Goal: Task Accomplishment & Management: Use online tool/utility

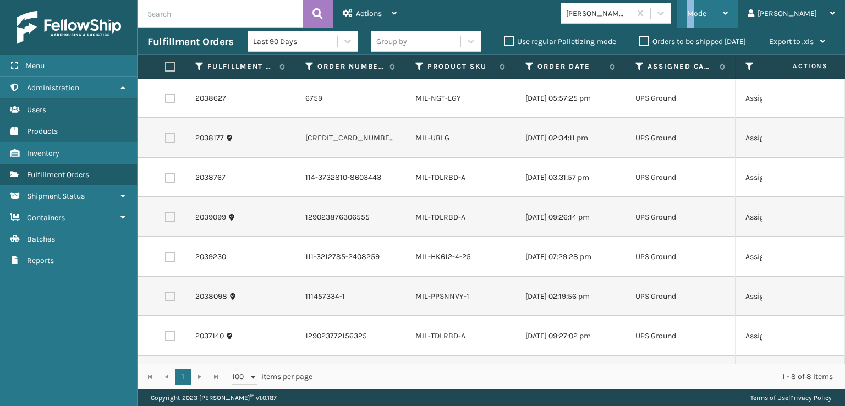
click at [707, 9] on span "Mode" at bounding box center [696, 13] width 19 height 9
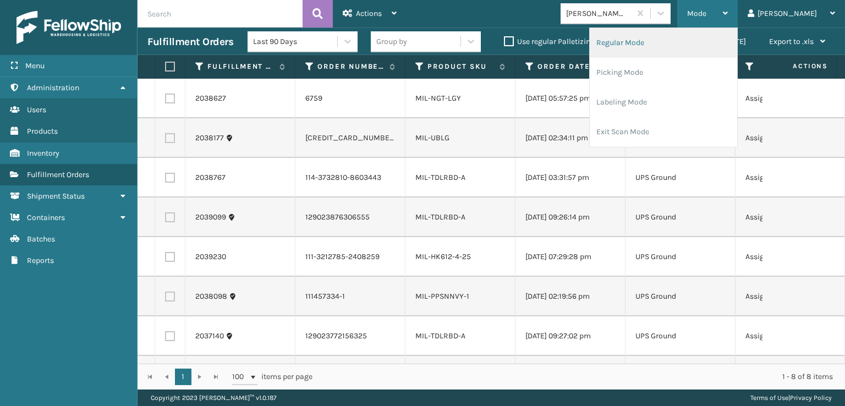
click at [653, 40] on li "Regular Mode" at bounding box center [663, 43] width 147 height 30
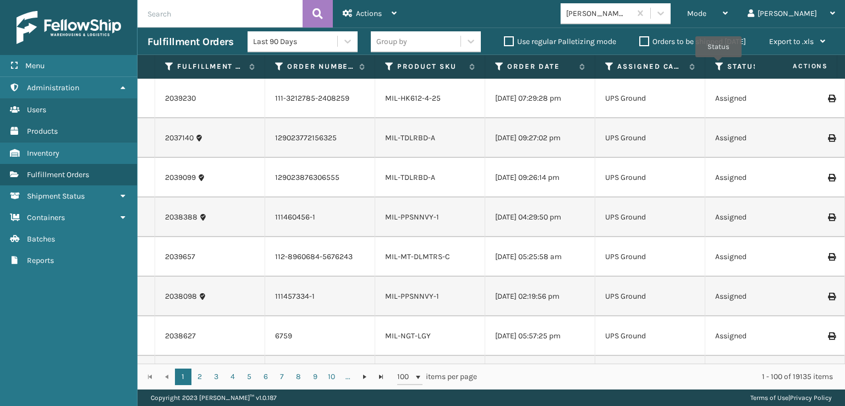
click at [719, 65] on icon at bounding box center [719, 67] width 9 height 10
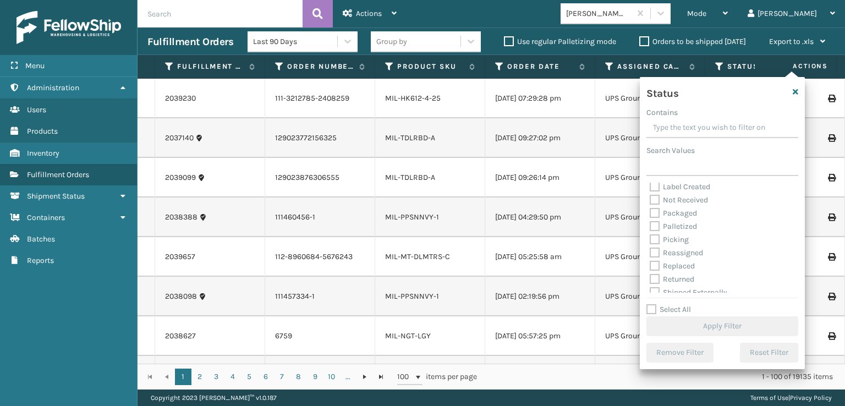
scroll to position [62, 0]
click at [654, 232] on label "Picking" at bounding box center [669, 232] width 39 height 9
click at [651, 232] on input "Picking" at bounding box center [650, 230] width 1 height 7
checkbox input "true"
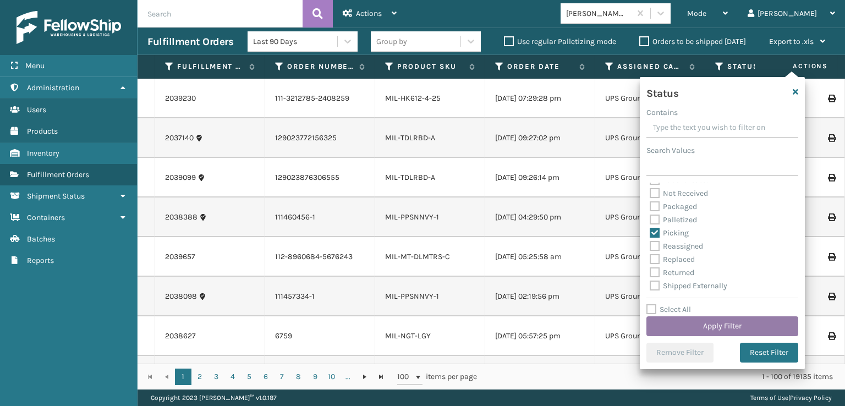
click at [712, 320] on button "Apply Filter" at bounding box center [723, 326] width 152 height 20
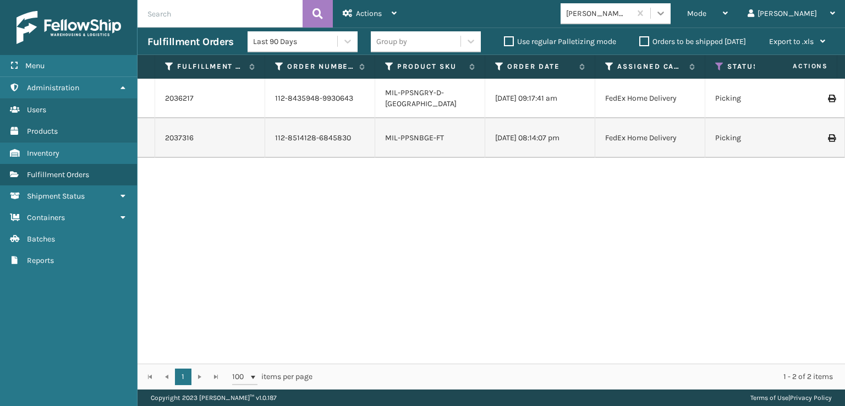
click at [666, 8] on icon at bounding box center [660, 13] width 11 height 11
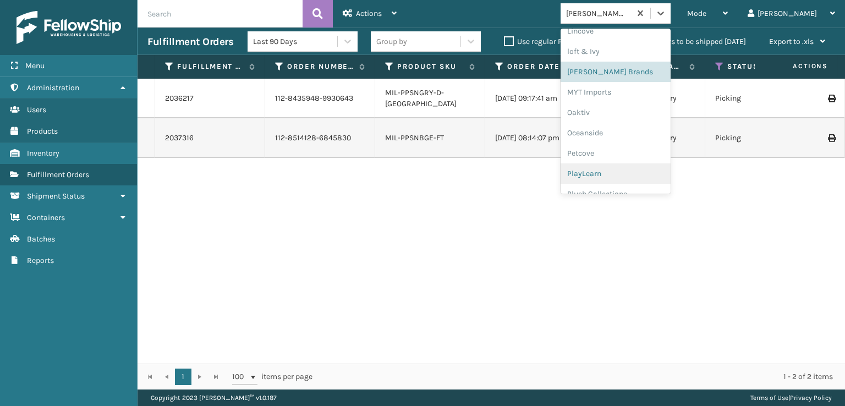
scroll to position [532, 0]
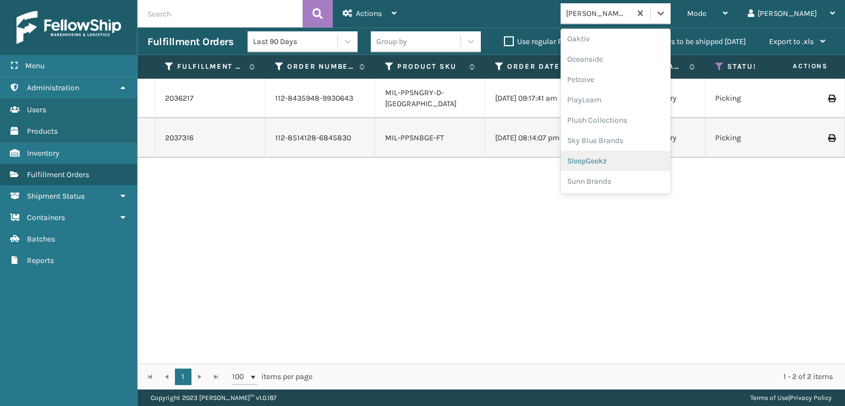
click at [628, 159] on div "SleepGeekz" at bounding box center [616, 161] width 110 height 20
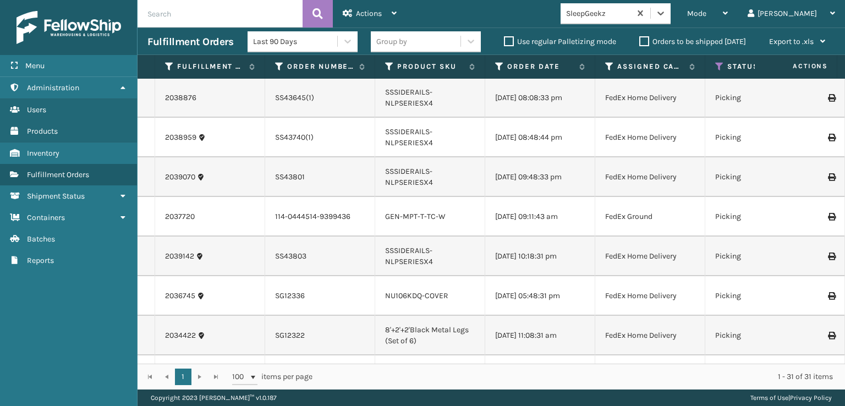
scroll to position [671, 0]
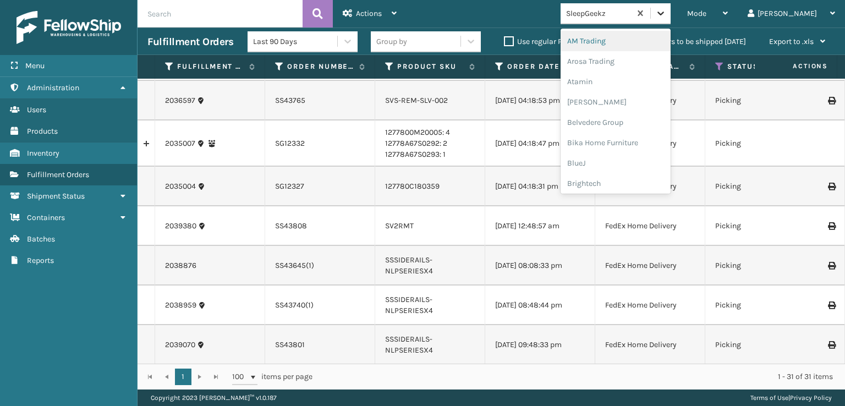
click at [666, 12] on icon at bounding box center [660, 13] width 11 height 11
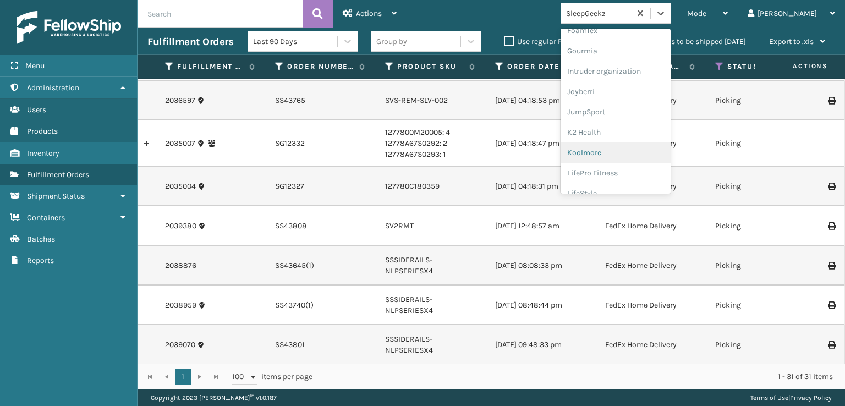
scroll to position [220, 0]
click at [622, 86] on div "FoamTex" at bounding box center [616, 85] width 110 height 20
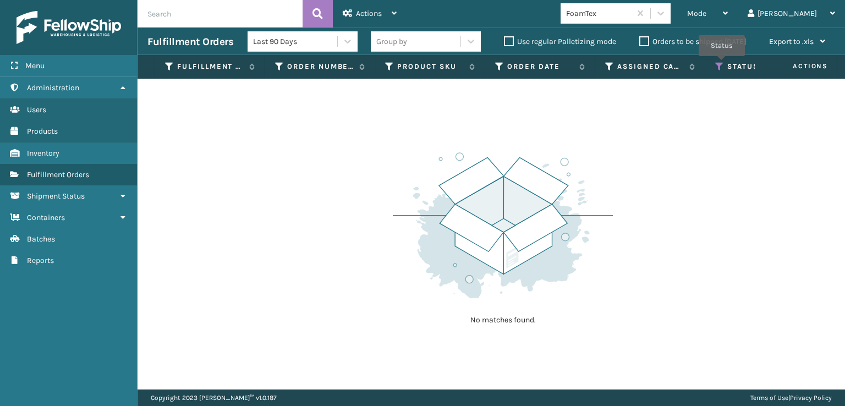
click at [722, 64] on icon at bounding box center [719, 67] width 9 height 10
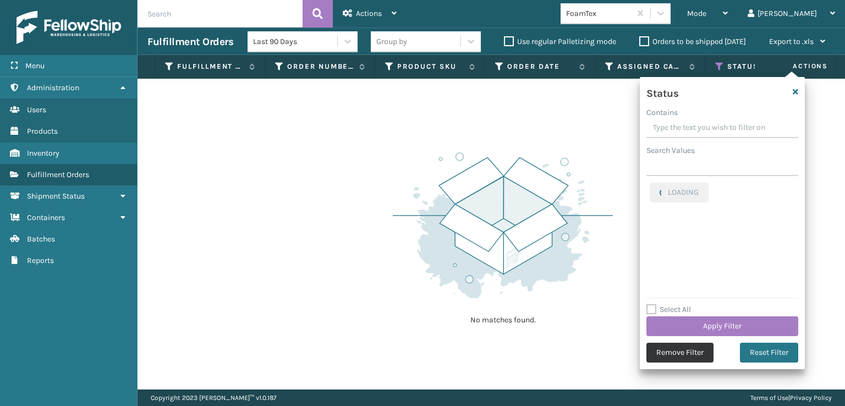
click at [676, 358] on button "Remove Filter" at bounding box center [680, 353] width 67 height 20
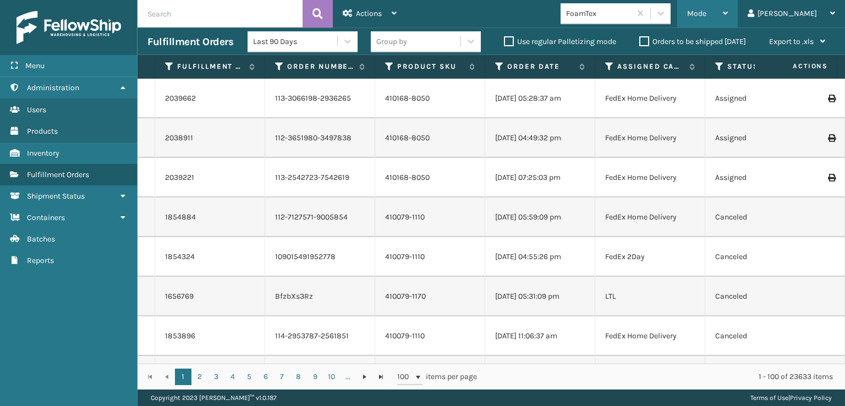
click at [707, 14] on span "Mode" at bounding box center [696, 13] width 19 height 9
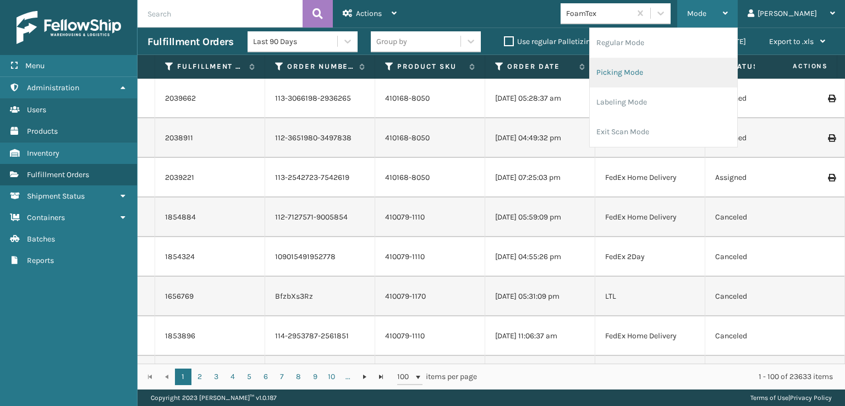
click at [662, 73] on li "Picking Mode" at bounding box center [663, 73] width 147 height 30
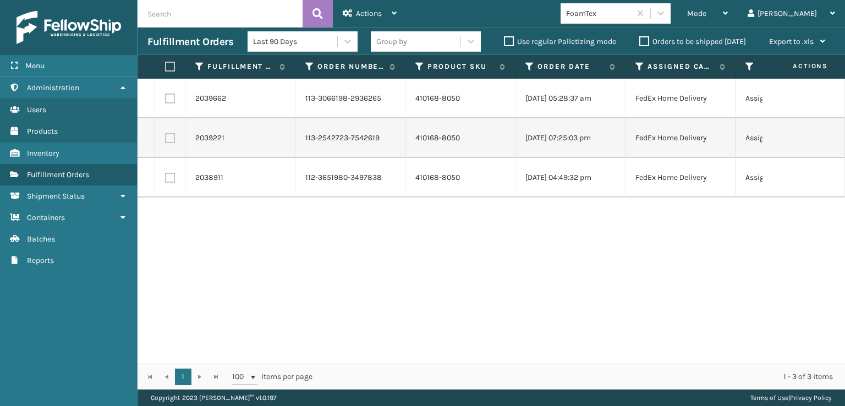
click at [708, 3] on div "Mode Regular Mode Picking Mode Labeling Mode Exit Scan Mode FoamTex tom Log Out" at bounding box center [626, 14] width 439 height 28
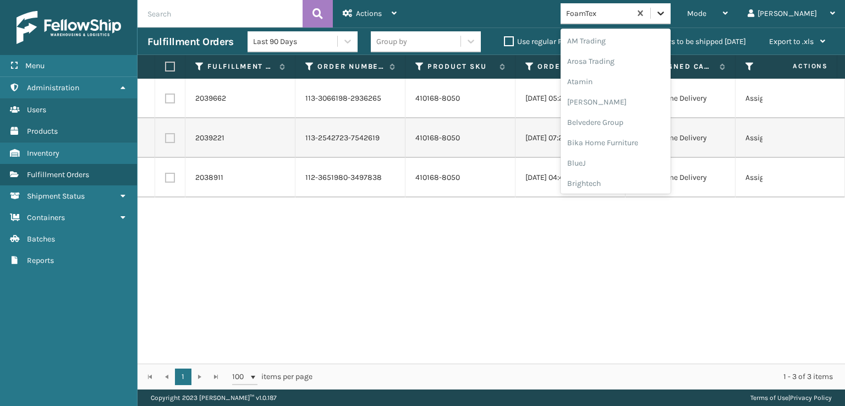
click at [664, 13] on icon at bounding box center [661, 14] width 7 height 4
click at [619, 178] on div "[PERSON_NAME] Brands" at bounding box center [616, 182] width 110 height 20
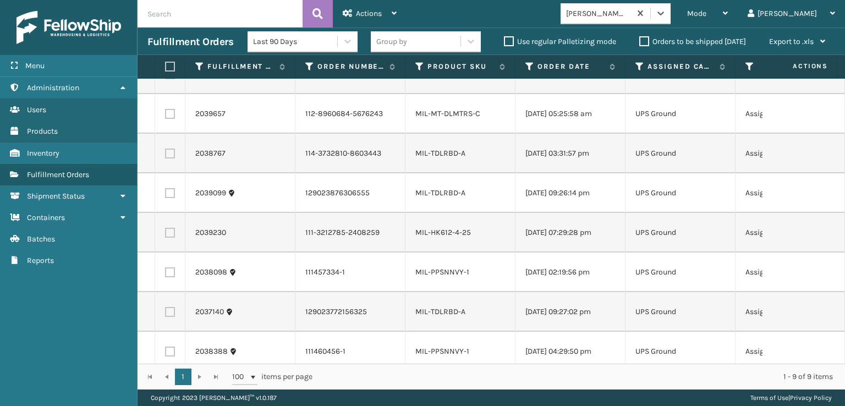
scroll to position [0, 0]
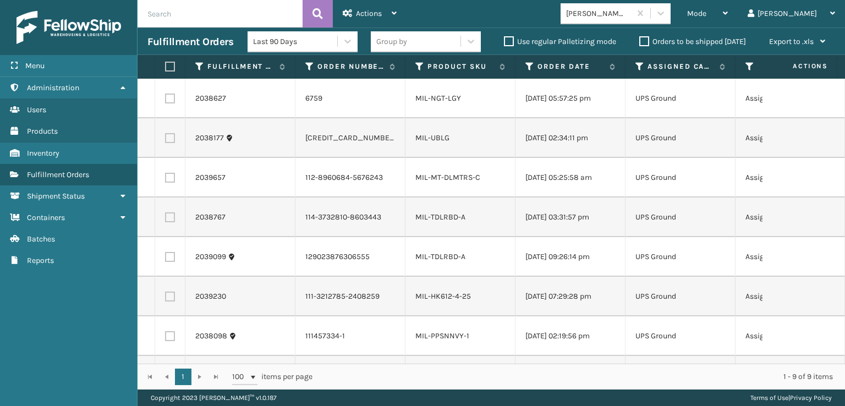
click at [168, 68] on label at bounding box center [168, 67] width 7 height 10
click at [166, 68] on input "checkbox" at bounding box center [165, 66] width 1 height 7
checkbox input "true"
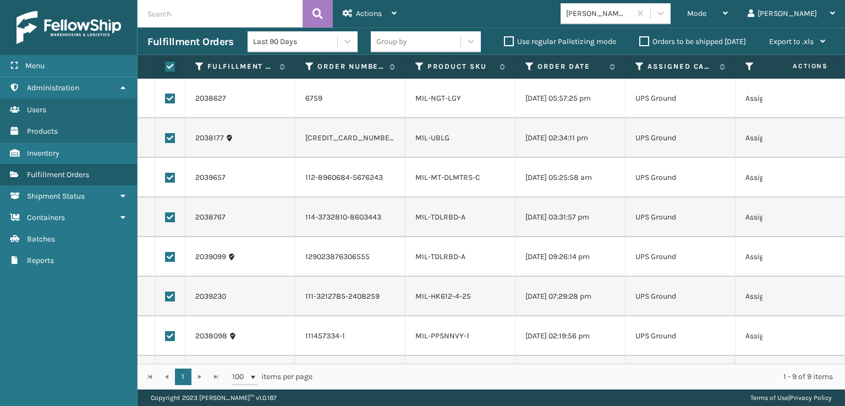
checkbox input "true"
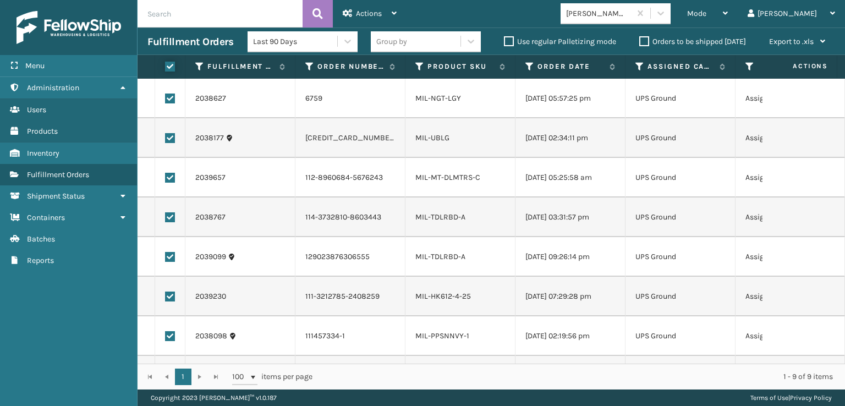
checkbox input "true"
click at [376, 3] on div "Actions" at bounding box center [370, 14] width 54 height 28
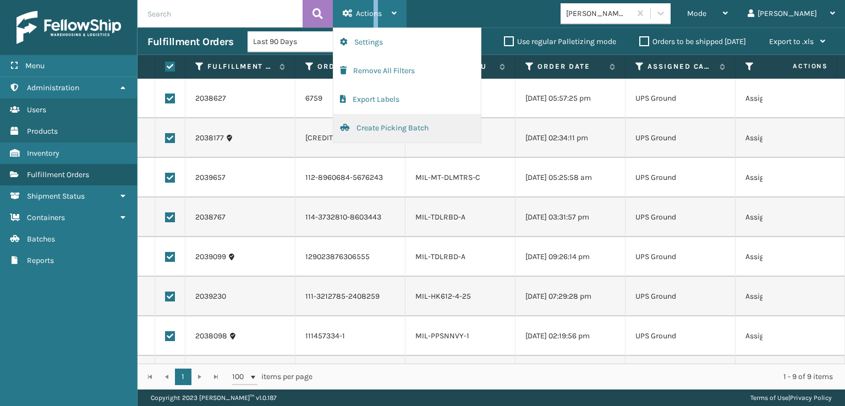
click at [400, 128] on button "Create Picking Batch" at bounding box center [407, 128] width 147 height 29
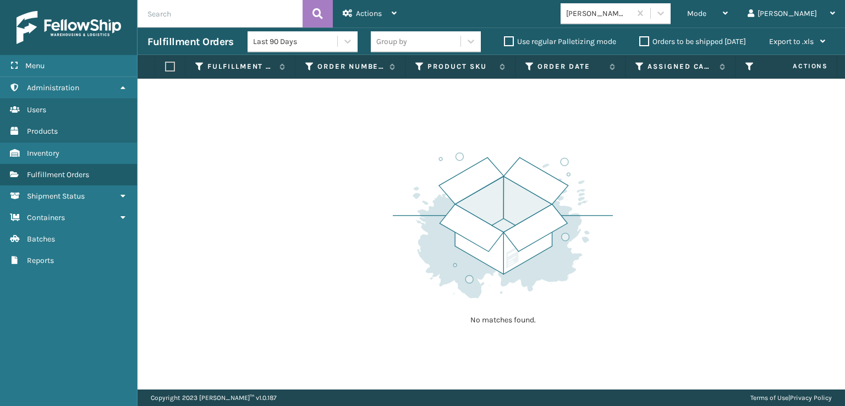
click at [194, 13] on input "text" at bounding box center [220, 14] width 165 height 28
type input "392448360796"
click at [728, 23] on div "Mode" at bounding box center [707, 14] width 41 height 28
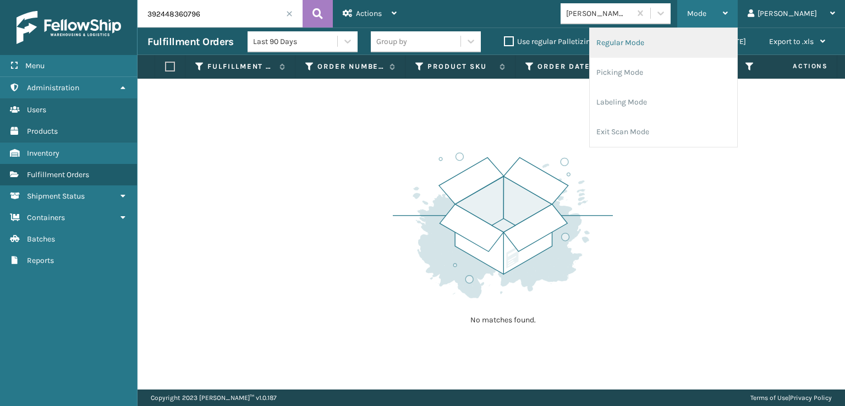
click at [677, 40] on li "Regular Mode" at bounding box center [663, 43] width 147 height 30
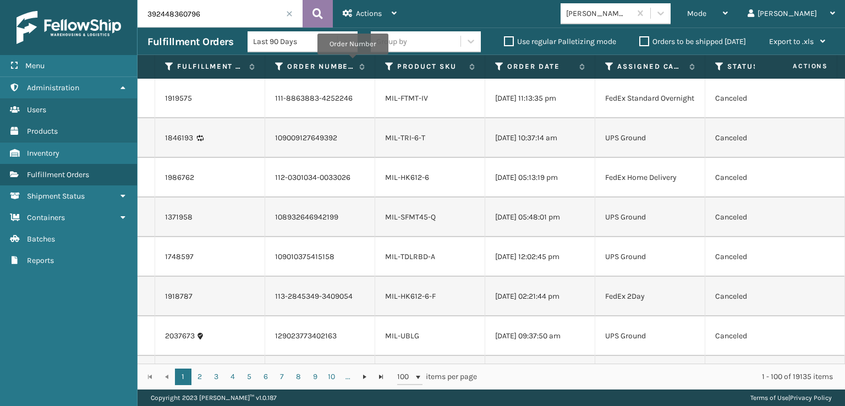
click at [320, 10] on icon at bounding box center [318, 14] width 10 height 17
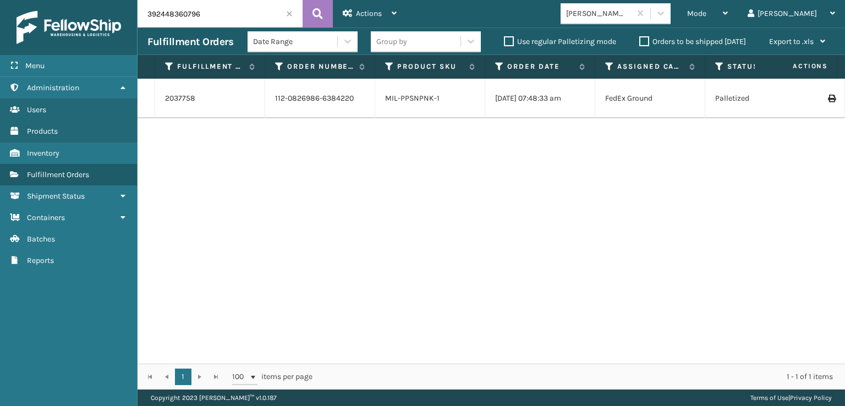
click at [290, 13] on span at bounding box center [289, 13] width 7 height 7
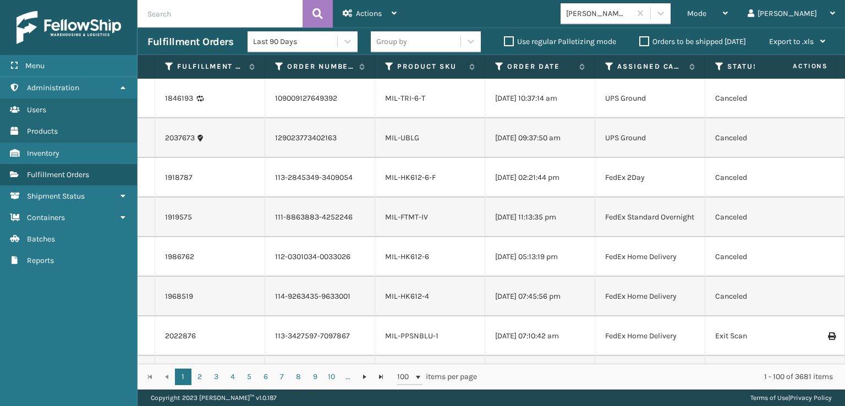
click at [720, 65] on icon at bounding box center [719, 67] width 9 height 10
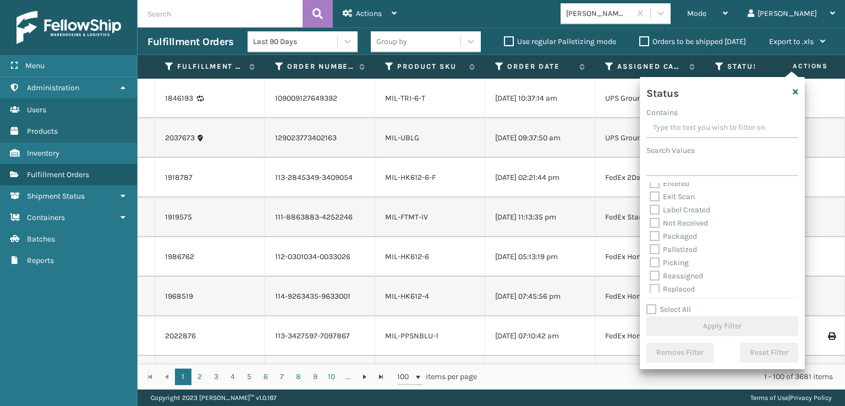
scroll to position [62, 0]
click at [654, 234] on label "Picking" at bounding box center [669, 232] width 39 height 9
click at [651, 234] on input "Picking" at bounding box center [650, 230] width 1 height 7
checkbox input "true"
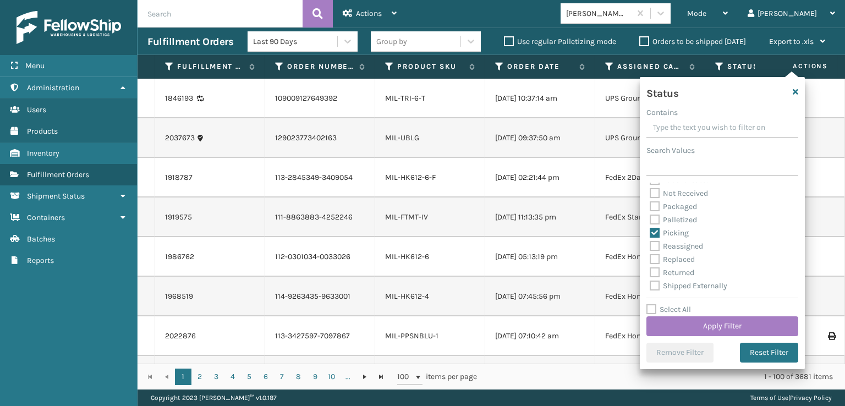
click at [550, 18] on div "Mode Regular Mode Picking Mode Labeling Mode Exit Scan Mode Milliard Brands tom…" at bounding box center [626, 14] width 439 height 28
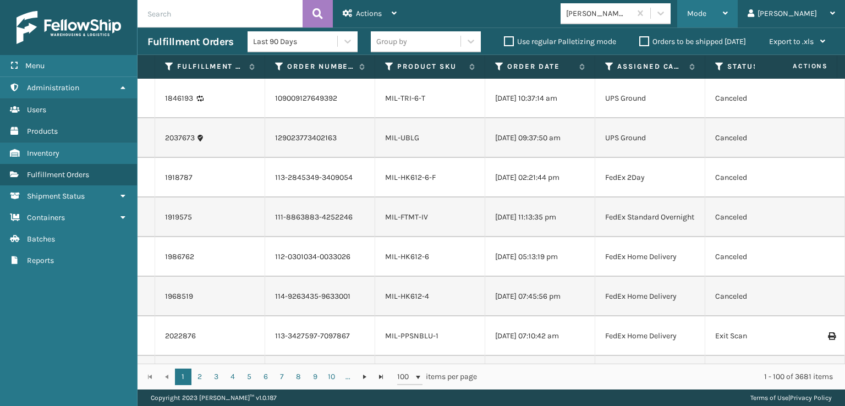
drag, startPoint x: 744, startPoint y: 12, endPoint x: 746, endPoint y: 40, distance: 28.2
click at [707, 13] on span "Mode" at bounding box center [696, 13] width 19 height 9
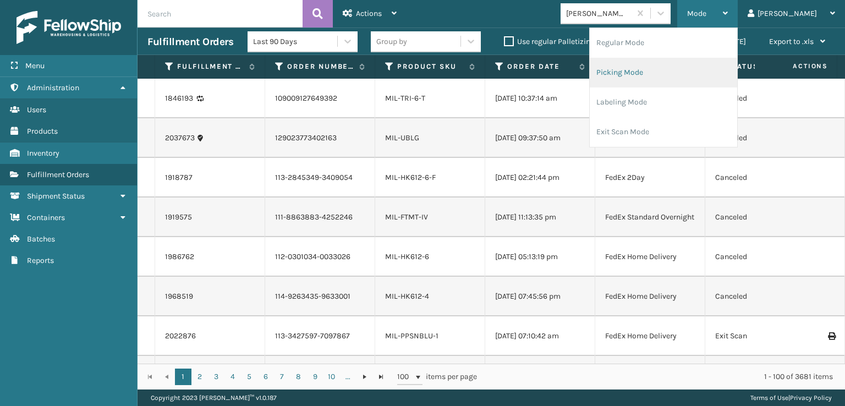
click at [676, 70] on li "Picking Mode" at bounding box center [663, 73] width 147 height 30
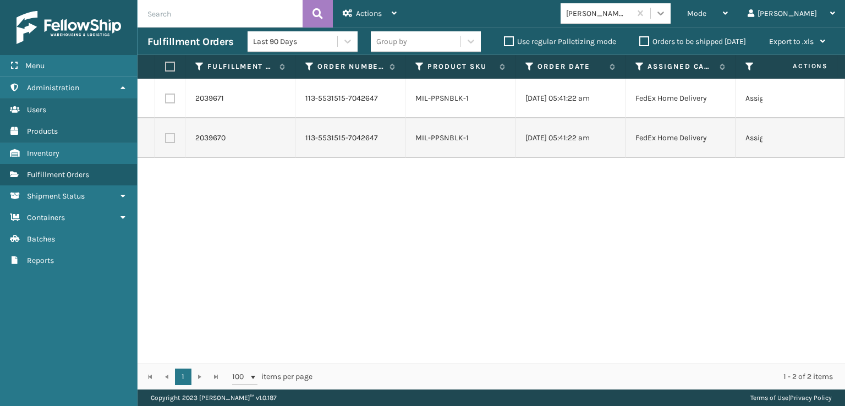
click at [666, 11] on icon at bounding box center [660, 13] width 11 height 11
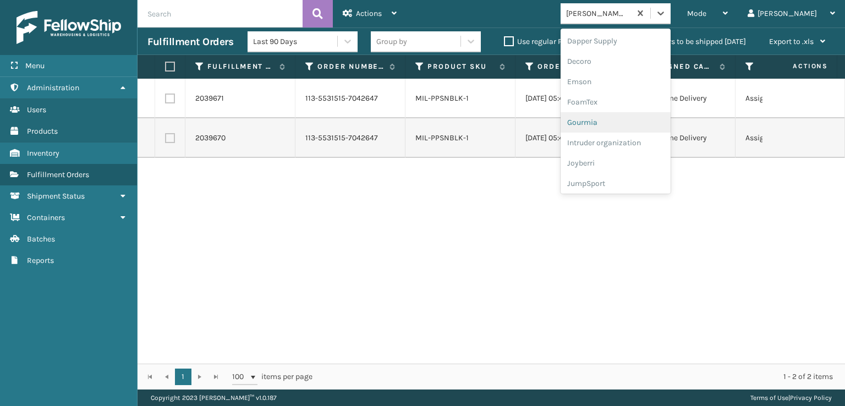
scroll to position [220, 0]
click at [627, 84] on div "FoamTex" at bounding box center [616, 85] width 110 height 20
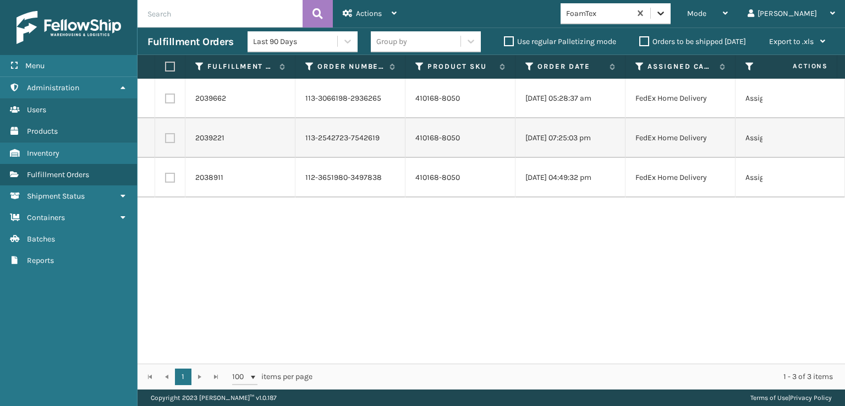
click at [666, 9] on icon at bounding box center [660, 13] width 11 height 11
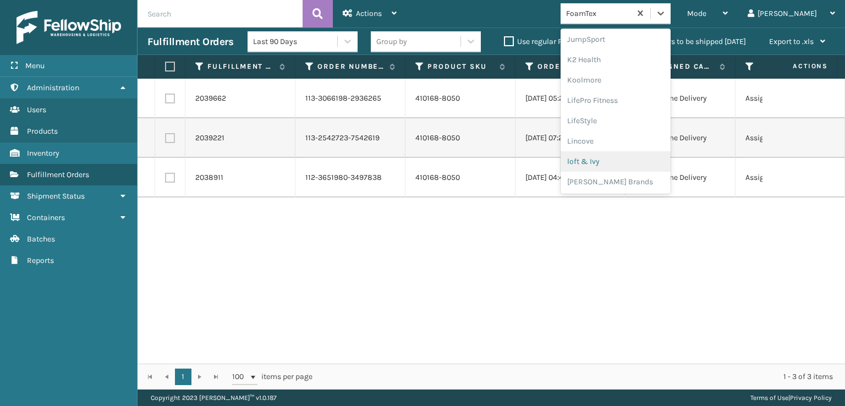
scroll to position [532, 0]
click at [627, 160] on div "SleepGeekz" at bounding box center [616, 161] width 110 height 20
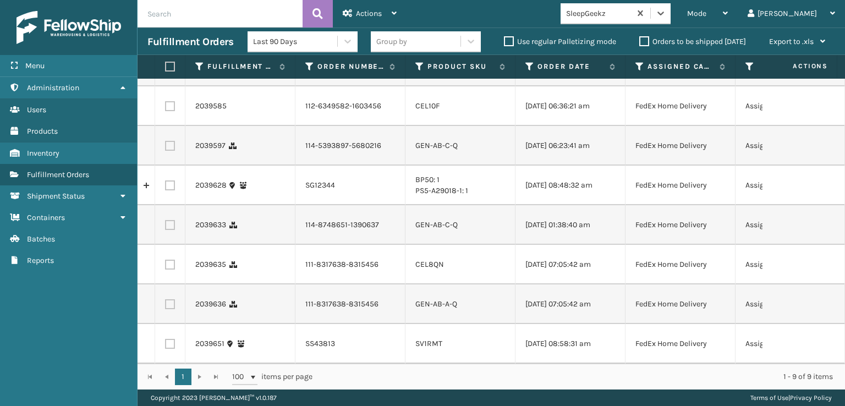
scroll to position [0, 0]
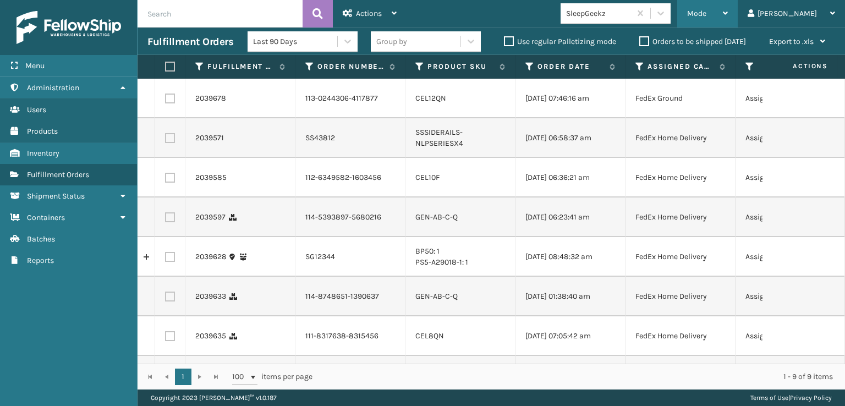
click at [707, 16] on span "Mode" at bounding box center [696, 13] width 19 height 9
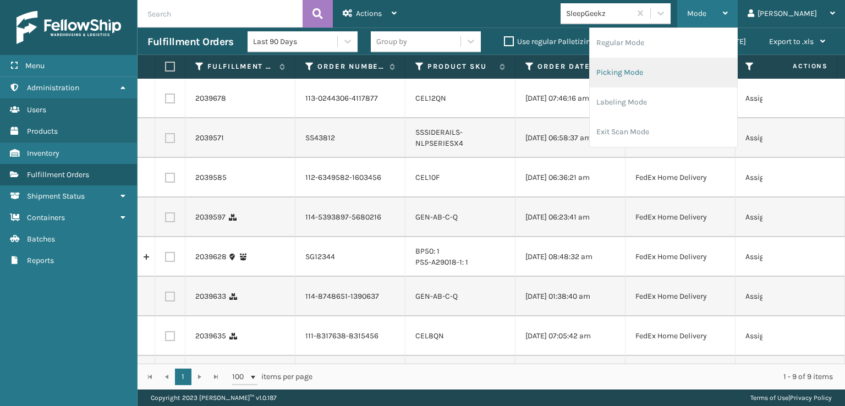
click at [665, 74] on li "Picking Mode" at bounding box center [663, 73] width 147 height 30
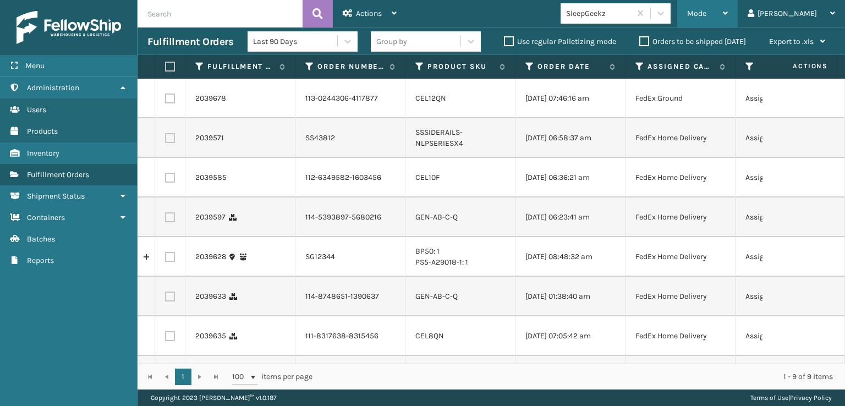
click at [707, 10] on span "Mode" at bounding box center [696, 13] width 19 height 9
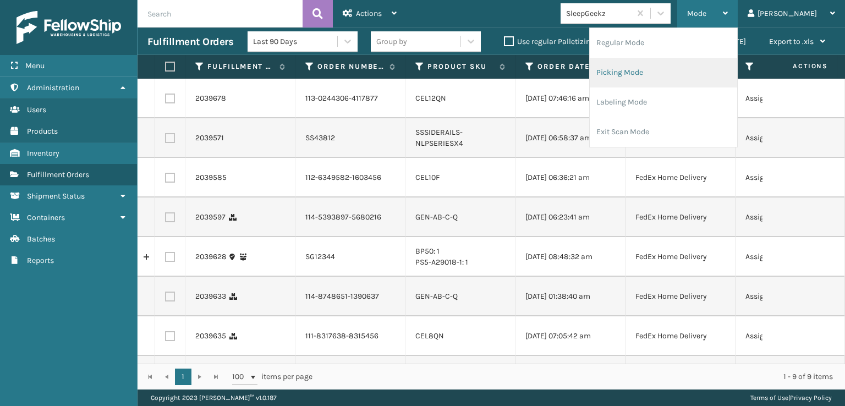
click at [658, 69] on li "Picking Mode" at bounding box center [663, 73] width 147 height 30
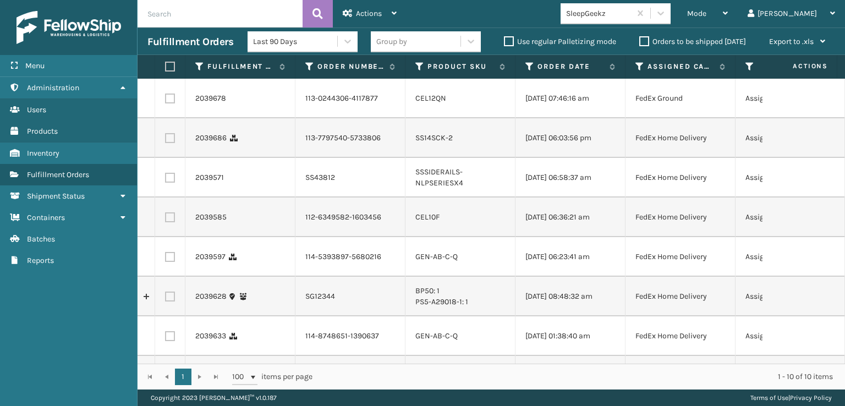
click at [170, 101] on label at bounding box center [170, 99] width 10 height 10
click at [166, 101] on input "checkbox" at bounding box center [165, 97] width 1 height 7
checkbox input "true"
click at [172, 143] on label at bounding box center [170, 138] width 10 height 10
click at [166, 140] on input "checkbox" at bounding box center [165, 136] width 1 height 7
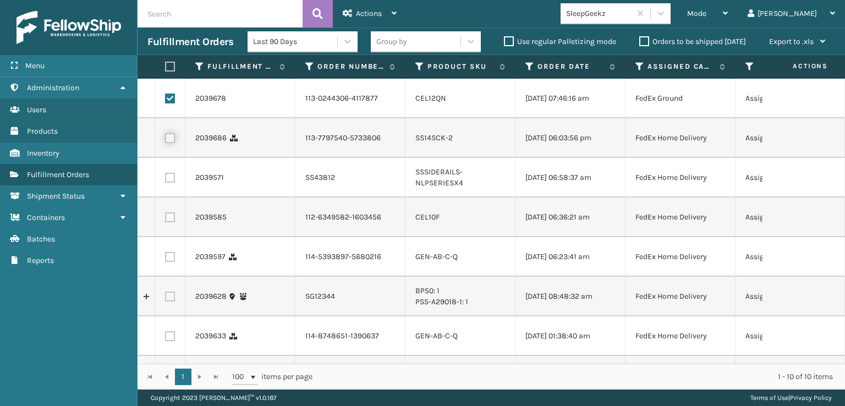
checkbox input "true"
click at [169, 222] on label at bounding box center [170, 217] width 10 height 10
click at [166, 220] on input "checkbox" at bounding box center [165, 215] width 1 height 7
checkbox input "true"
click at [170, 262] on label at bounding box center [170, 257] width 10 height 10
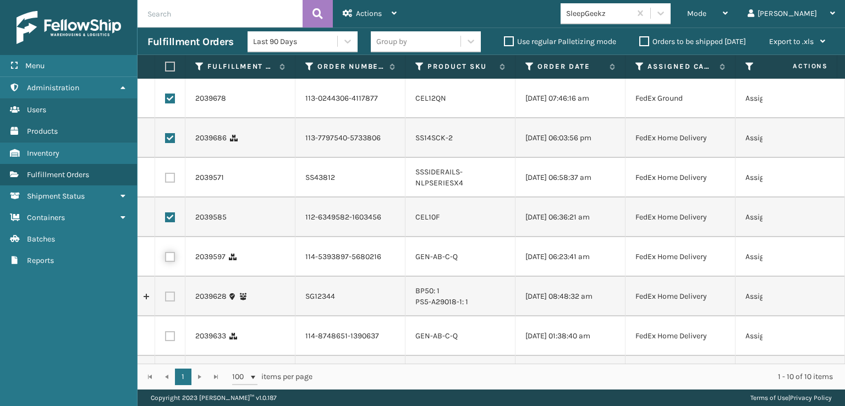
click at [166, 259] on input "checkbox" at bounding box center [165, 255] width 1 height 7
checkbox input "true"
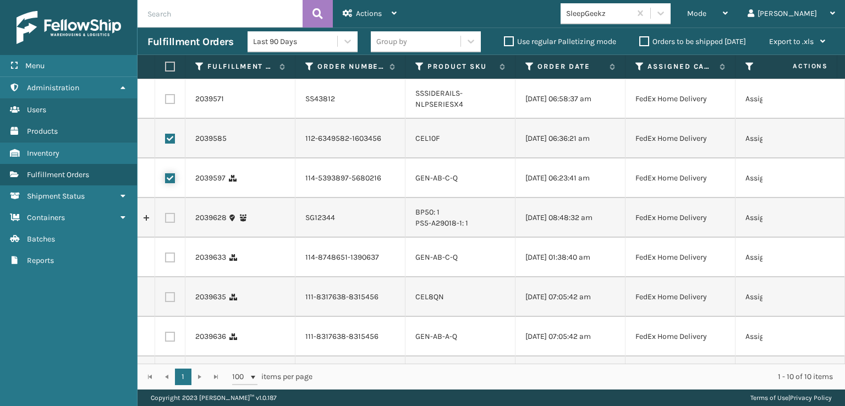
scroll to position [165, 0]
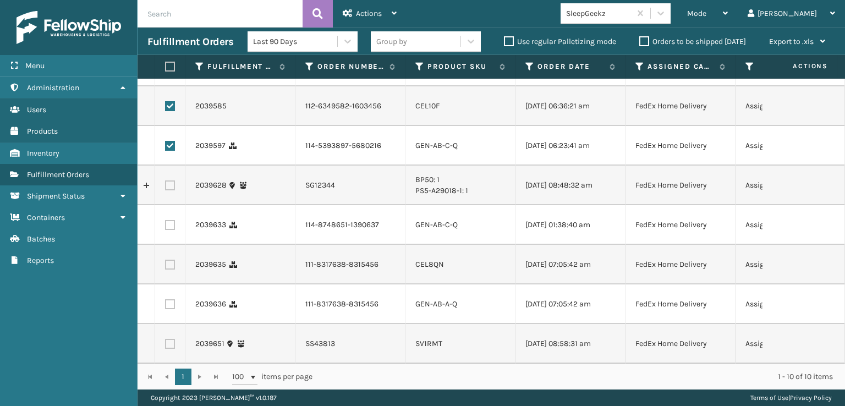
click at [174, 220] on label at bounding box center [170, 225] width 10 height 10
click at [166, 220] on input "checkbox" at bounding box center [165, 223] width 1 height 7
checkbox input "true"
click at [171, 260] on label at bounding box center [170, 265] width 10 height 10
click at [166, 260] on input "checkbox" at bounding box center [165, 263] width 1 height 7
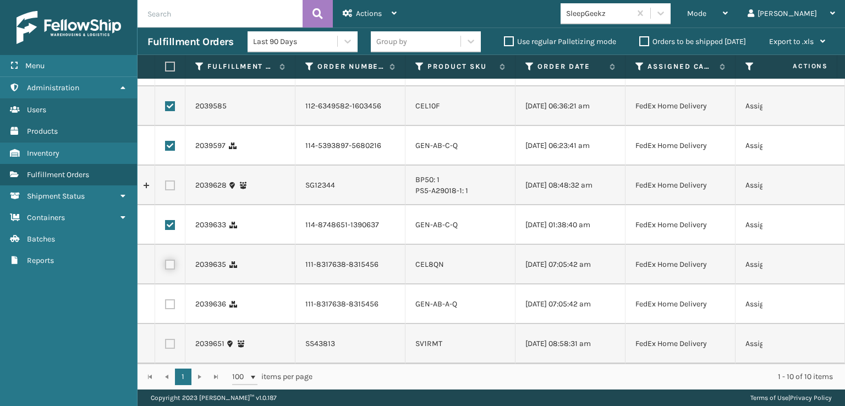
checkbox input "true"
click at [170, 299] on label at bounding box center [170, 304] width 10 height 10
click at [166, 299] on input "checkbox" at bounding box center [165, 302] width 1 height 7
checkbox input "true"
drag, startPoint x: 350, startPoint y: 12, endPoint x: 355, endPoint y: 36, distance: 25.3
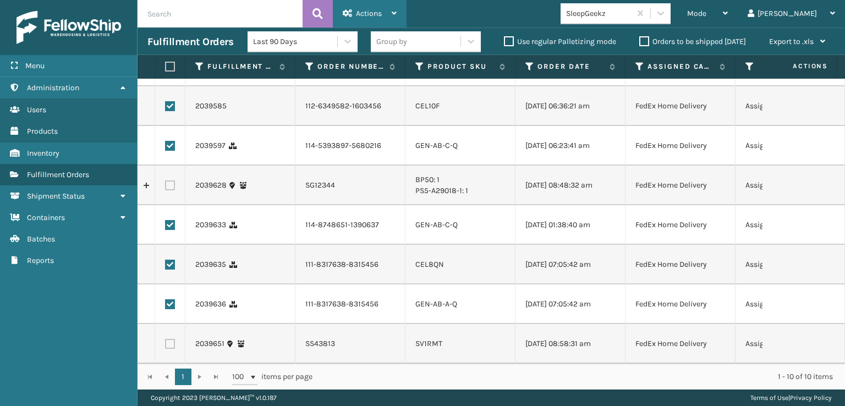
click at [351, 12] on icon at bounding box center [348, 13] width 10 height 8
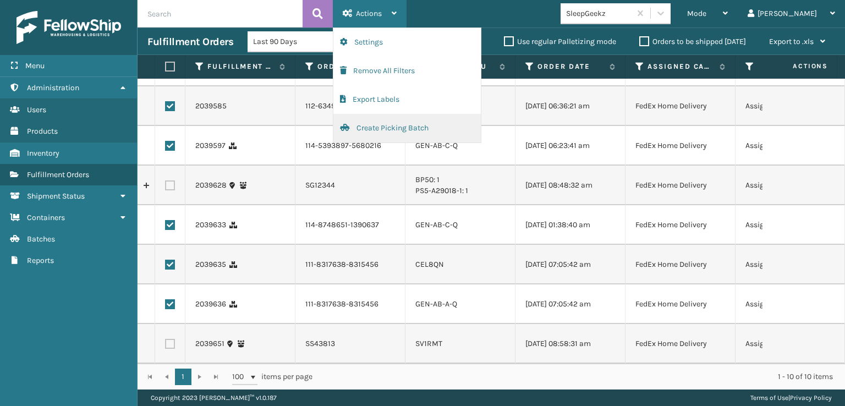
click at [365, 128] on button "Create Picking Batch" at bounding box center [407, 128] width 147 height 29
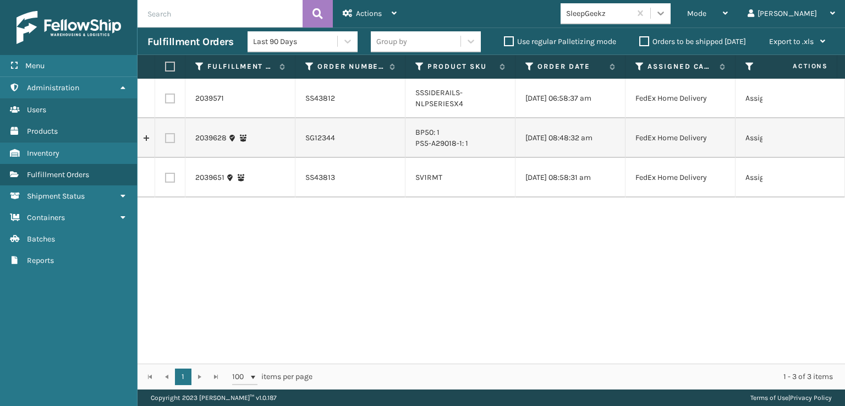
click at [666, 9] on icon at bounding box center [660, 13] width 11 height 11
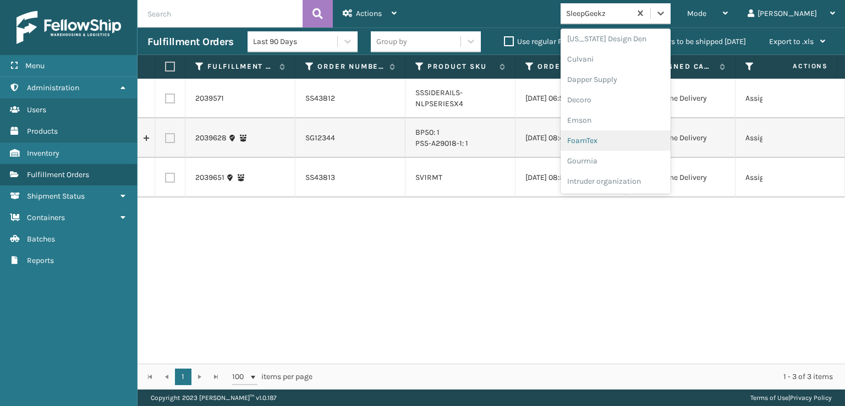
click at [627, 140] on div "FoamTex" at bounding box center [616, 140] width 110 height 20
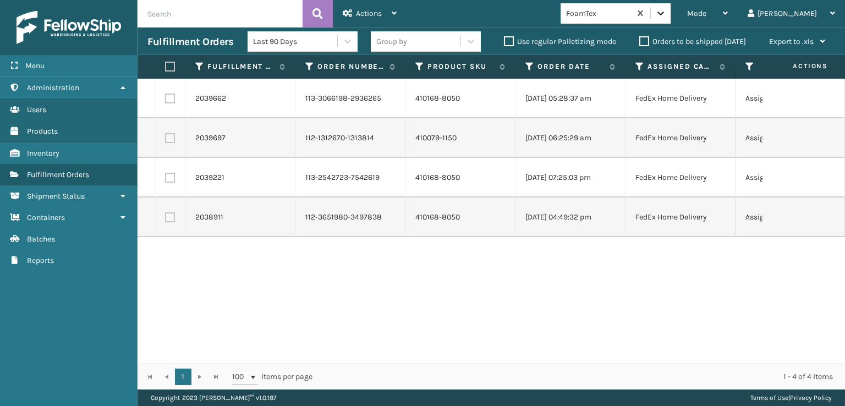
click at [666, 10] on icon at bounding box center [660, 13] width 11 height 11
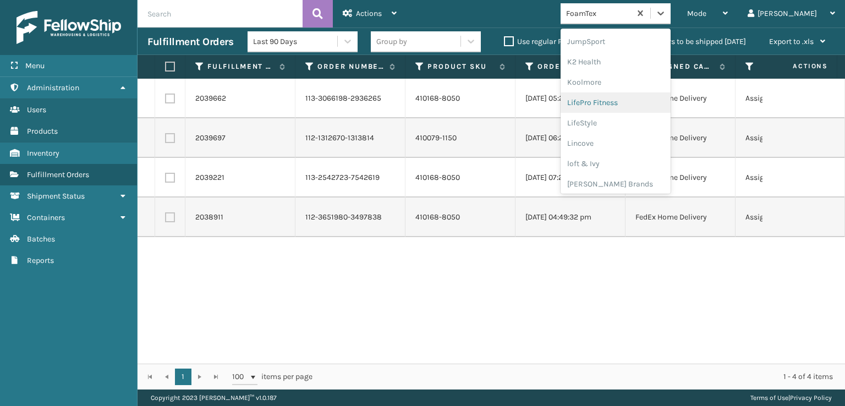
scroll to position [348, 0]
click at [639, 181] on div "[PERSON_NAME] Brands" at bounding box center [616, 182] width 110 height 20
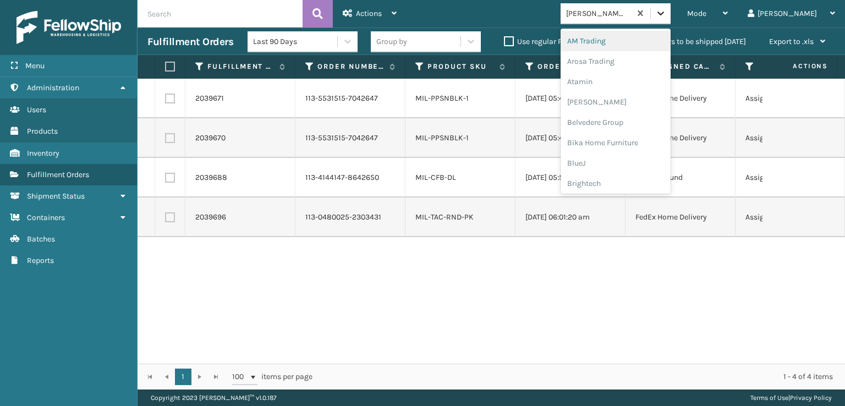
click at [666, 11] on icon at bounding box center [660, 13] width 11 height 11
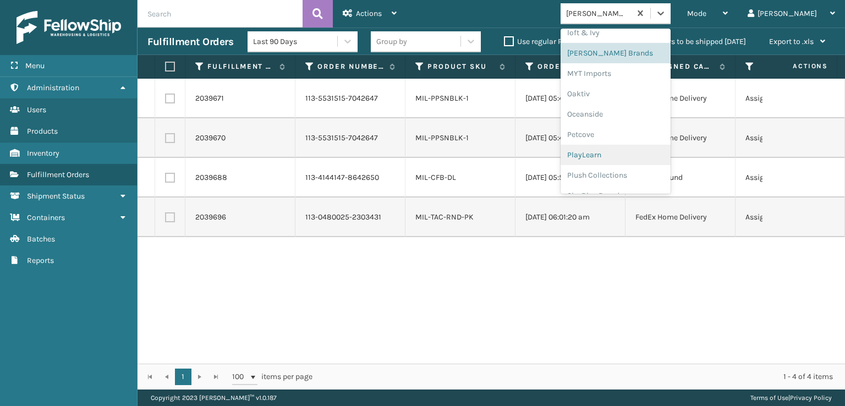
scroll to position [532, 0]
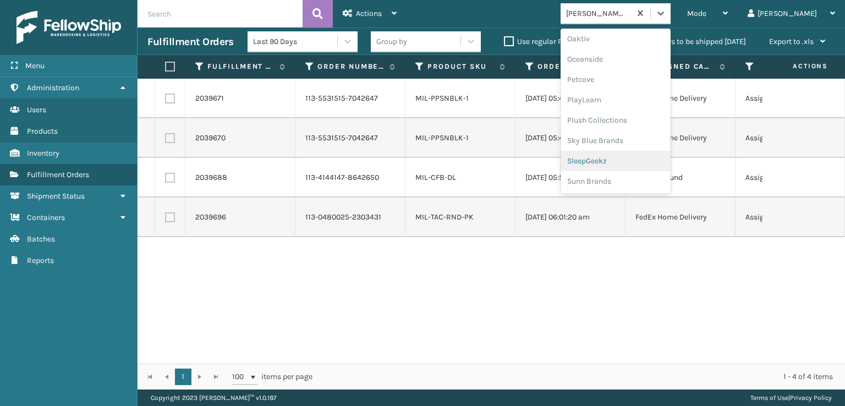
click at [625, 157] on div "SleepGeekz" at bounding box center [616, 161] width 110 height 20
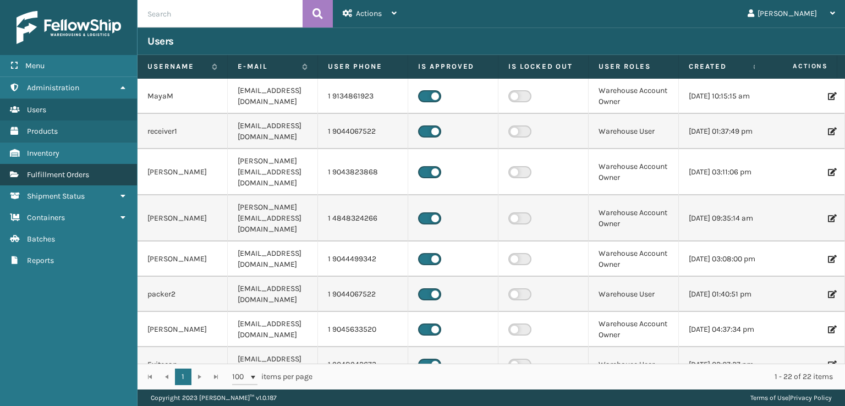
click at [48, 170] on span "Fulfillment Orders" at bounding box center [58, 174] width 62 height 9
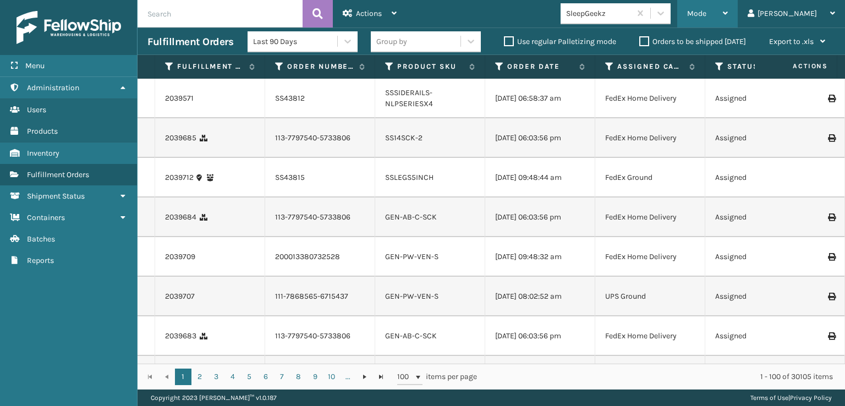
click at [707, 12] on span "Mode" at bounding box center [696, 13] width 19 height 9
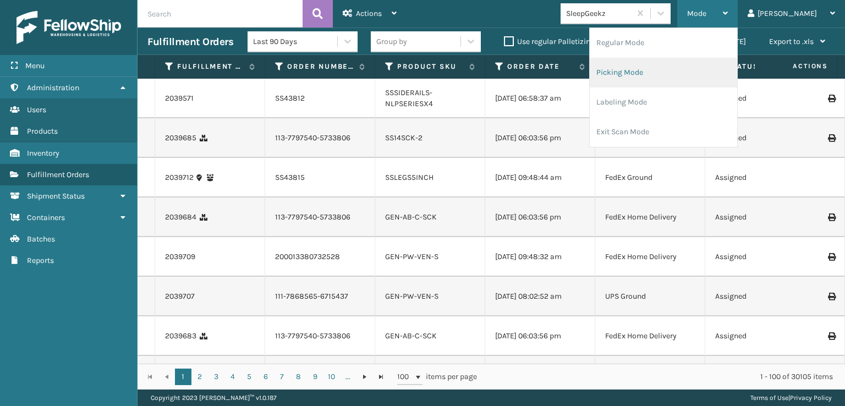
click at [659, 71] on li "Picking Mode" at bounding box center [663, 73] width 147 height 30
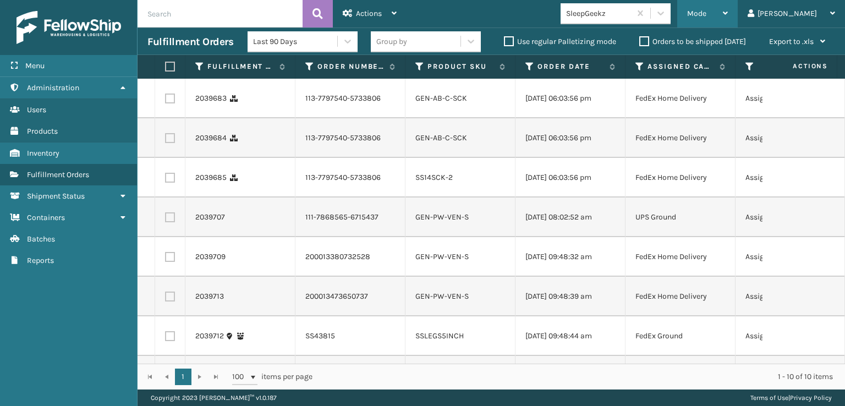
click at [731, 14] on div "Mode Regular Mode Picking Mode Labeling Mode Exit Scan Mode" at bounding box center [707, 14] width 61 height 28
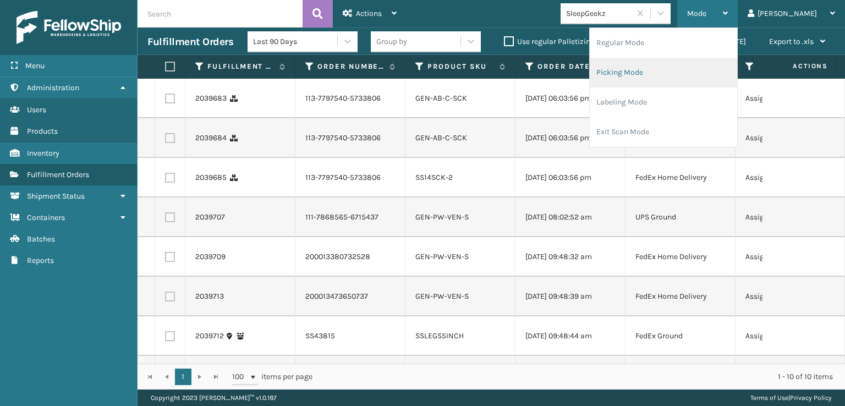
click at [657, 69] on li "Picking Mode" at bounding box center [663, 73] width 147 height 30
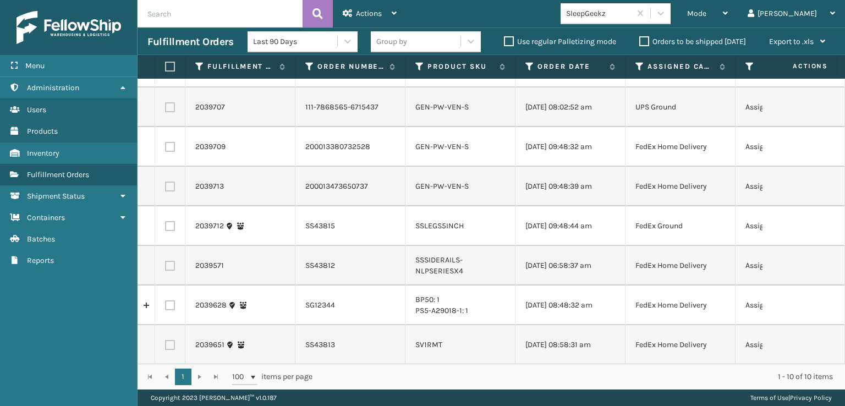
scroll to position [145, 0]
click at [666, 15] on icon at bounding box center [660, 13] width 11 height 11
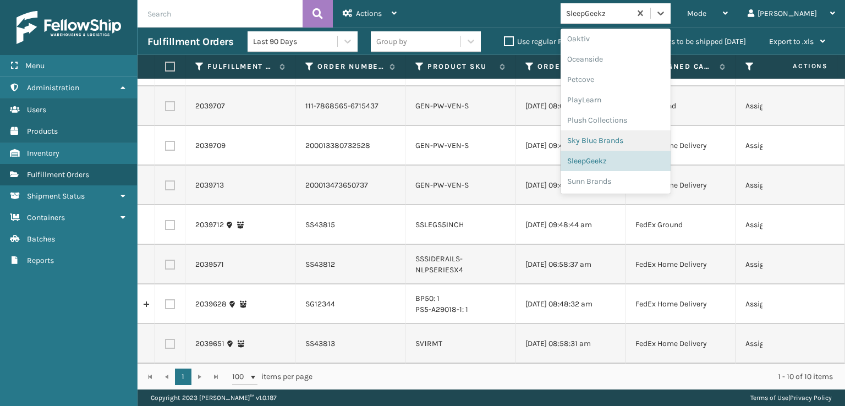
scroll to position [422, 0]
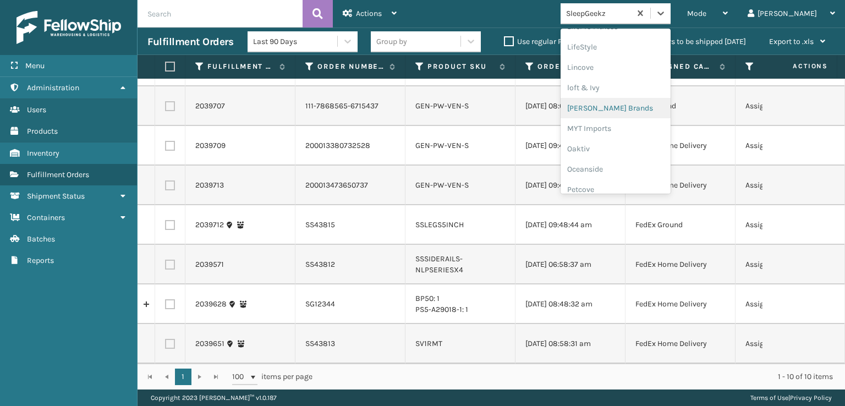
click at [638, 110] on div "[PERSON_NAME] Brands" at bounding box center [616, 108] width 110 height 20
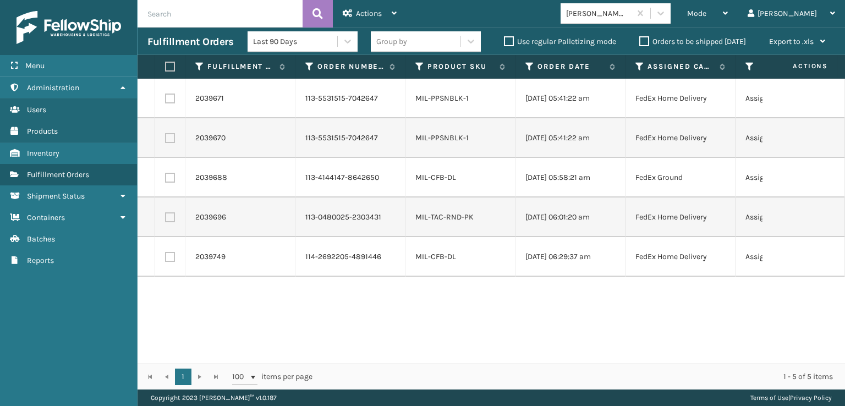
drag, startPoint x: 748, startPoint y: 17, endPoint x: 733, endPoint y: 86, distance: 71.6
click at [728, 18] on div "Mode" at bounding box center [707, 14] width 41 height 28
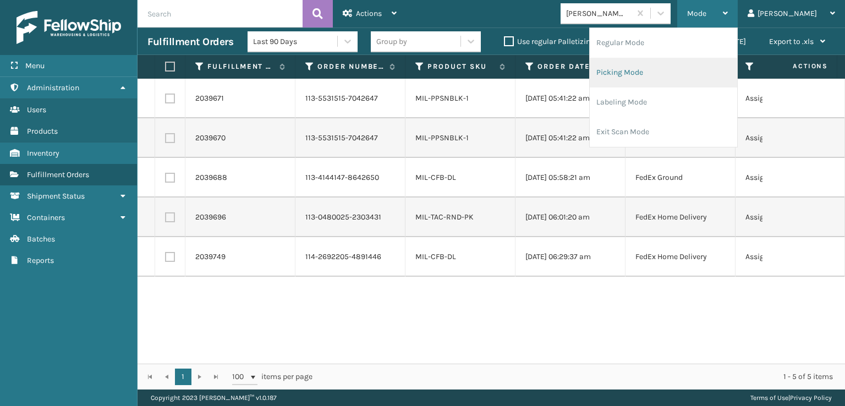
click at [663, 70] on li "Picking Mode" at bounding box center [663, 73] width 147 height 30
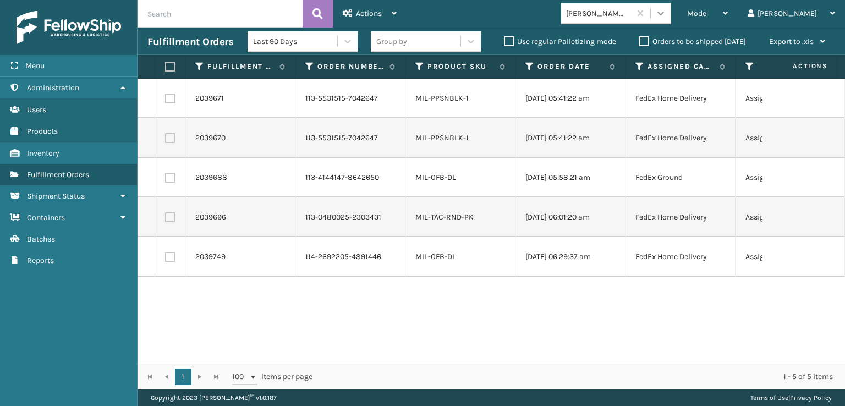
click at [666, 12] on icon at bounding box center [660, 13] width 11 height 11
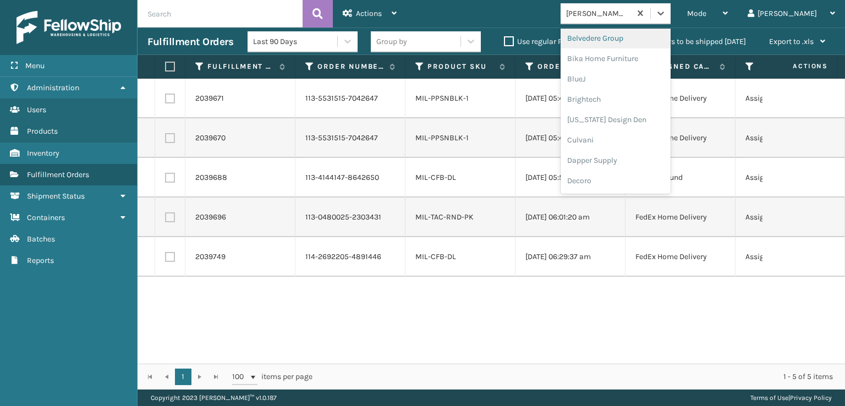
scroll to position [220, 0]
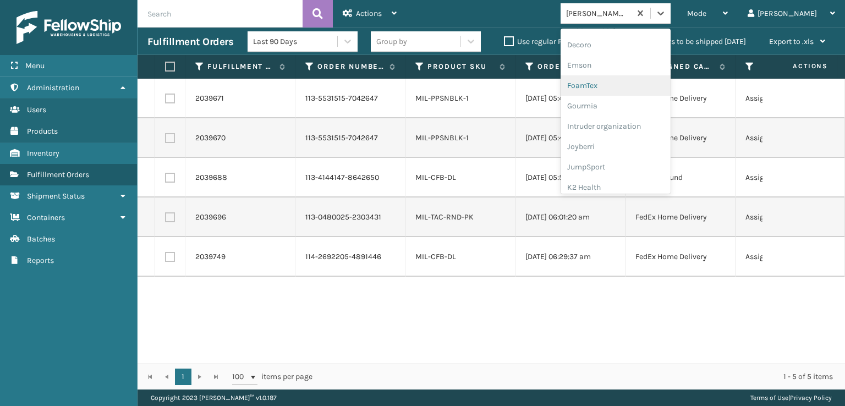
click at [631, 85] on div "FoamTex" at bounding box center [616, 85] width 110 height 20
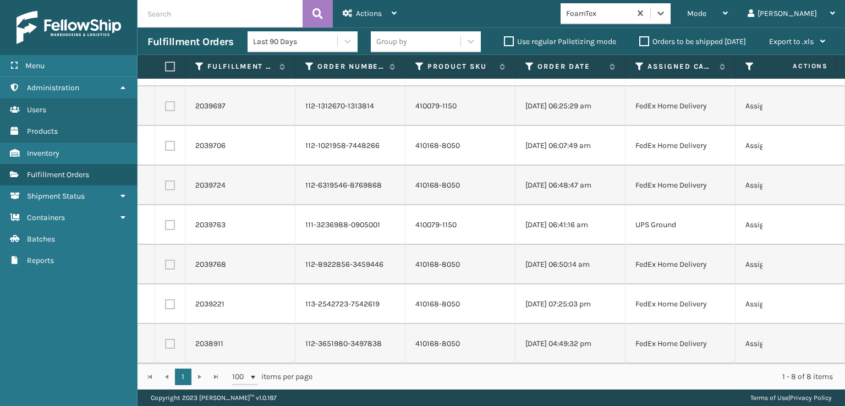
scroll to position [0, 0]
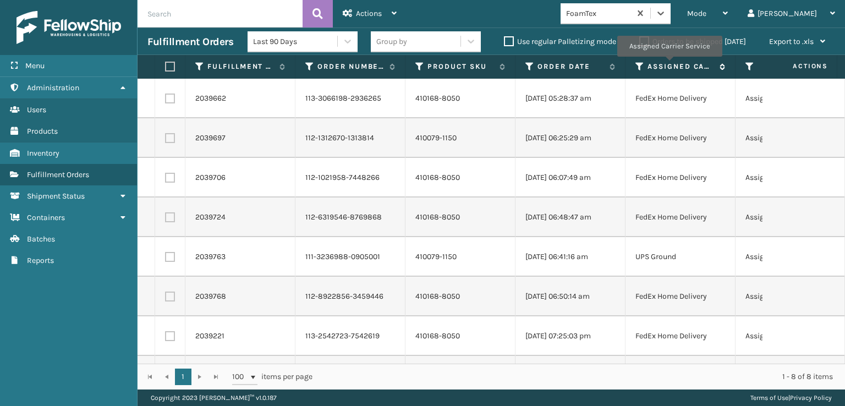
click at [669, 64] on label "Assigned Carrier Service" at bounding box center [681, 67] width 67 height 10
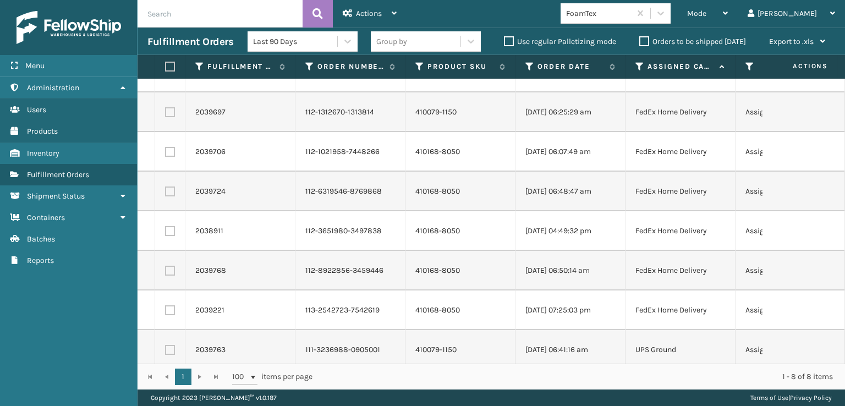
scroll to position [40, 0]
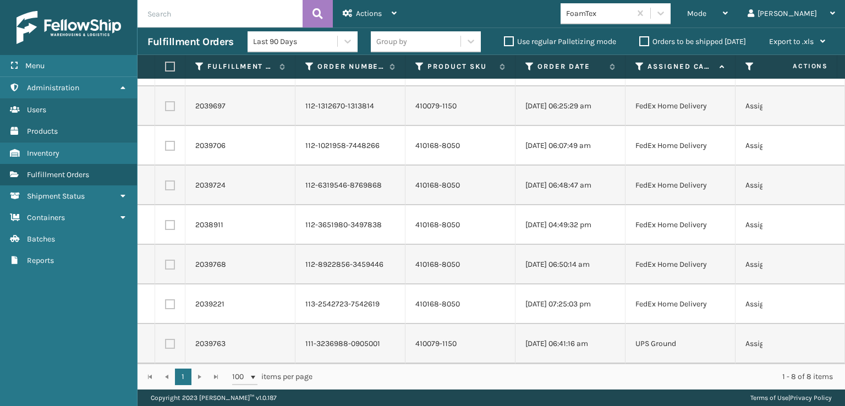
click at [172, 62] on label at bounding box center [168, 67] width 7 height 10
click at [166, 63] on input "checkbox" at bounding box center [165, 66] width 1 height 7
checkbox input "true"
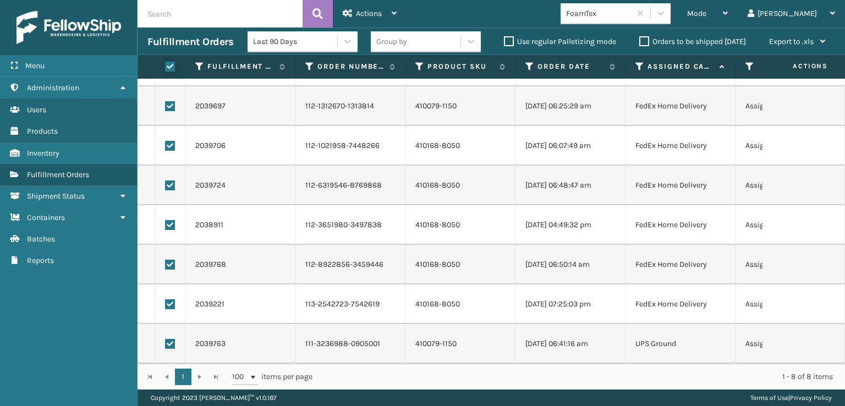
checkbox input "true"
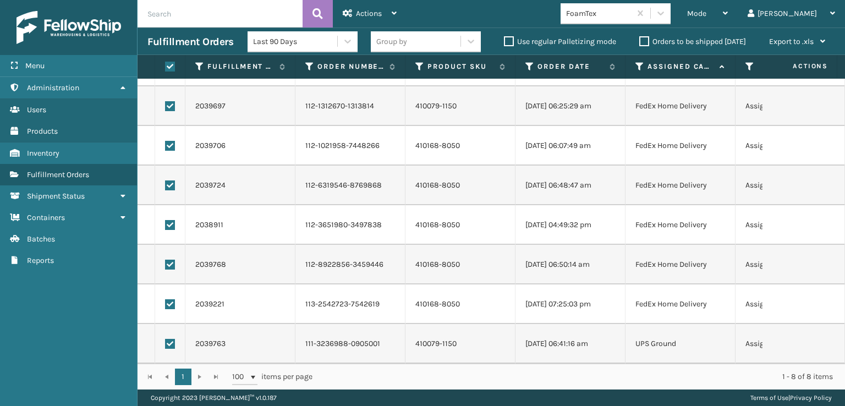
click at [170, 339] on label at bounding box center [170, 344] width 10 height 10
click at [166, 339] on input "checkbox" at bounding box center [165, 342] width 1 height 7
checkbox input "false"
click at [369, 4] on div "Actions" at bounding box center [370, 14] width 54 height 28
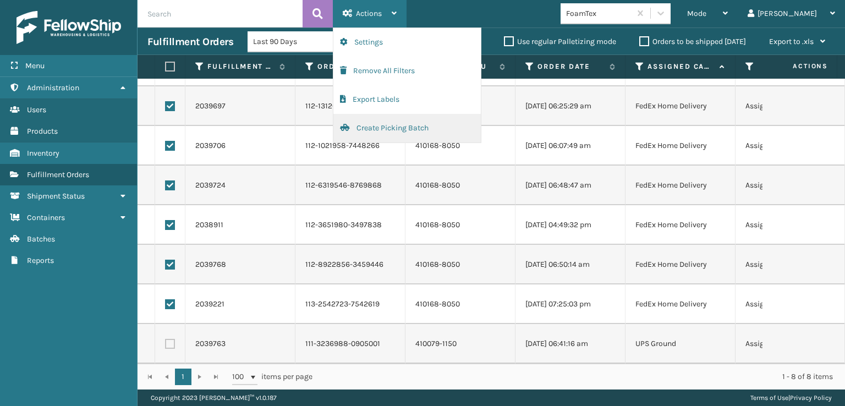
click at [368, 128] on button "Create Picking Batch" at bounding box center [407, 128] width 147 height 29
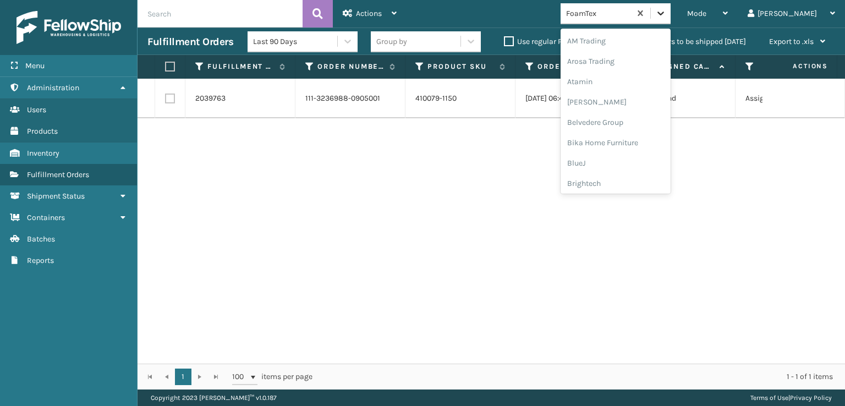
click at [664, 12] on icon at bounding box center [661, 14] width 7 height 4
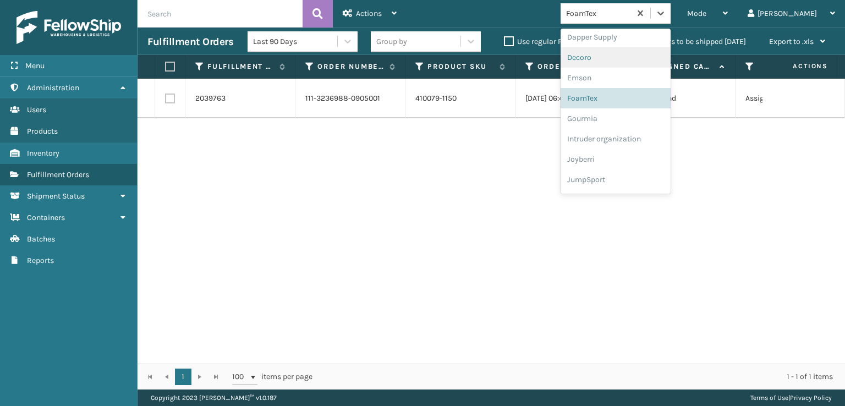
scroll to position [348, 0]
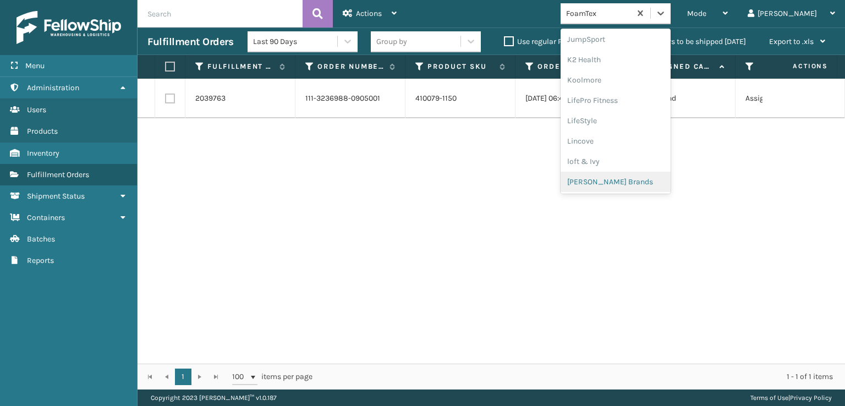
click at [631, 177] on div "[PERSON_NAME] Brands" at bounding box center [616, 182] width 110 height 20
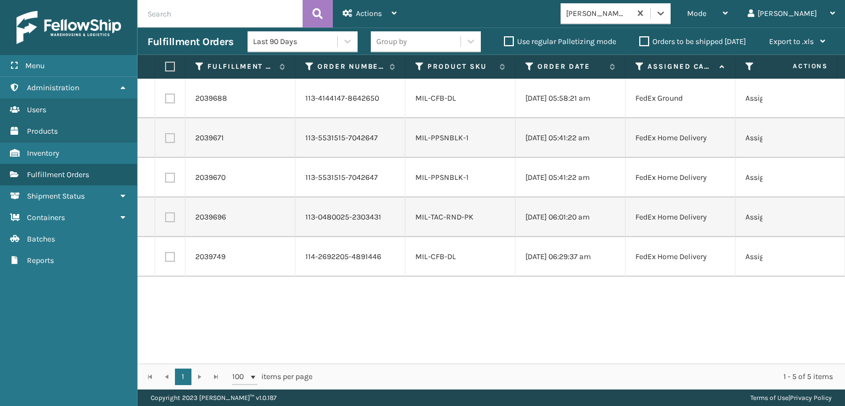
click at [169, 67] on label at bounding box center [168, 67] width 7 height 10
click at [166, 67] on input "checkbox" at bounding box center [165, 66] width 1 height 7
checkbox input "true"
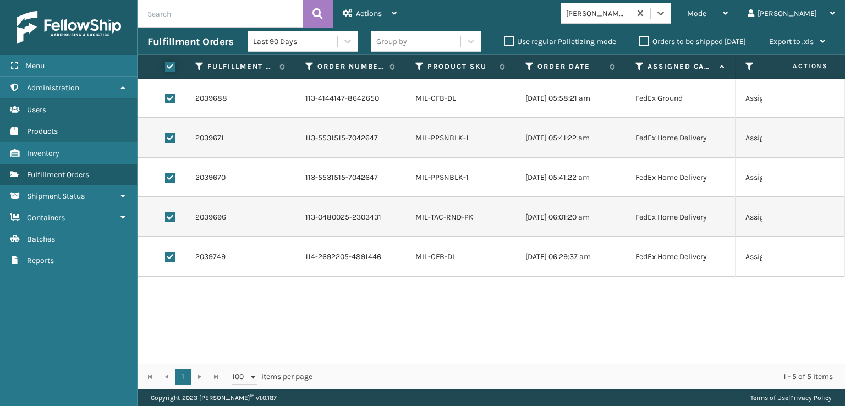
checkbox input "true"
click at [368, 3] on div "Actions" at bounding box center [370, 14] width 54 height 28
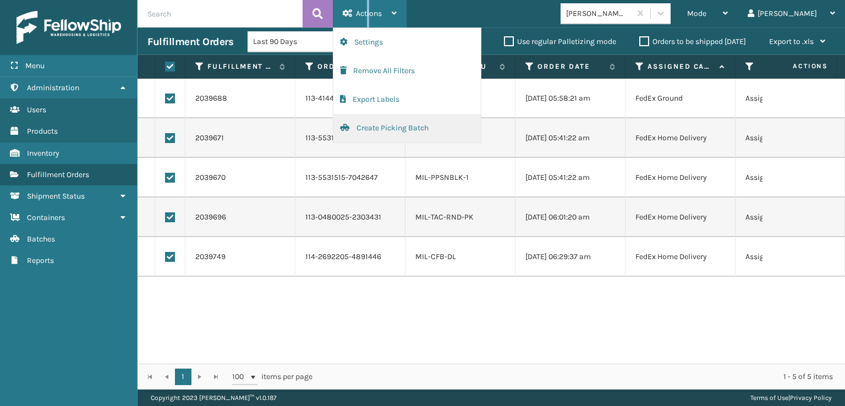
click at [365, 124] on button "Create Picking Batch" at bounding box center [407, 128] width 147 height 29
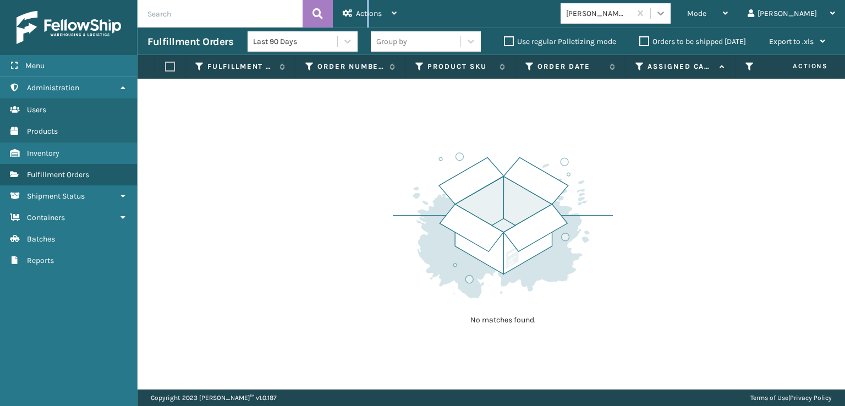
click at [666, 11] on icon at bounding box center [660, 13] width 11 height 11
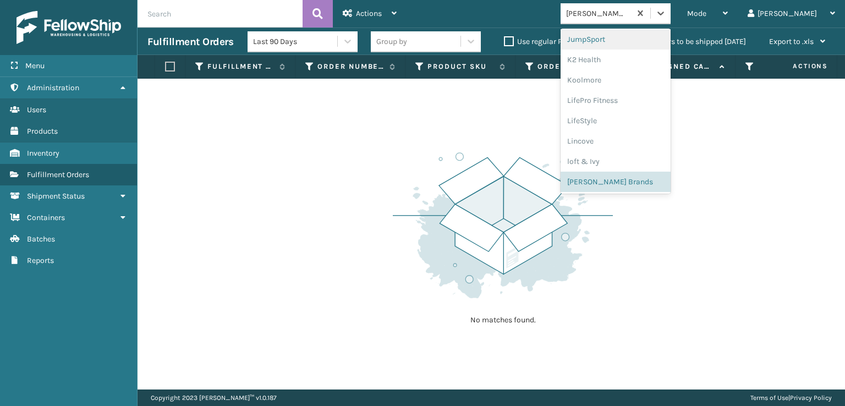
drag, startPoint x: 262, startPoint y: 164, endPoint x: 271, endPoint y: 107, distance: 57.4
click at [262, 163] on div "No matches found." at bounding box center [492, 234] width 708 height 311
click at [671, 12] on div at bounding box center [661, 13] width 20 height 20
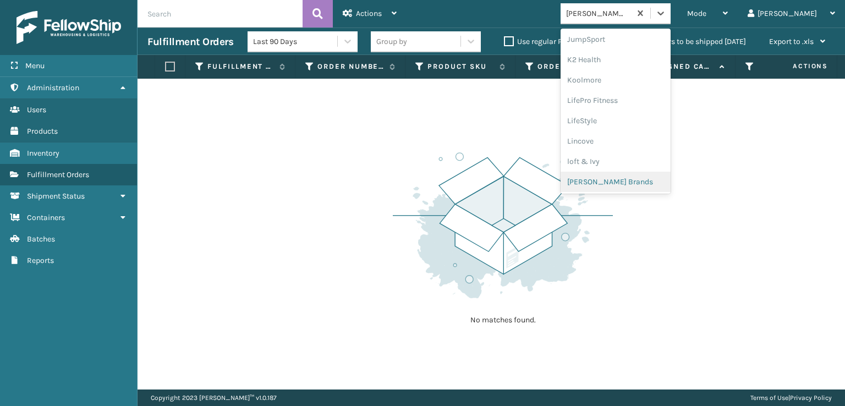
click at [629, 183] on div "[PERSON_NAME] Brands" at bounding box center [616, 182] width 110 height 20
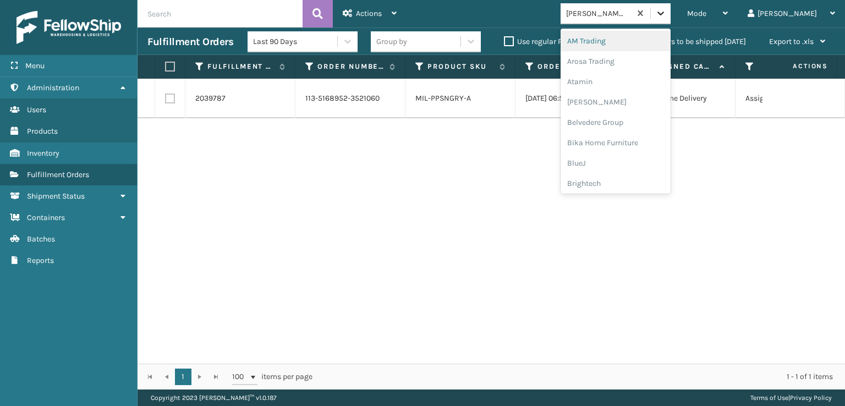
click at [666, 10] on icon at bounding box center [660, 13] width 11 height 11
click at [624, 139] on div "FoamTex" at bounding box center [616, 140] width 110 height 20
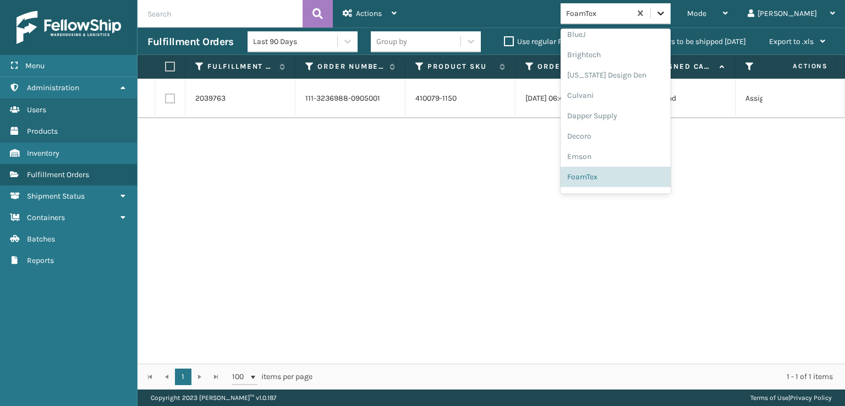
click at [666, 10] on icon at bounding box center [660, 13] width 11 height 11
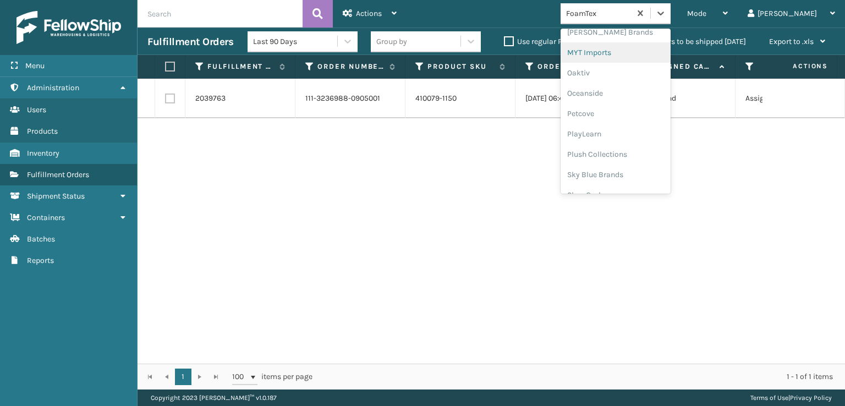
scroll to position [513, 0]
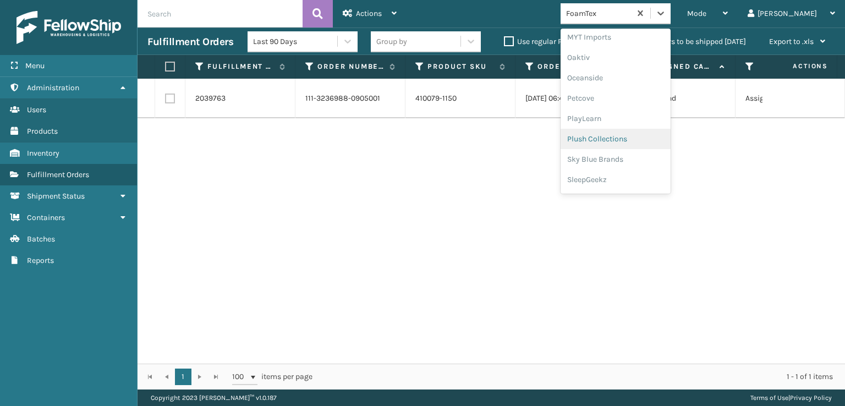
click at [628, 139] on div "Plush Collections" at bounding box center [616, 139] width 110 height 20
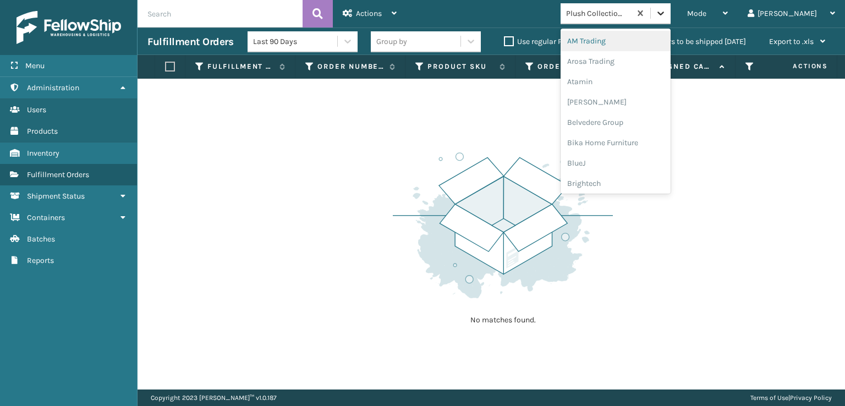
drag, startPoint x: 707, startPoint y: 12, endPoint x: 705, endPoint y: 20, distance: 8.5
click at [666, 11] on icon at bounding box center [660, 13] width 11 height 11
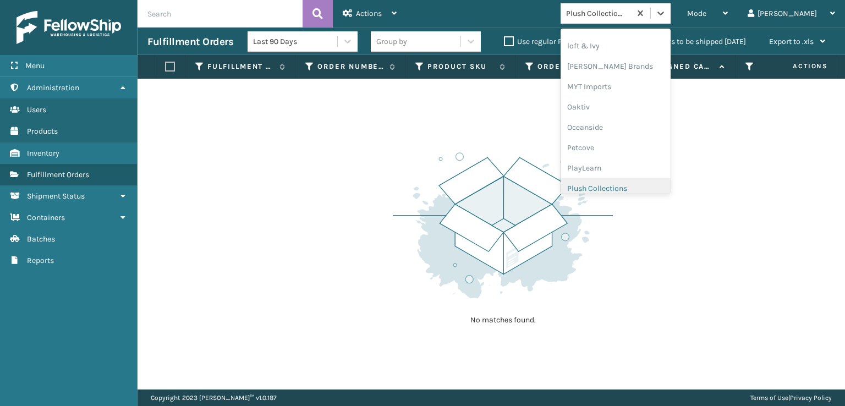
scroll to position [532, 0]
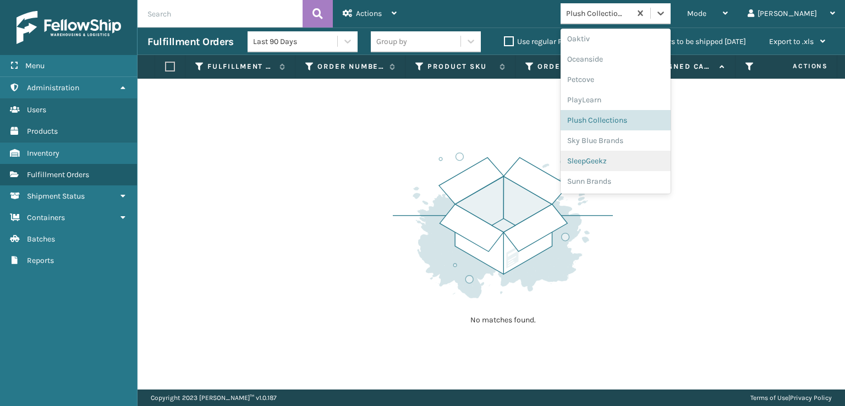
click at [625, 158] on div "SleepGeekz" at bounding box center [616, 161] width 110 height 20
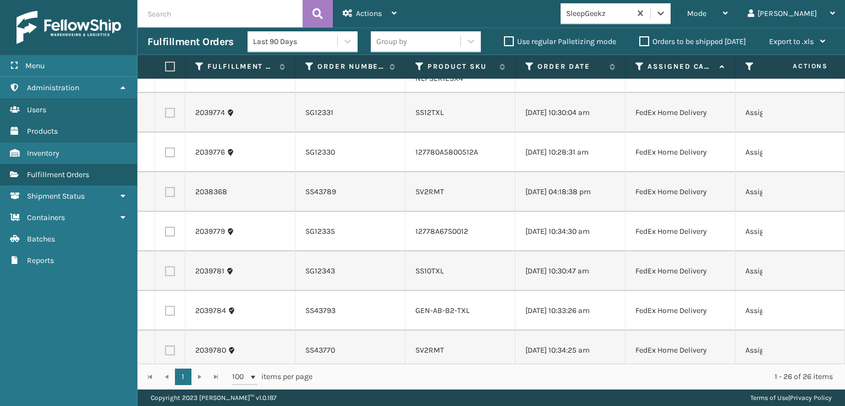
scroll to position [830, 0]
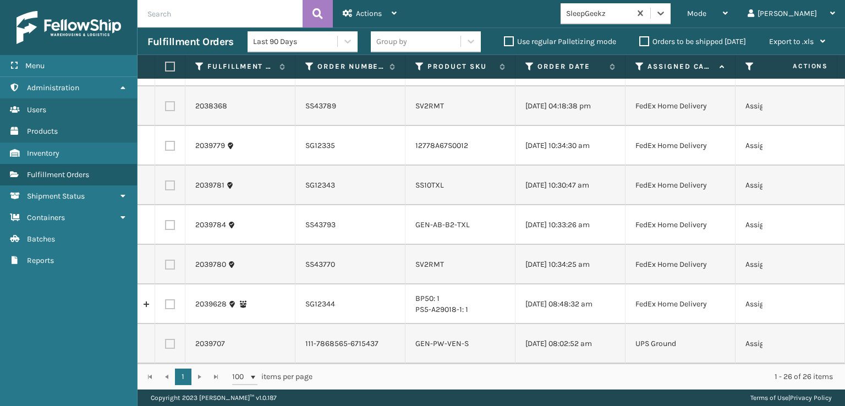
click at [171, 339] on label at bounding box center [170, 344] width 10 height 10
click at [166, 339] on input "checkbox" at bounding box center [165, 342] width 1 height 7
checkbox input "true"
click at [170, 220] on label at bounding box center [170, 225] width 10 height 10
click at [166, 220] on input "checkbox" at bounding box center [165, 223] width 1 height 7
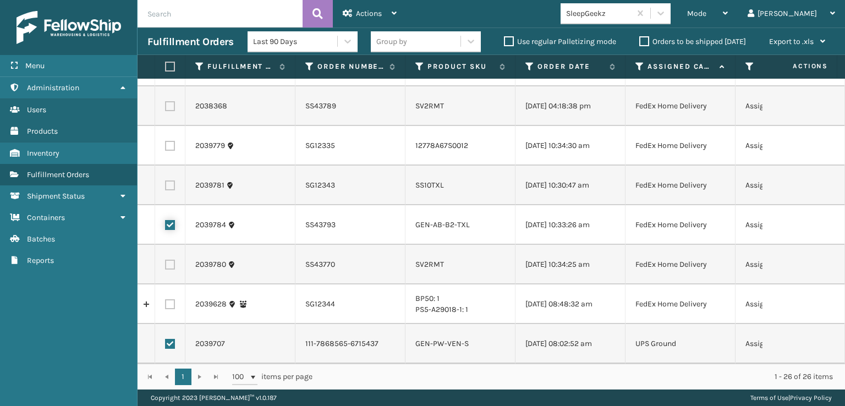
checkbox input "true"
click at [169, 181] on label at bounding box center [170, 186] width 10 height 10
click at [166, 181] on input "checkbox" at bounding box center [165, 184] width 1 height 7
checkbox input "true"
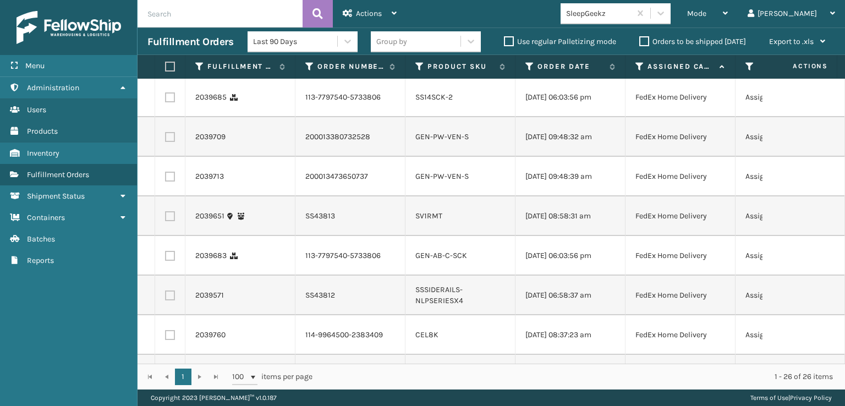
scroll to position [0, 0]
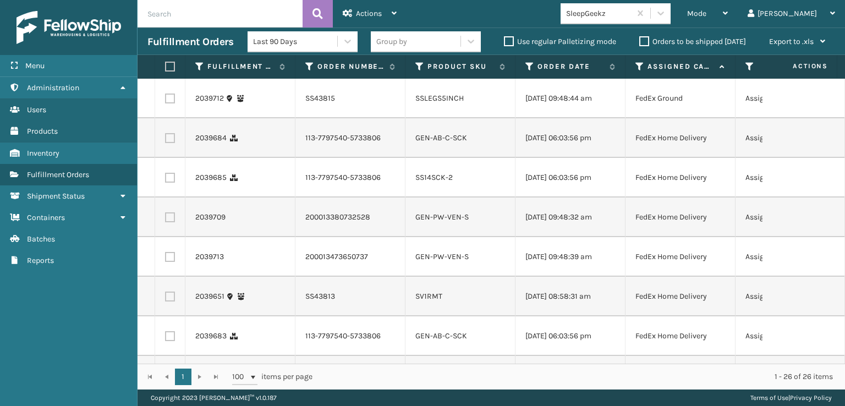
click at [173, 143] on label at bounding box center [170, 138] width 10 height 10
click at [166, 140] on input "checkbox" at bounding box center [165, 136] width 1 height 7
checkbox input "true"
click at [172, 183] on label at bounding box center [170, 178] width 10 height 10
click at [166, 180] on input "checkbox" at bounding box center [165, 176] width 1 height 7
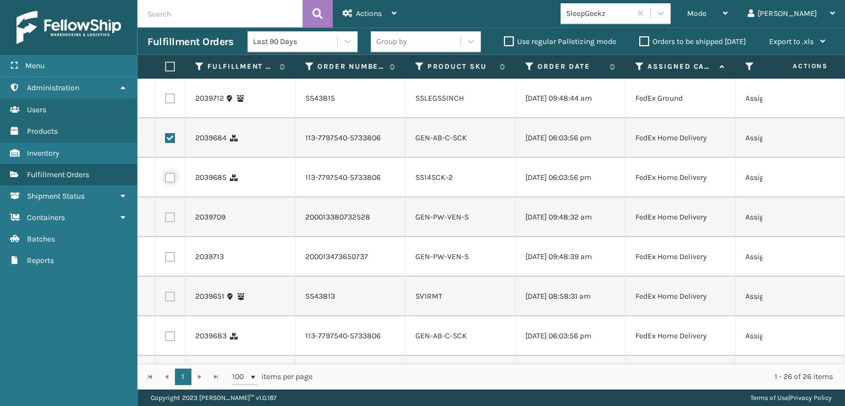
checkbox input "true"
click at [172, 222] on label at bounding box center [170, 217] width 10 height 10
click at [166, 220] on input "checkbox" at bounding box center [165, 215] width 1 height 7
checkbox input "true"
click at [169, 262] on label at bounding box center [170, 257] width 10 height 10
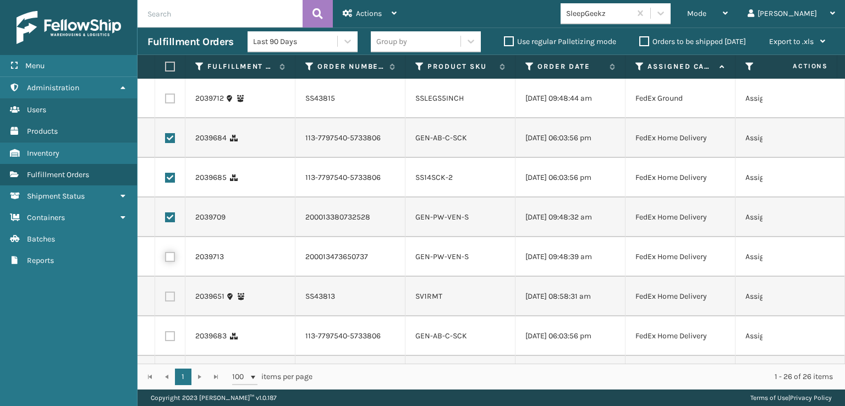
click at [166, 259] on input "checkbox" at bounding box center [165, 255] width 1 height 7
checkbox input "true"
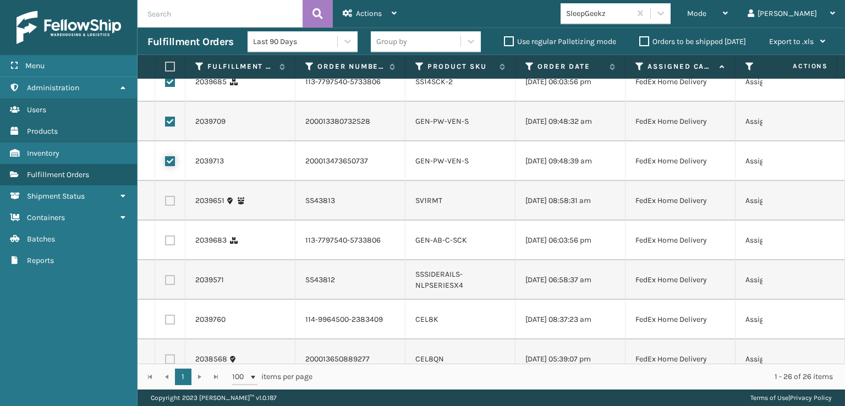
scroll to position [110, 0]
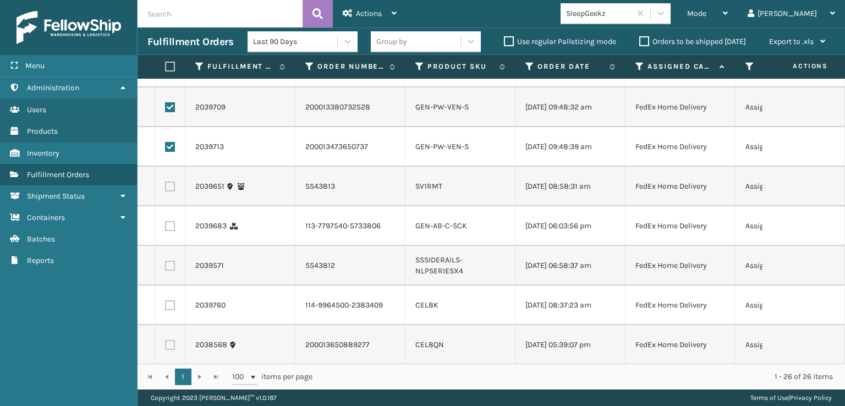
click at [168, 231] on label at bounding box center [170, 226] width 10 height 10
click at [166, 228] on input "checkbox" at bounding box center [165, 224] width 1 height 7
checkbox input "true"
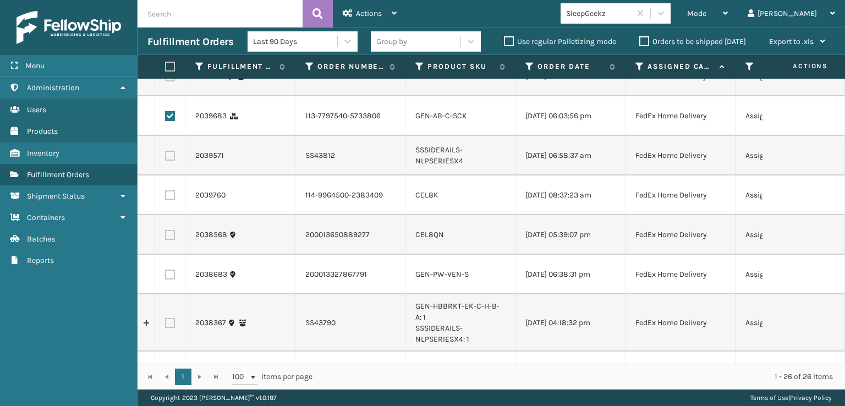
click at [171, 200] on label at bounding box center [170, 195] width 10 height 10
click at [166, 198] on input "checkbox" at bounding box center [165, 193] width 1 height 7
checkbox input "true"
click at [174, 240] on label at bounding box center [170, 235] width 10 height 10
click at [166, 237] on input "checkbox" at bounding box center [165, 233] width 1 height 7
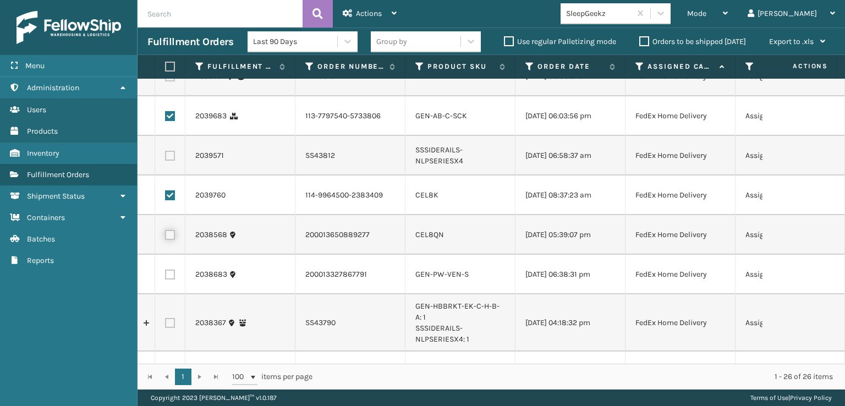
checkbox input "true"
click at [170, 280] on label at bounding box center [170, 275] width 10 height 10
click at [166, 277] on input "checkbox" at bounding box center [165, 273] width 1 height 7
checkbox input "true"
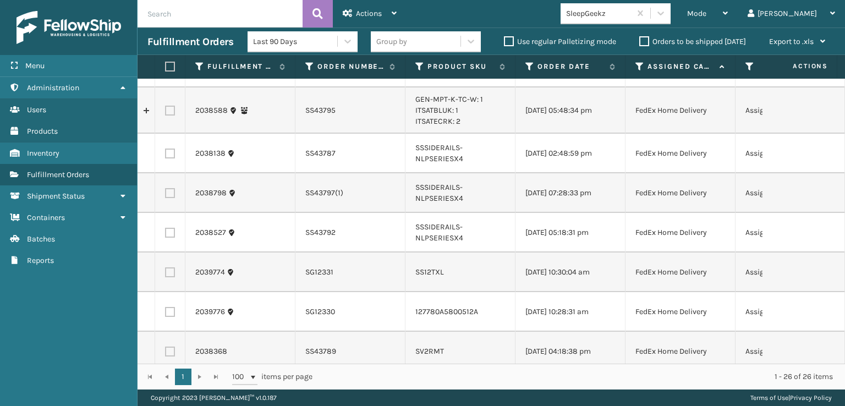
scroll to position [550, 0]
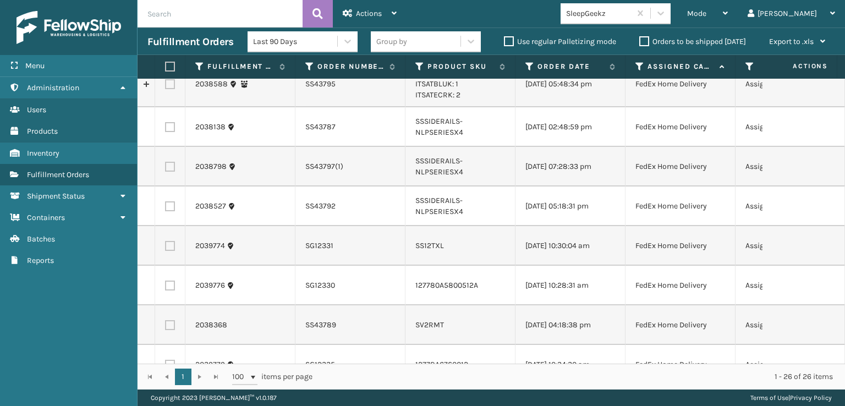
click at [170, 251] on label at bounding box center [170, 246] width 10 height 10
click at [166, 248] on input "checkbox" at bounding box center [165, 244] width 1 height 7
checkbox input "true"
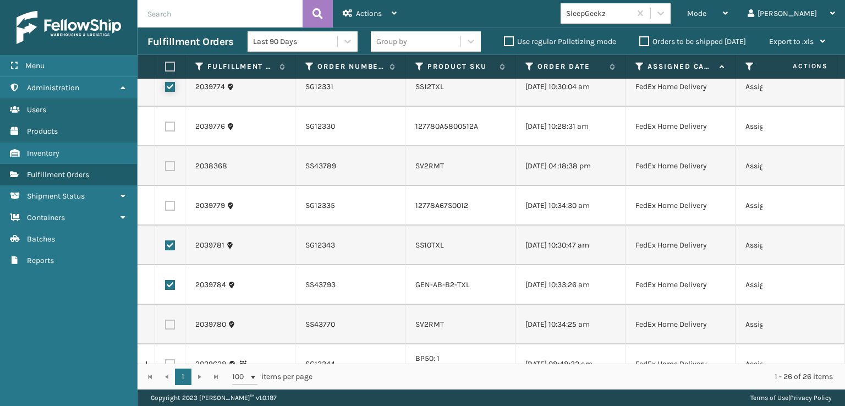
scroll to position [715, 0]
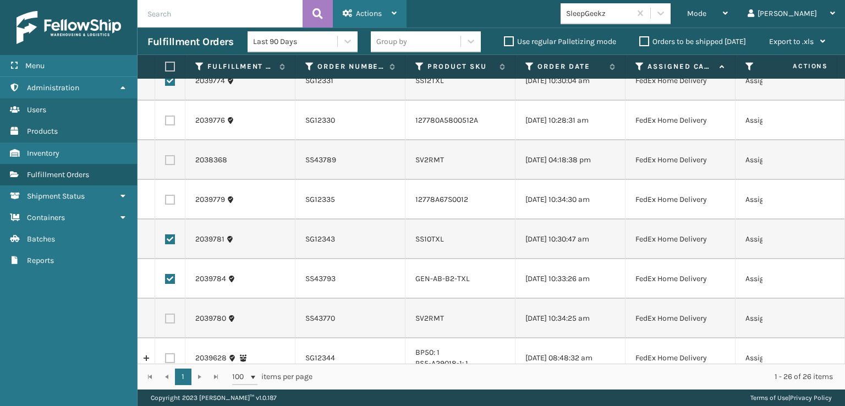
click at [371, 12] on span "Actions" at bounding box center [369, 13] width 26 height 9
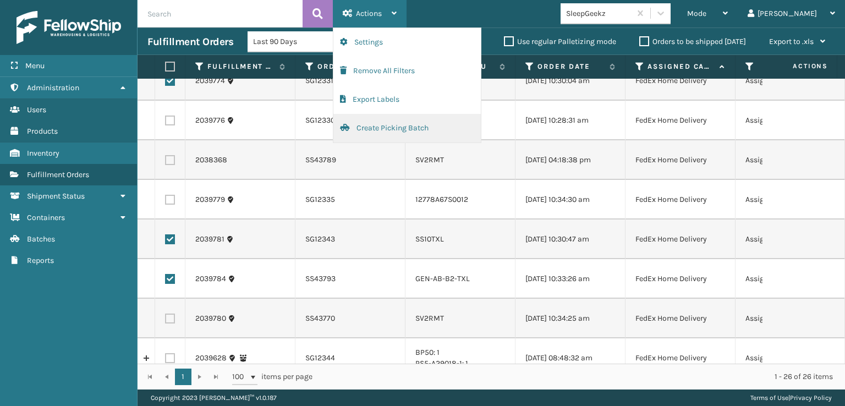
click at [378, 127] on button "Create Picking Batch" at bounding box center [407, 128] width 147 height 29
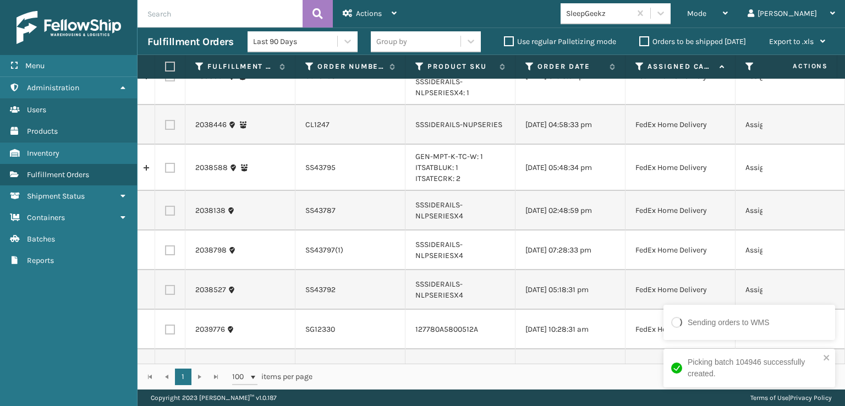
scroll to position [165, 0]
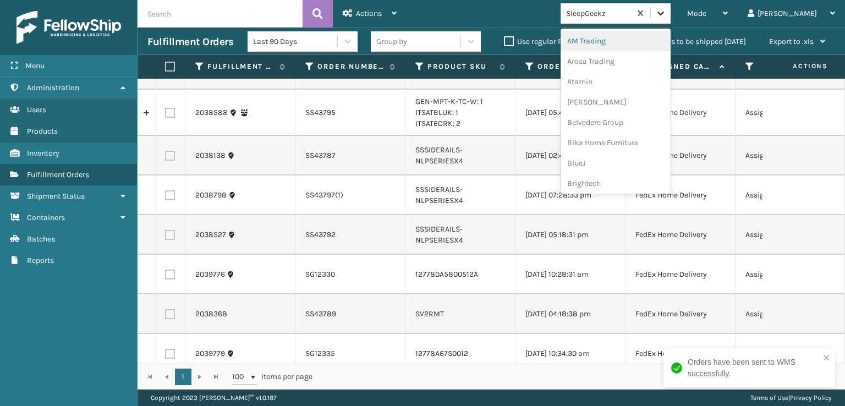
click at [671, 10] on div at bounding box center [661, 13] width 20 height 20
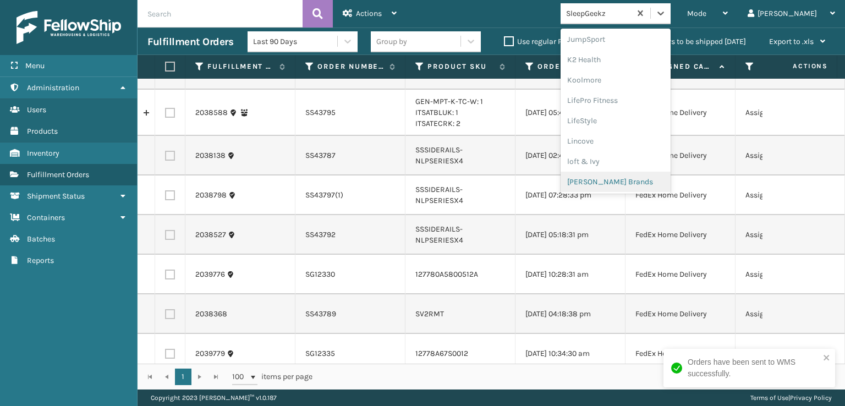
click at [631, 178] on div "[PERSON_NAME] Brands" at bounding box center [616, 182] width 110 height 20
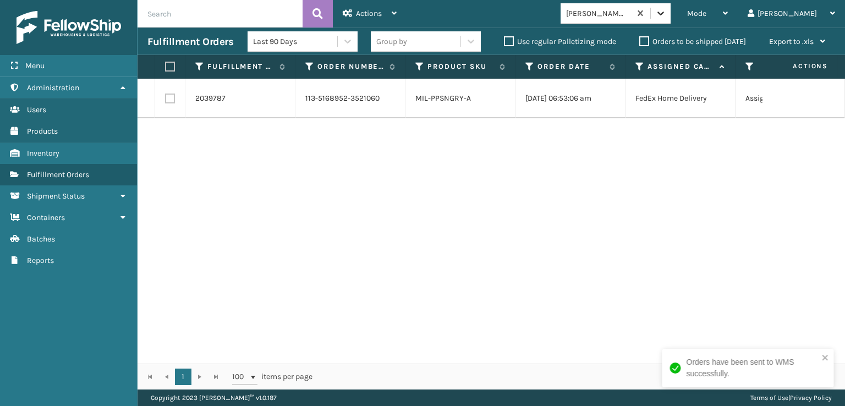
click at [666, 10] on icon at bounding box center [660, 13] width 11 height 11
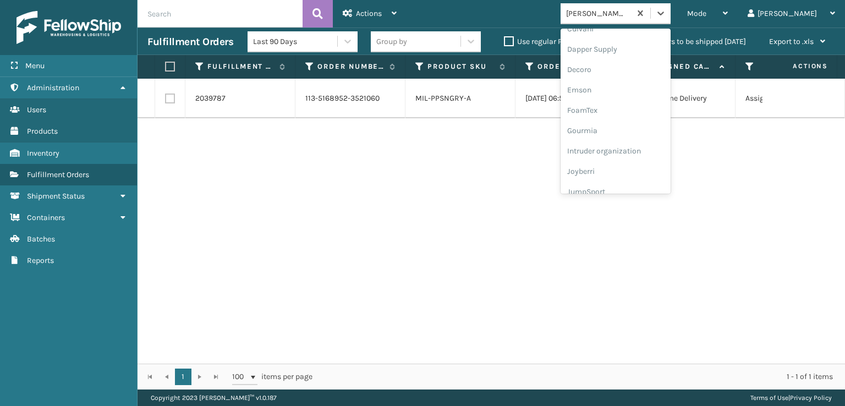
scroll to position [183, 0]
click at [626, 122] on div "FoamTex" at bounding box center [616, 123] width 110 height 20
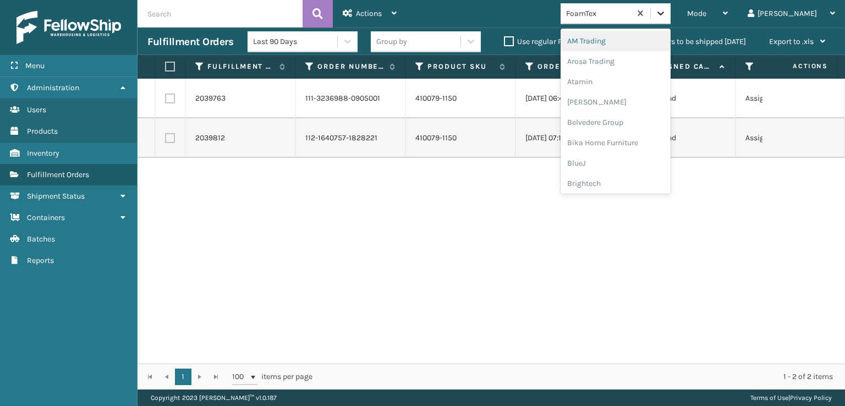
click at [671, 9] on div at bounding box center [661, 13] width 20 height 20
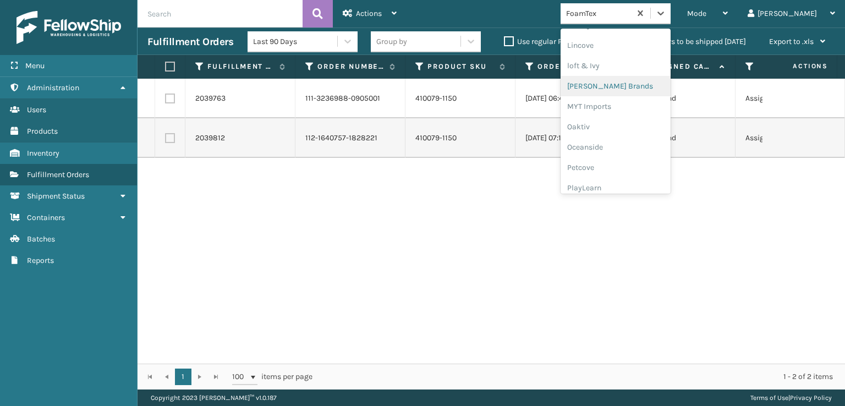
scroll to position [532, 0]
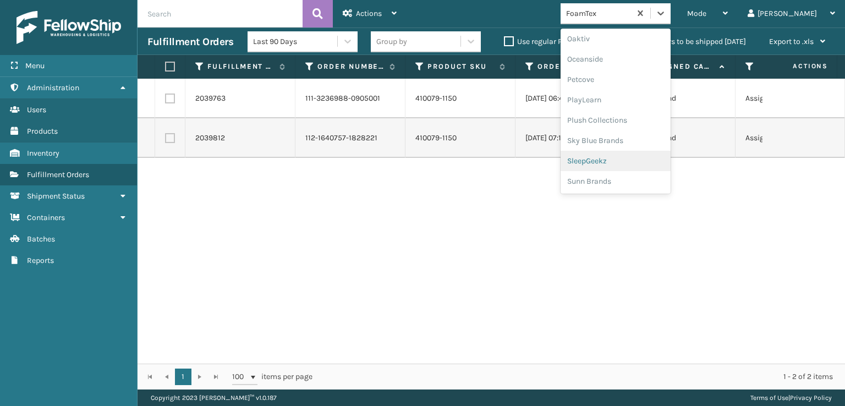
click at [620, 161] on div "SleepGeekz" at bounding box center [616, 161] width 110 height 20
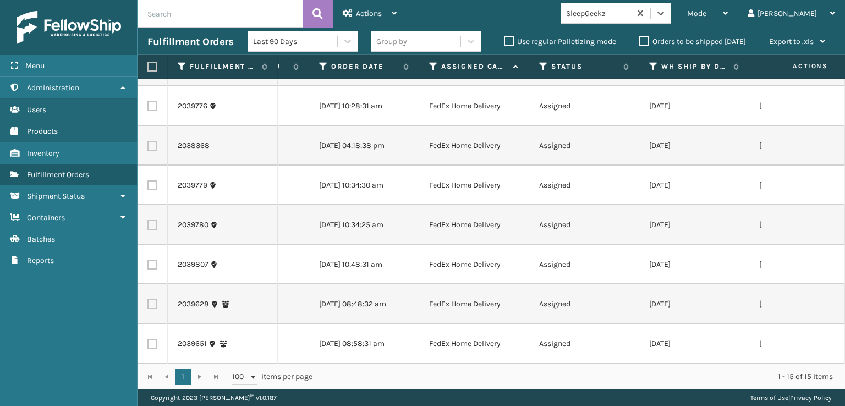
scroll to position [0, 0]
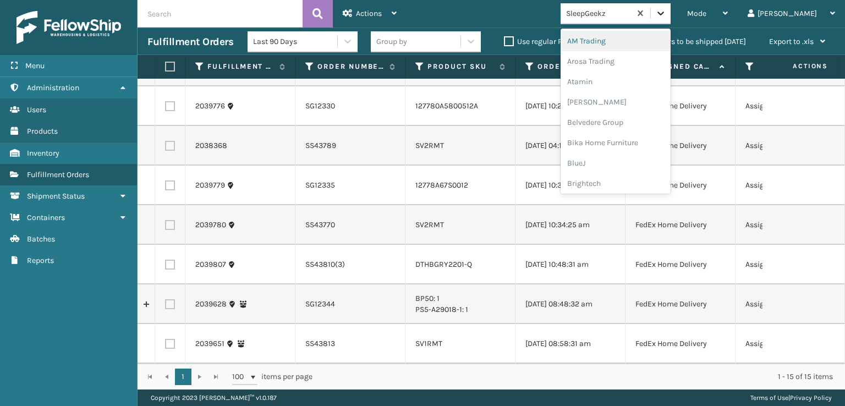
click at [666, 12] on icon at bounding box center [660, 13] width 11 height 11
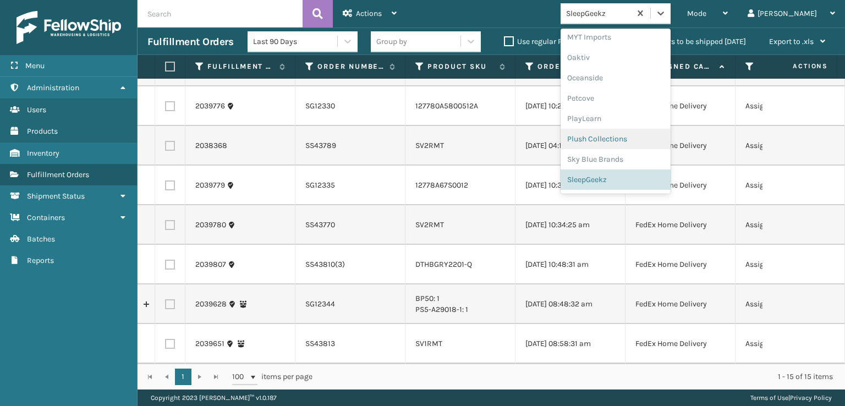
click at [626, 137] on div "Plush Collections" at bounding box center [616, 139] width 110 height 20
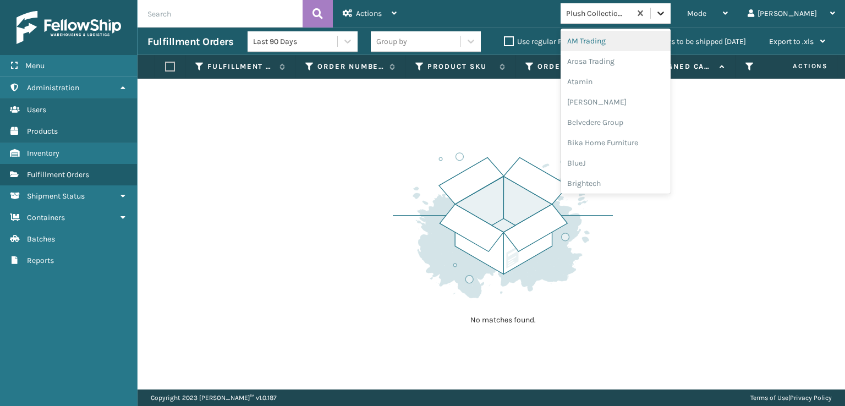
click at [666, 10] on icon at bounding box center [660, 13] width 11 height 11
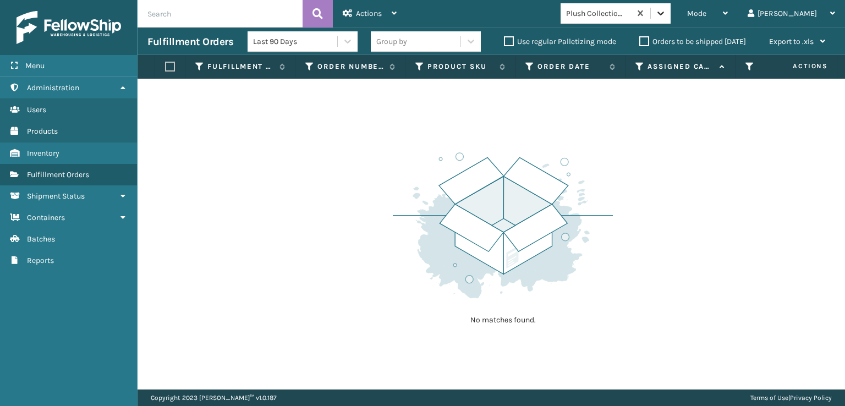
click at [666, 9] on icon at bounding box center [660, 13] width 11 height 11
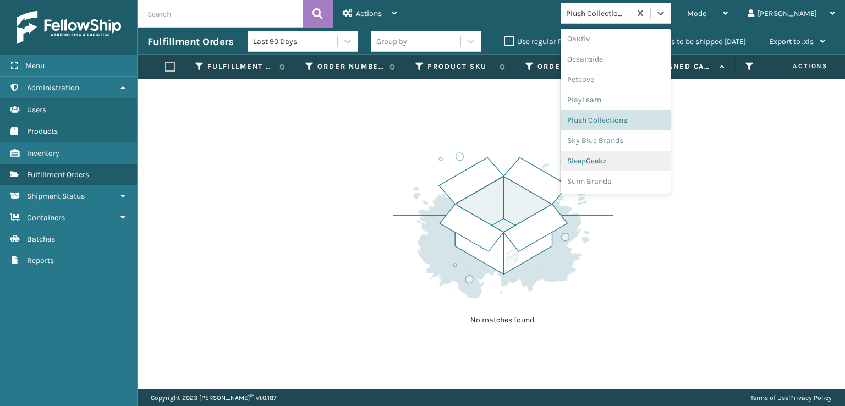
click at [630, 161] on div "SleepGeekz" at bounding box center [616, 161] width 110 height 20
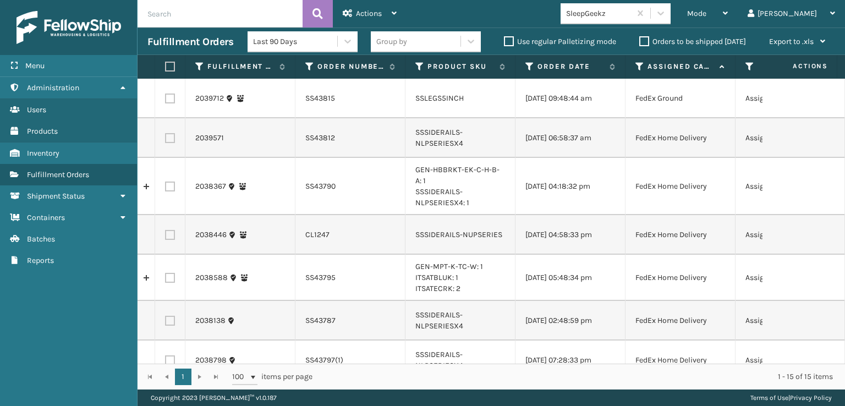
click at [172, 66] on label at bounding box center [168, 67] width 7 height 10
click at [166, 66] on input "checkbox" at bounding box center [165, 66] width 1 height 7
checkbox input "true"
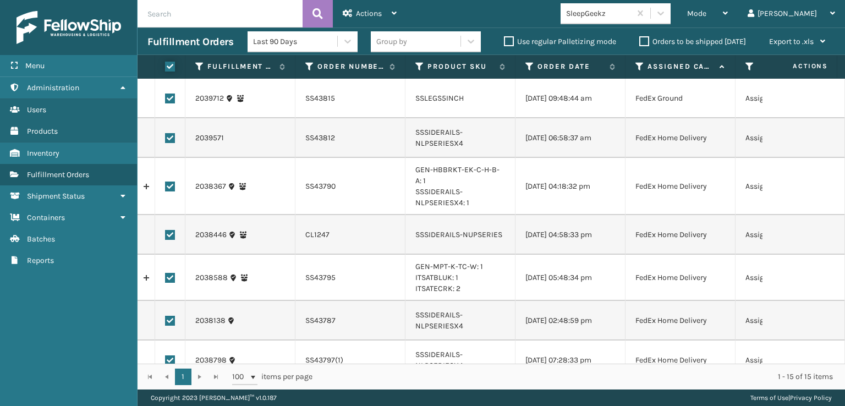
checkbox input "true"
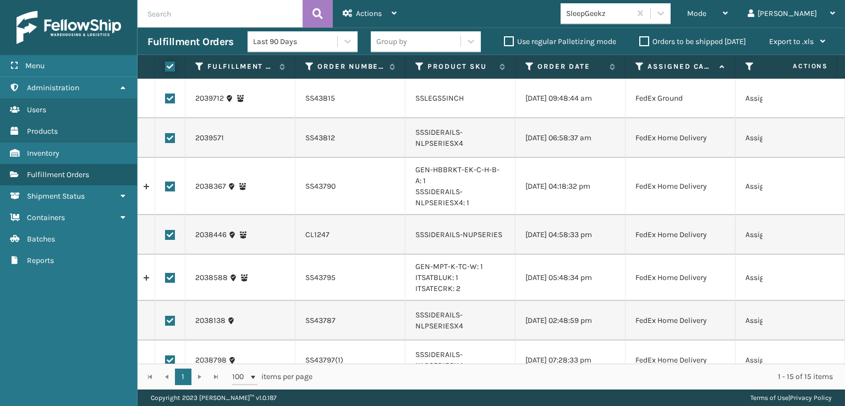
checkbox input "true"
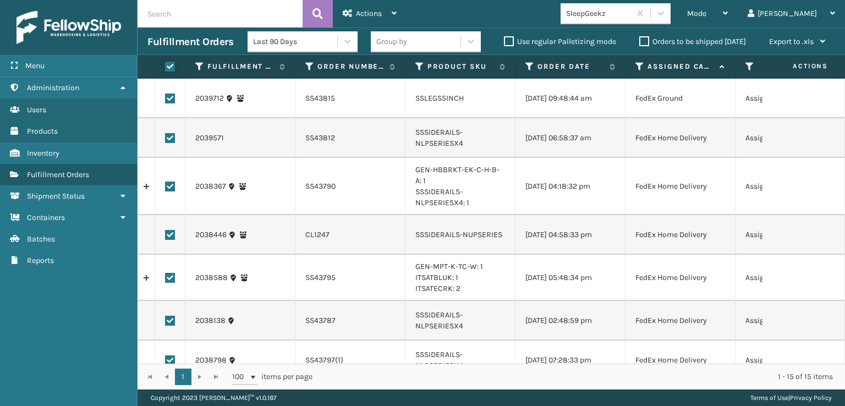
checkbox input "true"
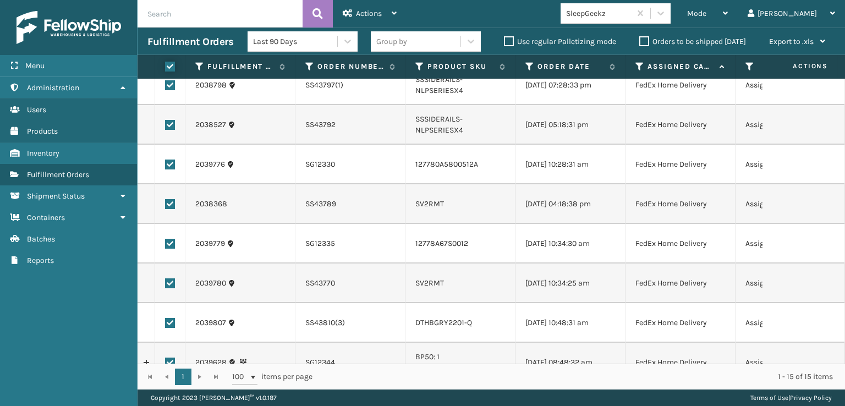
scroll to position [330, 0]
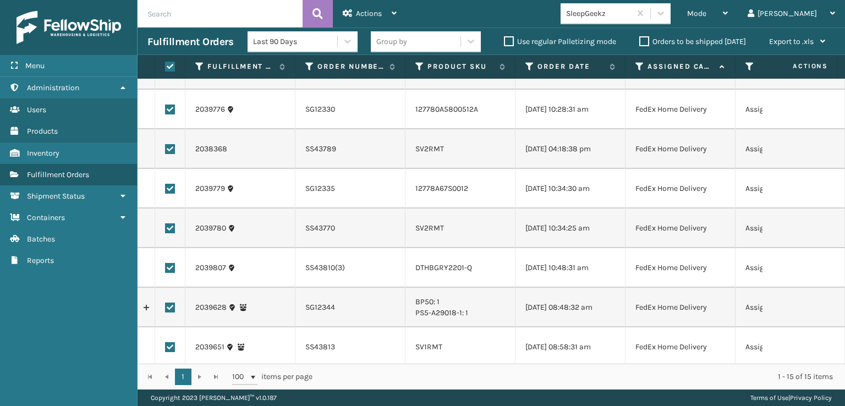
click at [168, 269] on label at bounding box center [170, 268] width 10 height 10
click at [166, 269] on input "checkbox" at bounding box center [165, 266] width 1 height 7
checkbox input "false"
click at [352, 10] on icon at bounding box center [348, 13] width 10 height 8
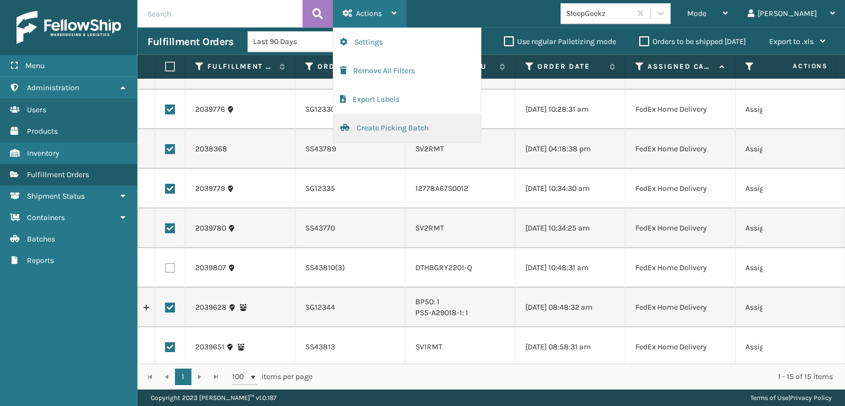
click at [381, 129] on button "Create Picking Batch" at bounding box center [407, 128] width 147 height 29
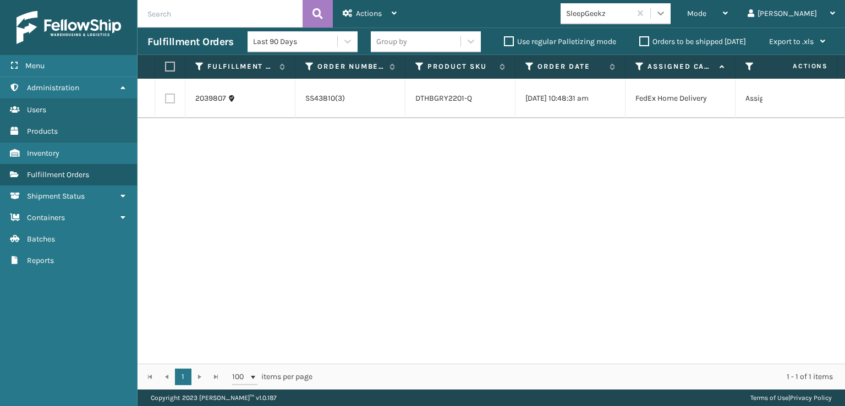
click at [666, 15] on icon at bounding box center [660, 13] width 11 height 11
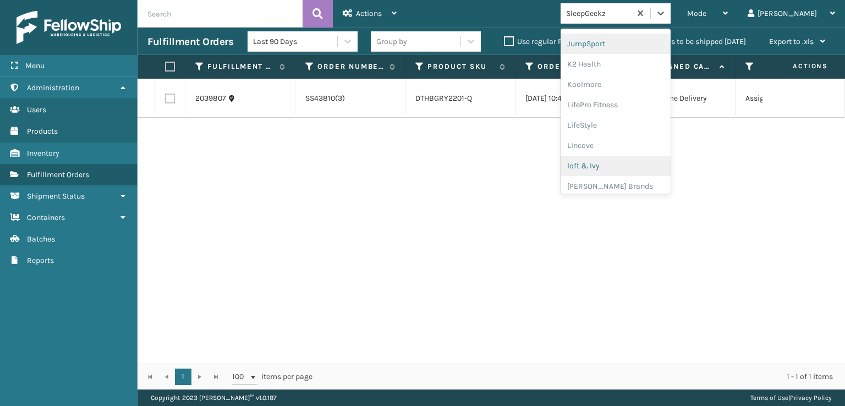
scroll to position [348, 0]
click at [636, 183] on div "[PERSON_NAME] Brands" at bounding box center [616, 182] width 110 height 20
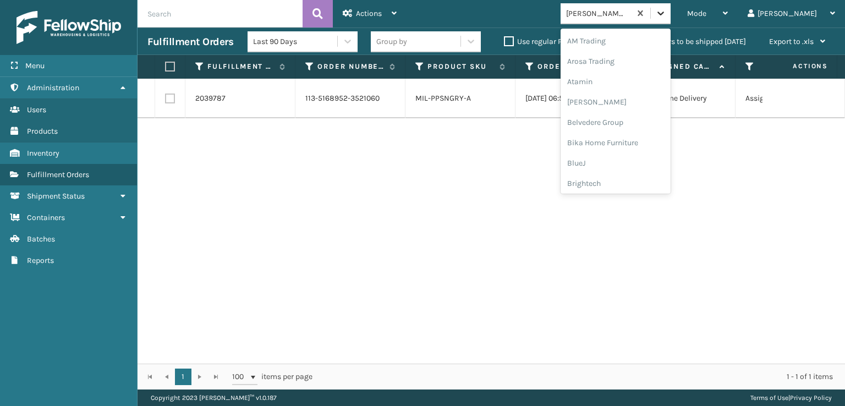
click at [666, 14] on icon at bounding box center [660, 13] width 11 height 11
click at [622, 178] on div "SleepGeekz" at bounding box center [616, 180] width 110 height 20
click at [671, 5] on div at bounding box center [661, 13] width 20 height 20
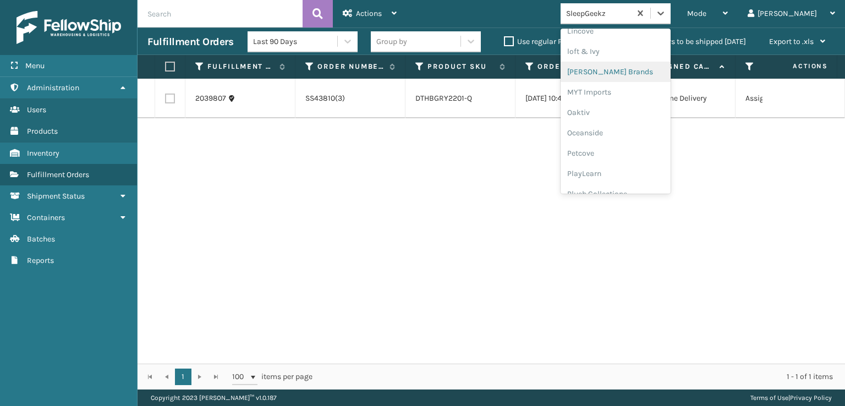
click at [631, 70] on div "[PERSON_NAME] Brands" at bounding box center [616, 72] width 110 height 20
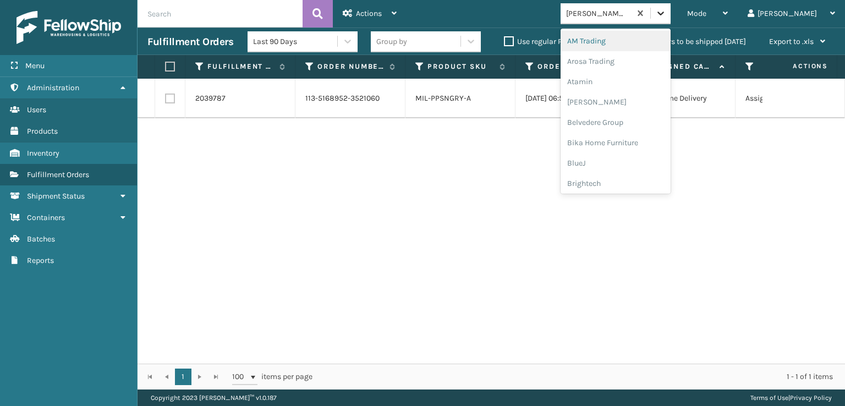
click at [666, 18] on icon at bounding box center [660, 13] width 11 height 11
click at [632, 138] on div "FoamTex" at bounding box center [616, 140] width 110 height 20
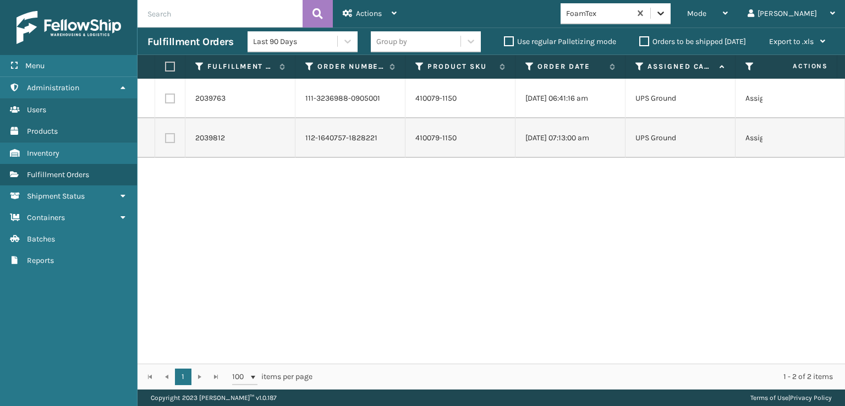
click at [666, 14] on icon at bounding box center [660, 13] width 11 height 11
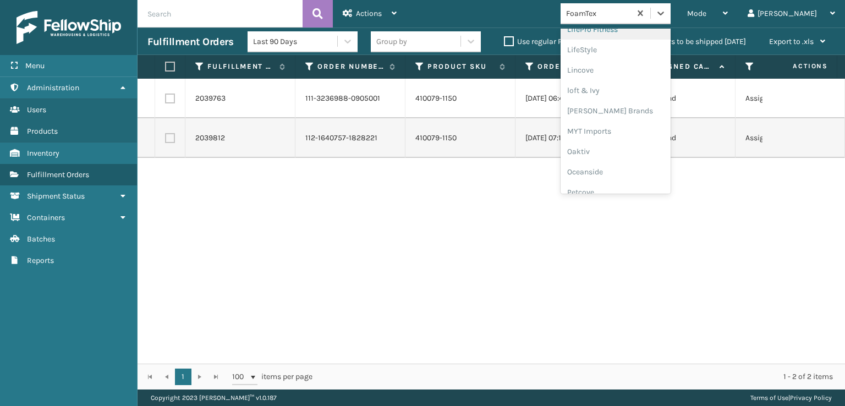
scroll to position [513, 0]
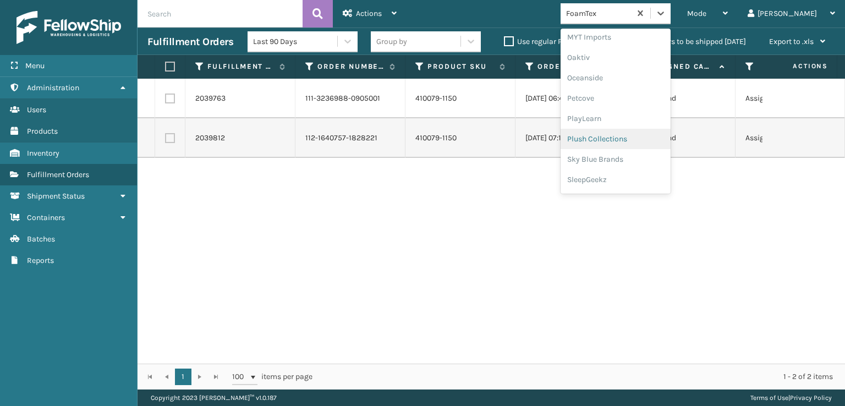
click at [636, 138] on div "Plush Collections" at bounding box center [616, 139] width 110 height 20
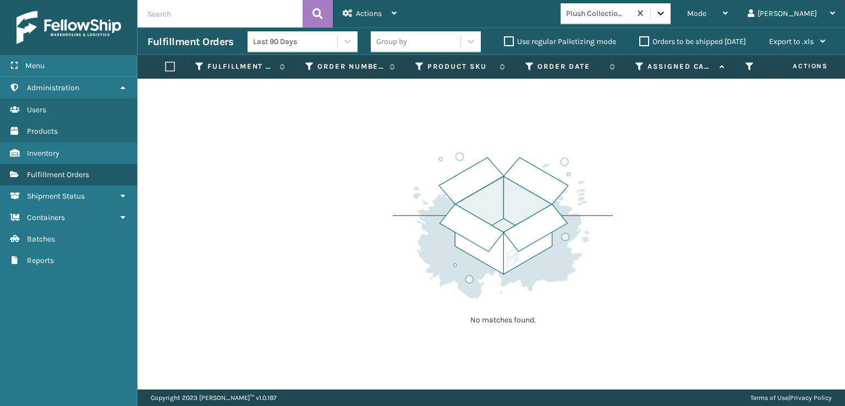
click at [666, 13] on icon at bounding box center [660, 13] width 11 height 11
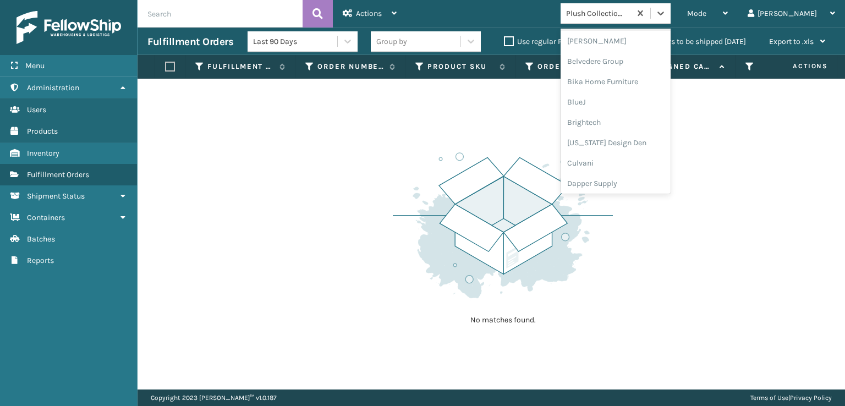
scroll to position [165, 0]
click at [627, 138] on div "FoamTex" at bounding box center [616, 140] width 110 height 20
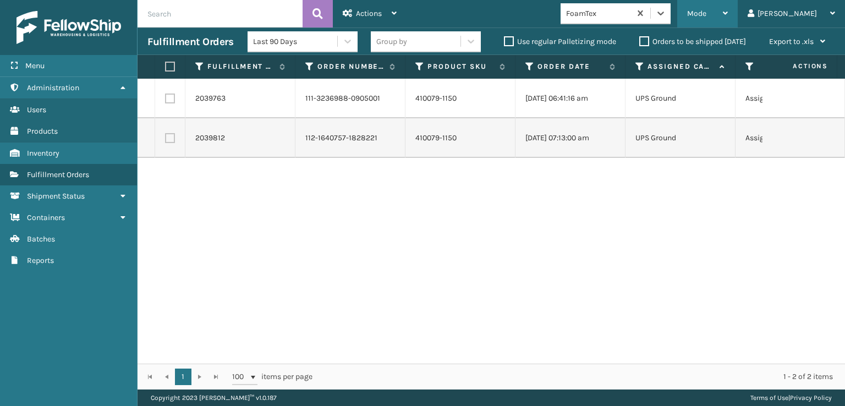
click at [707, 9] on span "Mode" at bounding box center [696, 13] width 19 height 9
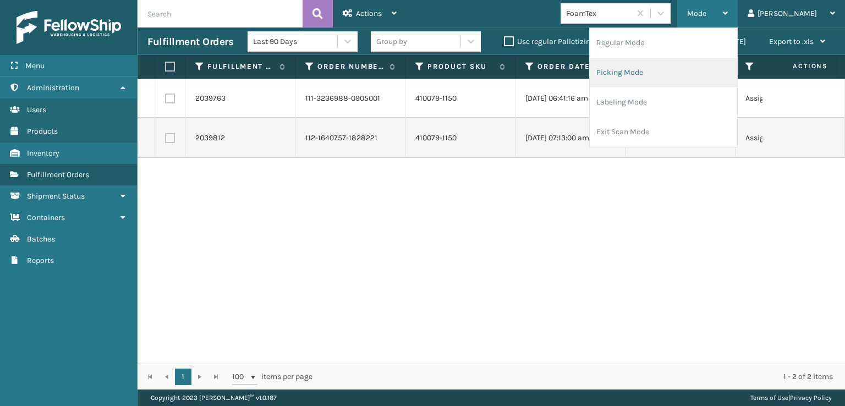
click at [659, 71] on li "Picking Mode" at bounding box center [663, 73] width 147 height 30
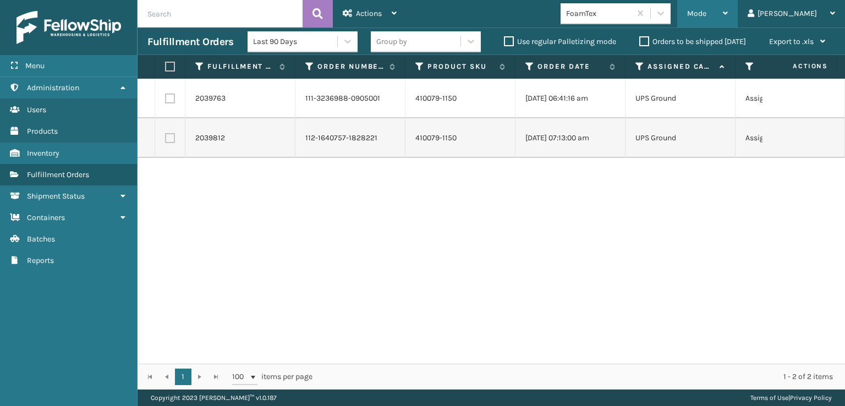
click at [728, 18] on div "Mode" at bounding box center [707, 14] width 41 height 28
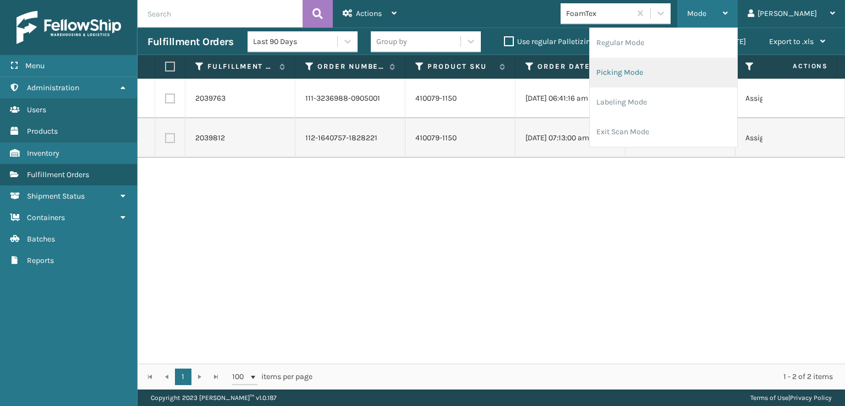
click at [671, 69] on li "Picking Mode" at bounding box center [663, 73] width 147 height 30
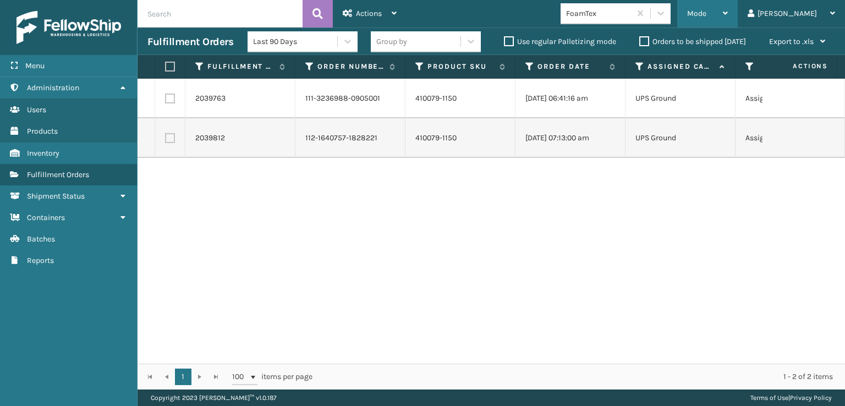
click at [728, 7] on div "Mode" at bounding box center [707, 14] width 41 height 28
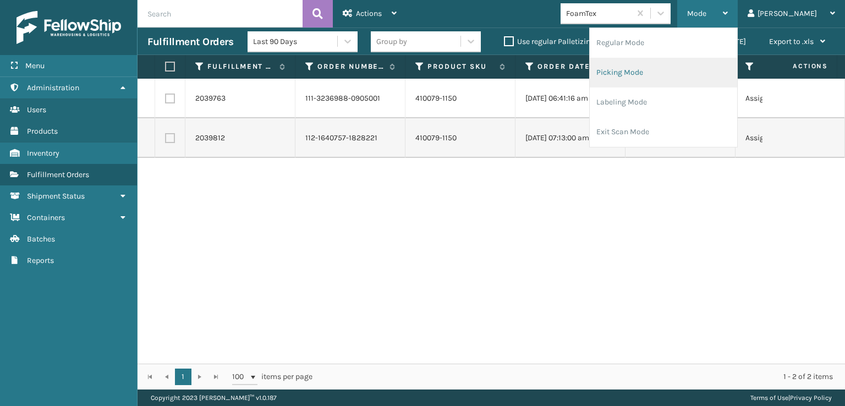
click at [670, 69] on li "Picking Mode" at bounding box center [663, 73] width 147 height 30
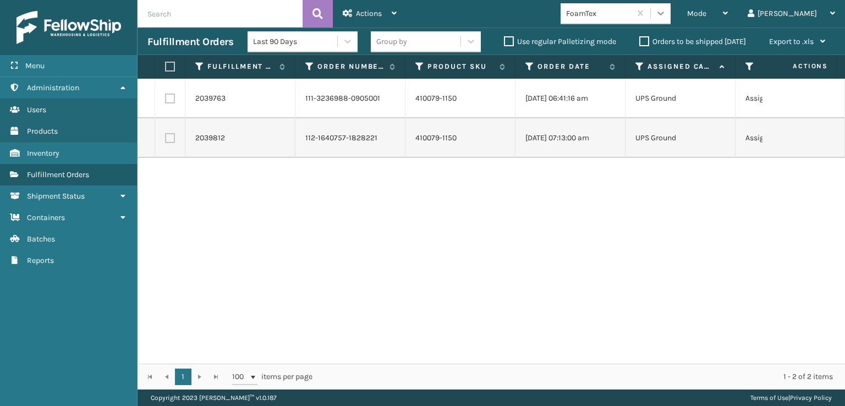
click at [666, 13] on icon at bounding box center [660, 13] width 11 height 11
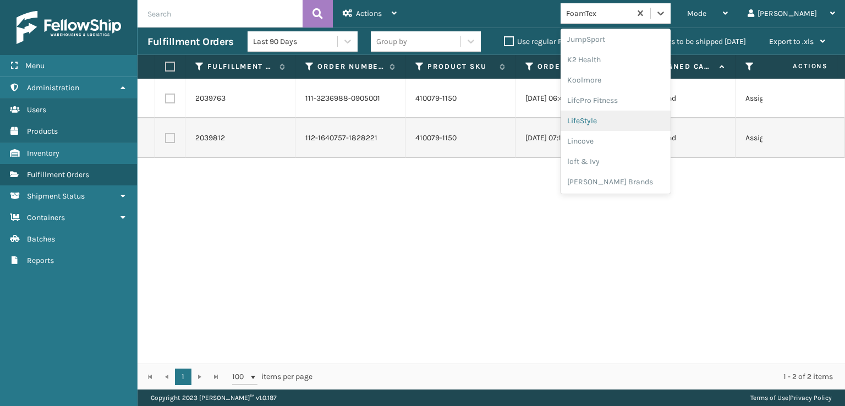
scroll to position [403, 0]
click at [628, 121] on div "[PERSON_NAME] Brands" at bounding box center [616, 127] width 110 height 20
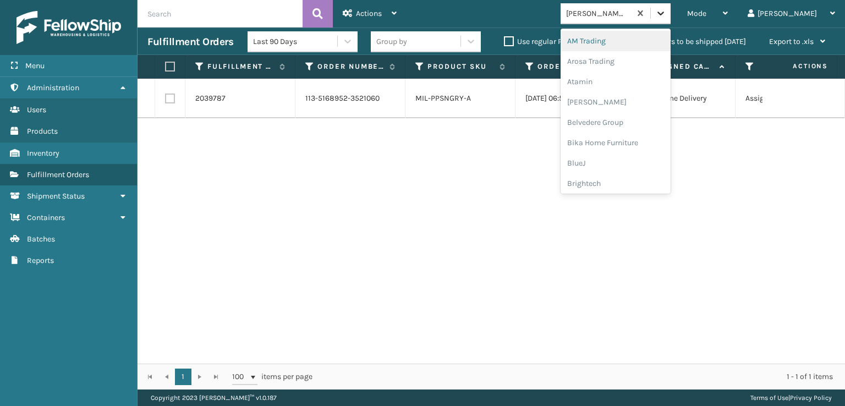
click at [666, 17] on icon at bounding box center [660, 13] width 11 height 11
click at [253, 248] on div "2039787 113-5168952-3521060 MIL-PPSNGRY-A [DATE] 06:53:06 am FedEx Home Deliver…" at bounding box center [492, 221] width 708 height 285
click at [666, 13] on icon at bounding box center [660, 13] width 11 height 11
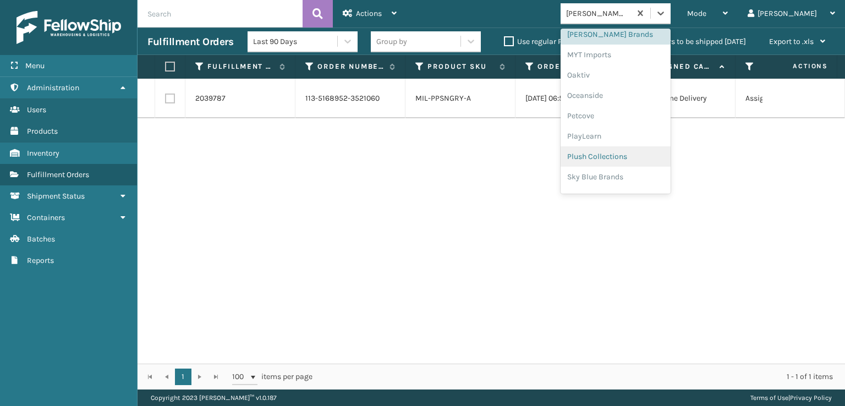
click at [628, 158] on div "Plush Collections" at bounding box center [616, 156] width 110 height 20
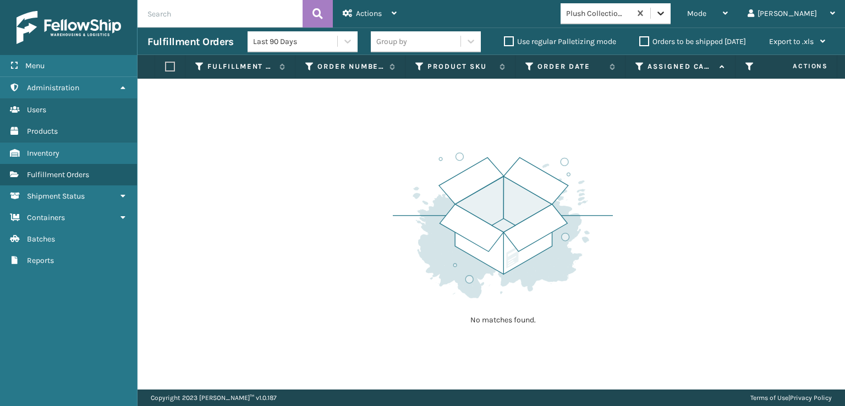
click at [666, 16] on icon at bounding box center [660, 13] width 11 height 11
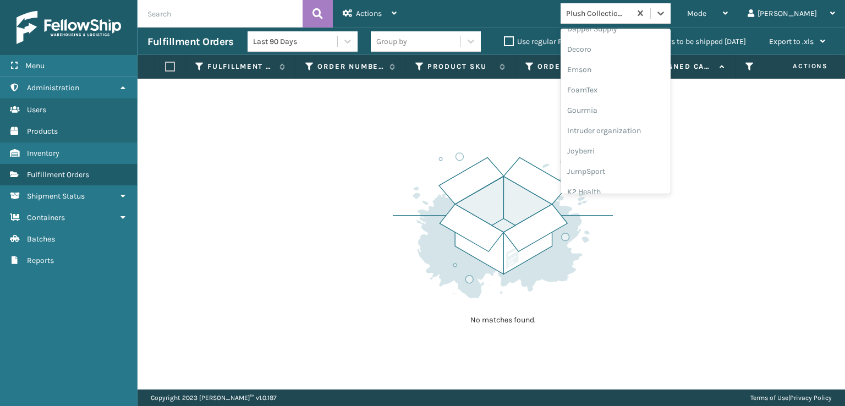
scroll to position [220, 0]
click at [630, 84] on div "FoamTex" at bounding box center [616, 85] width 110 height 20
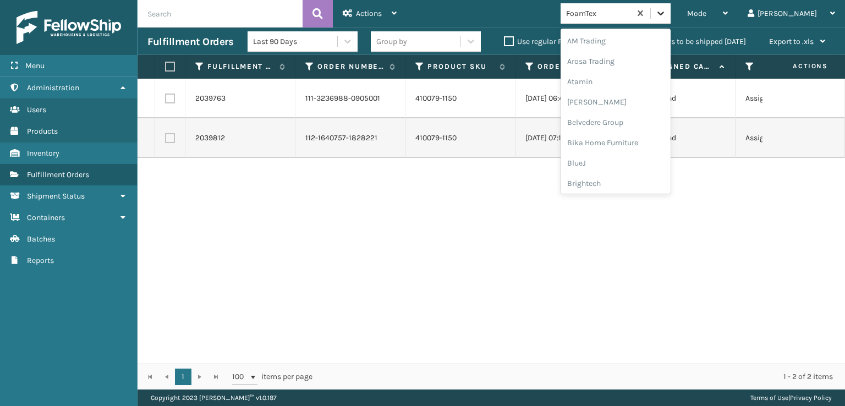
click at [666, 12] on icon at bounding box center [660, 13] width 11 height 11
click at [635, 160] on div "SleepGeekz" at bounding box center [616, 161] width 110 height 20
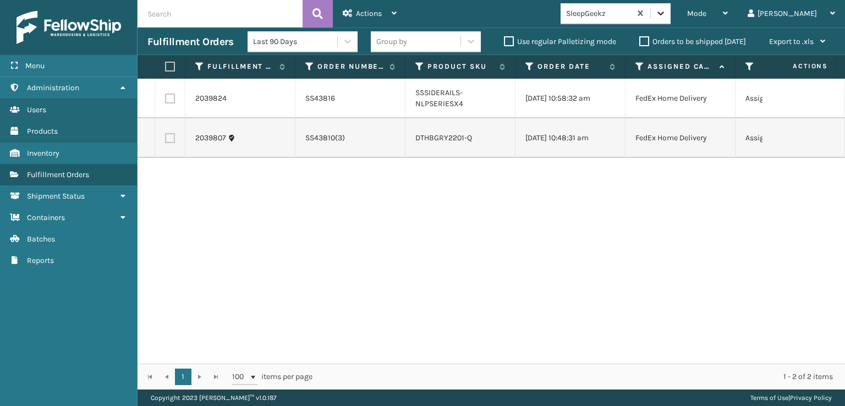
click at [666, 12] on icon at bounding box center [660, 13] width 11 height 11
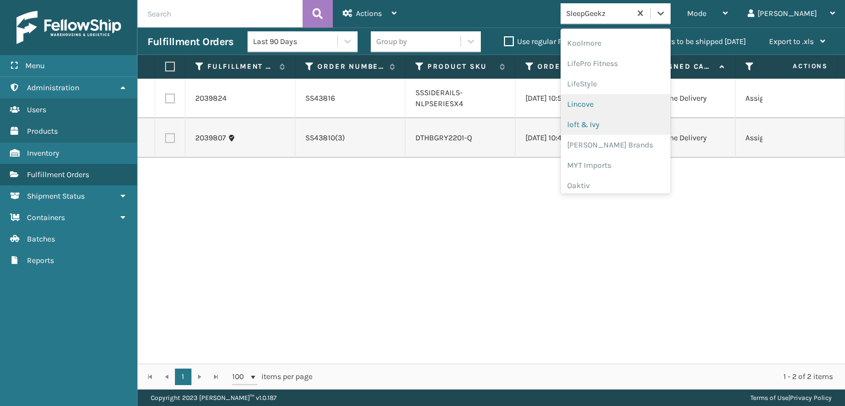
scroll to position [403, 0]
click at [646, 127] on div "[PERSON_NAME] Brands" at bounding box center [616, 127] width 110 height 20
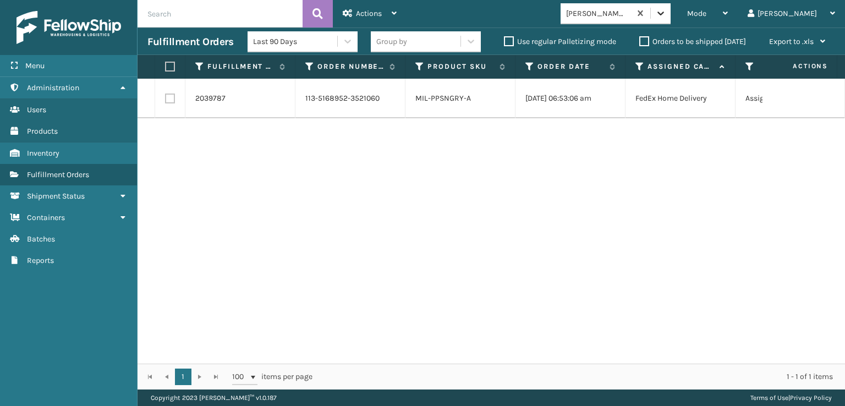
click at [666, 15] on icon at bounding box center [660, 13] width 11 height 11
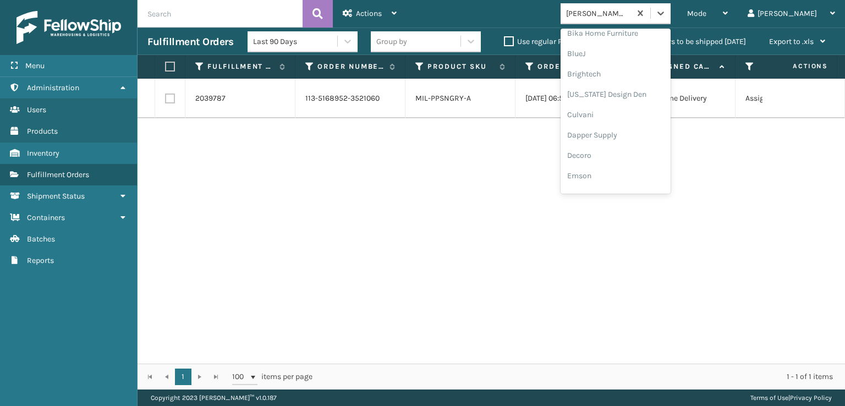
scroll to position [165, 0]
click at [631, 141] on div "FoamTex" at bounding box center [616, 140] width 110 height 20
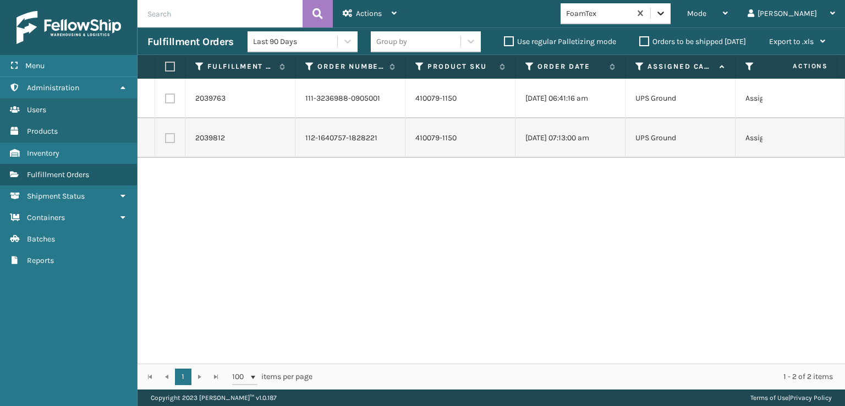
click at [666, 18] on icon at bounding box center [660, 13] width 11 height 11
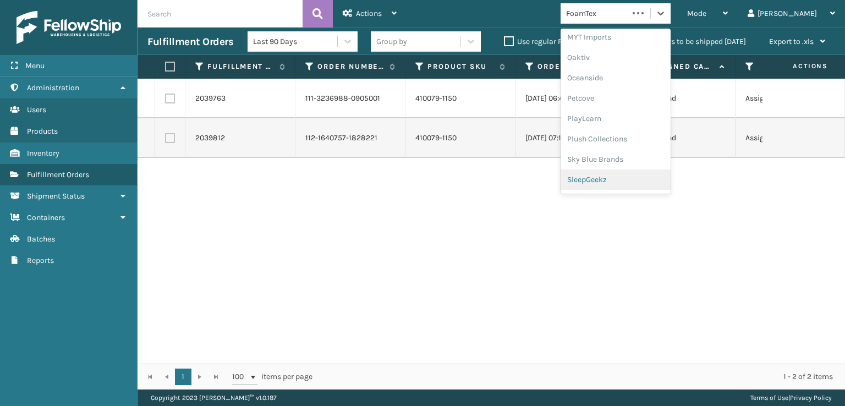
scroll to position [532, 0]
click at [636, 161] on div "SleepGeekz" at bounding box center [616, 161] width 110 height 20
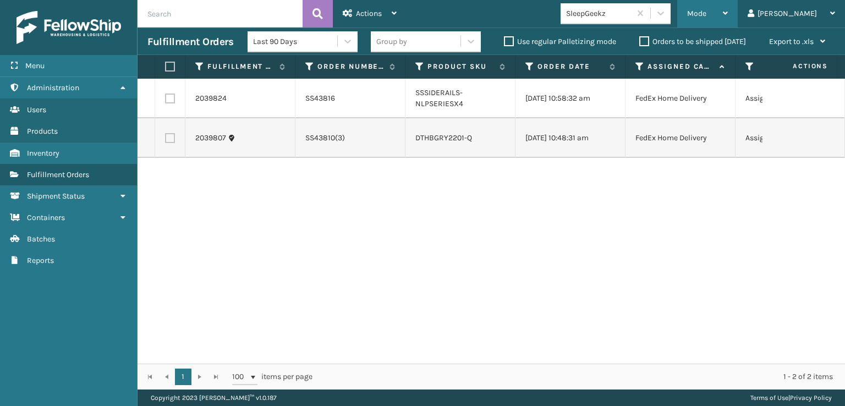
click at [707, 10] on span "Mode" at bounding box center [696, 13] width 19 height 9
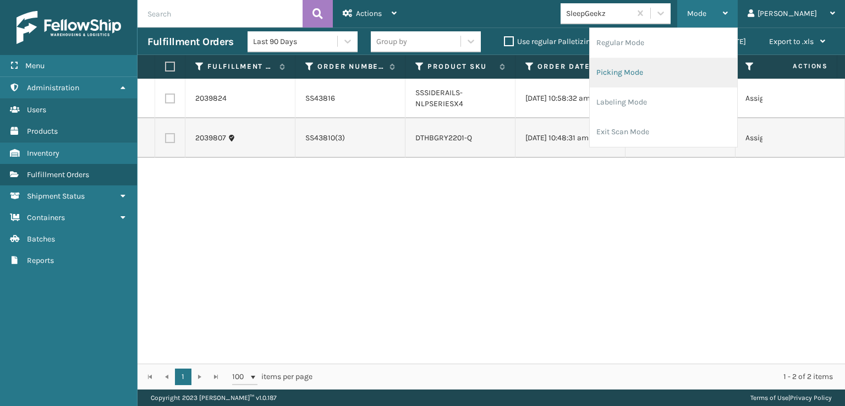
click at [679, 67] on li "Picking Mode" at bounding box center [663, 73] width 147 height 30
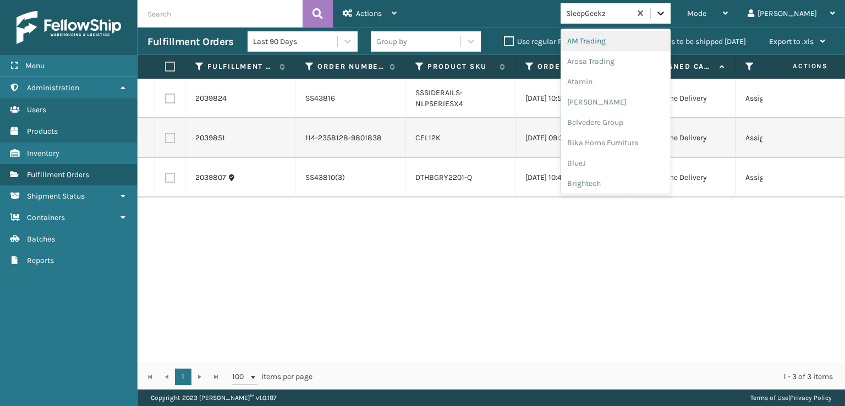
click at [666, 16] on icon at bounding box center [660, 13] width 11 height 11
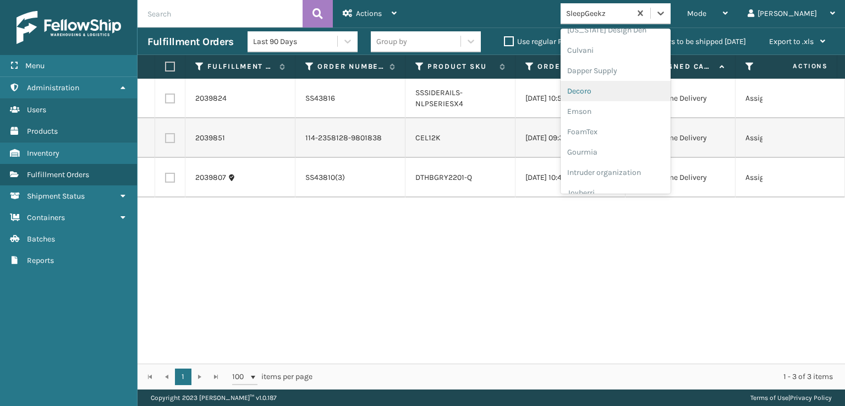
scroll to position [220, 0]
click at [625, 82] on div "FoamTex" at bounding box center [616, 85] width 110 height 20
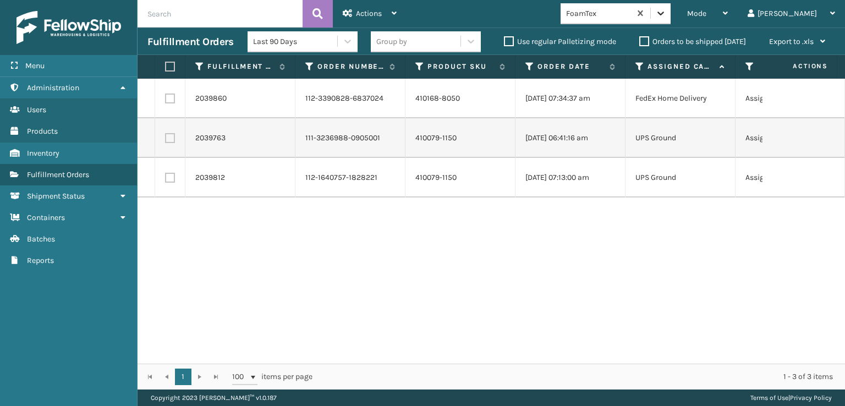
click at [664, 14] on icon at bounding box center [661, 14] width 7 height 4
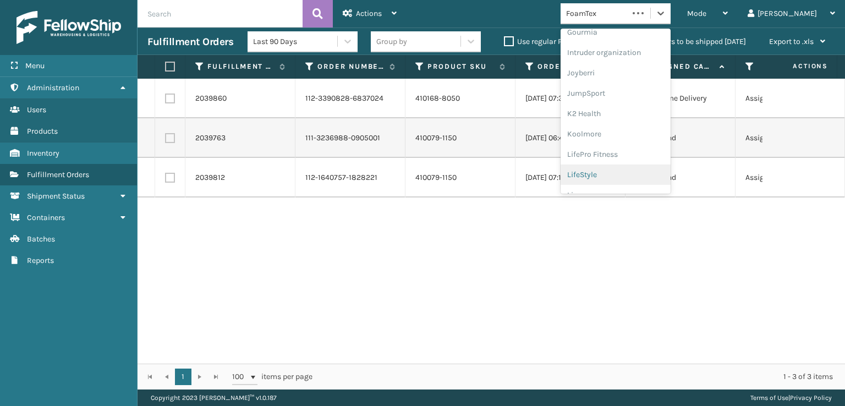
scroll to position [348, 0]
click at [632, 177] on div "[PERSON_NAME] Brands" at bounding box center [616, 182] width 110 height 20
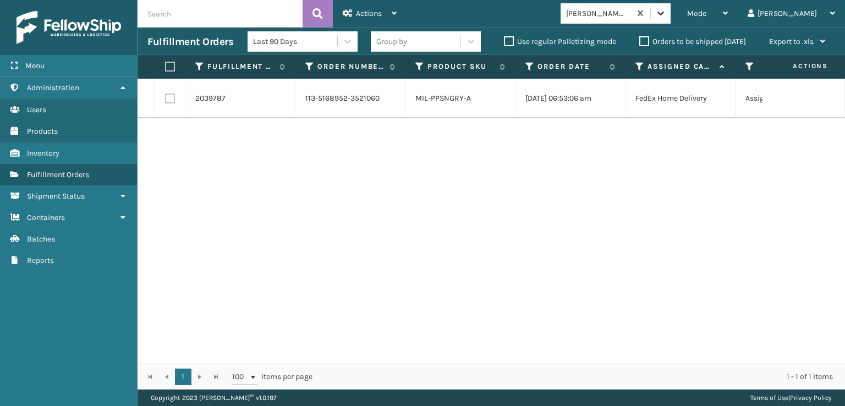
click at [666, 18] on icon at bounding box center [660, 13] width 11 height 11
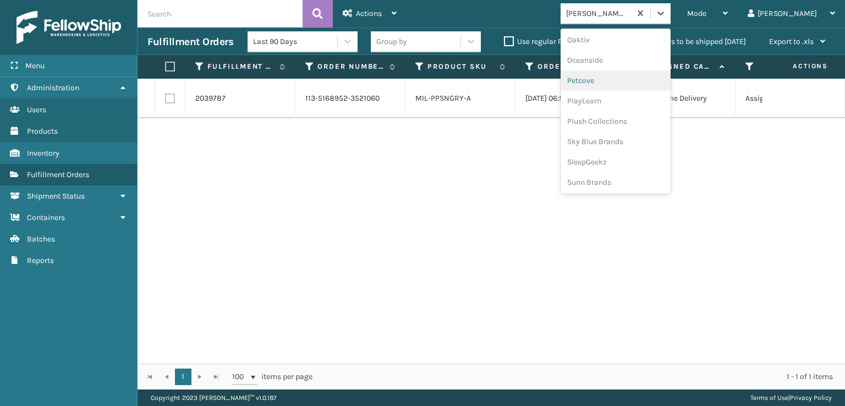
scroll to position [532, 0]
click at [635, 157] on div "SleepGeekz" at bounding box center [616, 161] width 110 height 20
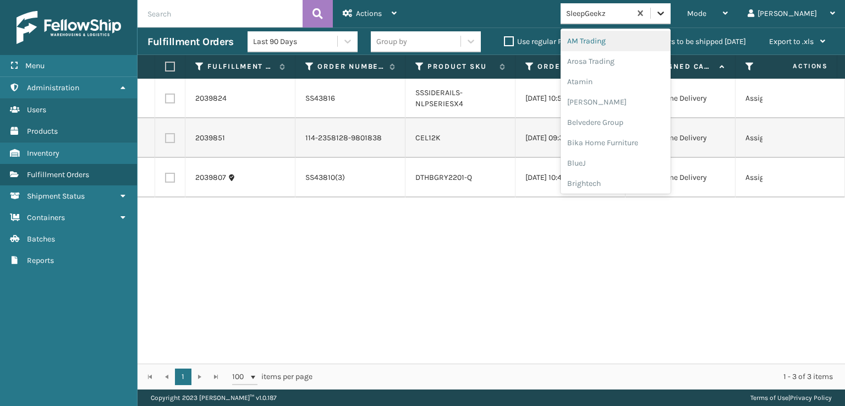
click at [666, 8] on icon at bounding box center [660, 13] width 11 height 11
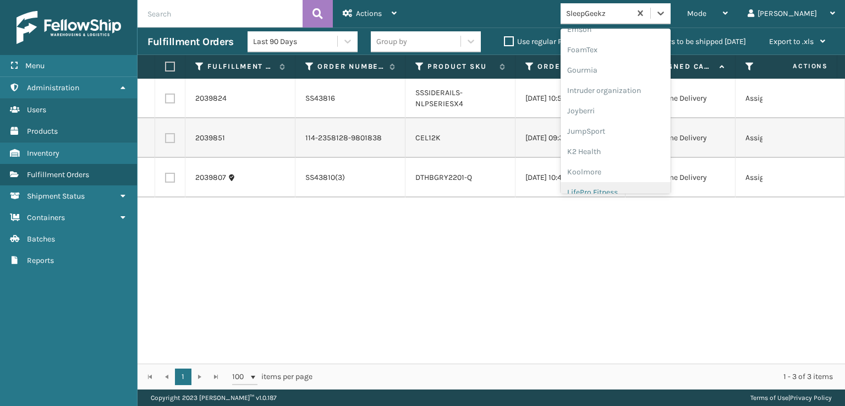
scroll to position [348, 0]
click at [625, 183] on div "[PERSON_NAME] Brands" at bounding box center [616, 182] width 110 height 20
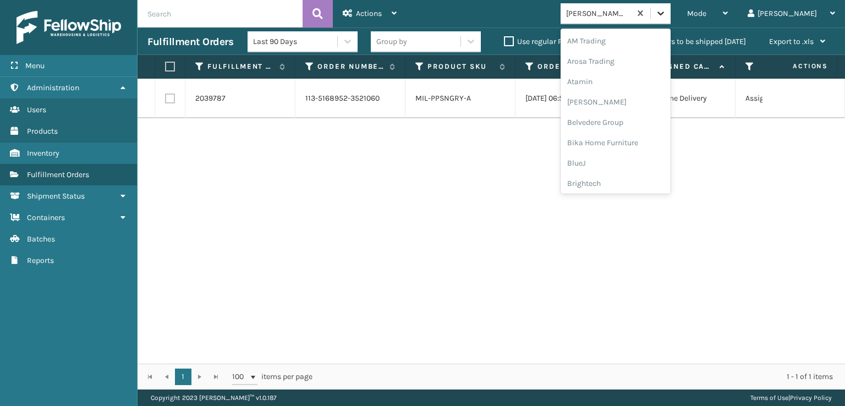
click at [666, 15] on icon at bounding box center [660, 13] width 11 height 11
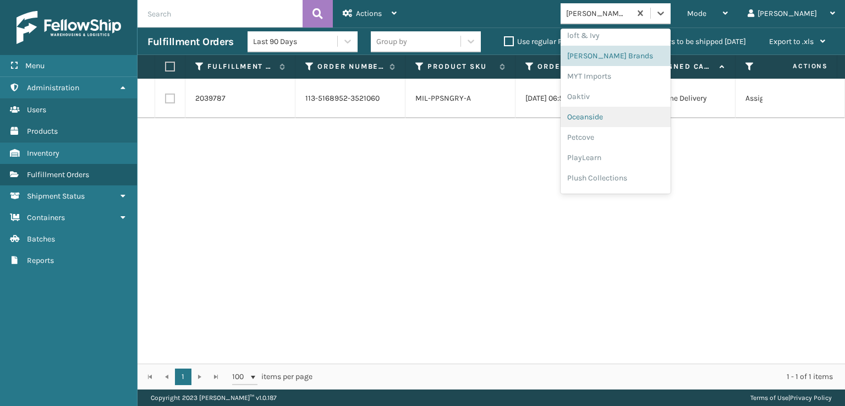
scroll to position [532, 0]
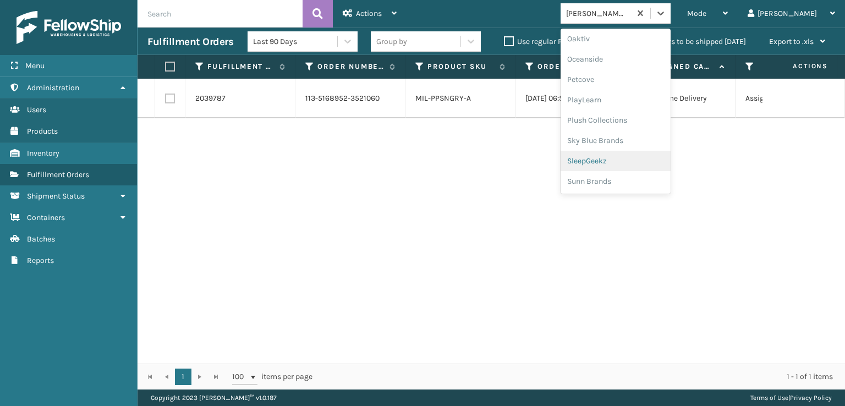
click at [623, 160] on div "SleepGeekz" at bounding box center [616, 161] width 110 height 20
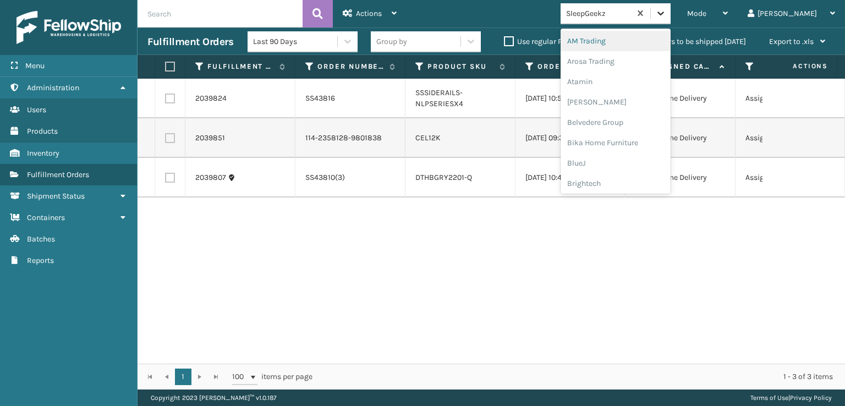
click at [666, 17] on icon at bounding box center [660, 13] width 11 height 11
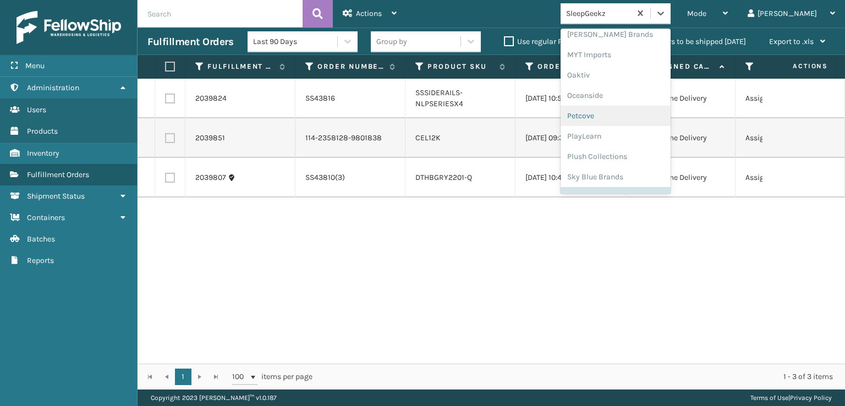
scroll to position [513, 0]
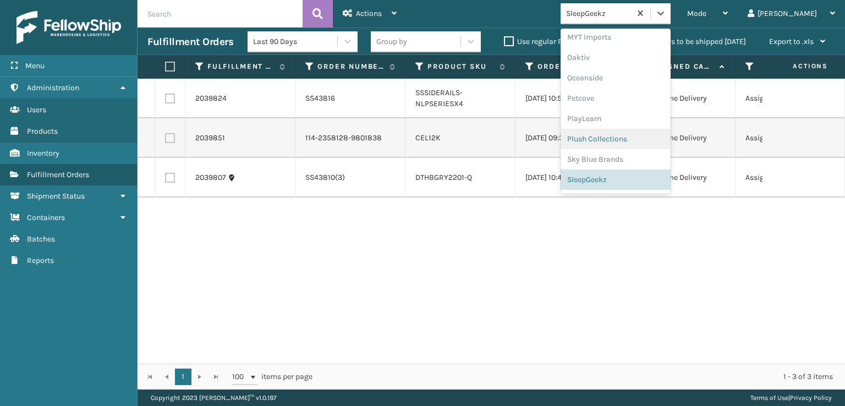
click at [621, 135] on div "Plush Collections" at bounding box center [616, 139] width 110 height 20
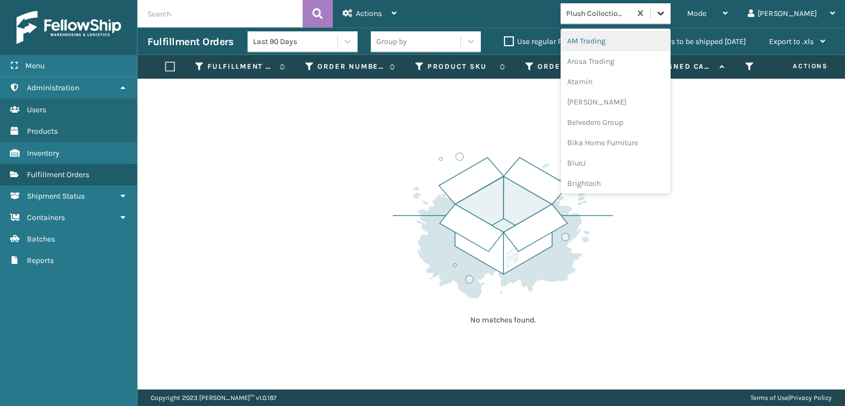
click at [666, 10] on icon at bounding box center [660, 13] width 11 height 11
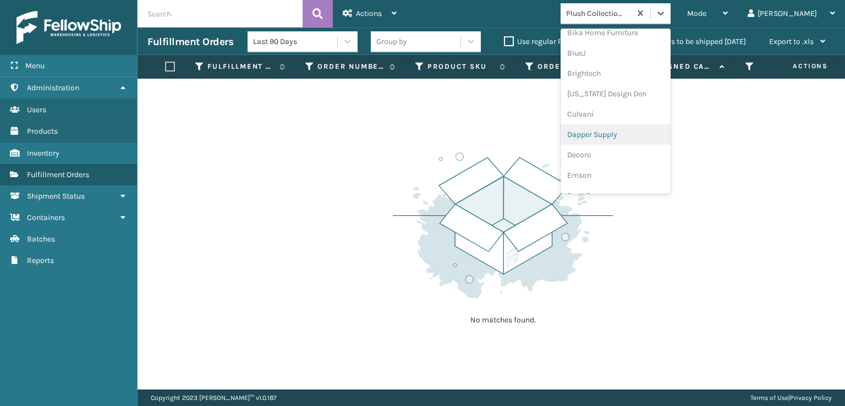
scroll to position [165, 0]
click at [634, 138] on div "FoamTex" at bounding box center [616, 140] width 110 height 20
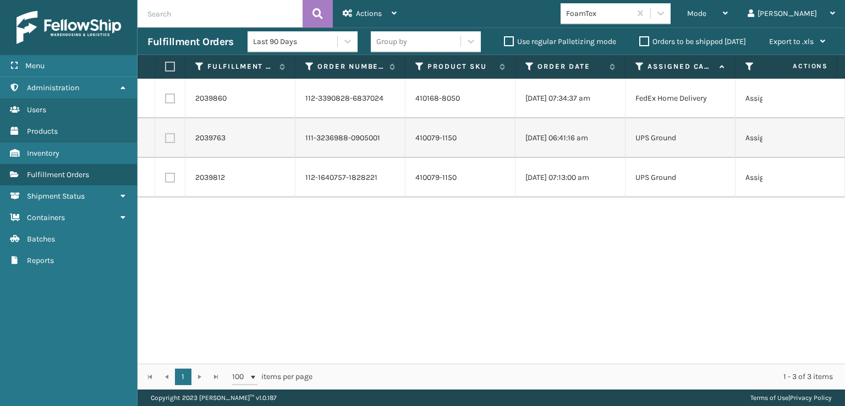
click at [192, 308] on div "2039860 112-3390828-6837024 410168-8050 [DATE] 07:34:37 am FedEx Home Delivery …" at bounding box center [492, 221] width 708 height 285
click at [707, 15] on span "Mode" at bounding box center [696, 13] width 19 height 9
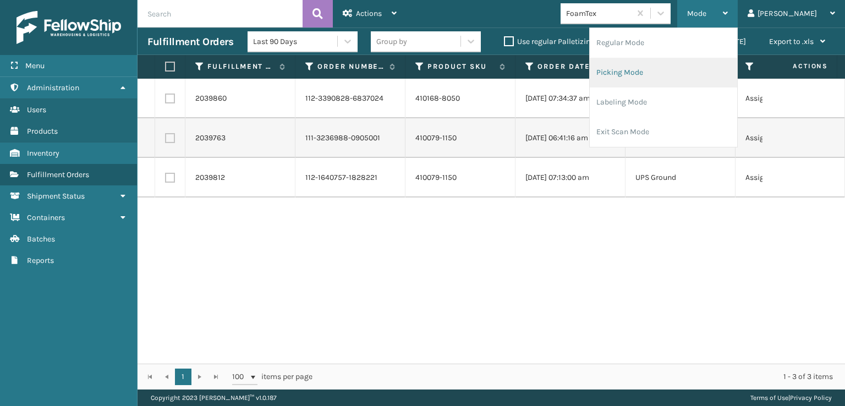
click at [667, 67] on li "Picking Mode" at bounding box center [663, 73] width 147 height 30
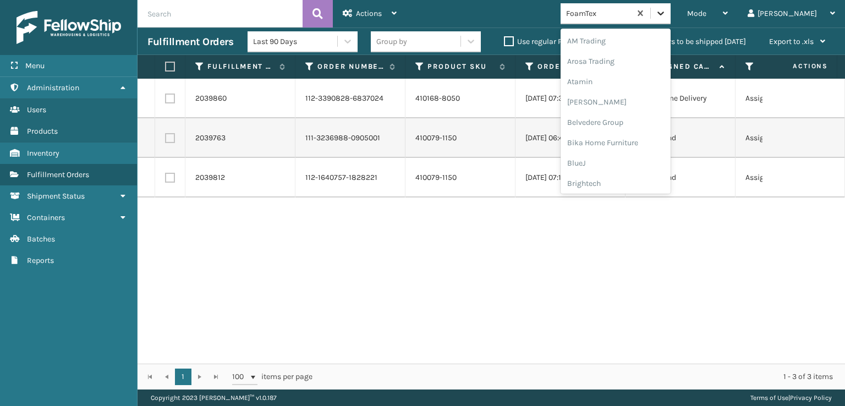
click at [666, 16] on icon at bounding box center [660, 13] width 11 height 11
click at [636, 183] on div "[PERSON_NAME] Brands" at bounding box center [616, 182] width 110 height 20
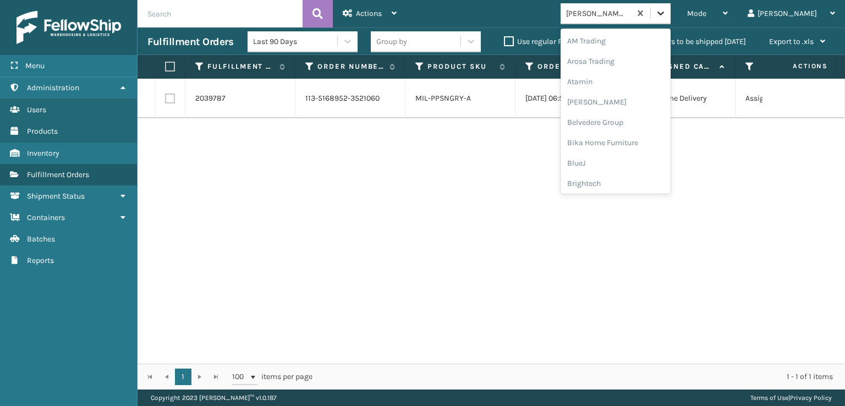
click at [666, 15] on icon at bounding box center [660, 13] width 11 height 11
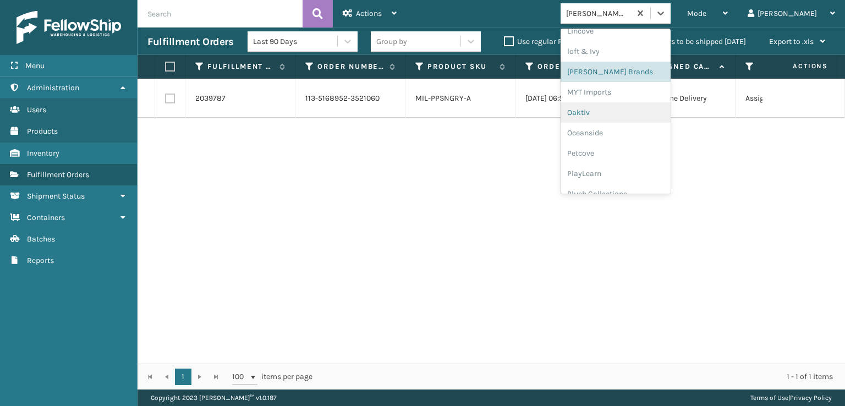
scroll to position [532, 0]
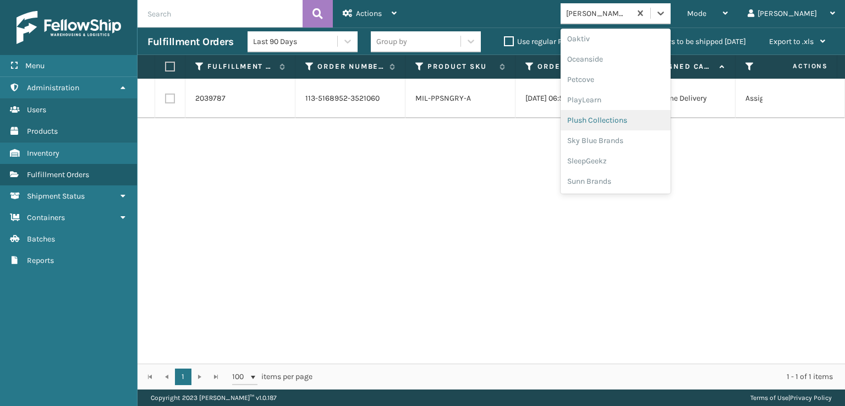
click at [656, 119] on div "Plush Collections" at bounding box center [616, 120] width 110 height 20
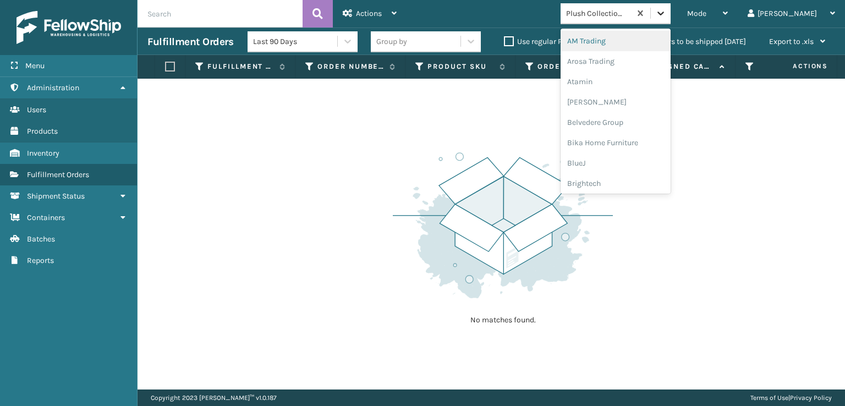
click at [666, 14] on icon at bounding box center [660, 13] width 11 height 11
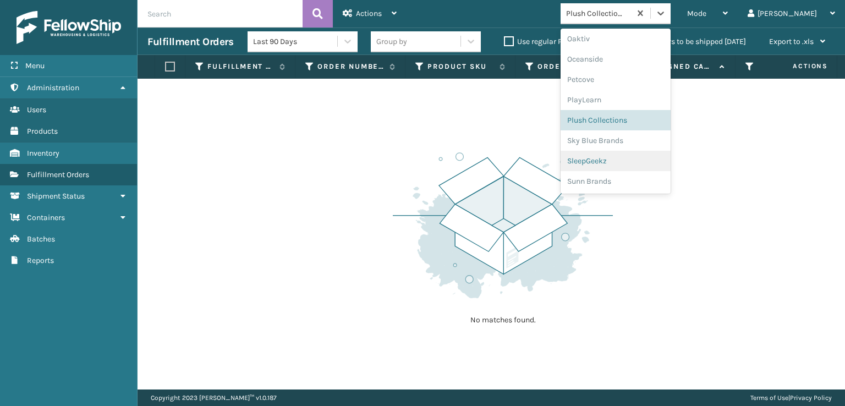
click at [634, 159] on div "SleepGeekz" at bounding box center [616, 161] width 110 height 20
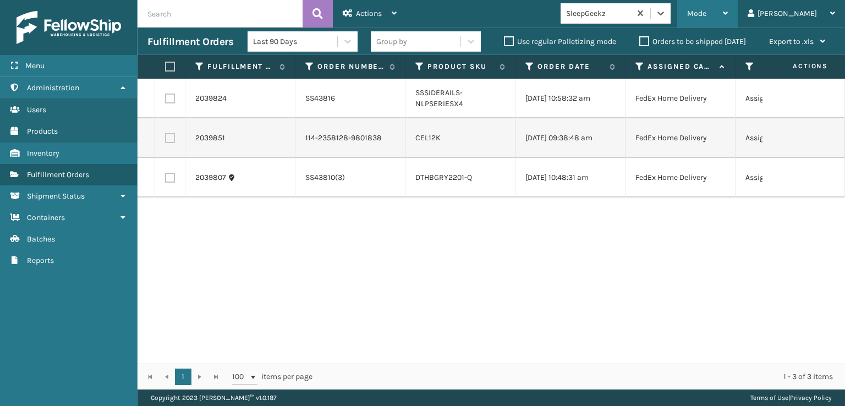
click at [707, 18] on span "Mode" at bounding box center [696, 13] width 19 height 9
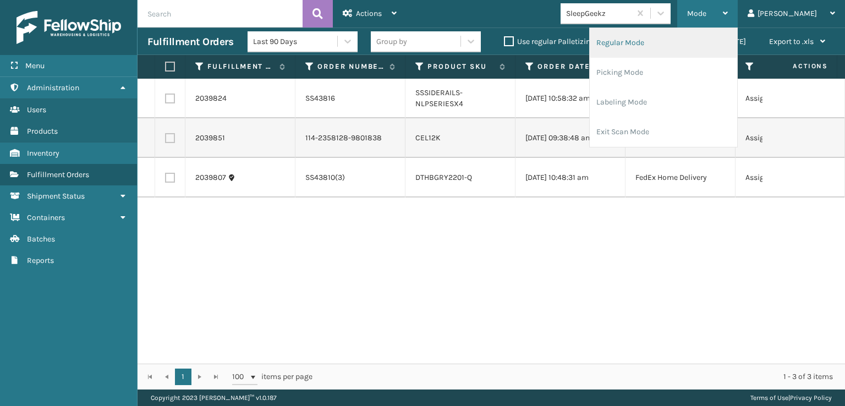
click at [648, 42] on li "Regular Mode" at bounding box center [663, 43] width 147 height 30
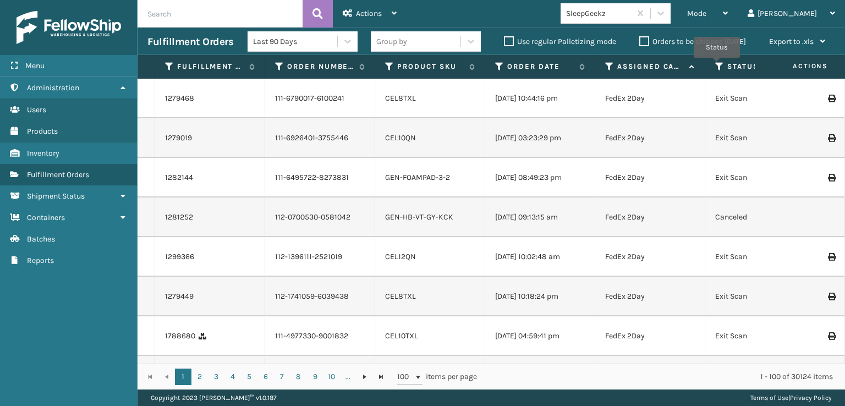
click at [717, 65] on icon at bounding box center [719, 67] width 9 height 10
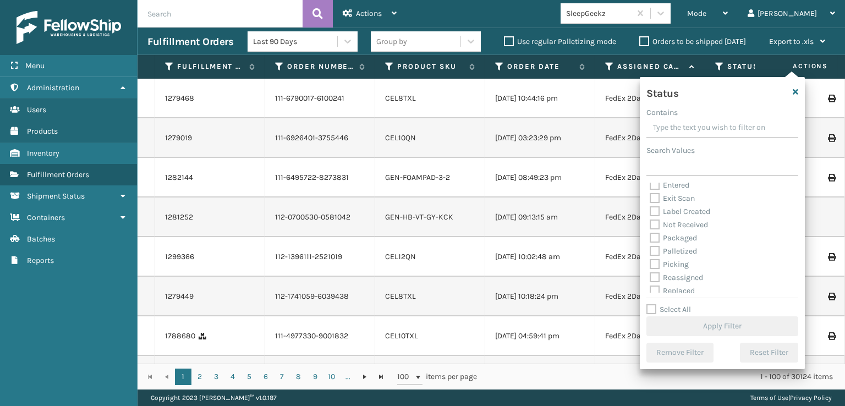
scroll to position [62, 0]
click at [660, 232] on label "Picking" at bounding box center [669, 232] width 39 height 9
click at [651, 232] on input "Picking" at bounding box center [650, 230] width 1 height 7
checkbox input "true"
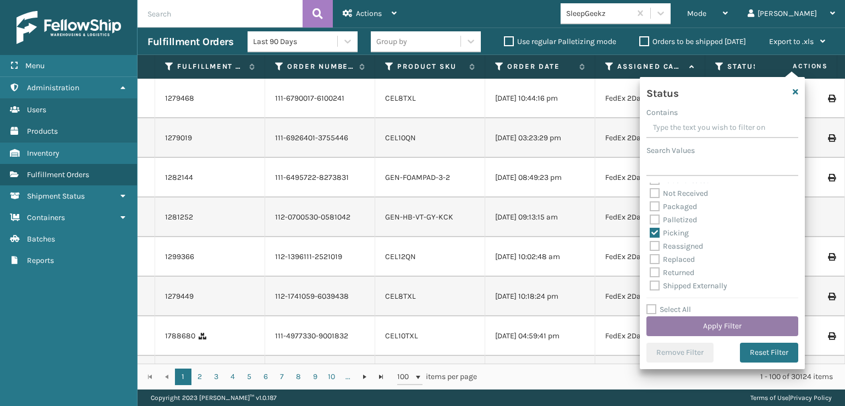
click at [698, 326] on button "Apply Filter" at bounding box center [723, 326] width 152 height 20
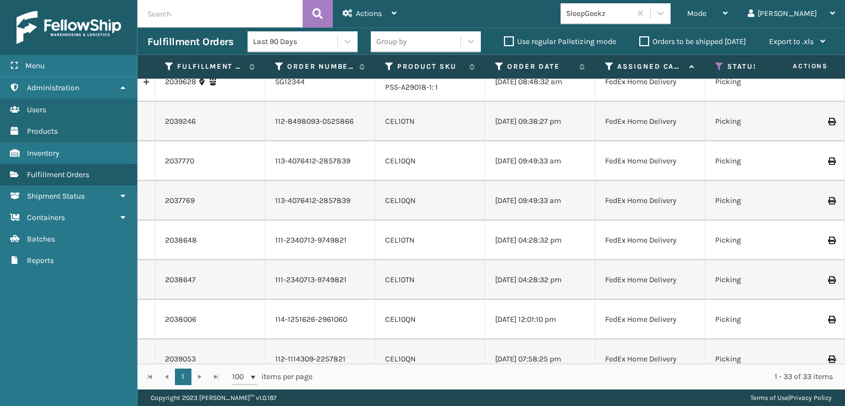
scroll to position [665, 0]
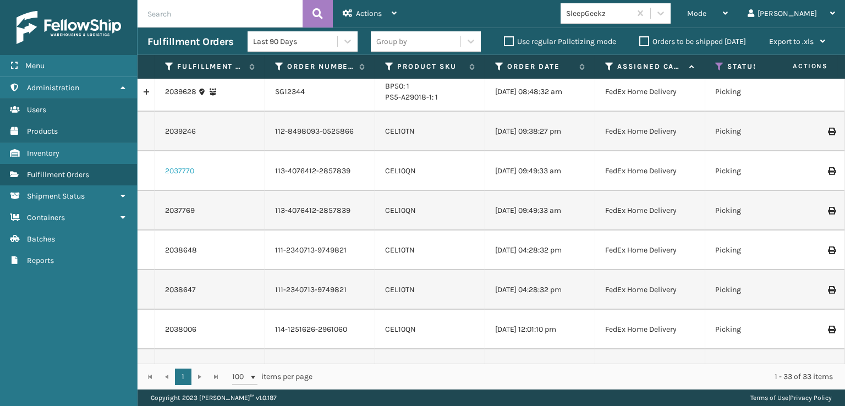
click at [175, 177] on link "2037770" at bounding box center [179, 171] width 29 height 11
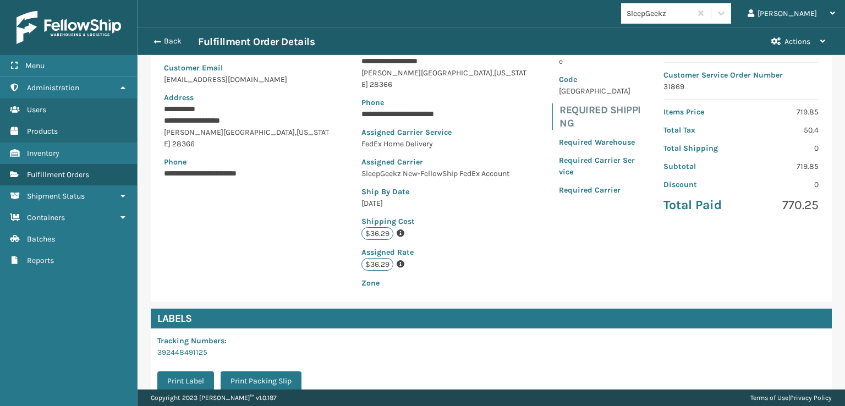
scroll to position [255, 0]
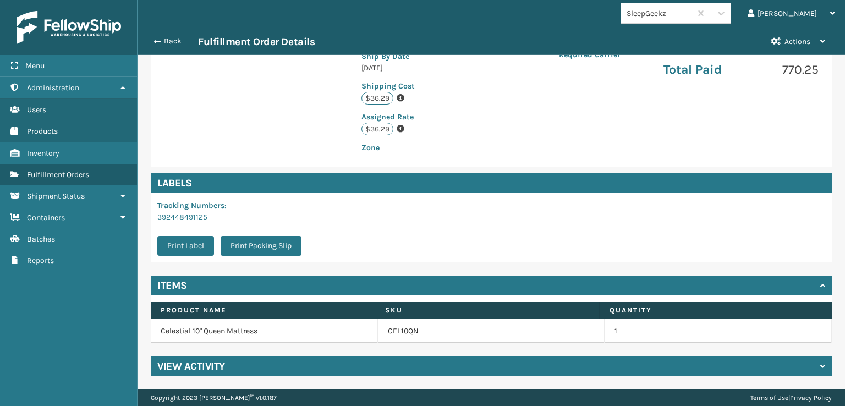
click at [198, 368] on h4 "View Activity" at bounding box center [191, 366] width 68 height 13
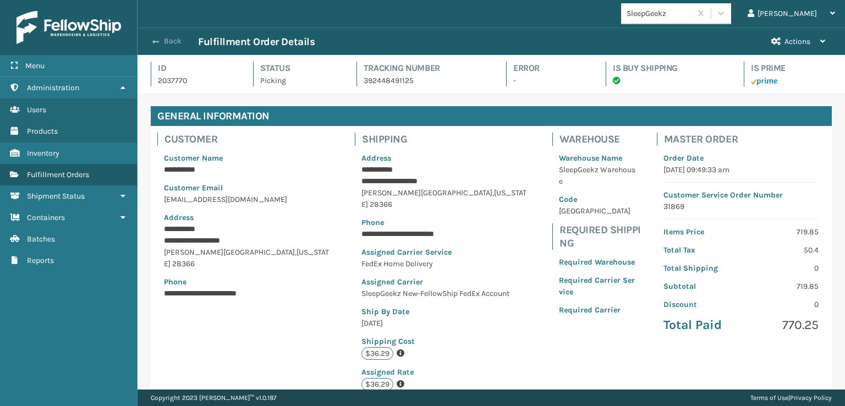
click at [156, 40] on span "button" at bounding box center [155, 42] width 7 height 8
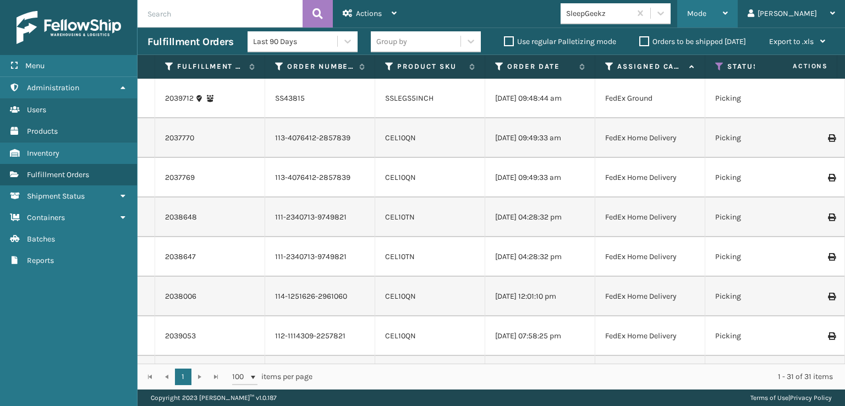
click at [707, 11] on span "Mode" at bounding box center [696, 13] width 19 height 9
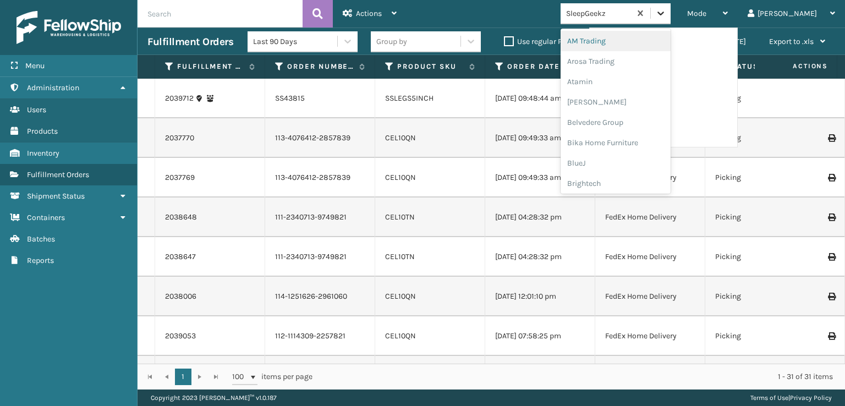
click at [666, 13] on icon at bounding box center [660, 13] width 11 height 11
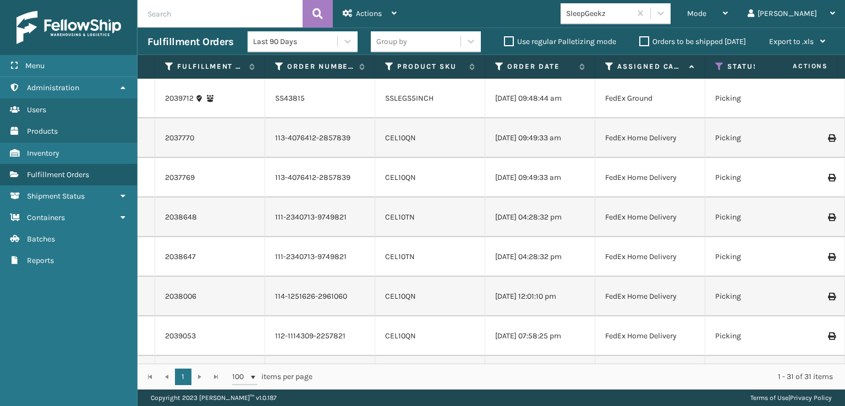
click at [516, 6] on div "Mode Regular Mode Picking Mode Labeling Mode Exit Scan Mode SleepGeekz [PERSON_…" at bounding box center [626, 14] width 439 height 28
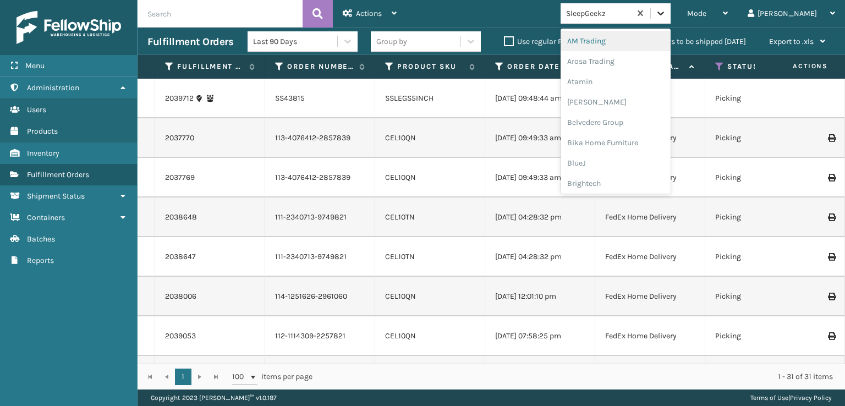
click at [666, 16] on icon at bounding box center [660, 13] width 11 height 11
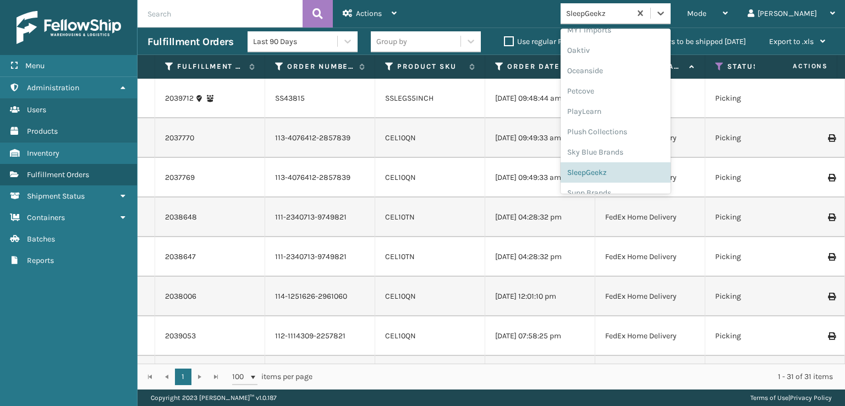
scroll to position [532, 0]
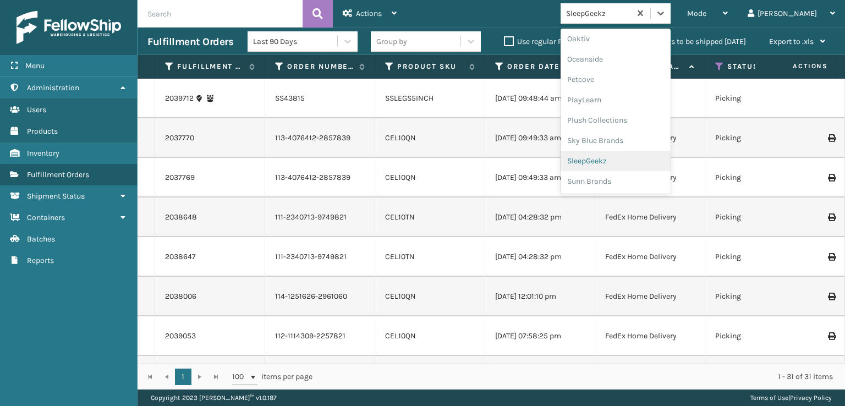
click at [637, 161] on div "SleepGeekz" at bounding box center [616, 161] width 110 height 20
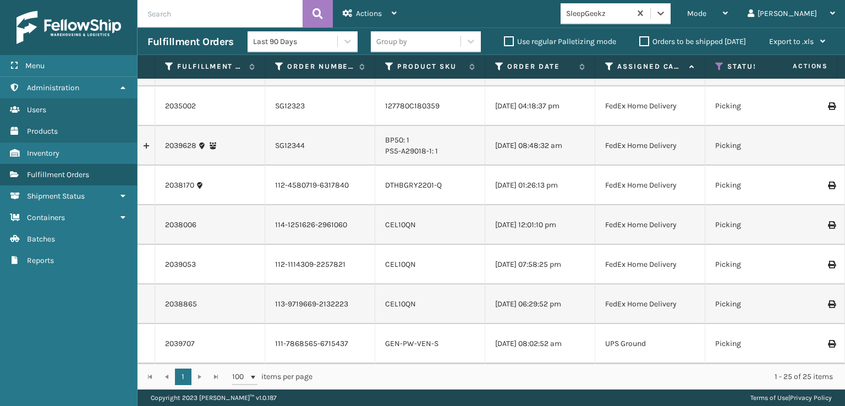
scroll to position [790, 0]
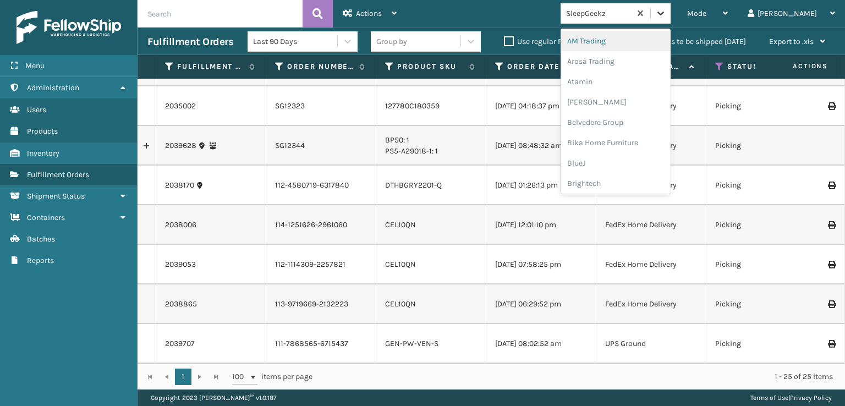
click at [664, 12] on icon at bounding box center [661, 14] width 7 height 4
click at [636, 158] on div "SleepGeekz" at bounding box center [616, 161] width 110 height 20
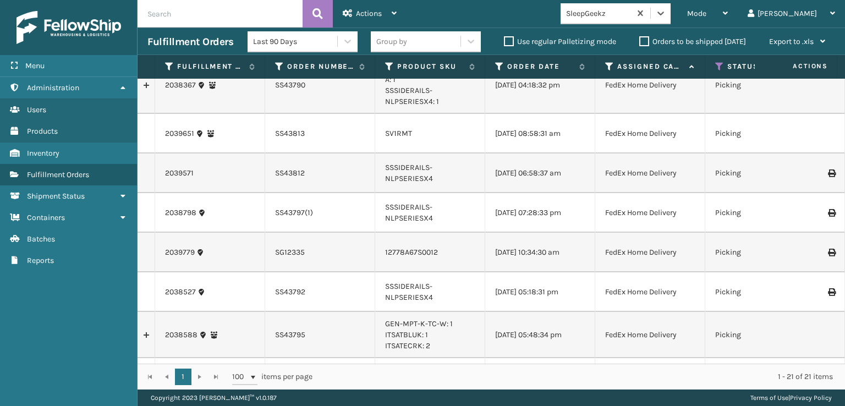
scroll to position [0, 0]
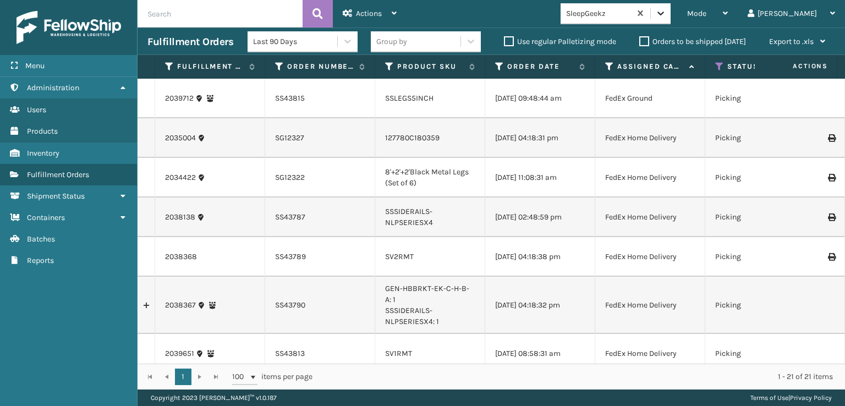
click at [671, 7] on div at bounding box center [661, 13] width 20 height 20
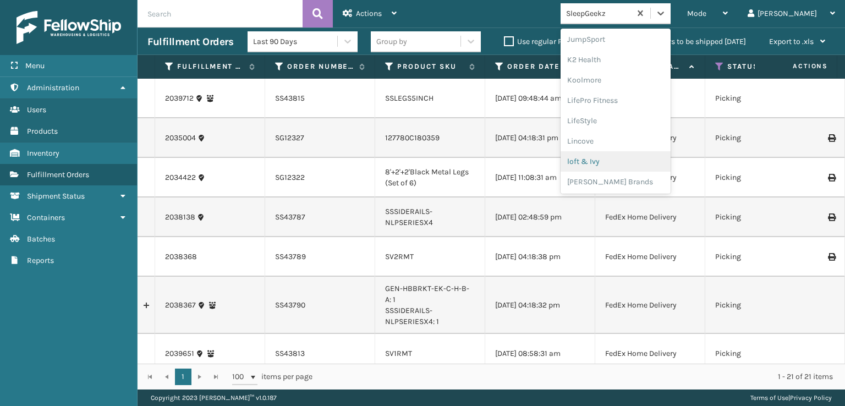
scroll to position [513, 0]
click at [639, 181] on div "SleepGeekz" at bounding box center [616, 180] width 110 height 20
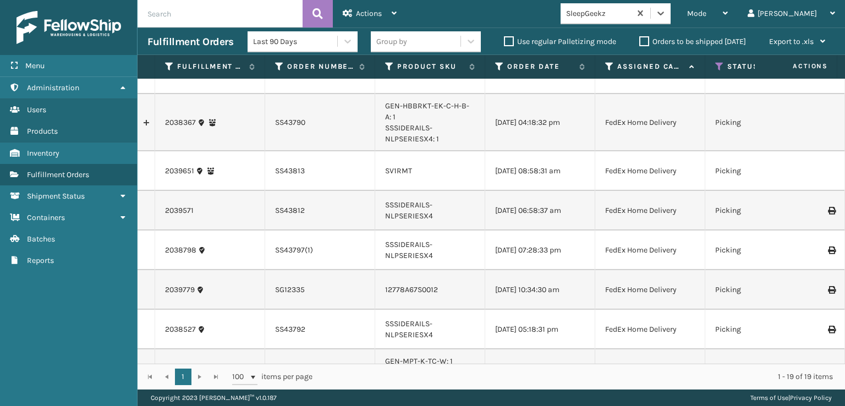
scroll to position [0, 0]
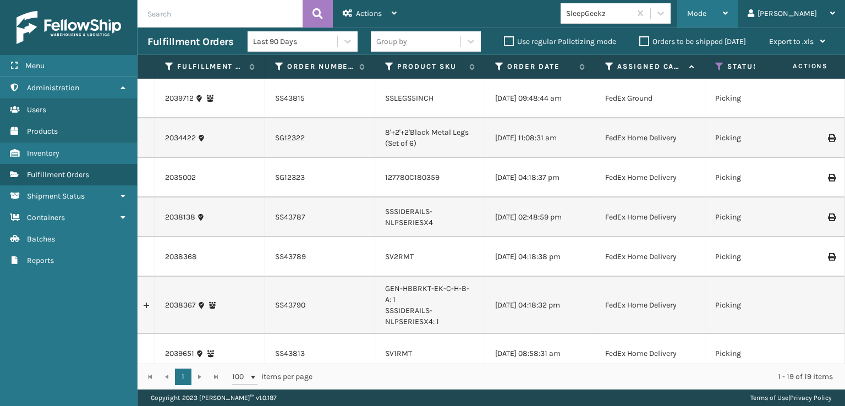
click at [728, 8] on div "Mode" at bounding box center [707, 14] width 41 height 28
drag, startPoint x: 534, startPoint y: 4, endPoint x: 635, endPoint y: 1, distance: 101.3
click at [535, 6] on div "Mode Regular Mode Picking Mode Labeling Mode Exit Scan Mode SleepGeekz [PERSON_…" at bounding box center [626, 14] width 439 height 28
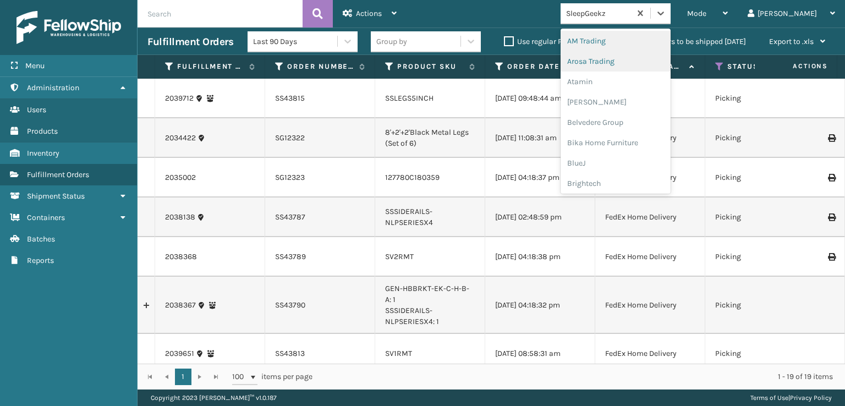
drag, startPoint x: 706, startPoint y: 12, endPoint x: 702, endPoint y: 60, distance: 48.6
click at [666, 12] on icon at bounding box center [660, 13] width 11 height 11
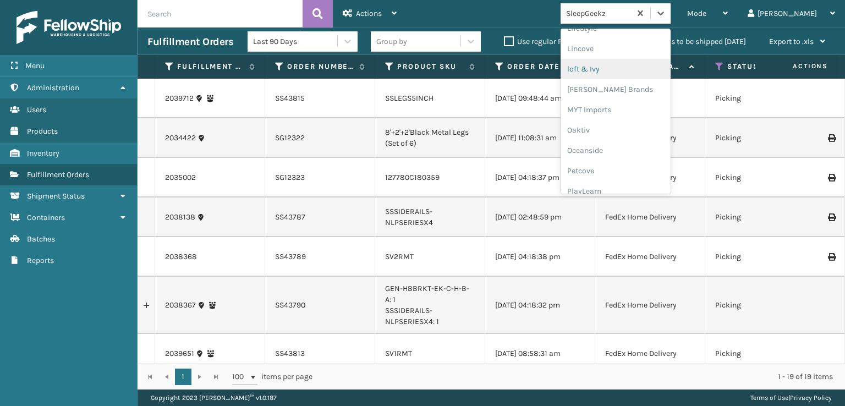
scroll to position [532, 0]
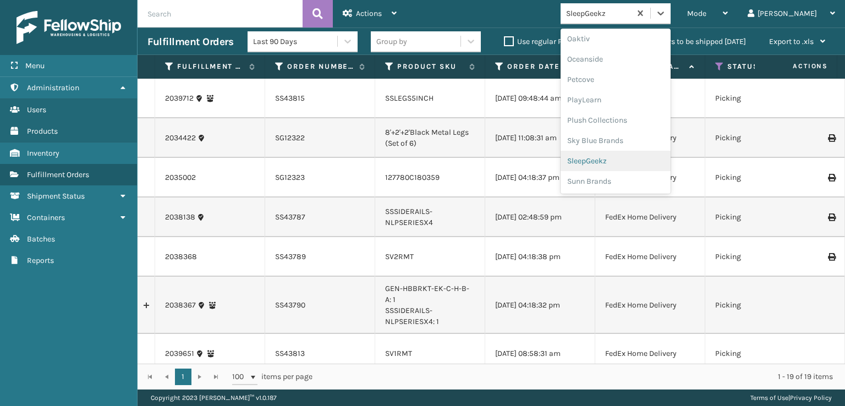
click at [637, 161] on div "SleepGeekz" at bounding box center [616, 161] width 110 height 20
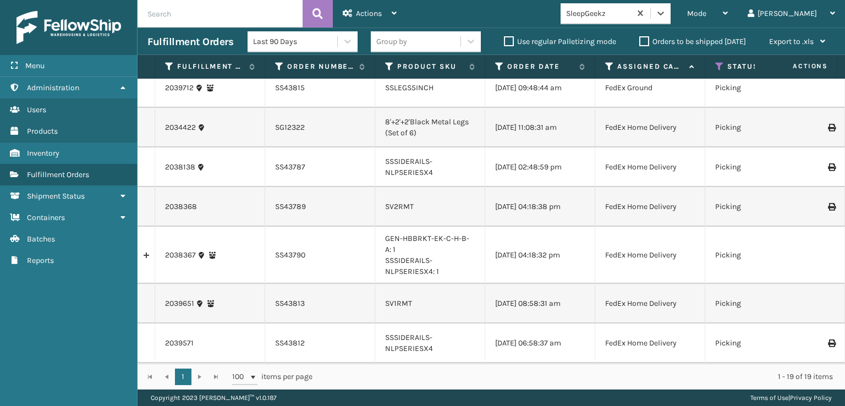
scroll to position [0, 0]
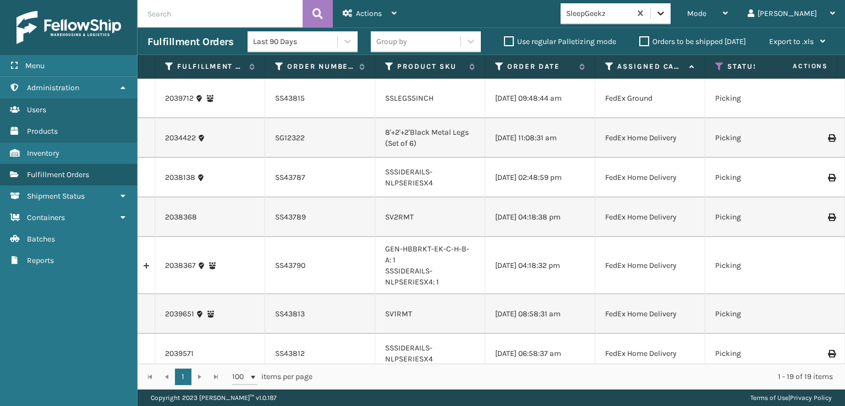
click at [666, 14] on icon at bounding box center [660, 13] width 11 height 11
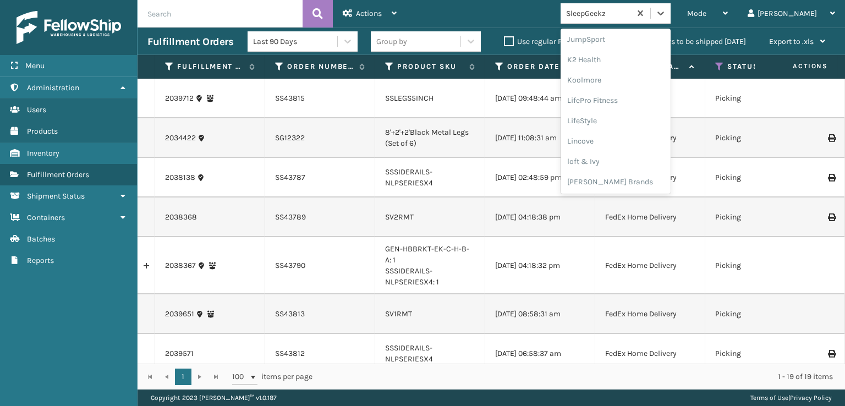
scroll to position [532, 0]
click at [628, 161] on div "SleepGeekz" at bounding box center [616, 161] width 110 height 20
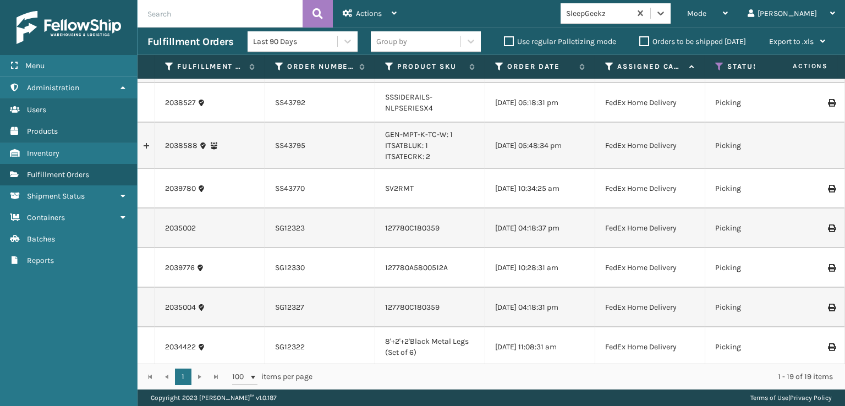
scroll to position [513, 0]
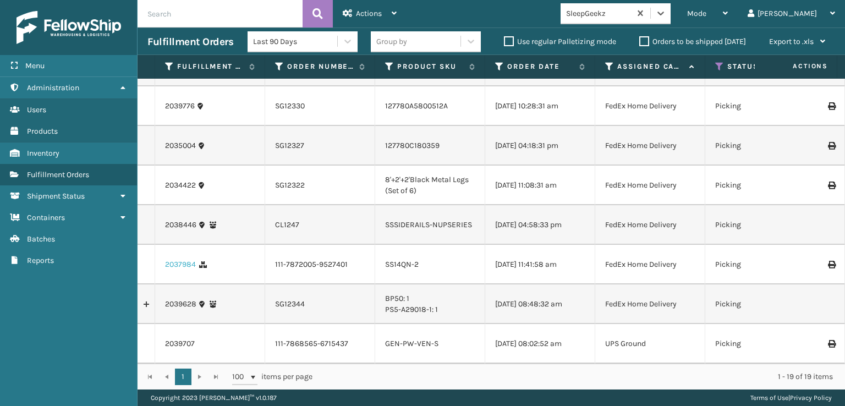
click at [175, 259] on link "2037984" at bounding box center [180, 264] width 31 height 11
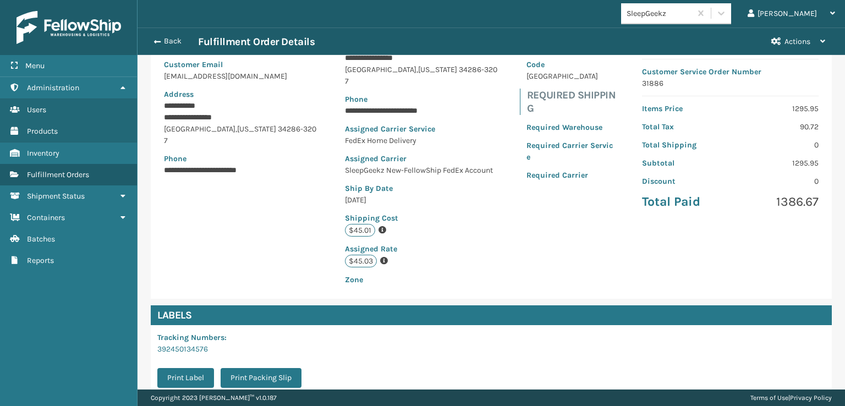
scroll to position [243, 0]
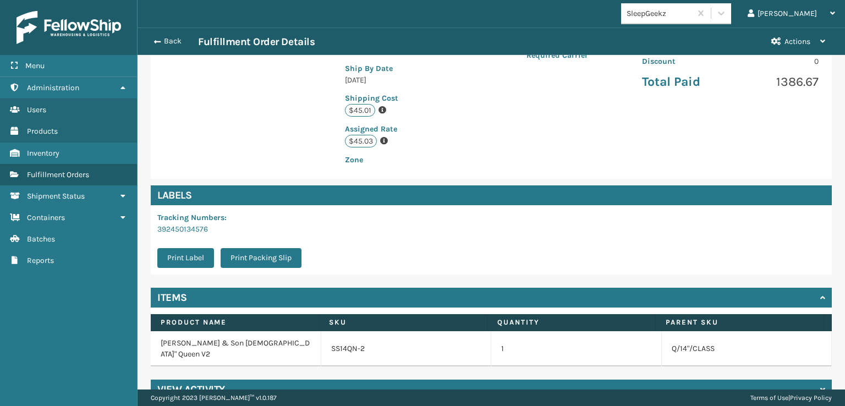
click at [270, 380] on div "View Activity" at bounding box center [491, 390] width 681 height 20
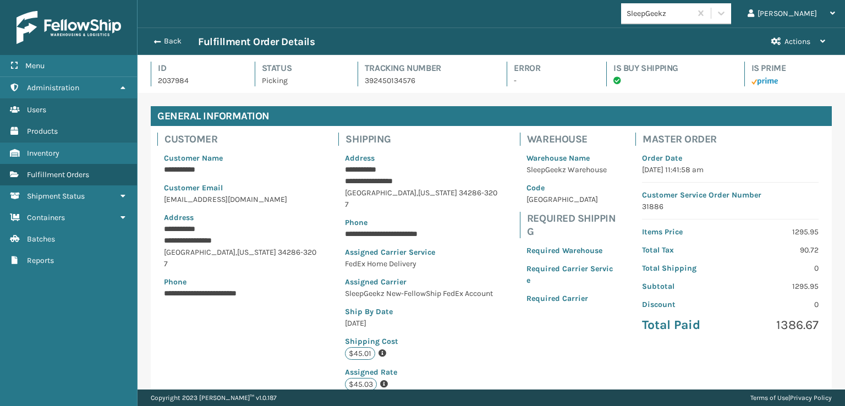
click at [248, 342] on div "**********" at bounding box center [491, 274] width 681 height 296
click at [159, 38] on button "Back" at bounding box center [172, 41] width 51 height 10
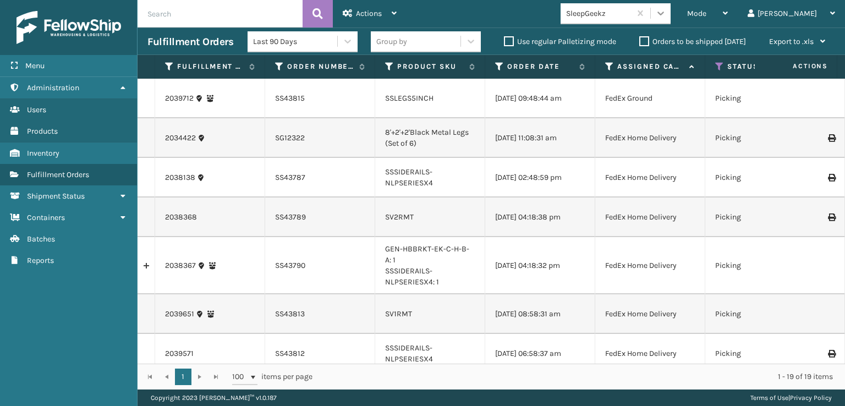
click at [666, 13] on icon at bounding box center [660, 13] width 11 height 11
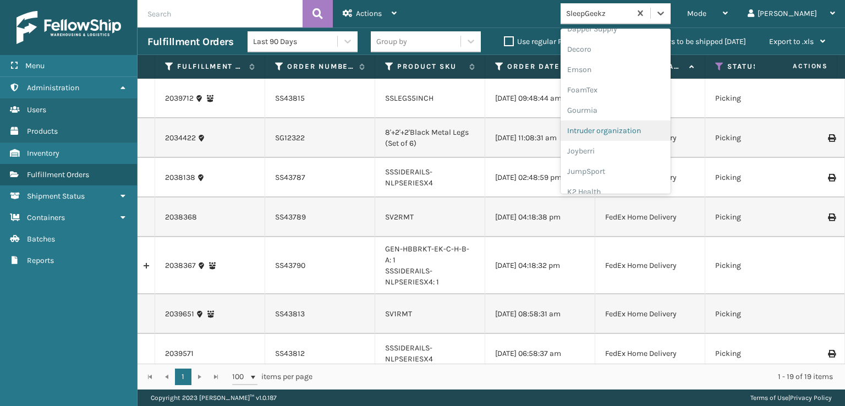
scroll to position [220, 0]
click at [626, 84] on div "FoamTex" at bounding box center [616, 85] width 110 height 20
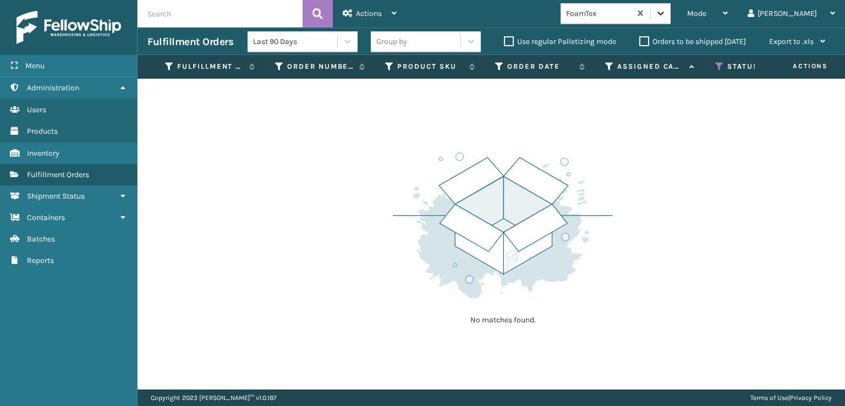
click at [664, 14] on icon at bounding box center [661, 14] width 7 height 4
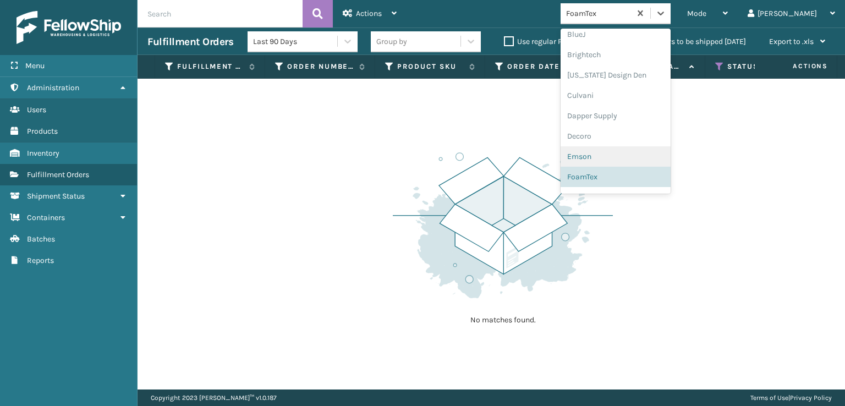
scroll to position [348, 0]
click at [637, 183] on div "[PERSON_NAME] Brands" at bounding box center [616, 182] width 110 height 20
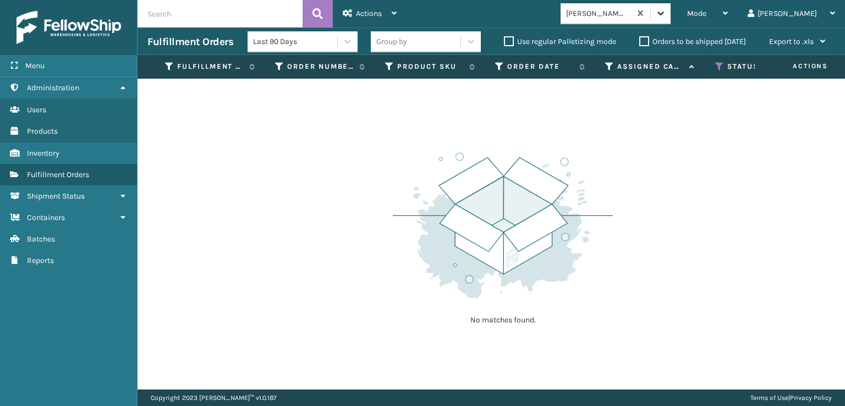
click at [666, 16] on icon at bounding box center [660, 13] width 11 height 11
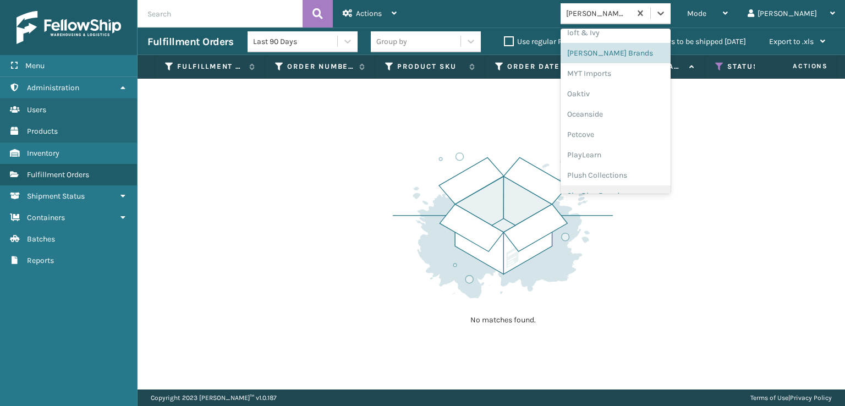
scroll to position [532, 0]
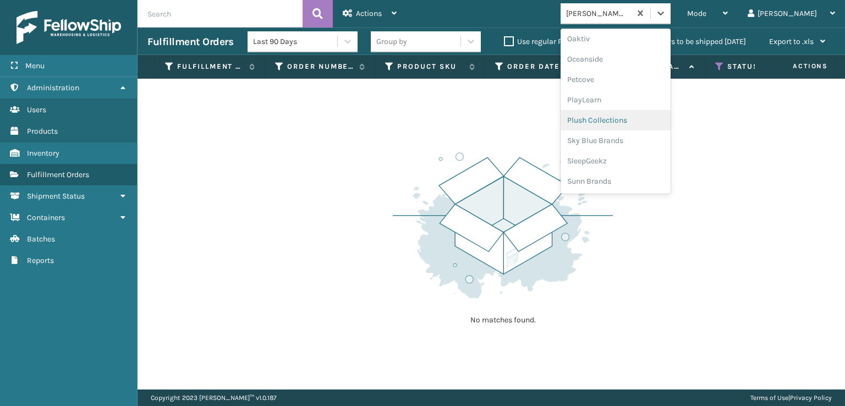
click at [625, 119] on div "Plush Collections" at bounding box center [616, 120] width 110 height 20
click at [666, 11] on icon at bounding box center [660, 13] width 11 height 11
click at [630, 157] on div "SleepGeekz" at bounding box center [616, 161] width 110 height 20
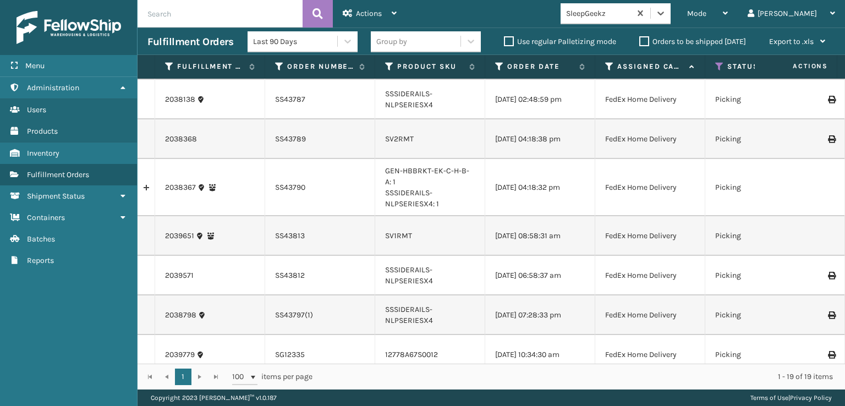
scroll to position [73, 0]
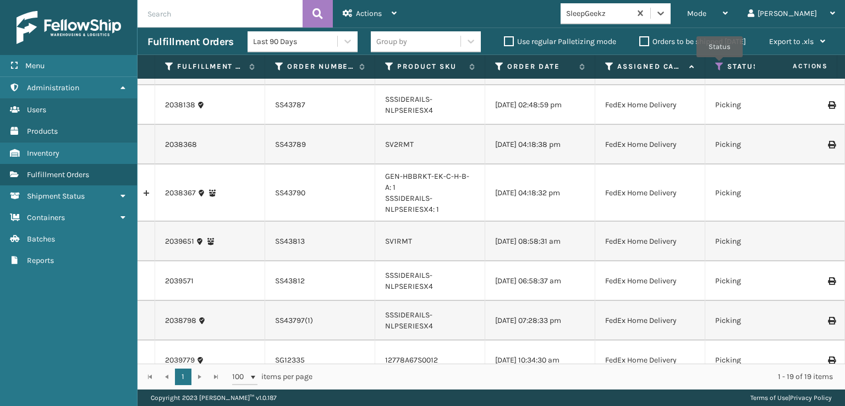
click at [720, 65] on icon at bounding box center [719, 67] width 9 height 10
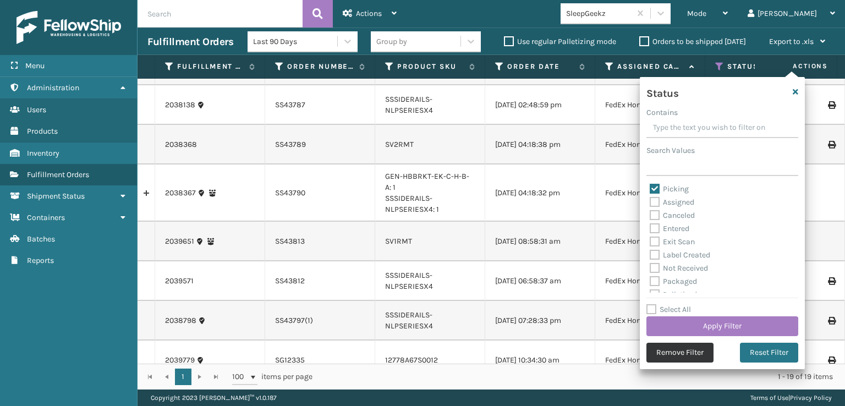
click at [674, 349] on button "Remove Filter" at bounding box center [680, 353] width 67 height 20
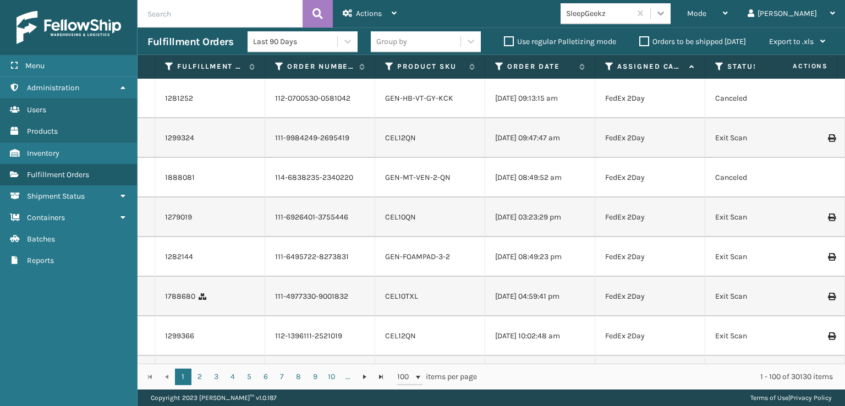
click at [666, 8] on icon at bounding box center [660, 13] width 11 height 11
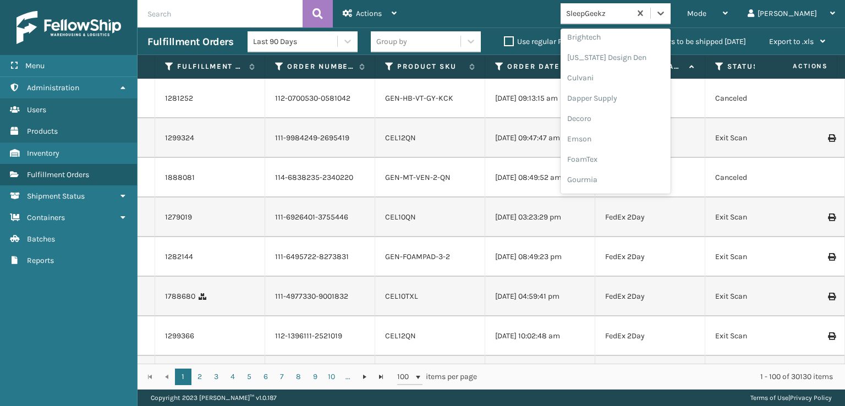
scroll to position [165, 0]
click at [630, 139] on div "FoamTex" at bounding box center [616, 140] width 110 height 20
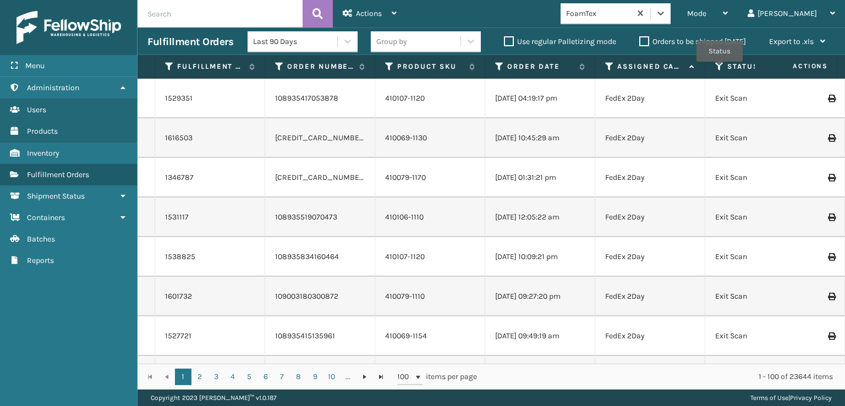
click at [720, 69] on icon at bounding box center [719, 67] width 9 height 10
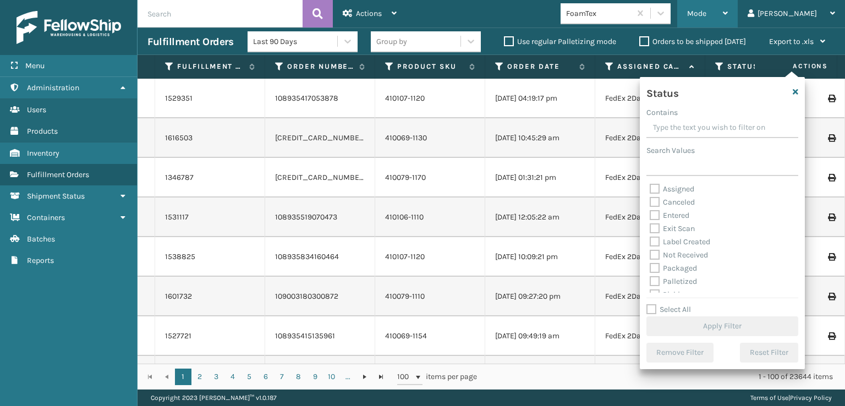
click at [707, 10] on span "Mode" at bounding box center [696, 13] width 19 height 9
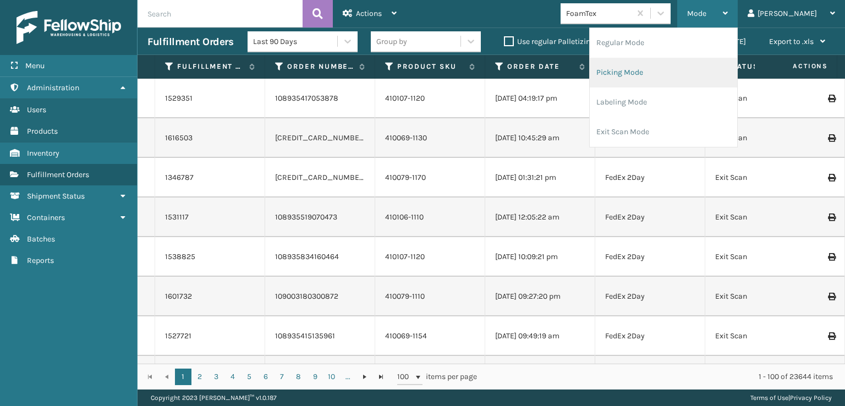
click at [666, 72] on li "Picking Mode" at bounding box center [663, 73] width 147 height 30
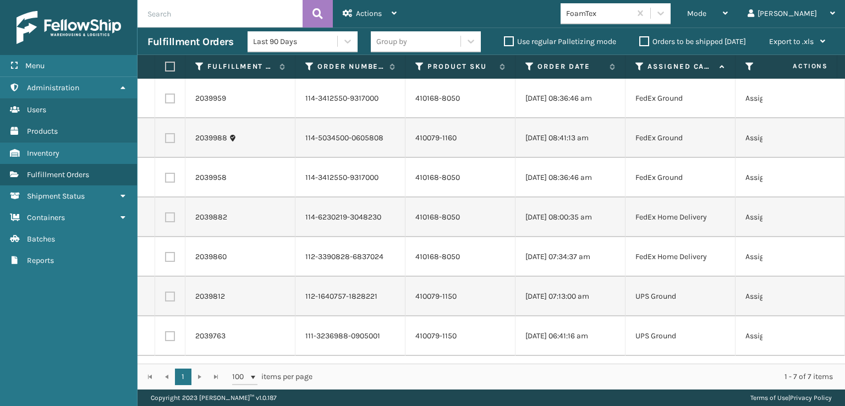
scroll to position [0, 0]
click at [168, 67] on label at bounding box center [168, 67] width 7 height 10
click at [166, 67] on input "checkbox" at bounding box center [165, 66] width 1 height 7
checkbox input "true"
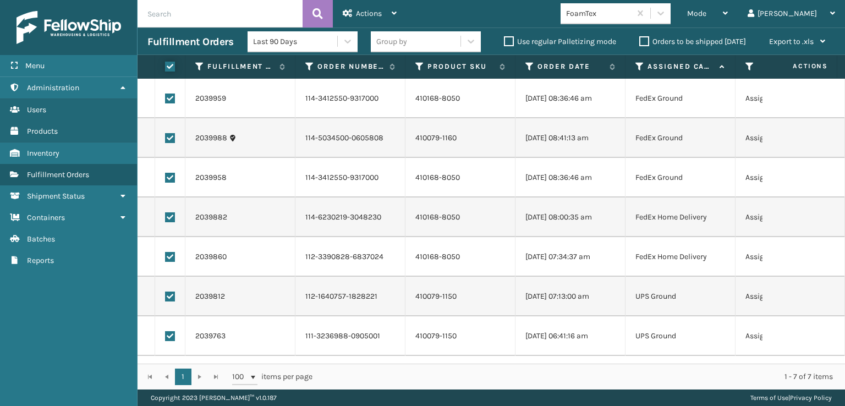
checkbox input "true"
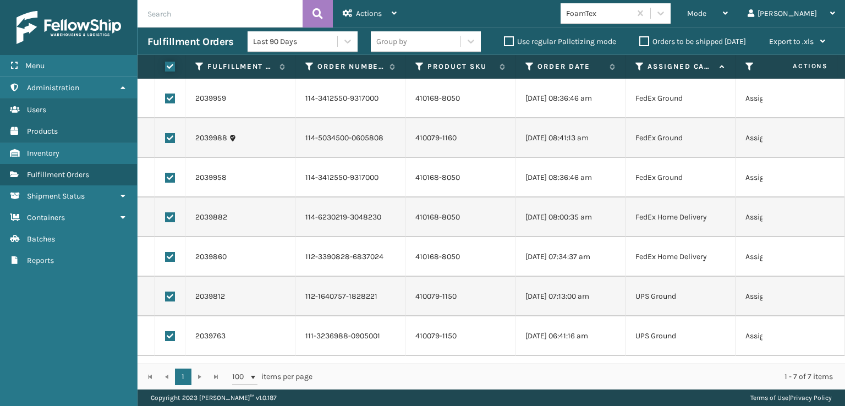
checkbox input "true"
click at [368, 13] on span "Actions" at bounding box center [369, 13] width 26 height 9
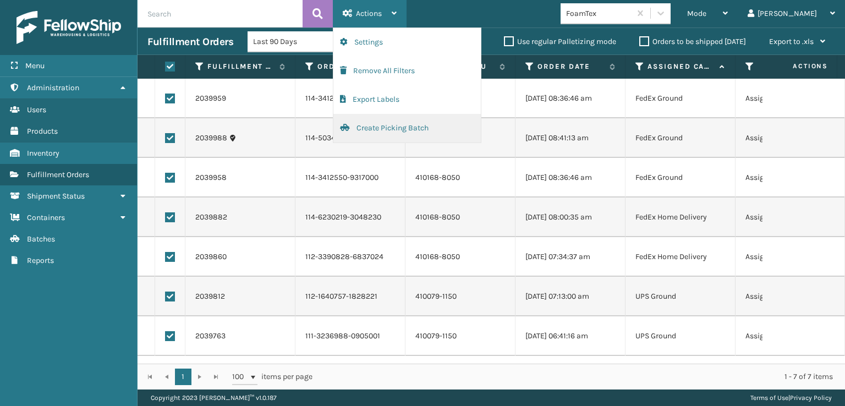
click at [382, 125] on button "Create Picking Batch" at bounding box center [407, 128] width 147 height 29
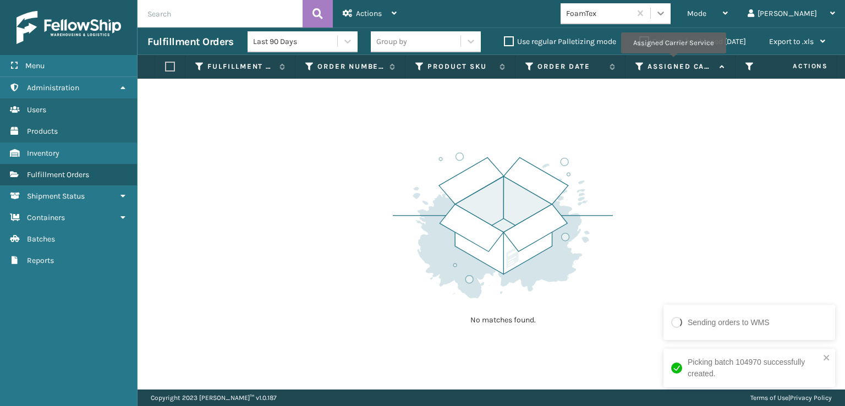
click at [664, 14] on icon at bounding box center [661, 14] width 7 height 4
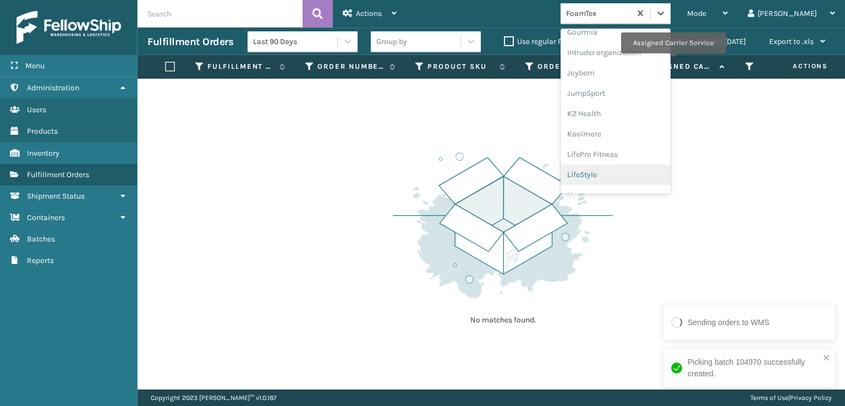
scroll to position [348, 0]
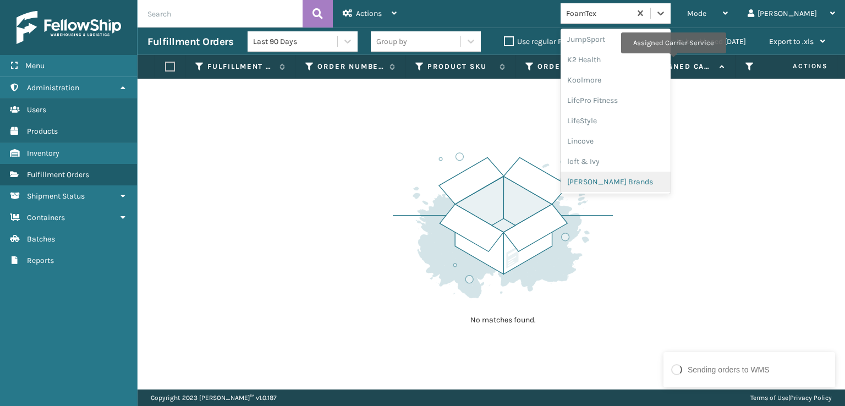
click at [631, 179] on div "[PERSON_NAME] Brands" at bounding box center [616, 182] width 110 height 20
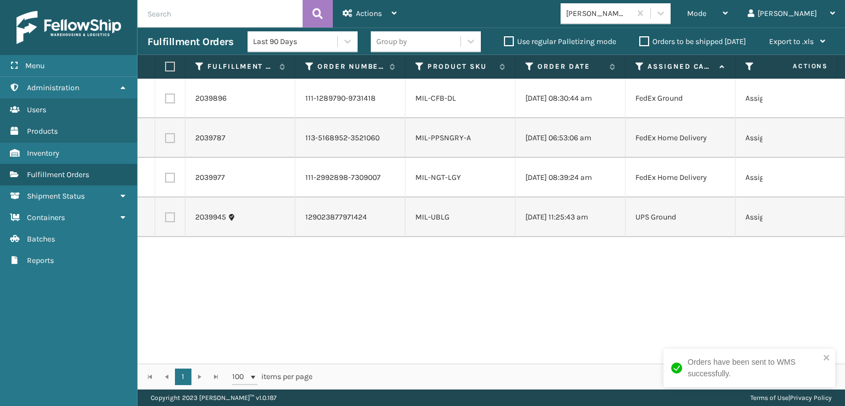
click at [169, 64] on label at bounding box center [168, 67] width 7 height 10
click at [166, 64] on input "checkbox" at bounding box center [165, 66] width 1 height 7
checkbox input "true"
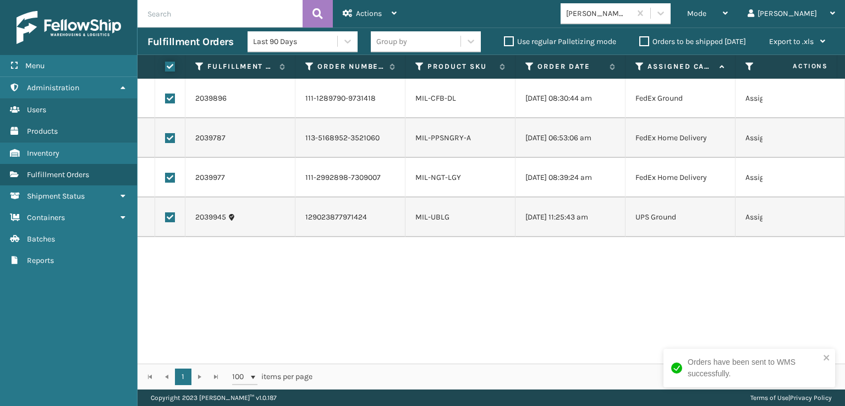
checkbox input "true"
click at [362, 14] on span "Actions" at bounding box center [369, 13] width 26 height 9
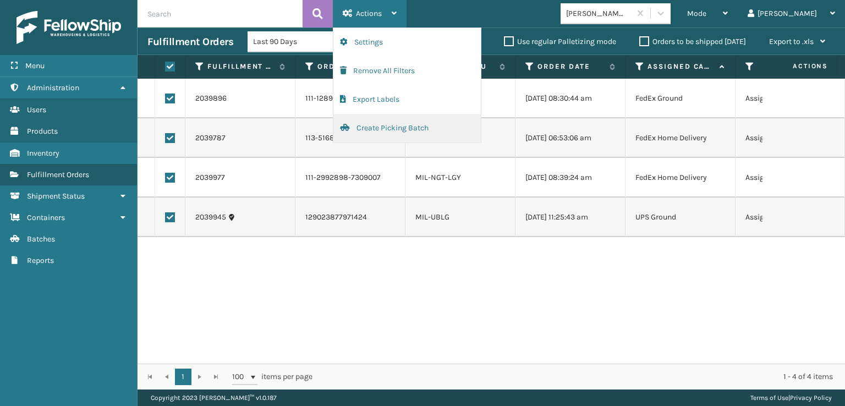
click at [367, 127] on button "Create Picking Batch" at bounding box center [407, 128] width 147 height 29
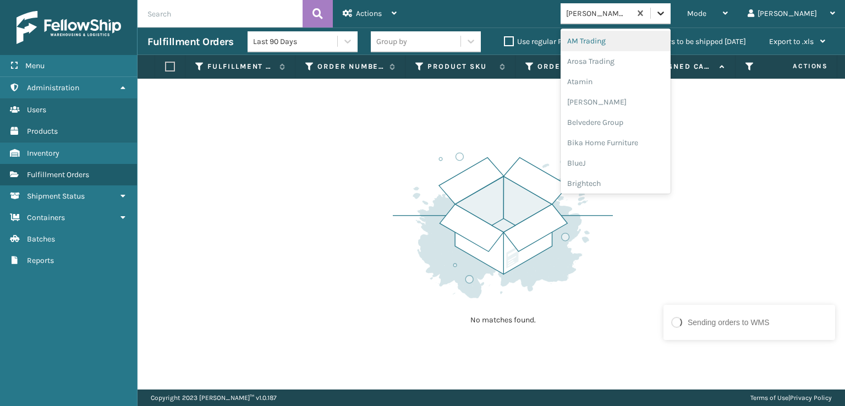
click at [666, 9] on icon at bounding box center [660, 13] width 11 height 11
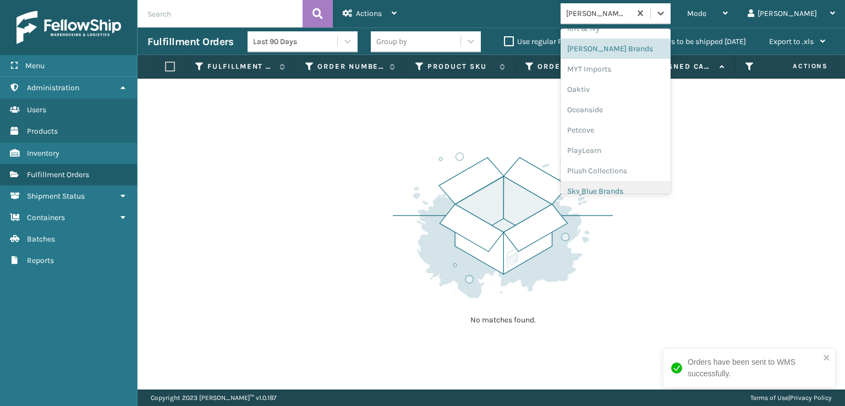
scroll to position [532, 0]
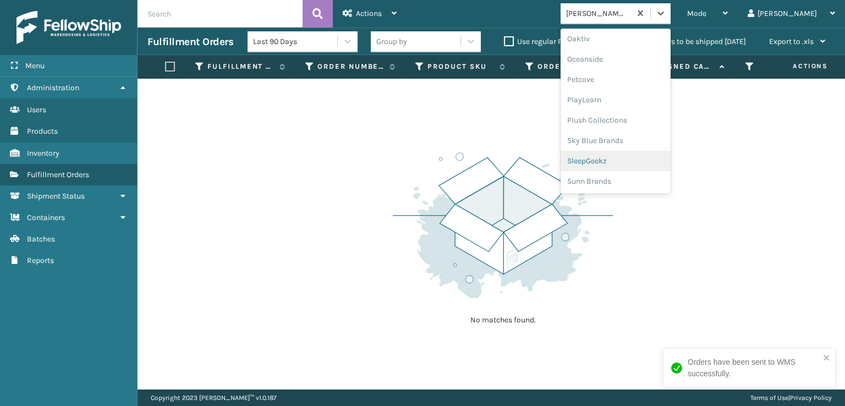
click at [636, 160] on div "SleepGeekz" at bounding box center [616, 161] width 110 height 20
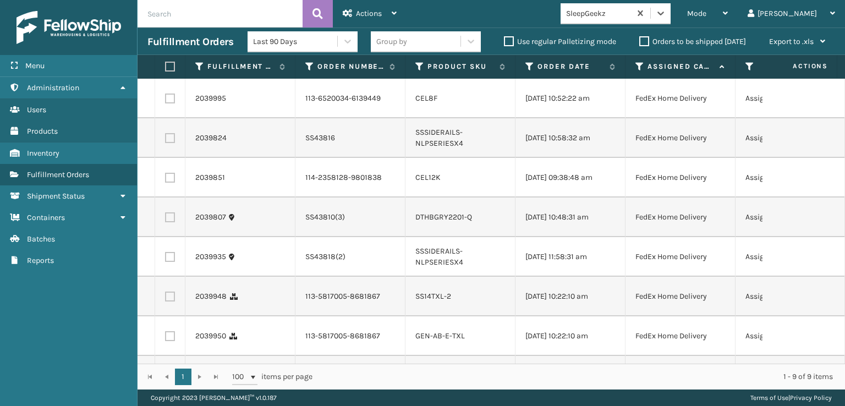
scroll to position [119, 0]
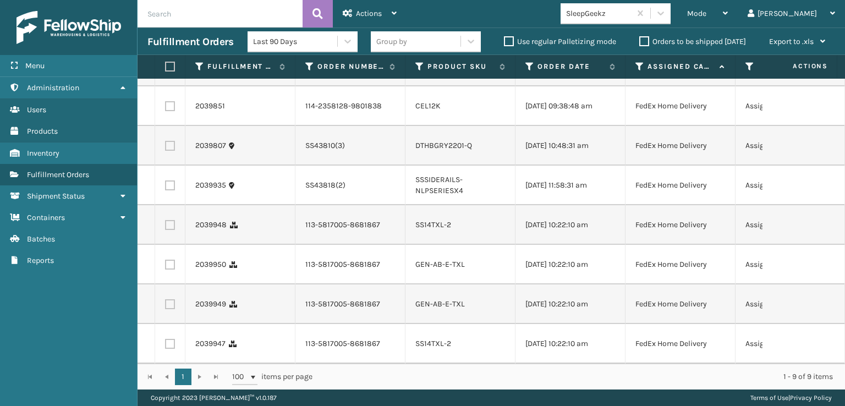
click at [170, 339] on label at bounding box center [170, 344] width 10 height 10
click at [166, 339] on input "checkbox" at bounding box center [165, 342] width 1 height 7
checkbox input "true"
click at [173, 285] on td at bounding box center [170, 305] width 30 height 40
click at [171, 299] on label at bounding box center [170, 304] width 10 height 10
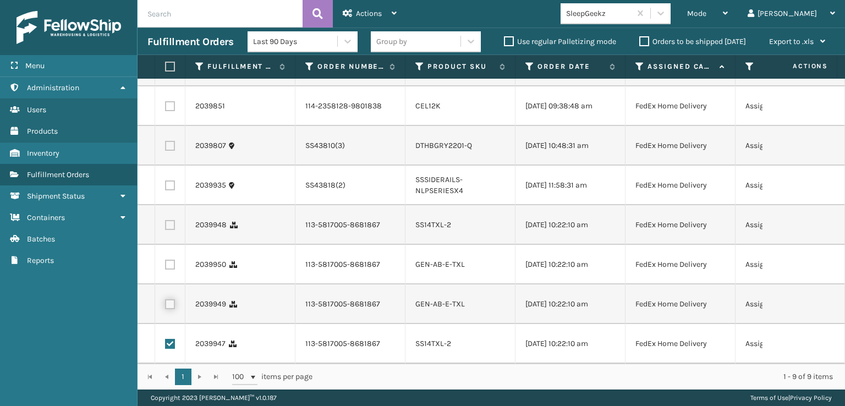
click at [166, 299] on input "checkbox" at bounding box center [165, 302] width 1 height 7
checkbox input "true"
click at [168, 260] on label at bounding box center [170, 265] width 10 height 10
click at [166, 260] on input "checkbox" at bounding box center [165, 263] width 1 height 7
checkbox input "true"
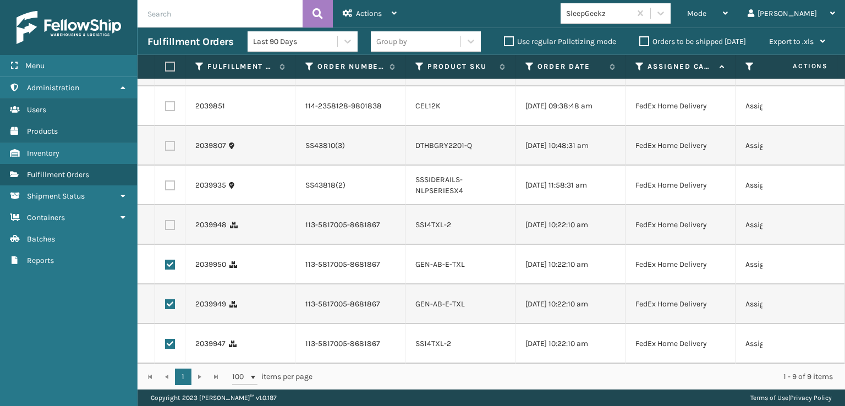
click at [169, 220] on label at bounding box center [170, 225] width 10 height 10
click at [166, 220] on input "checkbox" at bounding box center [165, 223] width 1 height 7
checkbox input "true"
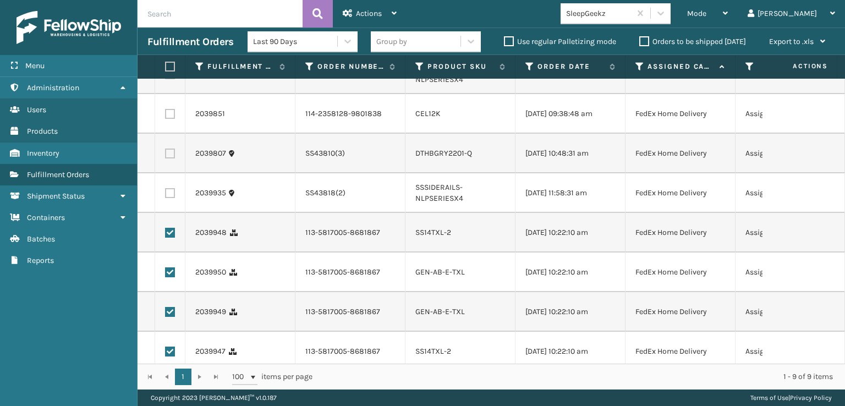
click at [165, 158] on label at bounding box center [170, 154] width 10 height 10
click at [165, 156] on input "checkbox" at bounding box center [165, 152] width 1 height 7
checkbox input "true"
click at [171, 116] on td at bounding box center [170, 114] width 30 height 40
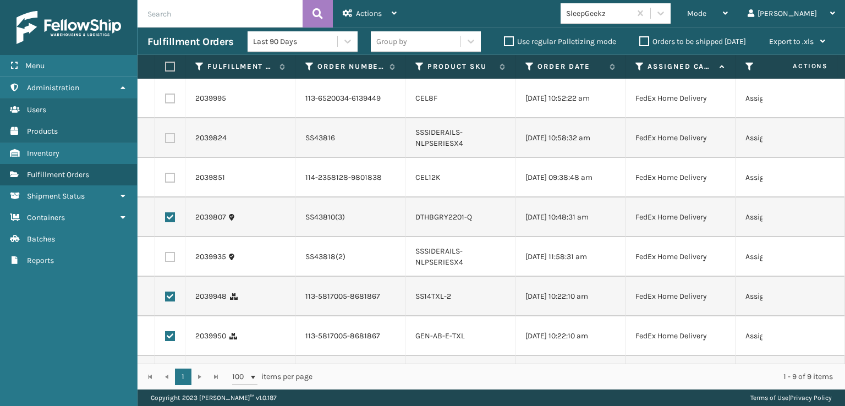
scroll to position [0, 0]
click at [173, 183] on label at bounding box center [170, 178] width 10 height 10
click at [166, 180] on input "checkbox" at bounding box center [165, 176] width 1 height 7
checkbox input "true"
click at [170, 100] on label at bounding box center [170, 99] width 10 height 10
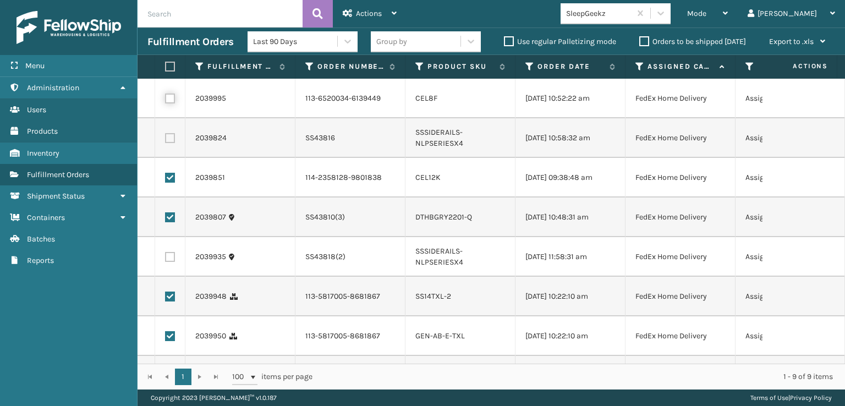
click at [166, 100] on input "checkbox" at bounding box center [165, 97] width 1 height 7
checkbox input "true"
click at [360, 13] on span "Actions" at bounding box center [369, 13] width 26 height 9
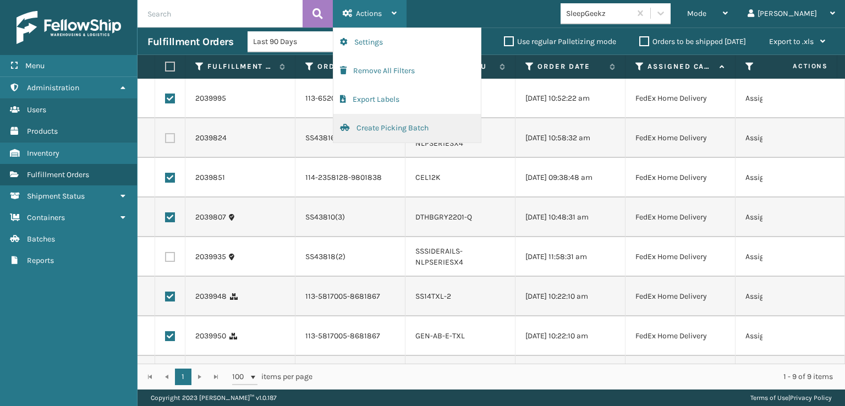
click at [382, 129] on button "Create Picking Batch" at bounding box center [407, 128] width 147 height 29
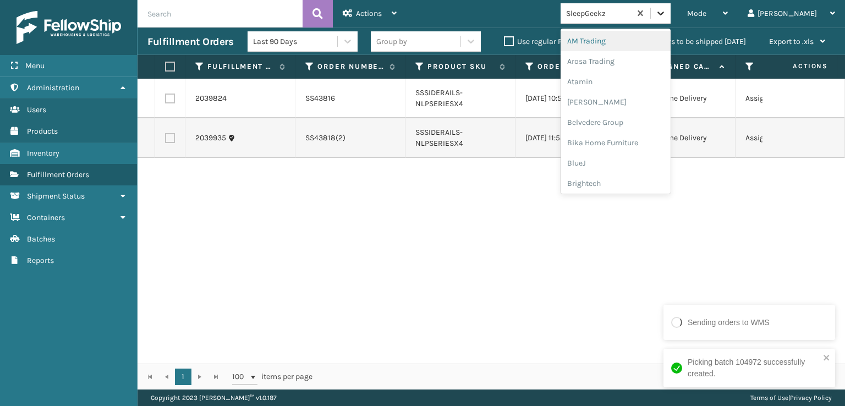
click at [664, 14] on icon at bounding box center [661, 14] width 7 height 4
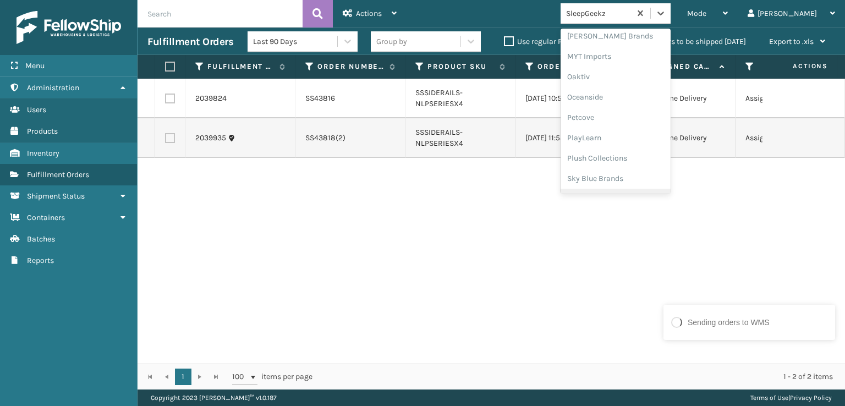
scroll to position [532, 0]
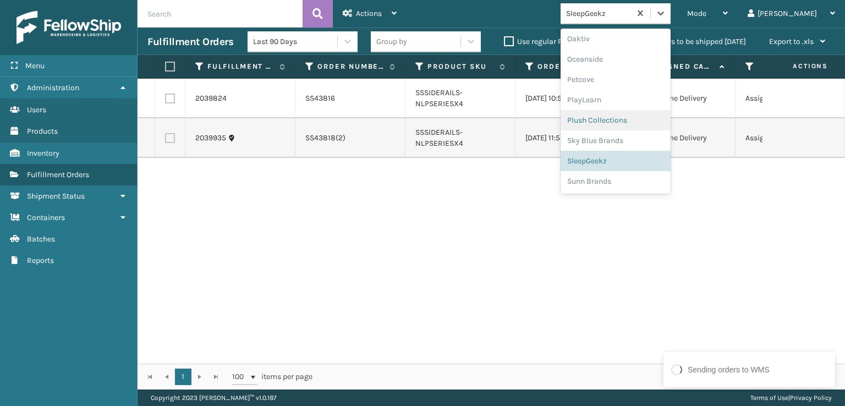
click at [625, 118] on div "Plush Collections" at bounding box center [616, 120] width 110 height 20
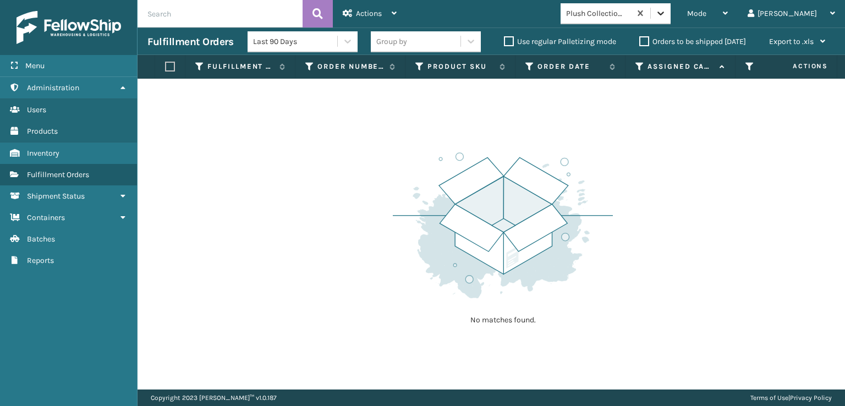
click at [666, 9] on icon at bounding box center [660, 13] width 11 height 11
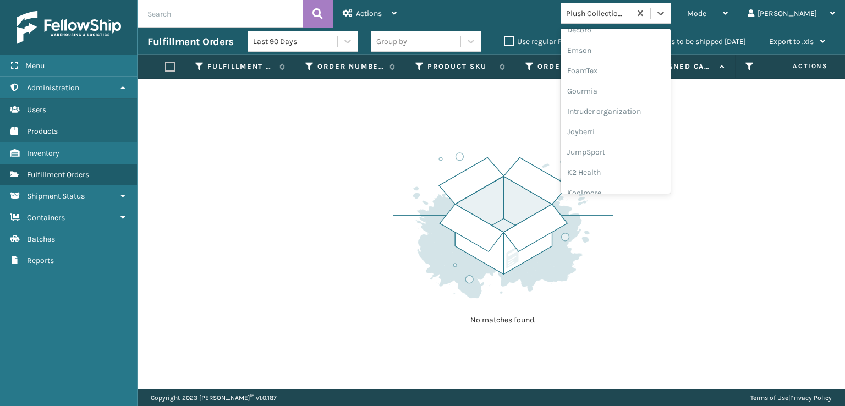
scroll to position [275, 0]
click at [625, 28] on div "FoamTex" at bounding box center [616, 30] width 110 height 20
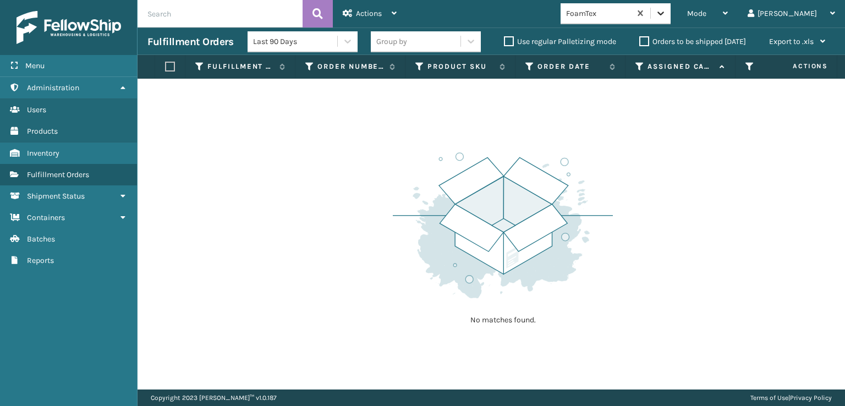
click at [671, 21] on div at bounding box center [661, 13] width 20 height 20
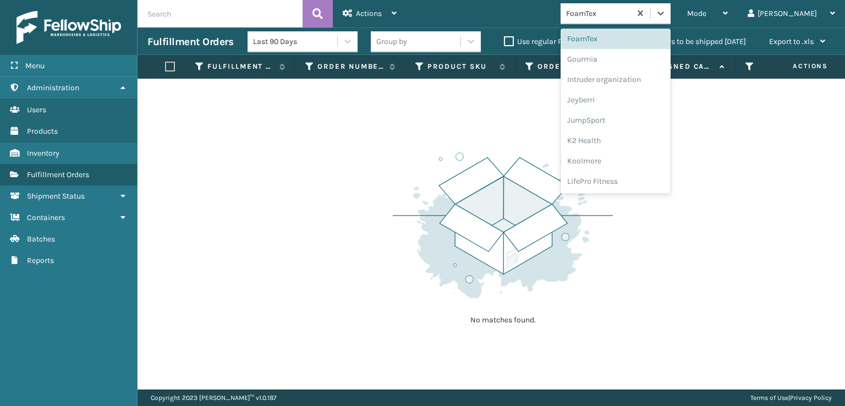
scroll to position [348, 0]
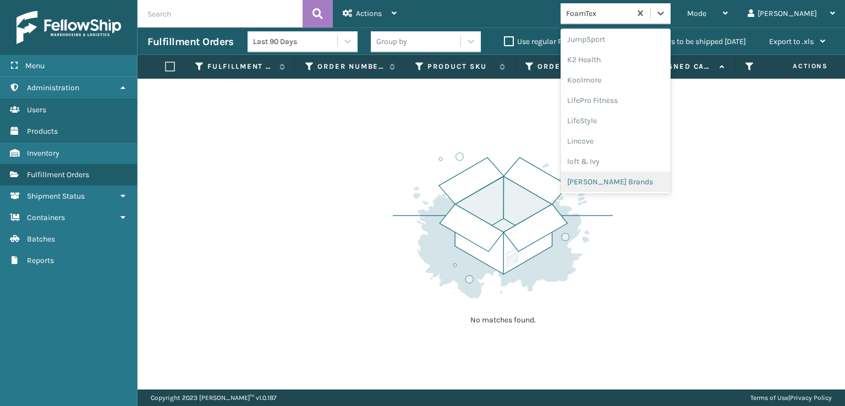
click at [645, 181] on div "[PERSON_NAME] Brands" at bounding box center [616, 182] width 110 height 20
click at [666, 9] on icon at bounding box center [660, 13] width 11 height 11
click at [643, 177] on div "[PERSON_NAME] Brands" at bounding box center [616, 182] width 110 height 20
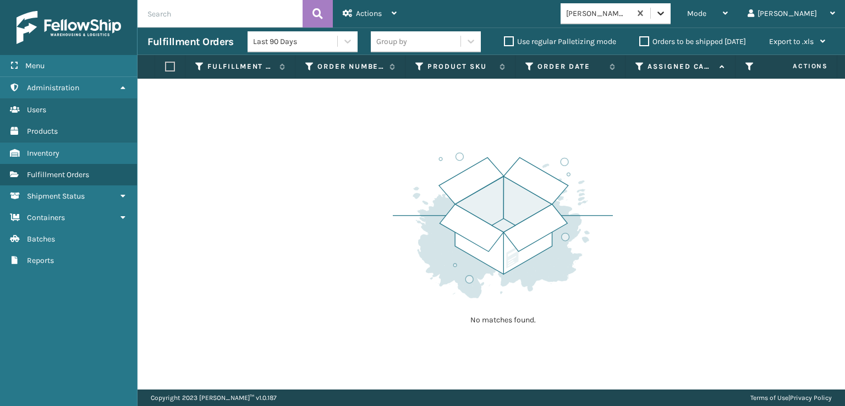
click at [666, 13] on icon at bounding box center [660, 13] width 11 height 11
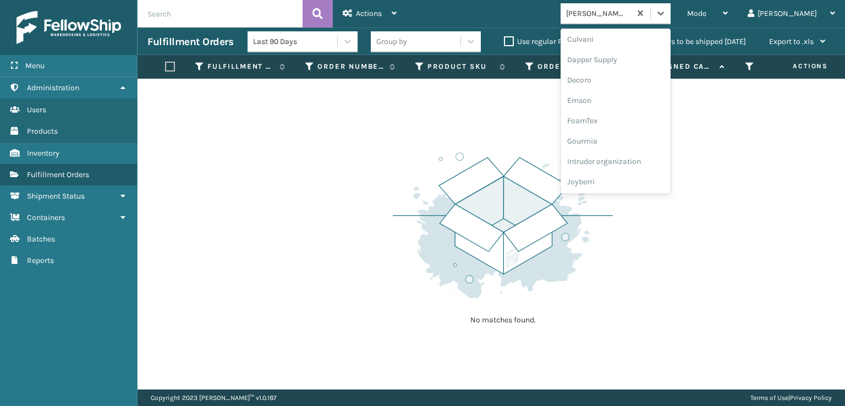
scroll to position [183, 0]
click at [630, 120] on div "FoamTex" at bounding box center [616, 123] width 110 height 20
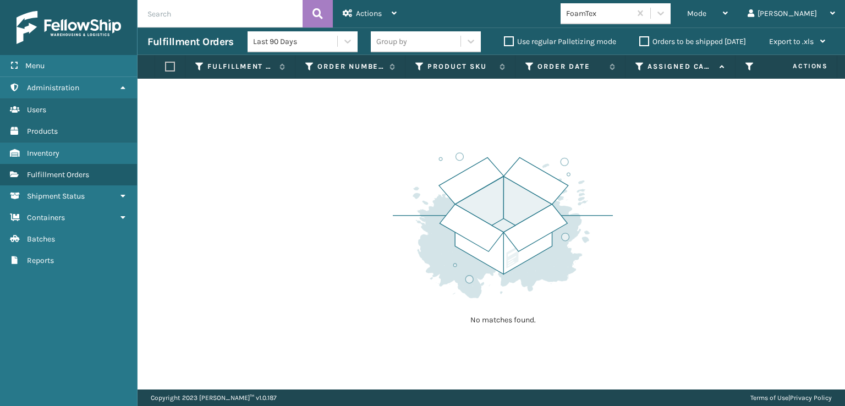
click at [677, 9] on div "FoamTex" at bounding box center [619, 13] width 117 height 21
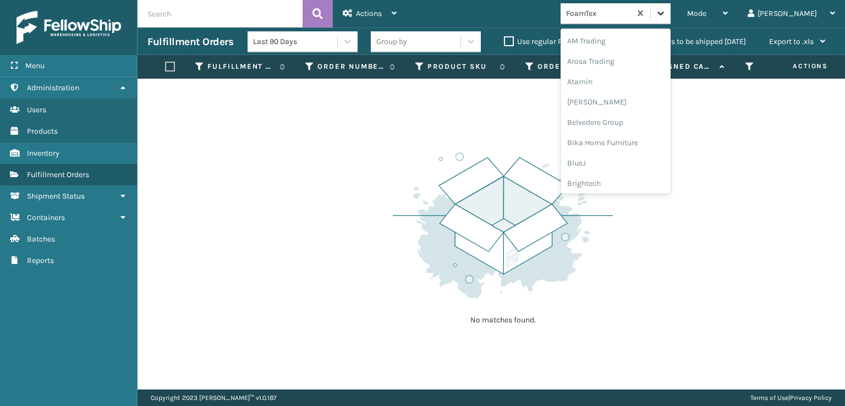
click at [666, 10] on icon at bounding box center [660, 13] width 11 height 11
click at [626, 123] on div "[PERSON_NAME] Brands" at bounding box center [616, 127] width 110 height 20
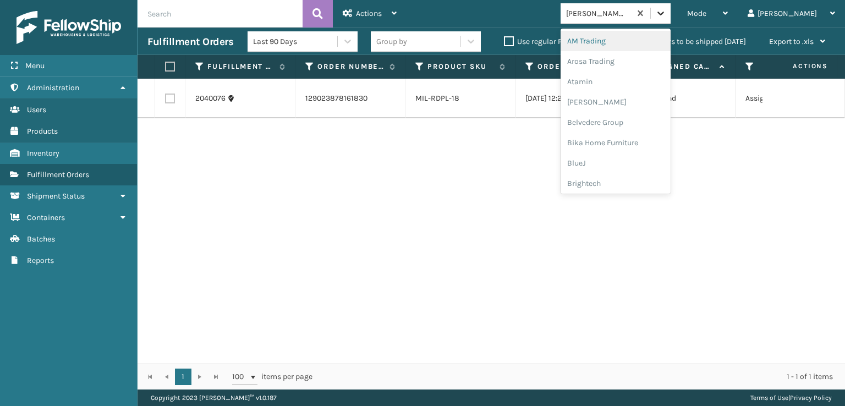
click at [666, 9] on icon at bounding box center [660, 13] width 11 height 11
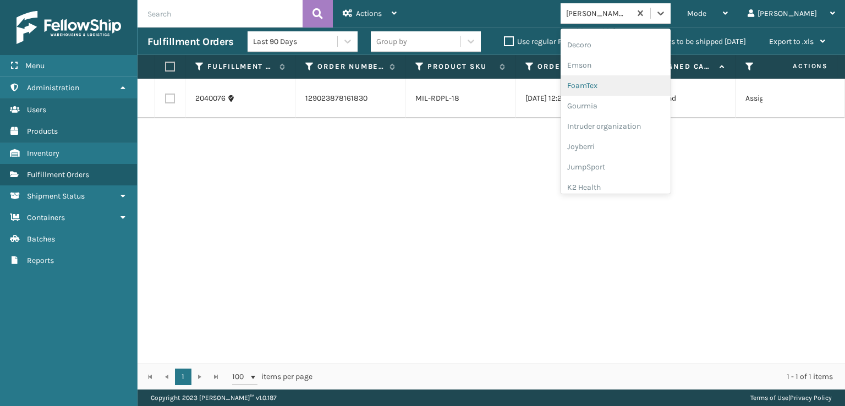
click at [625, 83] on div "FoamTex" at bounding box center [616, 85] width 110 height 20
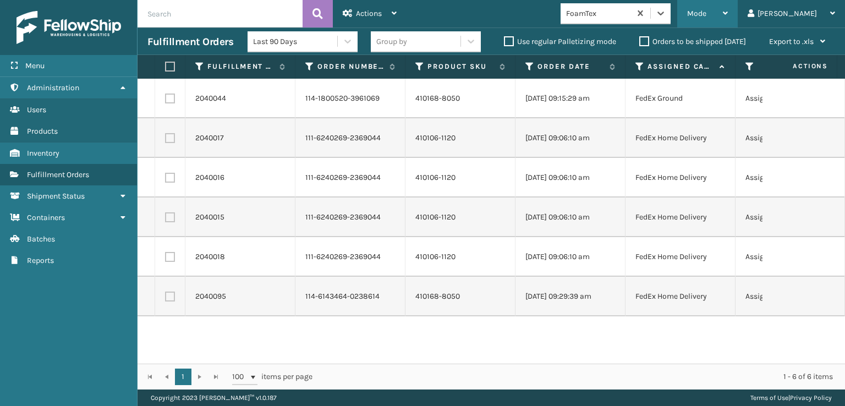
click at [728, 18] on div "Mode" at bounding box center [707, 14] width 41 height 28
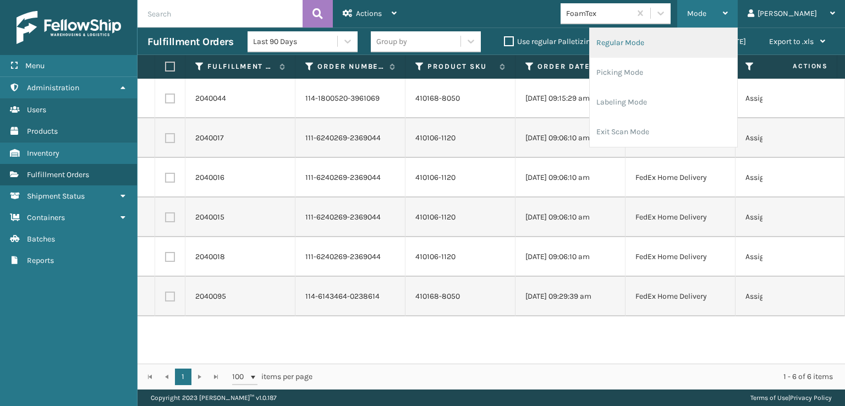
click at [663, 40] on li "Regular Mode" at bounding box center [663, 43] width 147 height 30
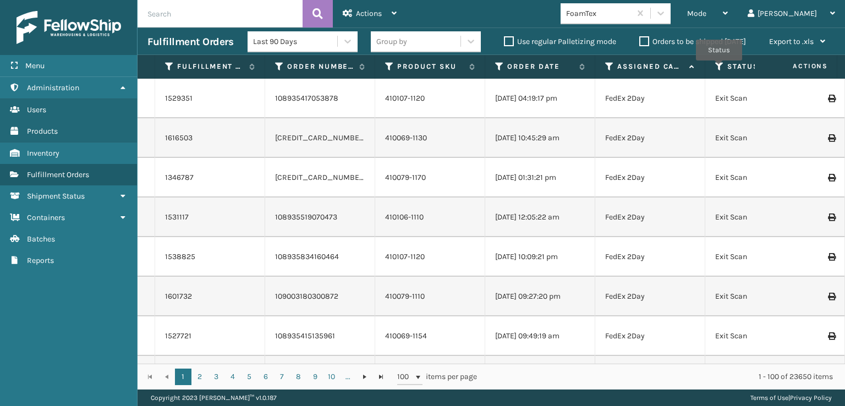
click at [719, 68] on icon at bounding box center [719, 67] width 9 height 10
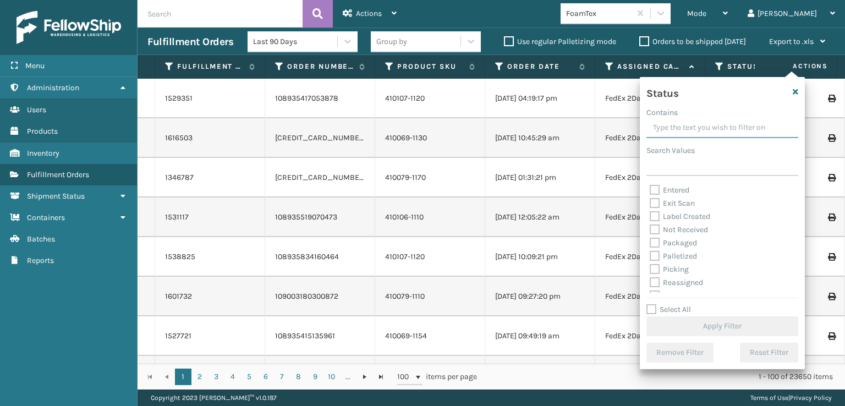
scroll to position [7, 0]
click at [654, 291] on label "Picking" at bounding box center [669, 287] width 39 height 9
click at [651, 289] on input "Picking" at bounding box center [650, 285] width 1 height 7
checkbox input "true"
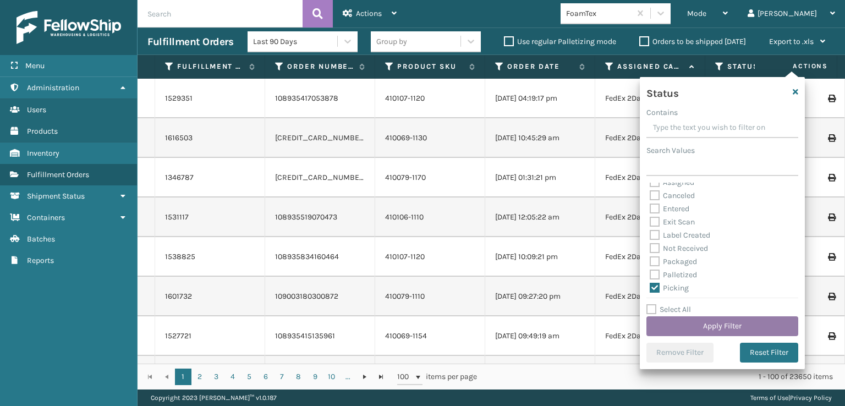
click at [682, 322] on button "Apply Filter" at bounding box center [723, 326] width 152 height 20
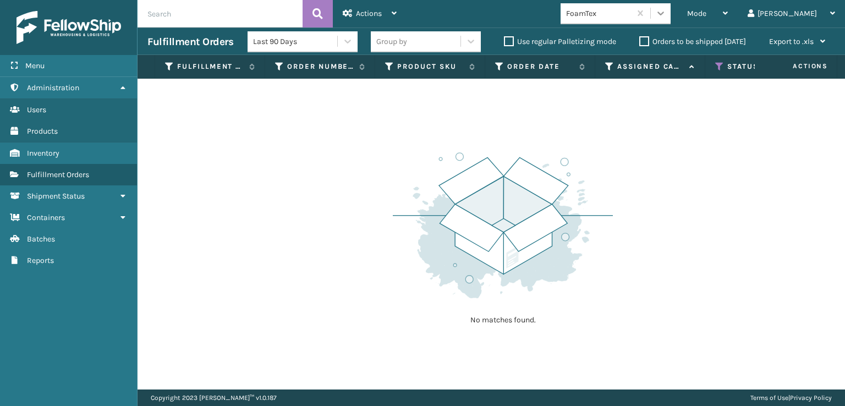
click at [664, 12] on icon at bounding box center [661, 14] width 7 height 4
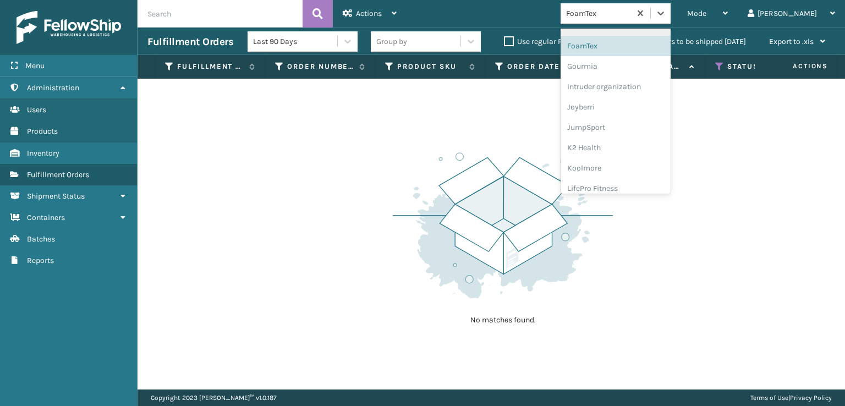
scroll to position [348, 0]
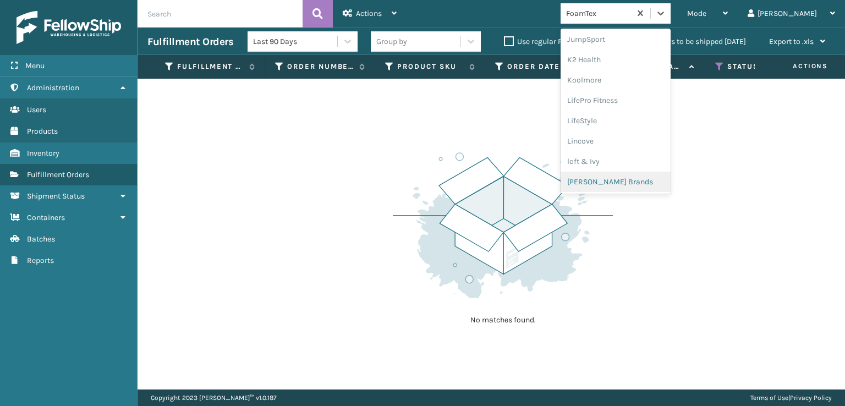
click at [641, 177] on div "[PERSON_NAME] Brands" at bounding box center [616, 182] width 110 height 20
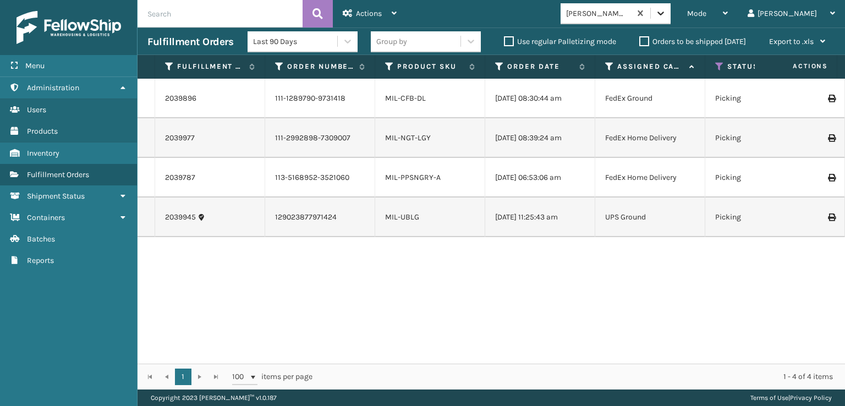
click at [666, 14] on icon at bounding box center [660, 13] width 11 height 11
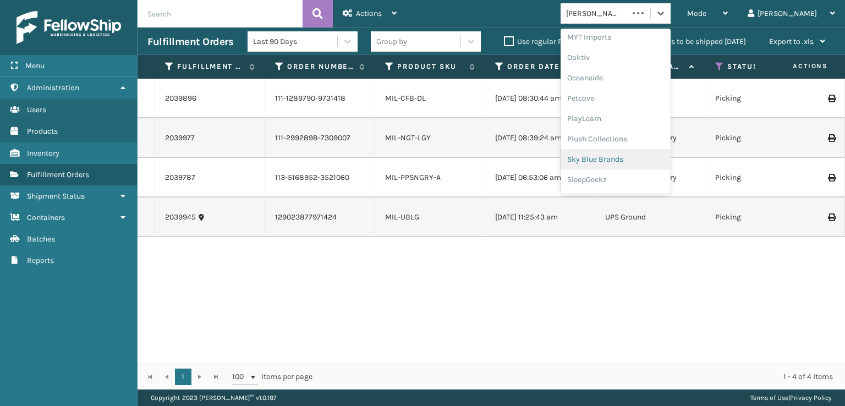
scroll to position [532, 0]
click at [633, 161] on div "SleepGeekz" at bounding box center [616, 161] width 110 height 20
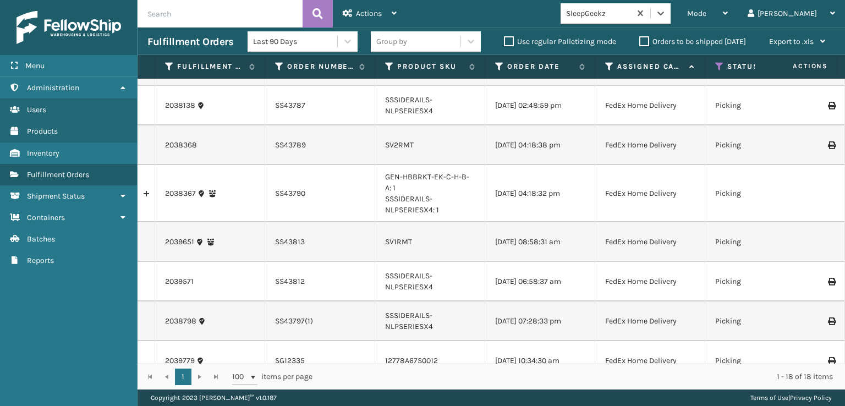
scroll to position [0, 0]
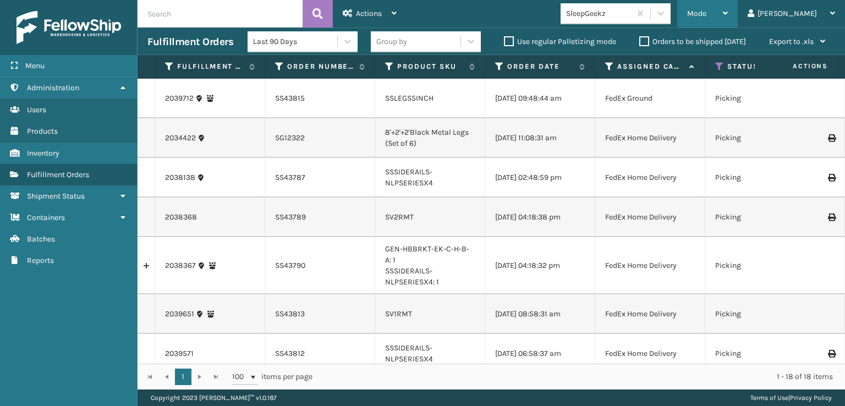
click at [729, 12] on div "Mode Regular Mode Picking Mode Labeling Mode Exit Scan Mode" at bounding box center [707, 14] width 61 height 28
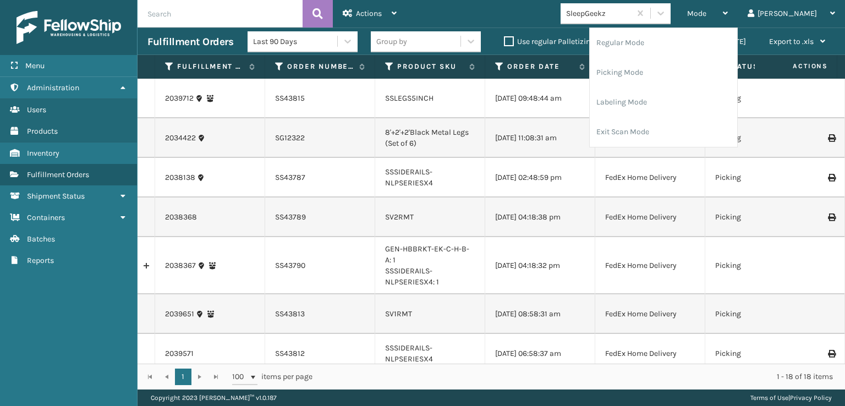
click at [528, 12] on div "Mode Regular Mode Picking Mode Labeling Mode Exit Scan Mode SleepGeekz [PERSON_…" at bounding box center [626, 14] width 439 height 28
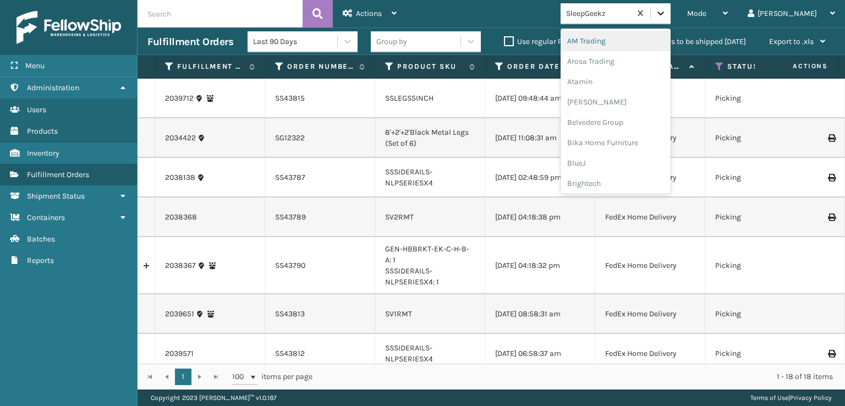
click at [666, 14] on icon at bounding box center [660, 13] width 11 height 11
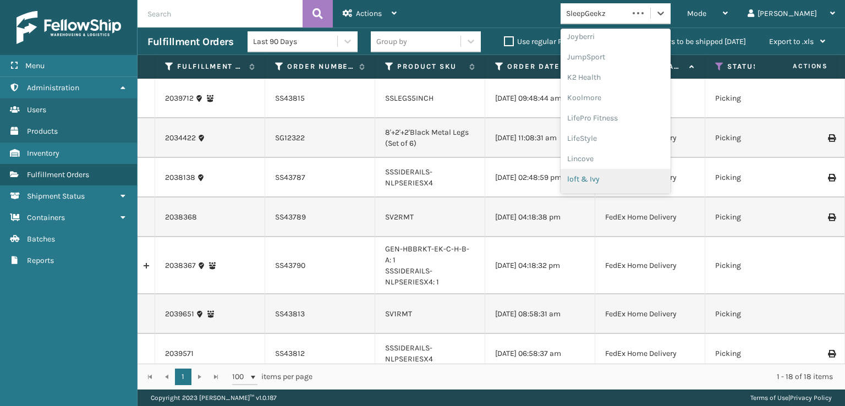
scroll to position [348, 0]
click at [630, 182] on div "[PERSON_NAME] Brands" at bounding box center [616, 182] width 110 height 20
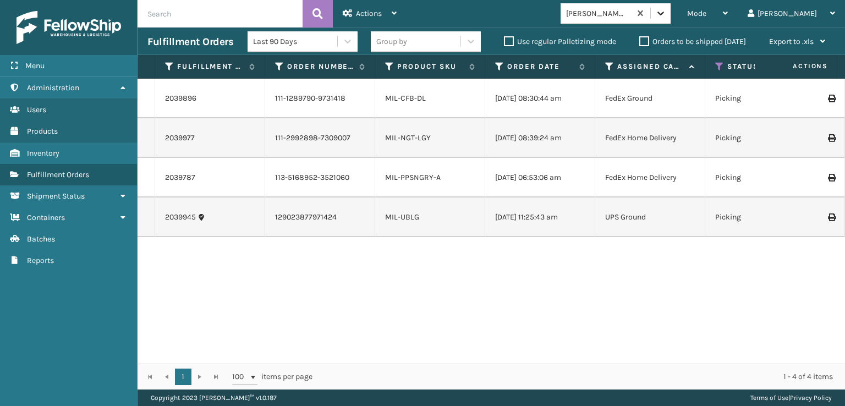
click at [671, 19] on div at bounding box center [661, 13] width 20 height 20
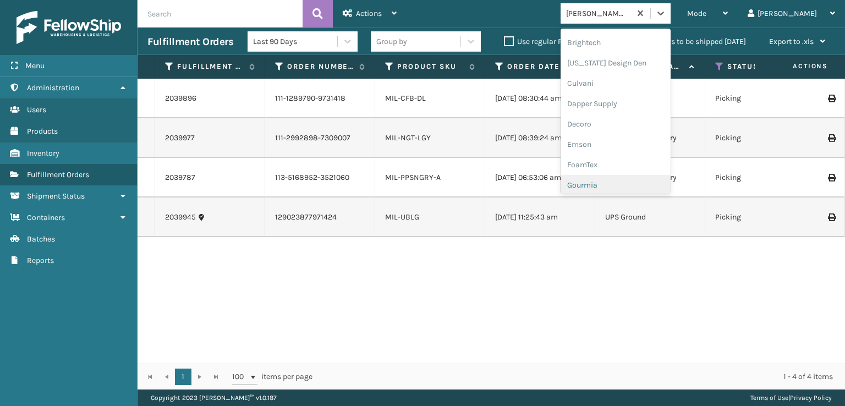
scroll to position [165, 0]
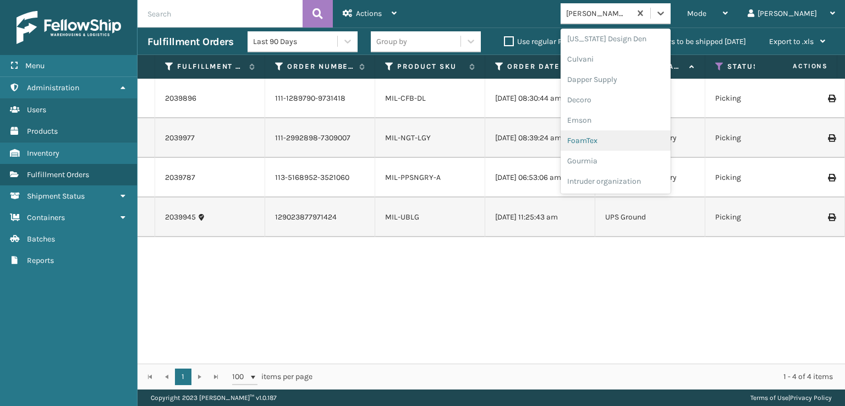
click at [620, 143] on div "FoamTex" at bounding box center [616, 140] width 110 height 20
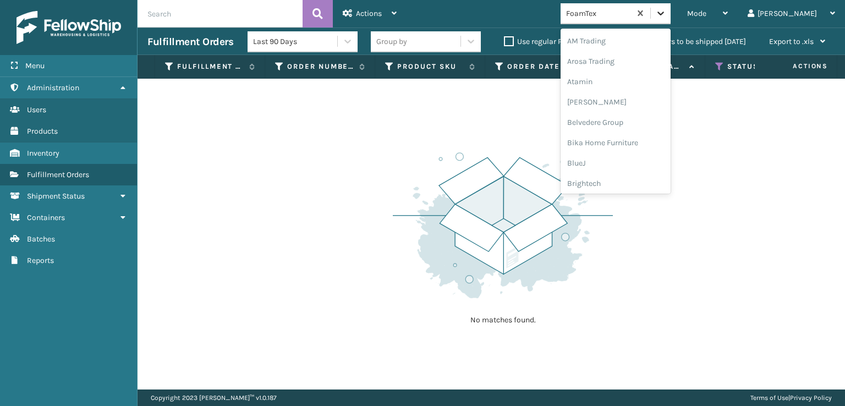
click at [666, 12] on icon at bounding box center [660, 13] width 11 height 11
click at [637, 183] on div "[PERSON_NAME] Brands" at bounding box center [616, 182] width 110 height 20
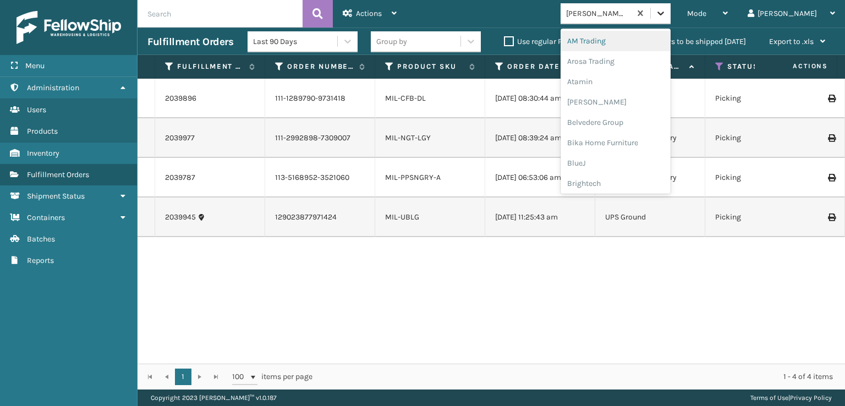
click at [666, 17] on icon at bounding box center [660, 13] width 11 height 11
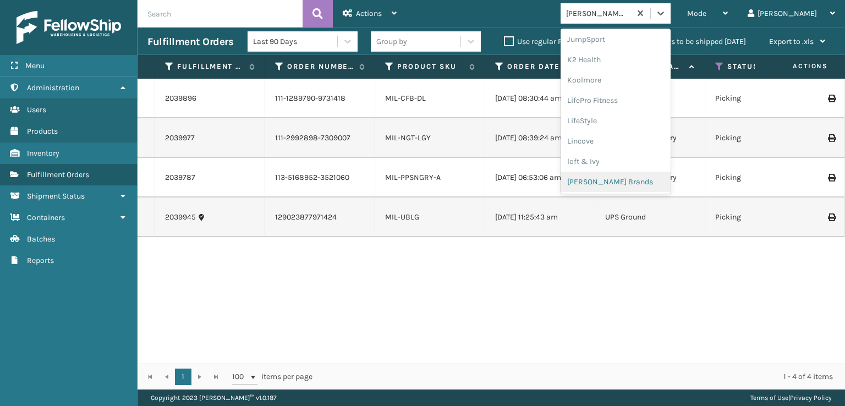
click at [638, 180] on div "[PERSON_NAME] Brands" at bounding box center [616, 182] width 110 height 20
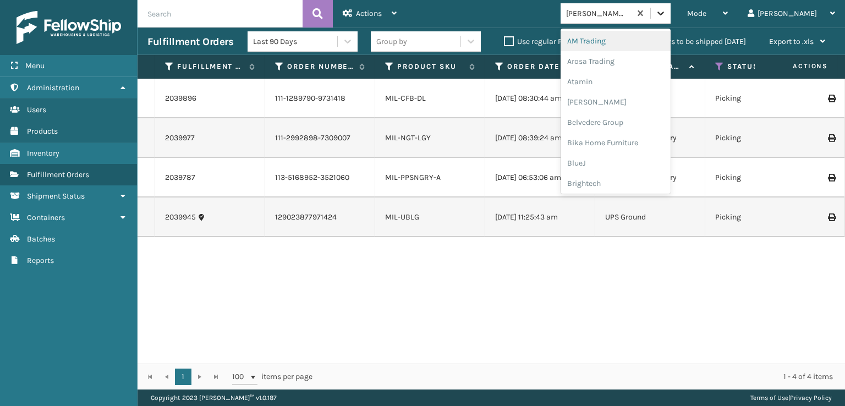
click at [666, 17] on icon at bounding box center [660, 13] width 11 height 11
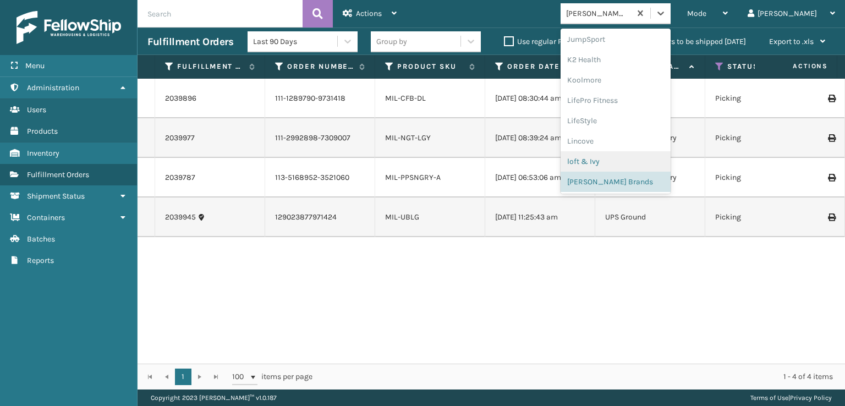
scroll to position [532, 0]
click at [626, 158] on div "SleepGeekz" at bounding box center [616, 161] width 110 height 20
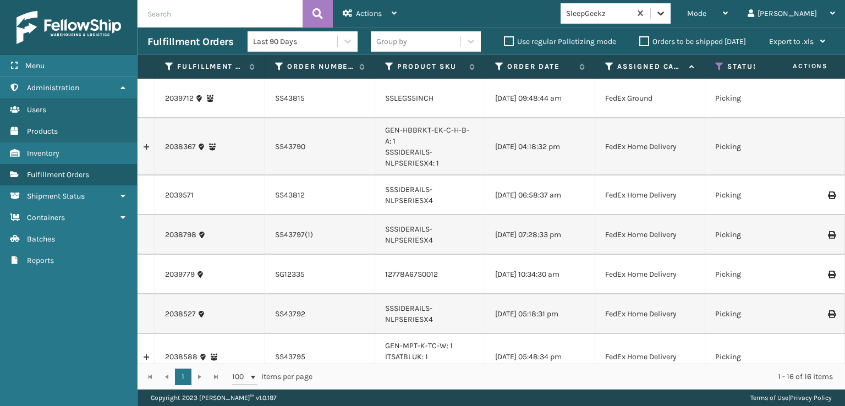
click at [666, 18] on icon at bounding box center [660, 13] width 11 height 11
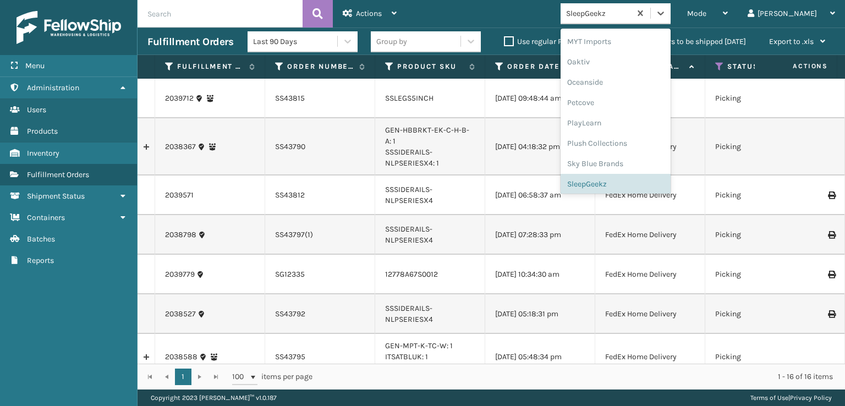
scroll to position [513, 0]
click at [644, 178] on div "SleepGeekz" at bounding box center [616, 180] width 110 height 20
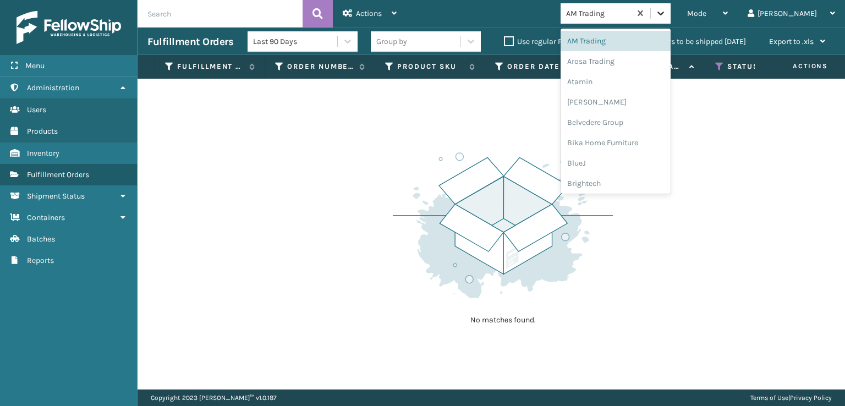
click at [671, 7] on div at bounding box center [661, 13] width 20 height 20
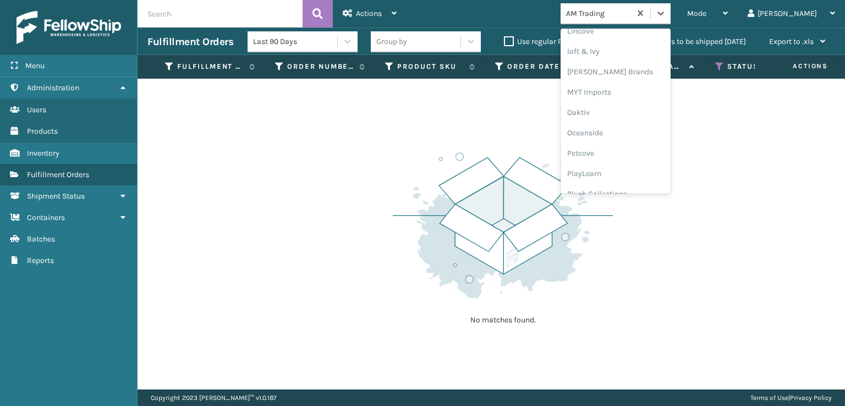
scroll to position [532, 0]
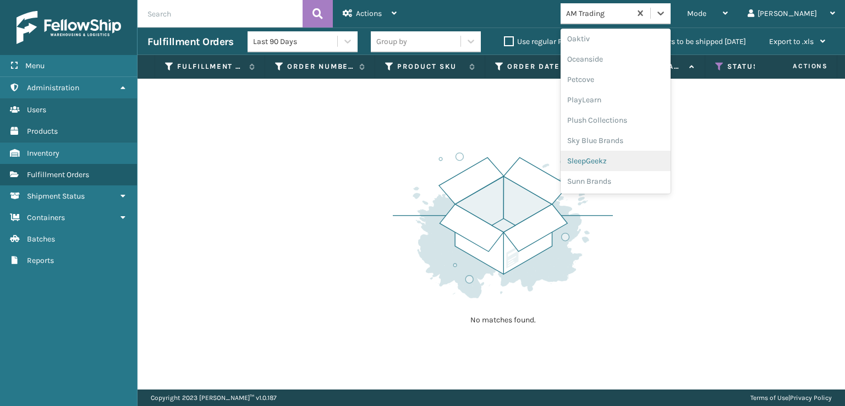
click at [620, 159] on div "SleepGeekz" at bounding box center [616, 161] width 110 height 20
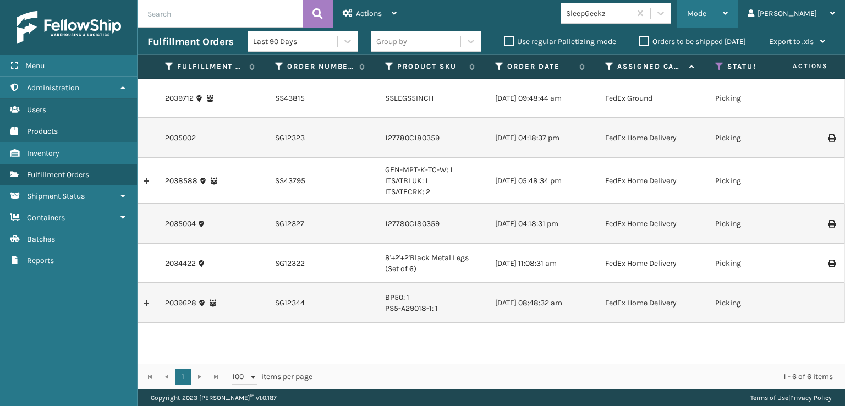
click at [707, 9] on span "Mode" at bounding box center [696, 13] width 19 height 9
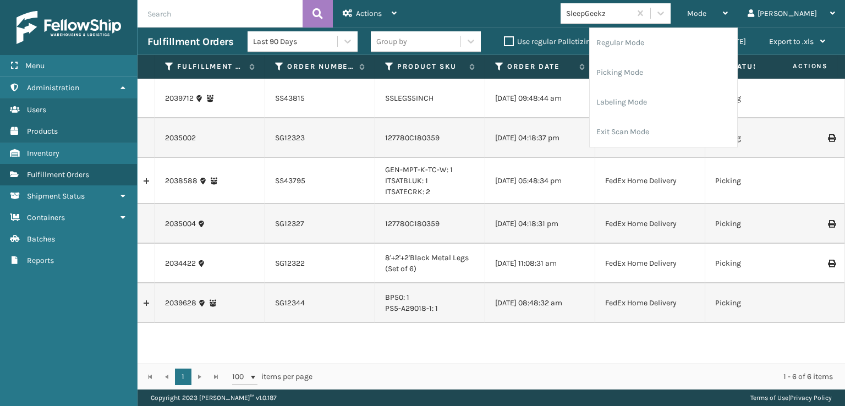
click at [540, 12] on div "Mode Regular Mode Picking Mode Labeling Mode Exit Scan Mode SleepGeekz [PERSON_…" at bounding box center [626, 14] width 439 height 28
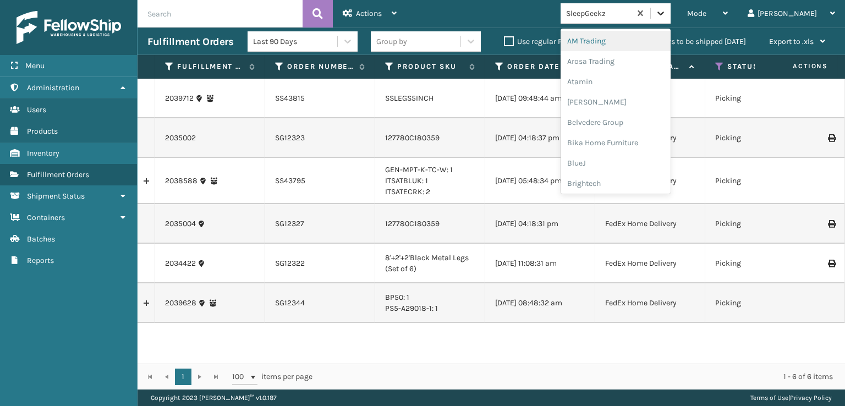
click at [666, 9] on icon at bounding box center [660, 13] width 11 height 11
click at [626, 161] on div "SleepGeekz" at bounding box center [616, 161] width 110 height 20
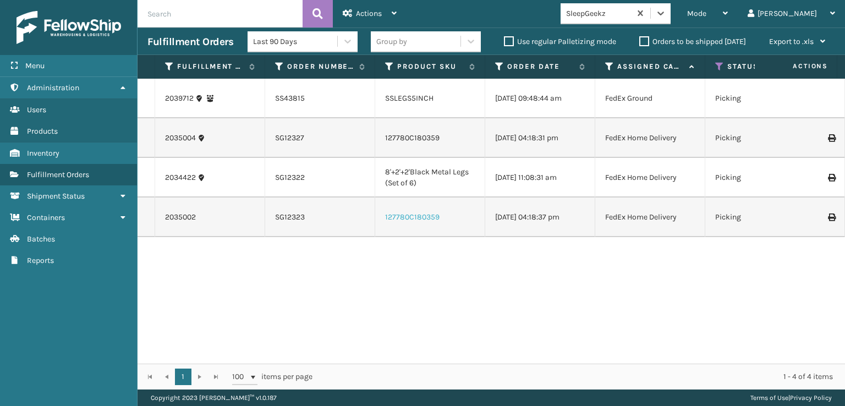
click at [418, 222] on link "127780C180359" at bounding box center [412, 216] width 54 height 9
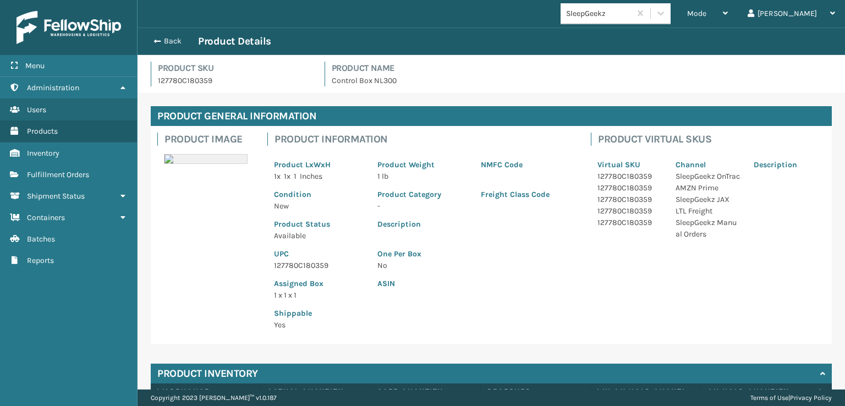
scroll to position [99, 0]
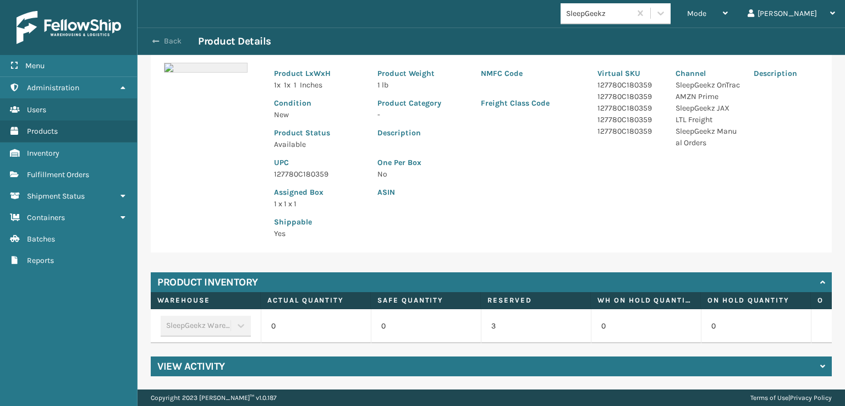
click at [163, 40] on button "Back" at bounding box center [172, 41] width 51 height 10
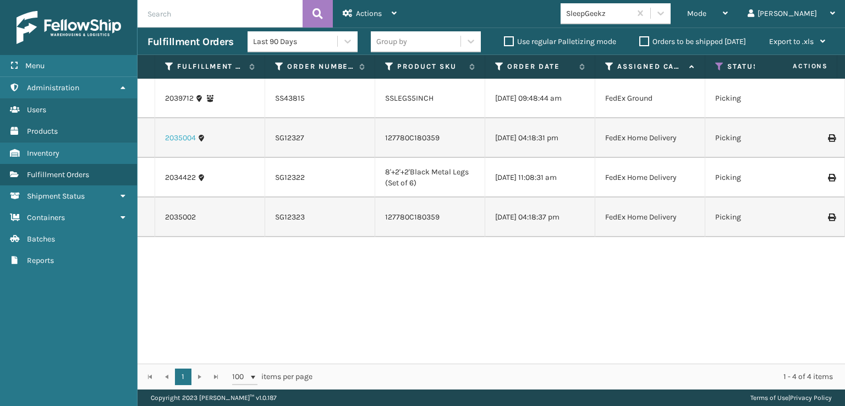
click at [179, 142] on link "2035004" at bounding box center [180, 138] width 31 height 11
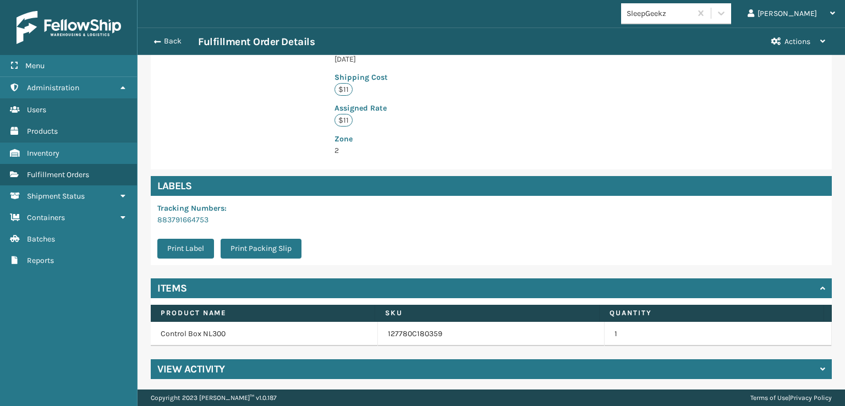
scroll to position [255, 0]
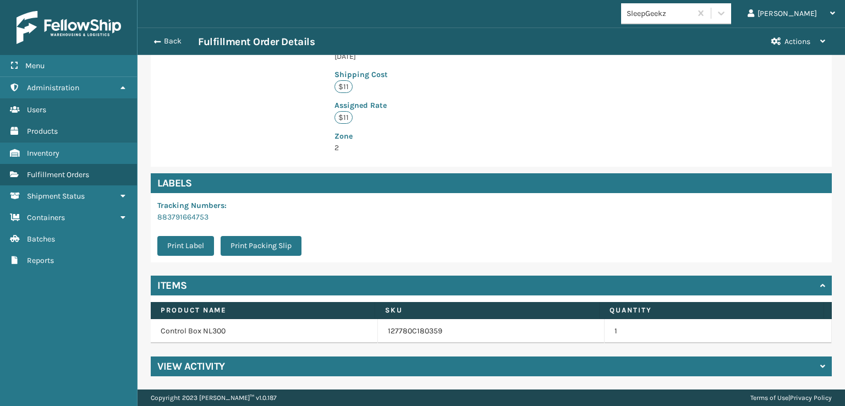
click at [201, 371] on h4 "View Activity" at bounding box center [191, 366] width 68 height 13
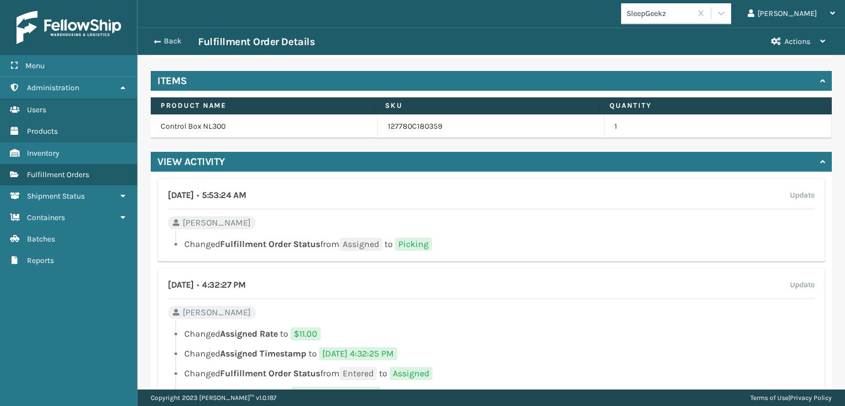
scroll to position [531, 0]
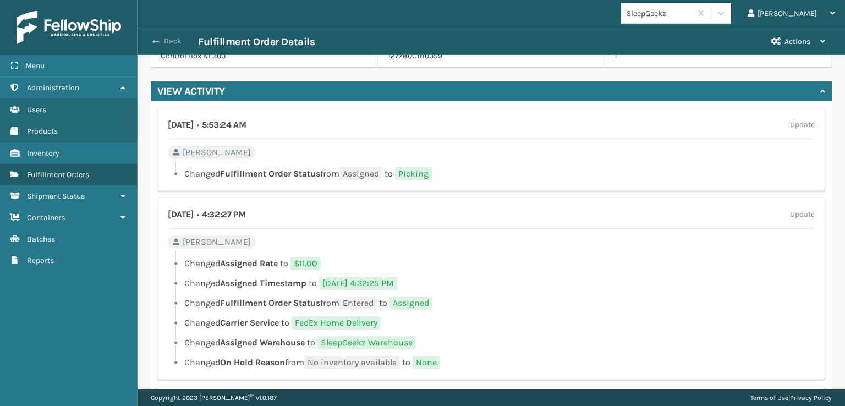
click at [163, 40] on button "Back" at bounding box center [172, 41] width 51 height 10
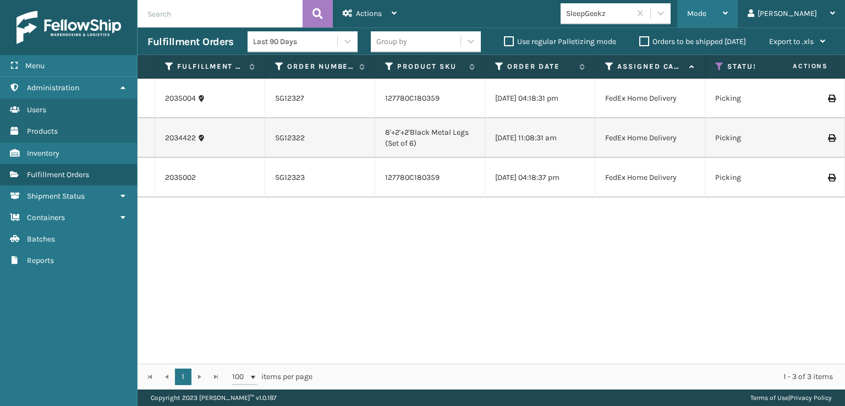
click at [728, 2] on div "Mode" at bounding box center [707, 14] width 41 height 28
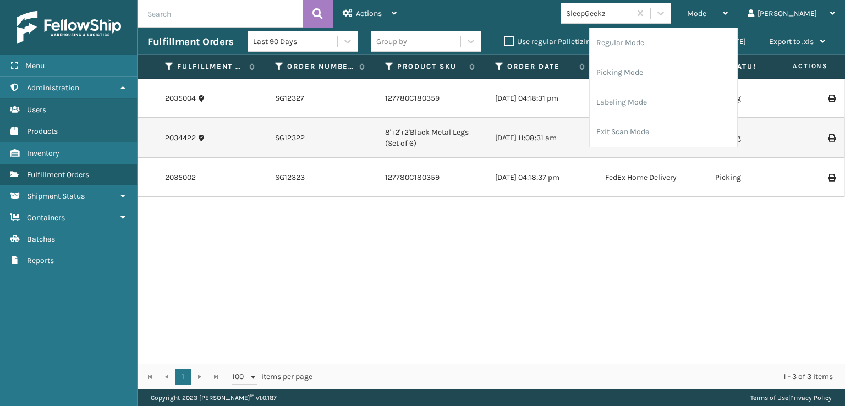
click at [540, 9] on div "Mode Regular Mode Picking Mode Labeling Mode Exit Scan Mode SleepGeekz [PERSON_…" at bounding box center [626, 14] width 439 height 28
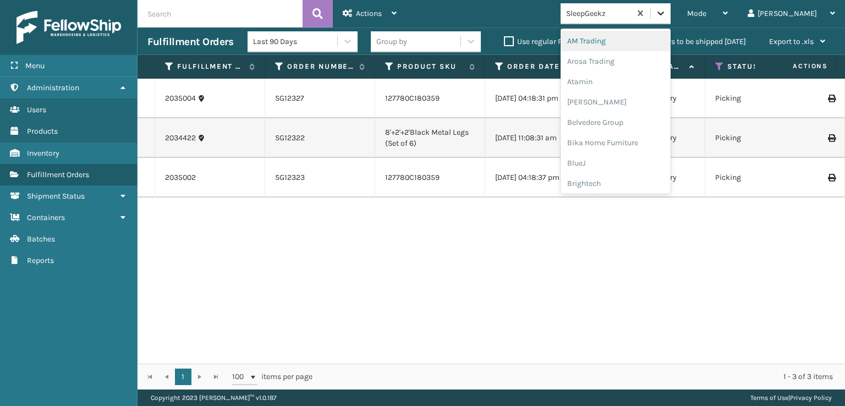
click at [666, 12] on icon at bounding box center [660, 13] width 11 height 11
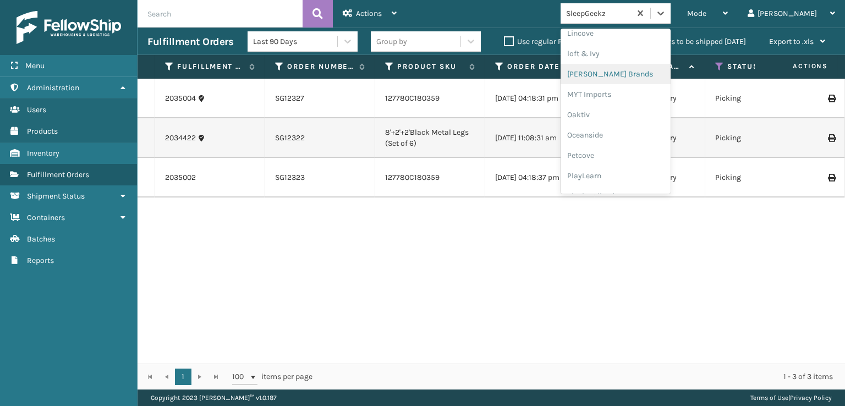
scroll to position [458, 0]
click at [634, 71] on div "[PERSON_NAME] Brands" at bounding box center [616, 72] width 110 height 20
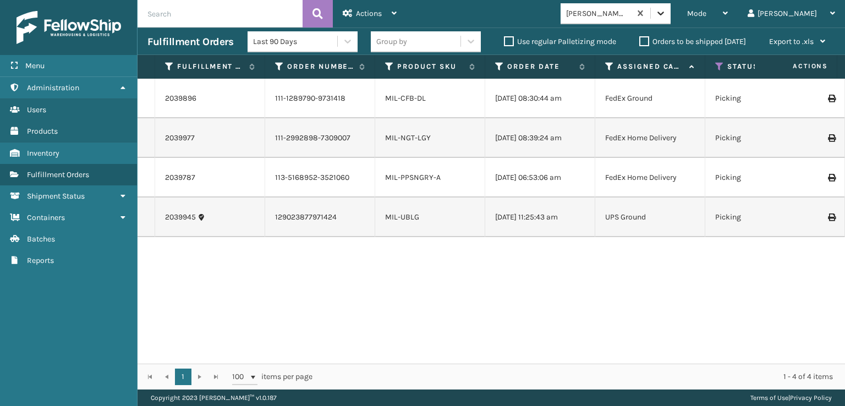
click at [666, 9] on icon at bounding box center [660, 13] width 11 height 11
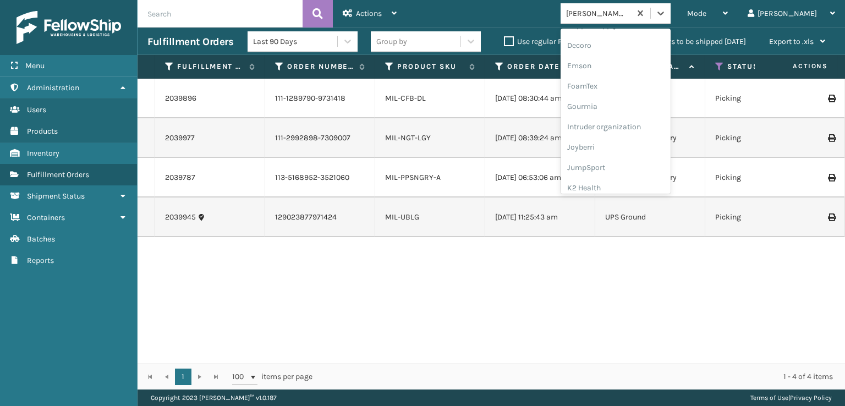
scroll to position [220, 0]
click at [630, 87] on div "FoamTex" at bounding box center [616, 85] width 110 height 20
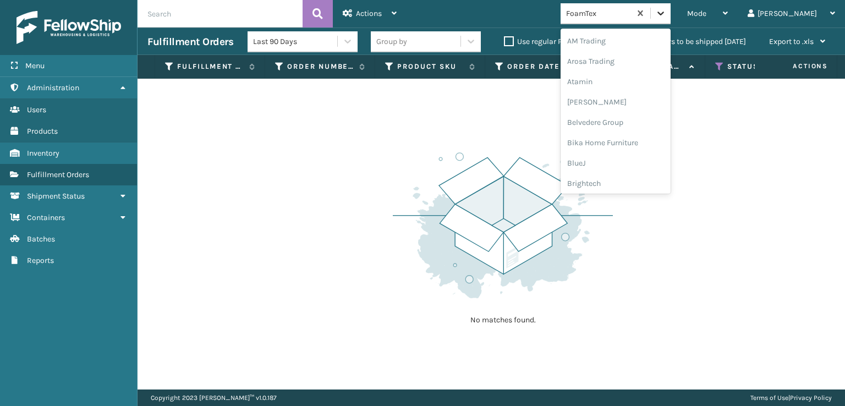
click at [671, 8] on div at bounding box center [661, 13] width 20 height 20
click at [623, 178] on div "SleepGeekz" at bounding box center [616, 180] width 110 height 20
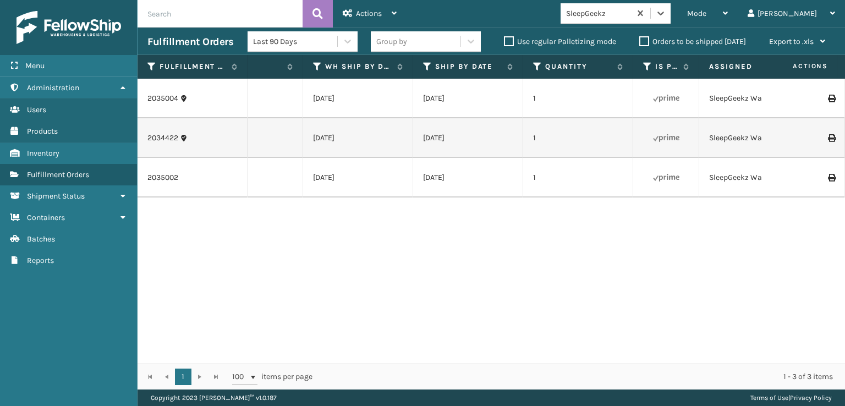
scroll to position [0, 0]
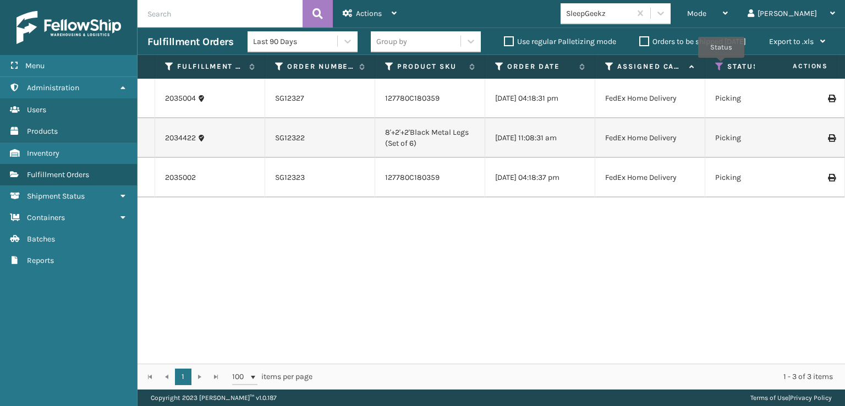
click at [721, 65] on icon at bounding box center [719, 67] width 9 height 10
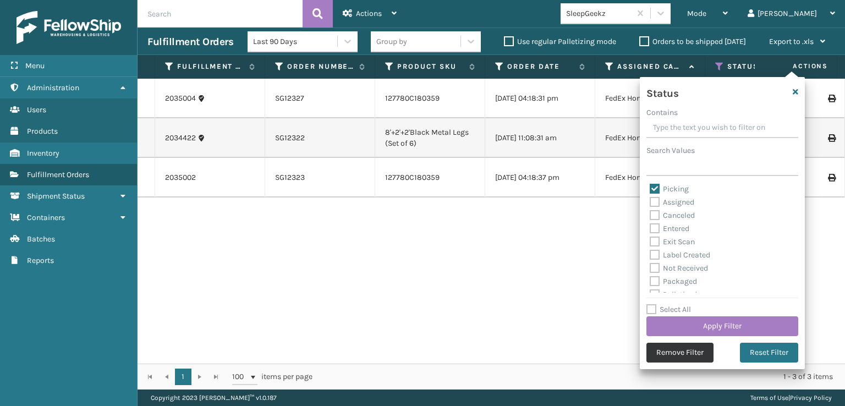
click at [673, 348] on button "Remove Filter" at bounding box center [680, 353] width 67 height 20
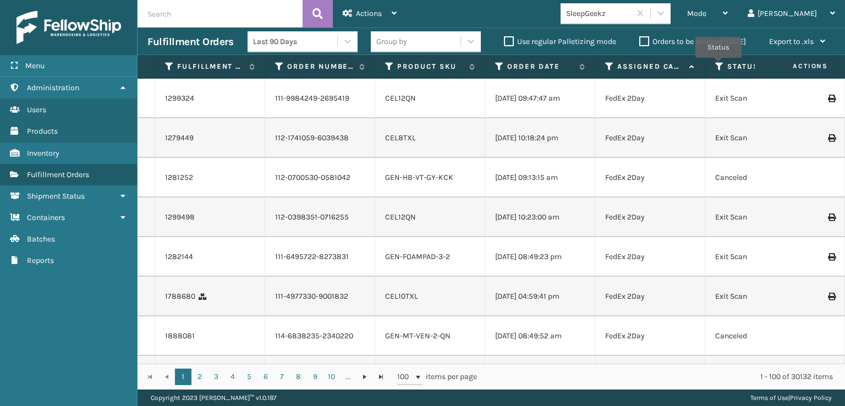
click at [719, 65] on icon at bounding box center [719, 67] width 9 height 10
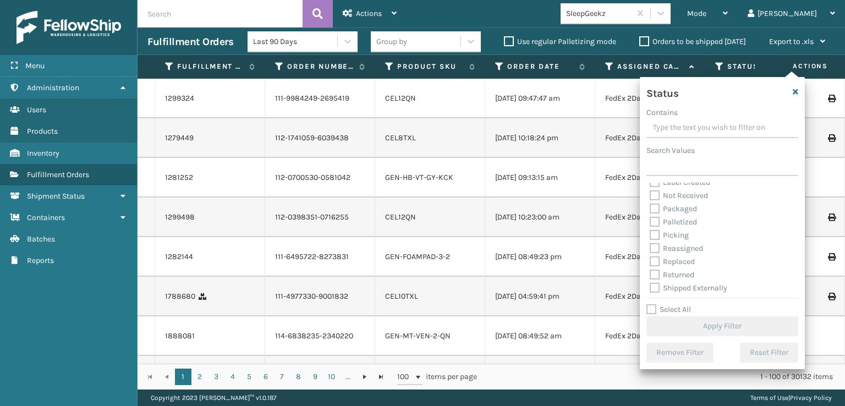
scroll to position [62, 0]
click at [579, 9] on div "Mode Regular Mode Picking Mode Labeling Mode Exit Scan Mode SleepGeekz [PERSON_…" at bounding box center [626, 14] width 439 height 28
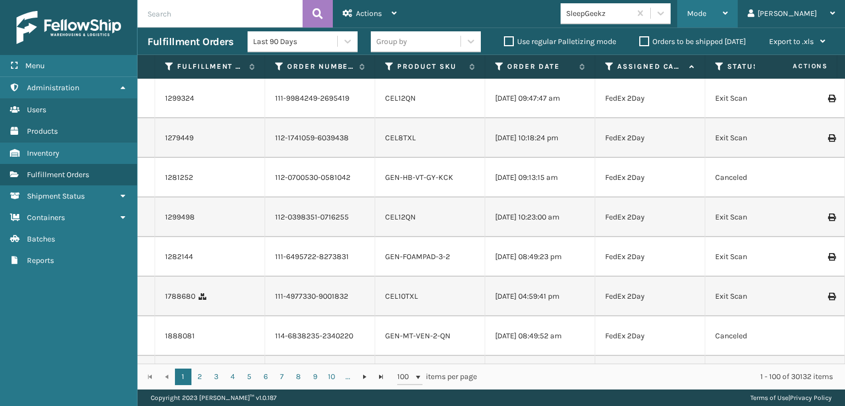
click at [728, 7] on div "Mode" at bounding box center [707, 14] width 41 height 28
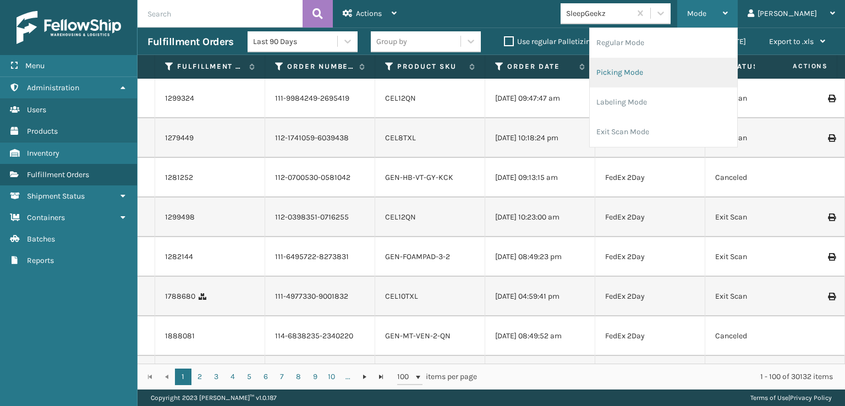
click at [674, 67] on li "Picking Mode" at bounding box center [663, 73] width 147 height 30
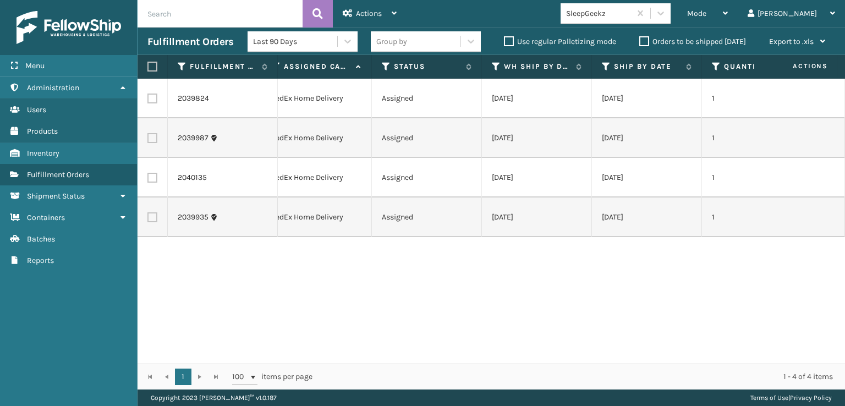
scroll to position [0, 0]
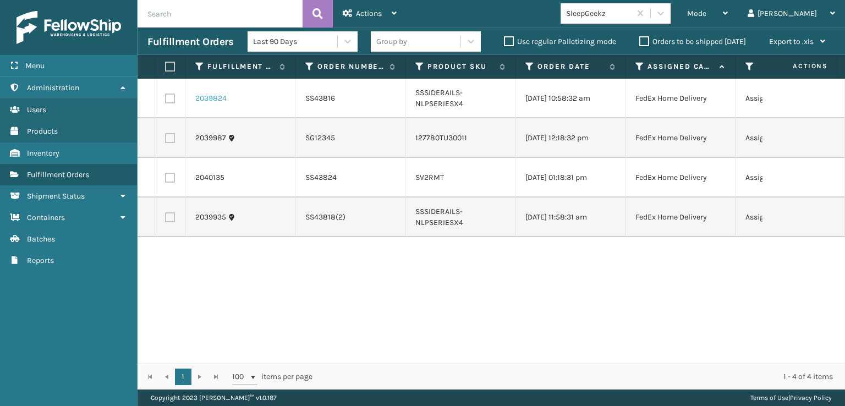
click at [209, 99] on link "2039824" at bounding box center [210, 98] width 31 height 11
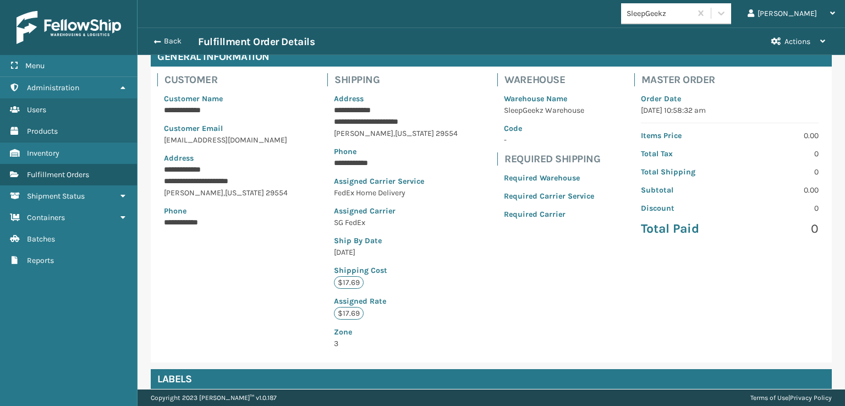
scroll to position [255, 0]
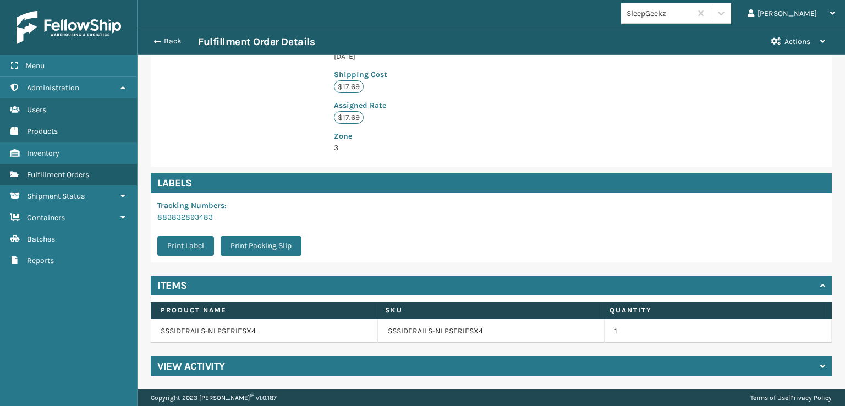
click at [210, 365] on h4 "View Activity" at bounding box center [191, 366] width 68 height 13
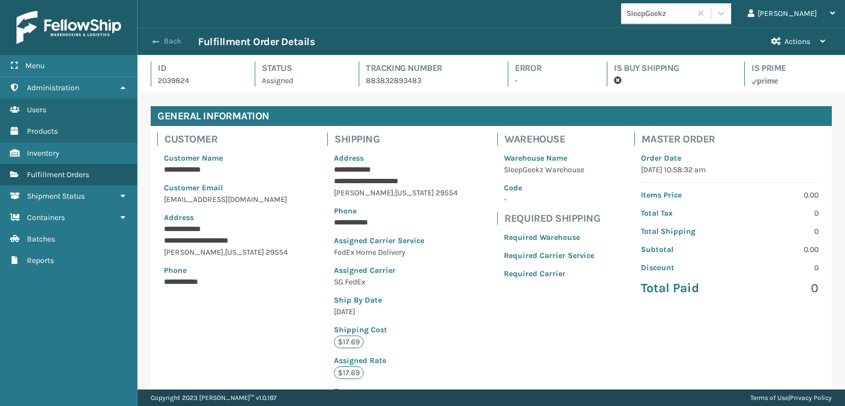
click at [165, 40] on button "Back" at bounding box center [172, 41] width 51 height 10
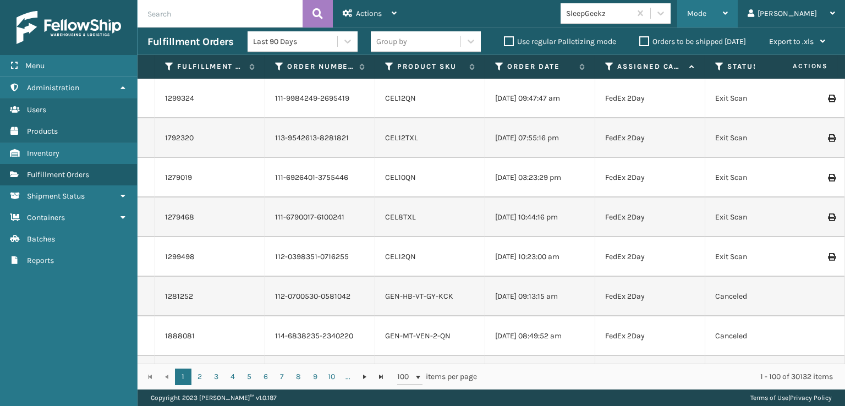
click at [707, 12] on span "Mode" at bounding box center [696, 13] width 19 height 9
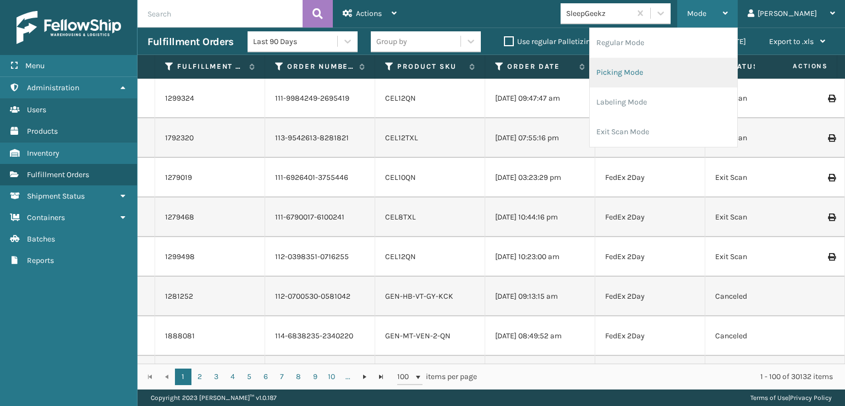
click at [669, 69] on li "Picking Mode" at bounding box center [663, 73] width 147 height 30
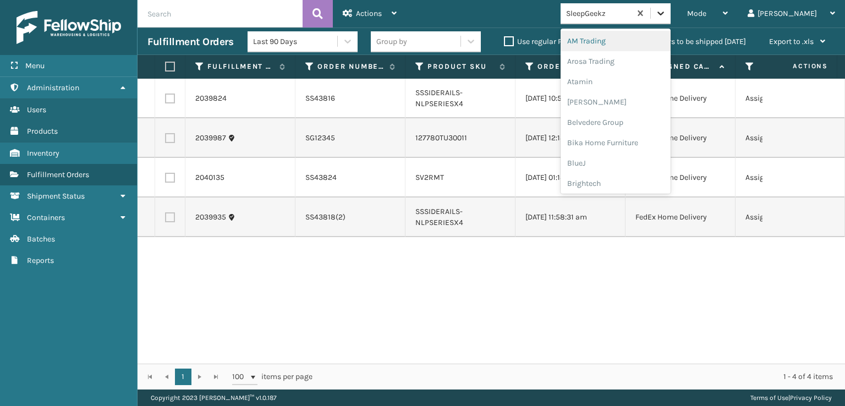
click at [664, 13] on icon at bounding box center [661, 14] width 7 height 4
click at [632, 139] on div "FoamTex" at bounding box center [616, 140] width 110 height 20
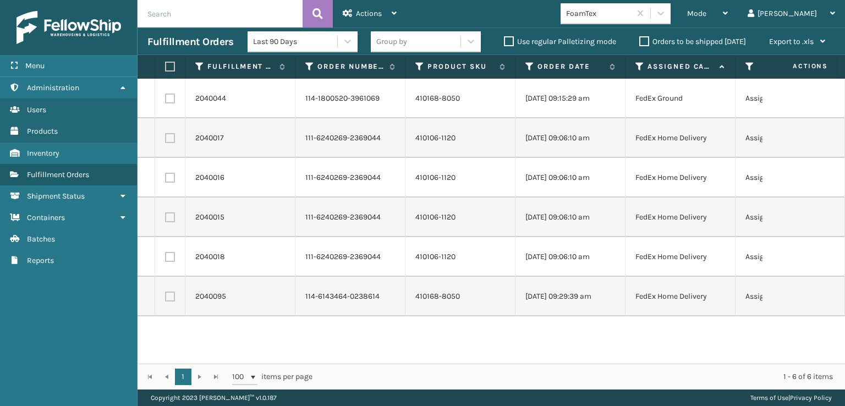
click at [170, 63] on label at bounding box center [168, 67] width 7 height 10
click at [166, 63] on input "checkbox" at bounding box center [165, 66] width 1 height 7
checkbox input "true"
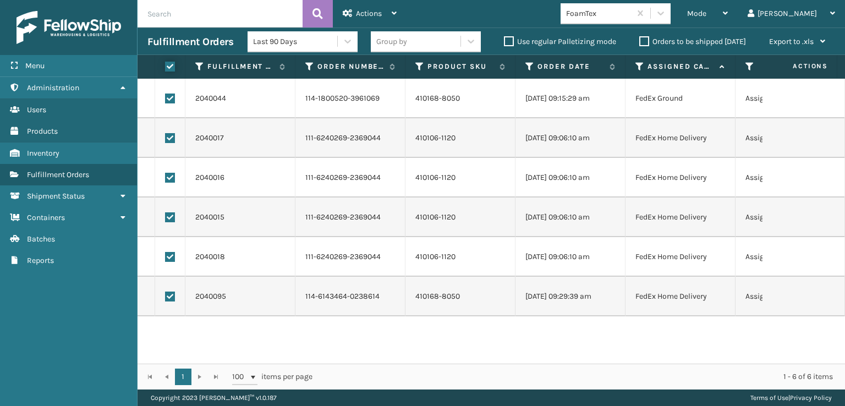
checkbox input "true"
click at [358, 13] on span "Actions" at bounding box center [369, 13] width 26 height 9
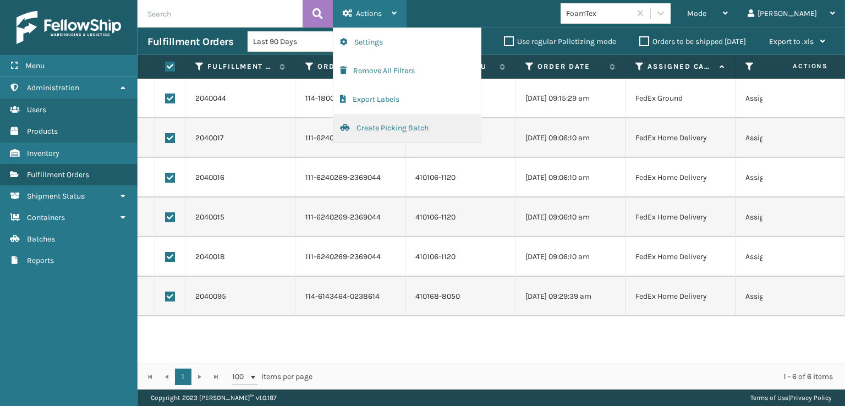
click at [379, 124] on button "Create Picking Batch" at bounding box center [407, 128] width 147 height 29
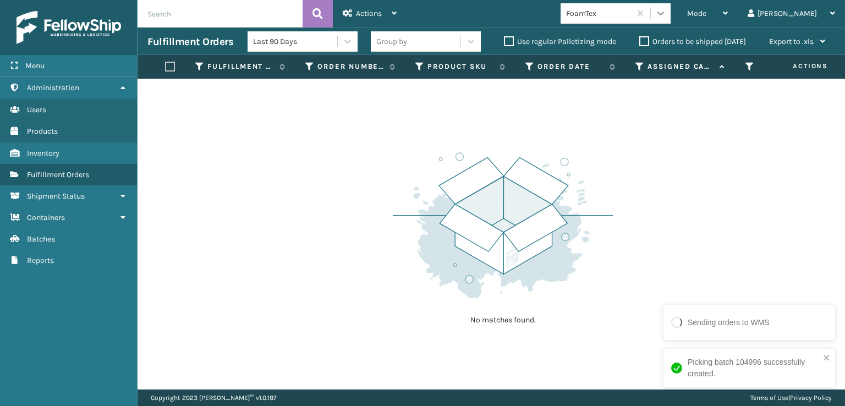
click at [671, 14] on div at bounding box center [661, 13] width 20 height 20
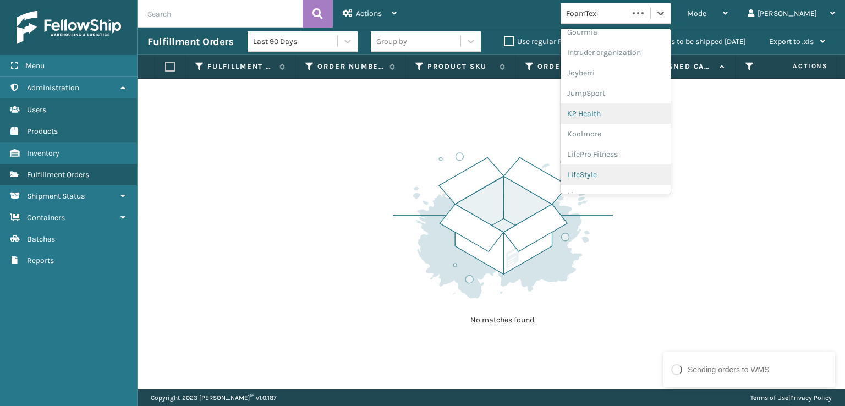
scroll to position [348, 0]
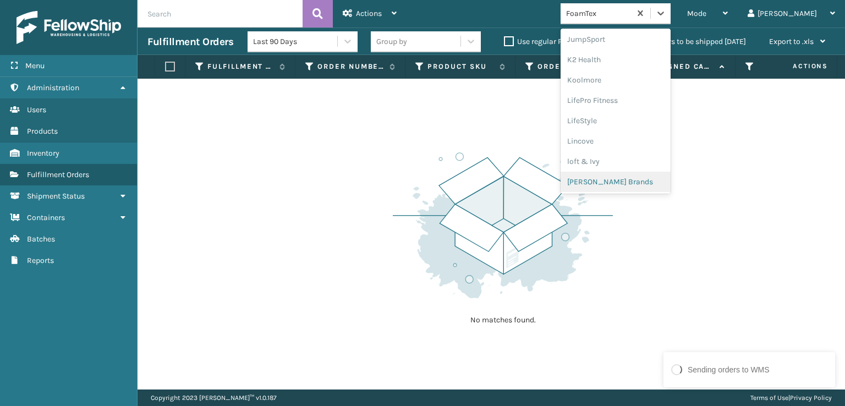
click at [631, 177] on div "[PERSON_NAME] Brands" at bounding box center [616, 182] width 110 height 20
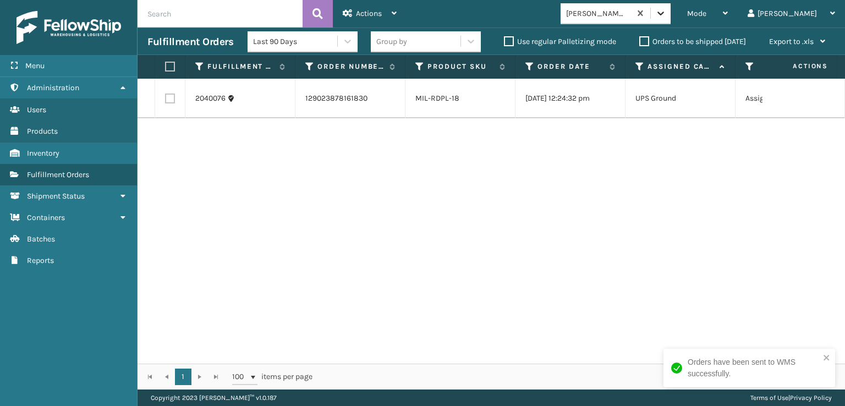
click at [666, 12] on icon at bounding box center [660, 13] width 11 height 11
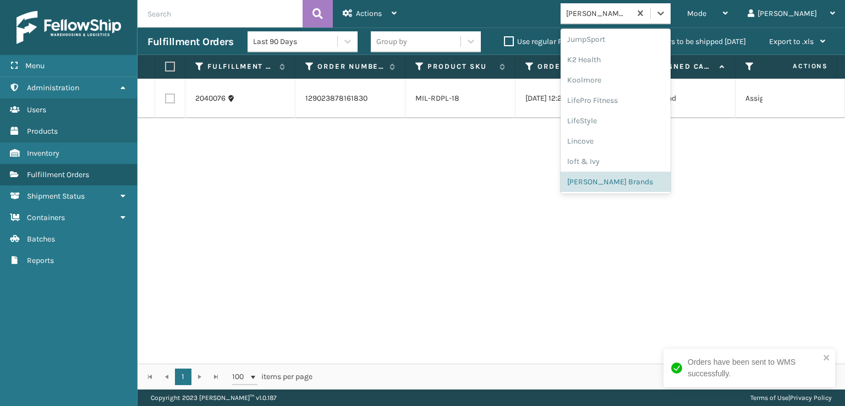
click at [431, 185] on div "2040076 129023878161830 MIL-RDPL-18 [DATE] 12:24:32 pm UPS Ground Assigned [DAT…" at bounding box center [492, 221] width 708 height 285
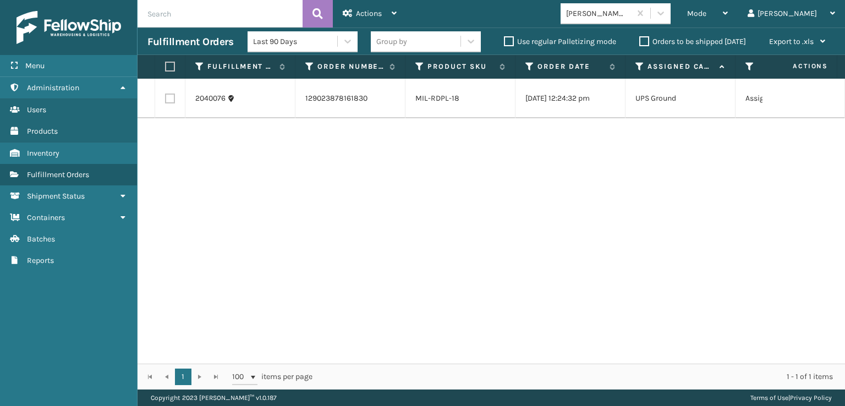
click at [172, 66] on label at bounding box center [168, 67] width 7 height 10
click at [166, 66] on input "checkbox" at bounding box center [165, 66] width 1 height 7
checkbox input "true"
click at [368, 16] on span "Actions" at bounding box center [369, 13] width 26 height 9
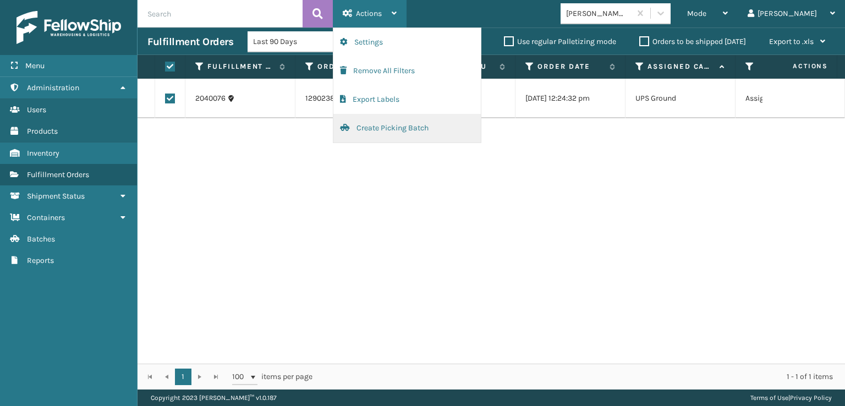
click at [369, 120] on button "Create Picking Batch" at bounding box center [407, 128] width 147 height 29
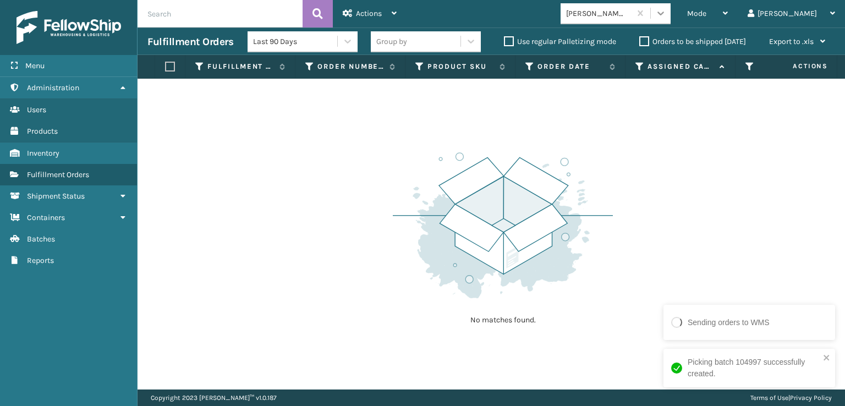
click at [666, 16] on icon at bounding box center [660, 13] width 11 height 11
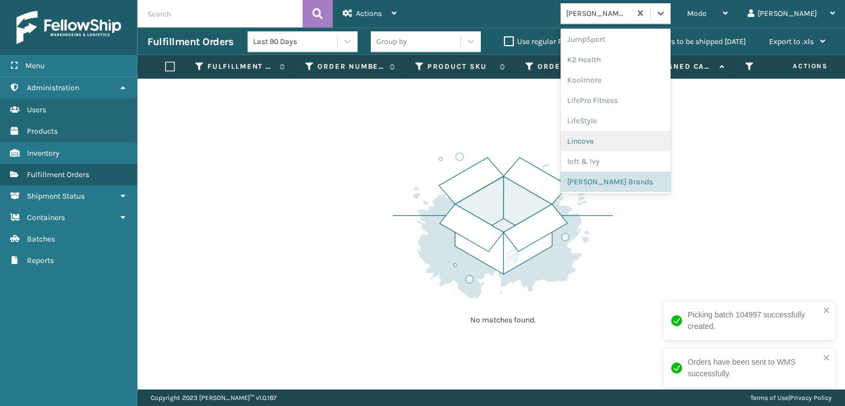
scroll to position [532, 0]
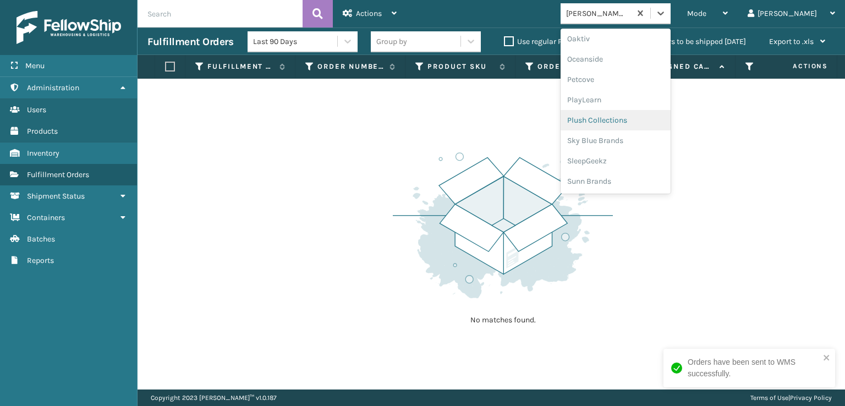
click at [627, 120] on div "Plush Collections" at bounding box center [616, 120] width 110 height 20
click at [666, 13] on icon at bounding box center [660, 13] width 11 height 11
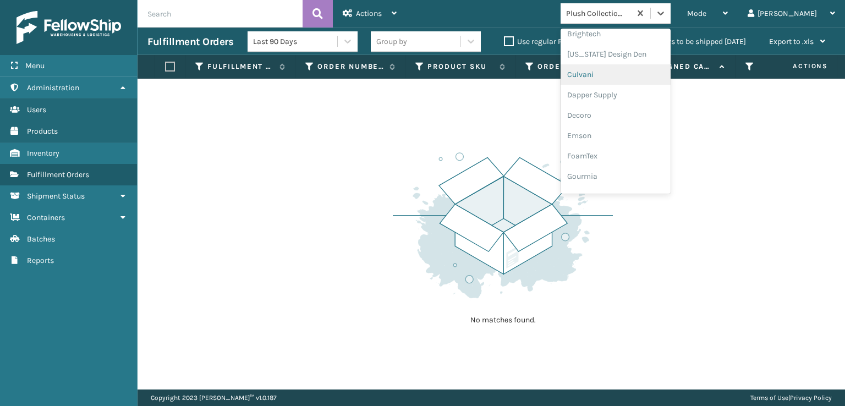
scroll to position [165, 0]
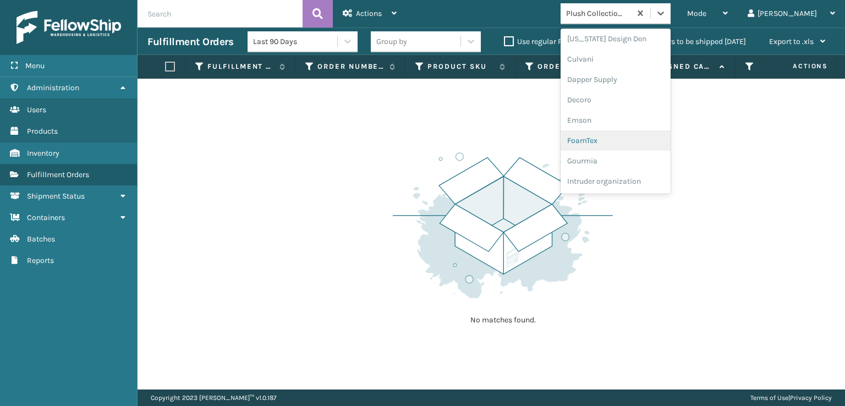
click at [631, 136] on div "FoamTex" at bounding box center [616, 140] width 110 height 20
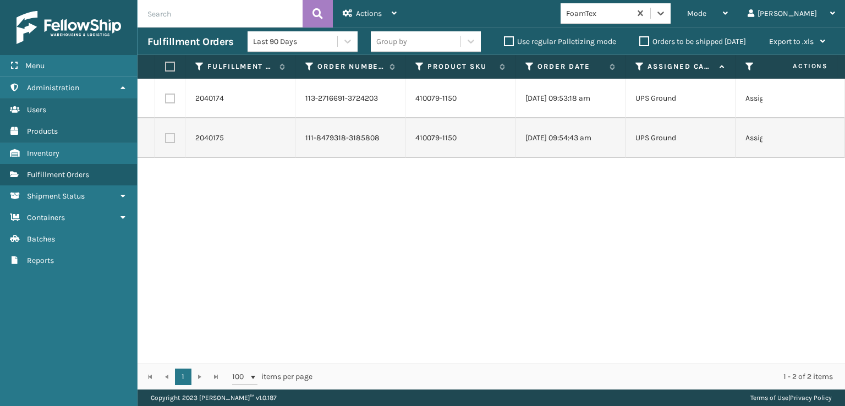
click at [167, 65] on label at bounding box center [168, 67] width 7 height 10
click at [166, 65] on input "checkbox" at bounding box center [165, 66] width 1 height 7
checkbox input "true"
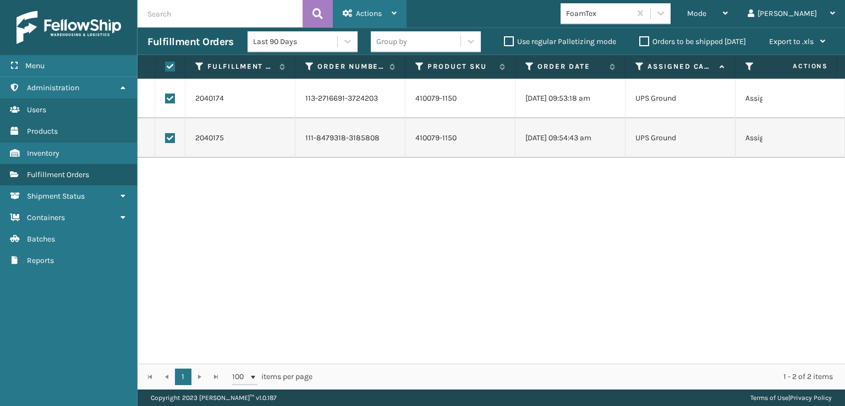
click at [381, 7] on div "Actions" at bounding box center [370, 14] width 54 height 28
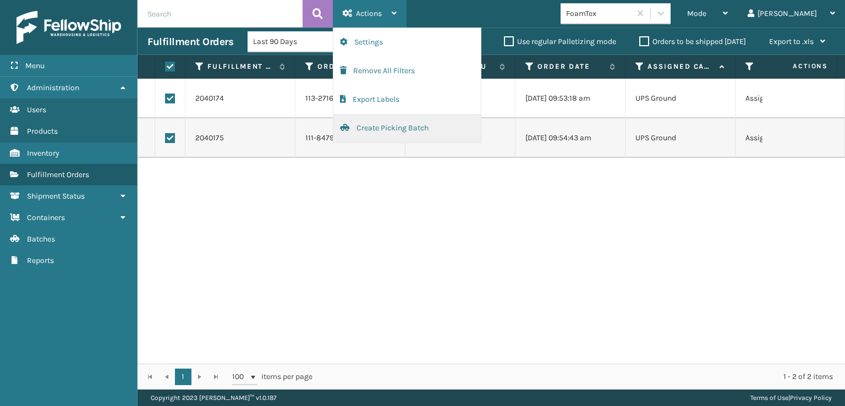
click at [381, 128] on button "Create Picking Batch" at bounding box center [407, 128] width 147 height 29
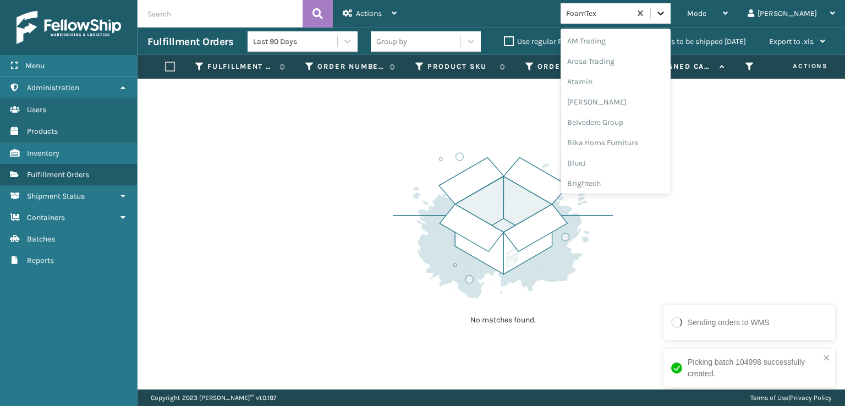
click at [666, 15] on icon at bounding box center [660, 13] width 11 height 11
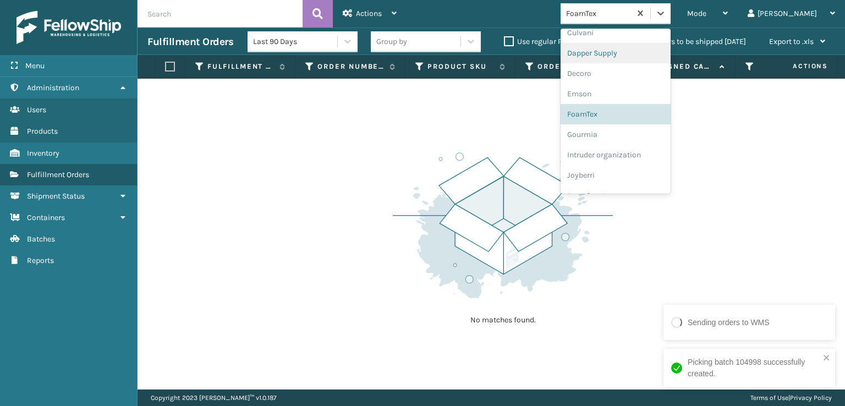
scroll to position [348, 0]
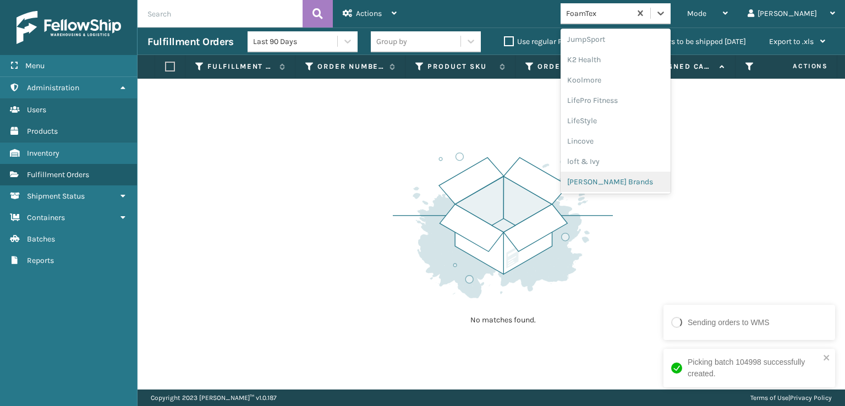
click at [632, 183] on div "[PERSON_NAME] Brands" at bounding box center [616, 182] width 110 height 20
click at [666, 11] on icon at bounding box center [660, 13] width 11 height 11
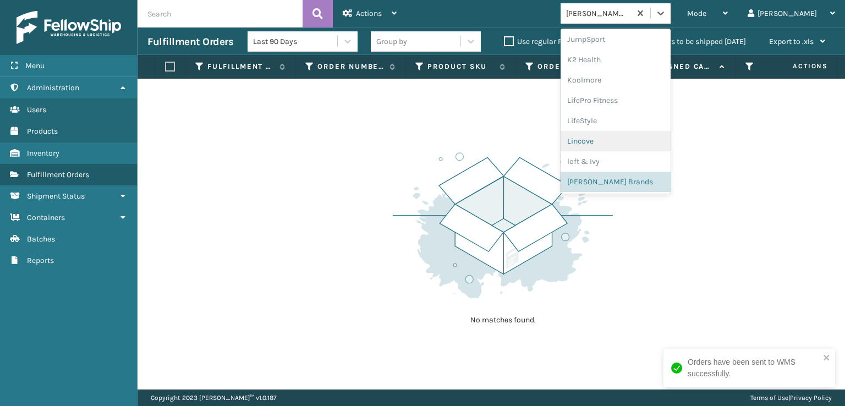
scroll to position [532, 0]
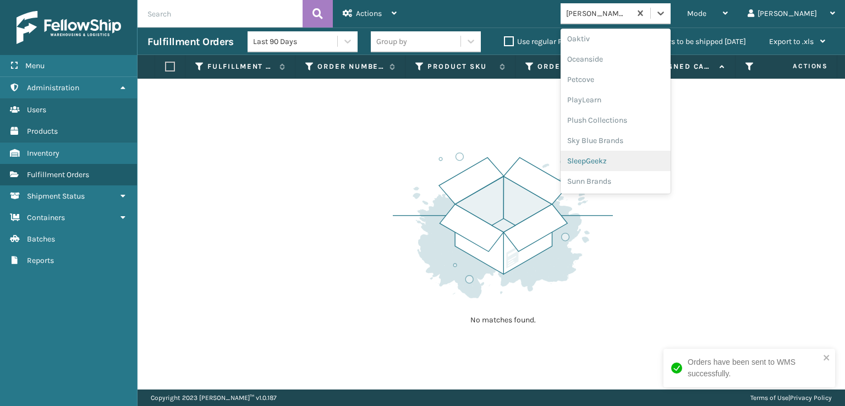
click at [632, 160] on div "SleepGeekz" at bounding box center [616, 161] width 110 height 20
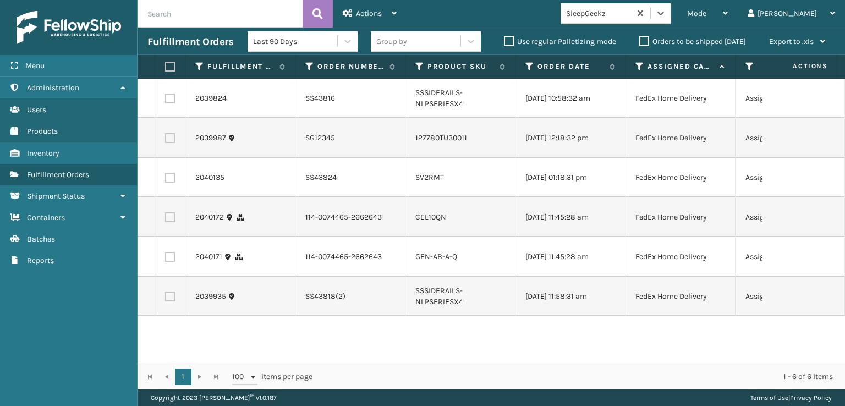
click at [172, 64] on label at bounding box center [168, 67] width 7 height 10
click at [166, 64] on input "checkbox" at bounding box center [165, 66] width 1 height 7
checkbox input "true"
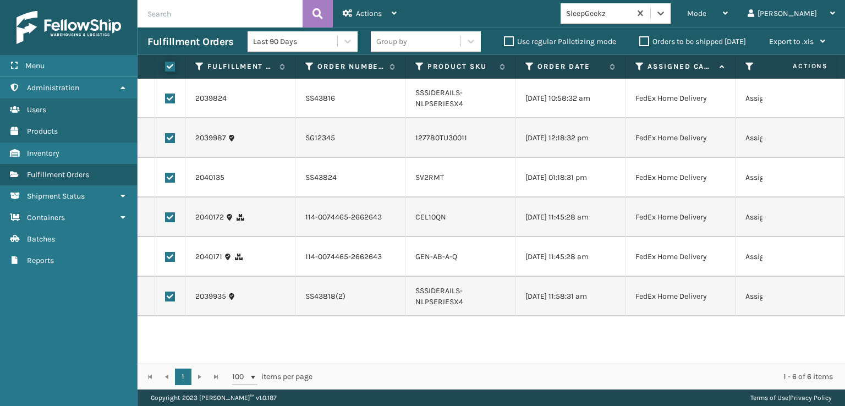
checkbox input "true"
click at [361, 12] on span "Actions" at bounding box center [369, 13] width 26 height 9
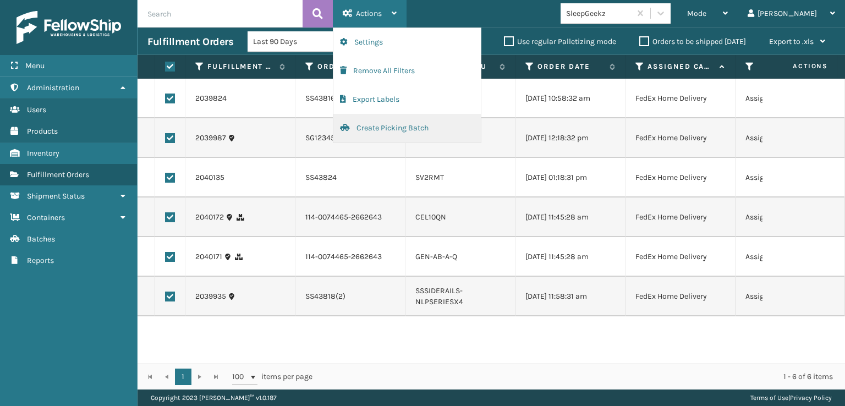
click at [374, 128] on button "Create Picking Batch" at bounding box center [407, 128] width 147 height 29
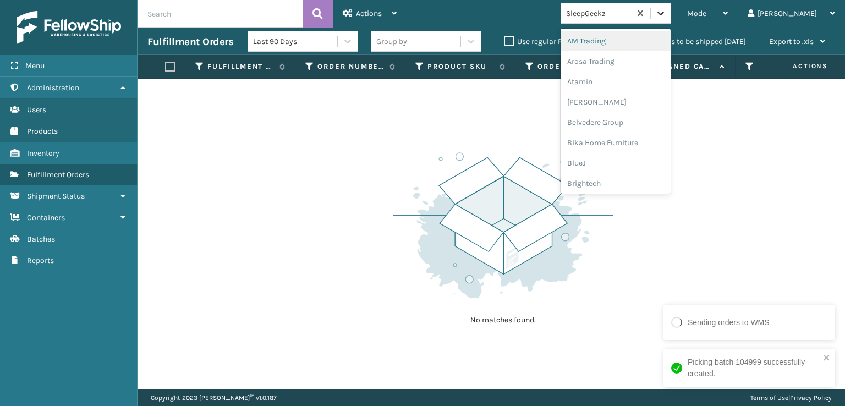
click at [666, 10] on icon at bounding box center [660, 13] width 11 height 11
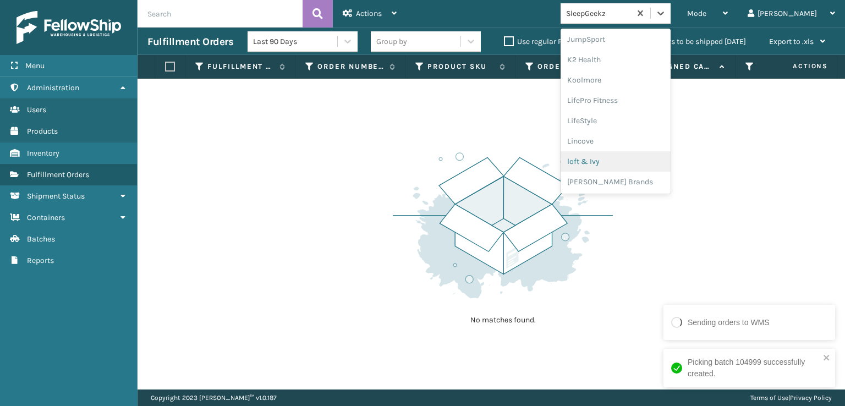
scroll to position [403, 0]
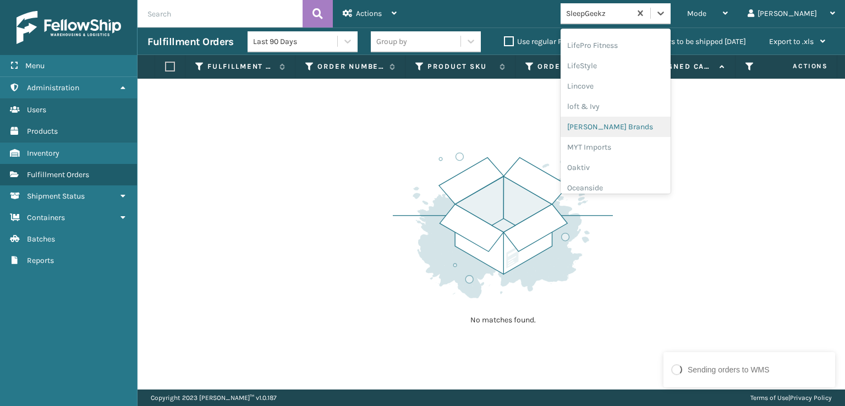
click at [630, 127] on div "[PERSON_NAME] Brands" at bounding box center [616, 127] width 110 height 20
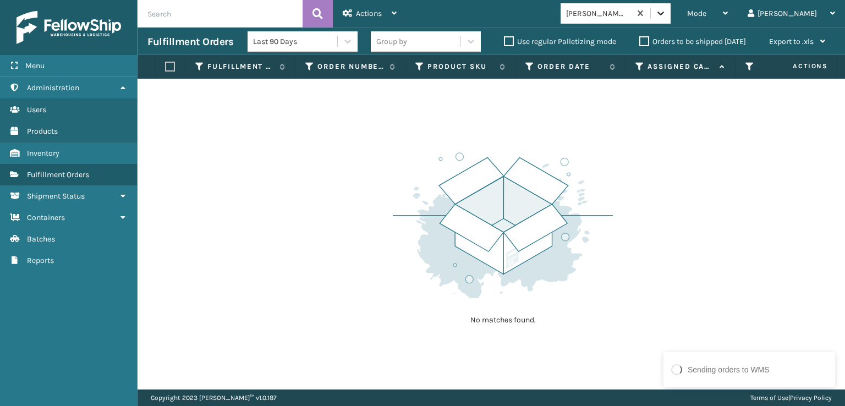
click at [666, 14] on icon at bounding box center [660, 13] width 11 height 11
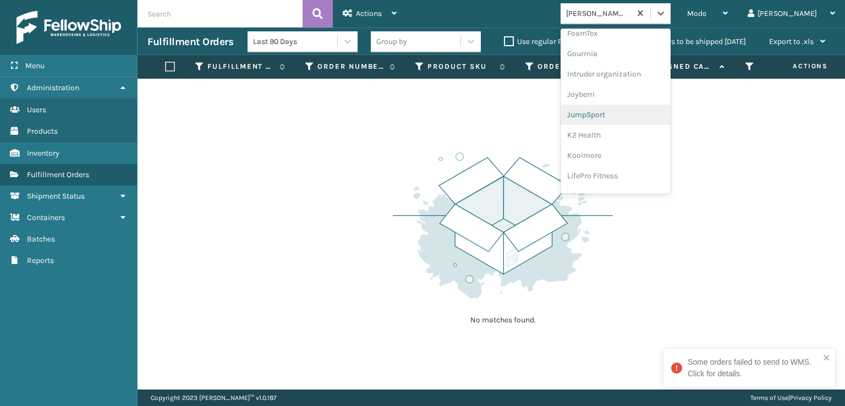
scroll to position [275, 0]
click at [675, 369] on icon at bounding box center [676, 368] width 11 height 11
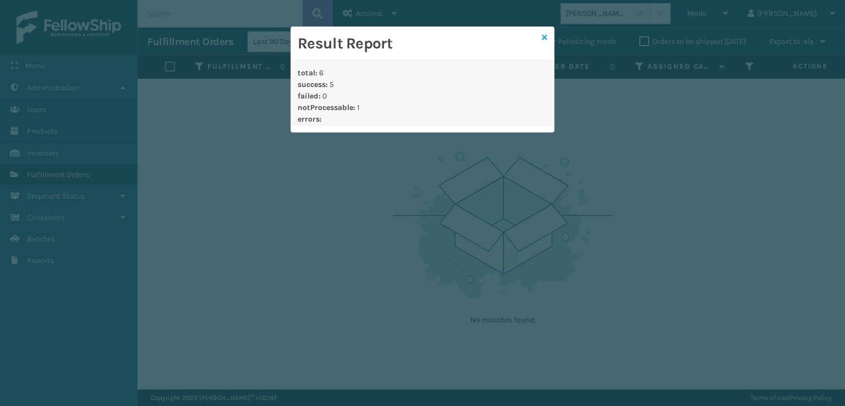
click at [546, 35] on icon at bounding box center [545, 38] width 6 height 8
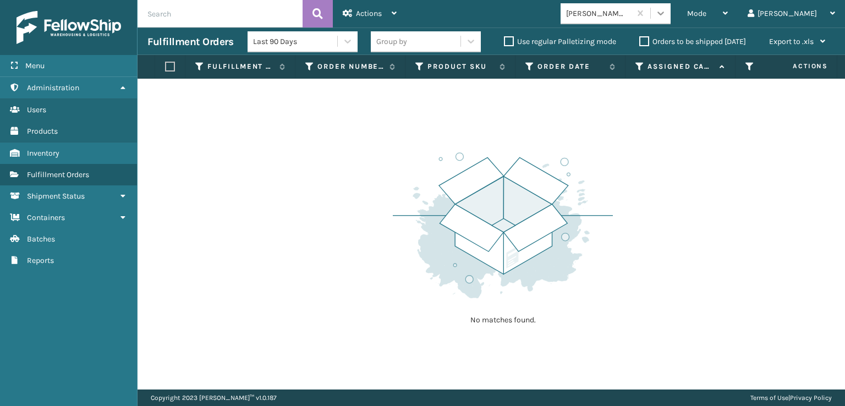
click at [666, 10] on icon at bounding box center [660, 13] width 11 height 11
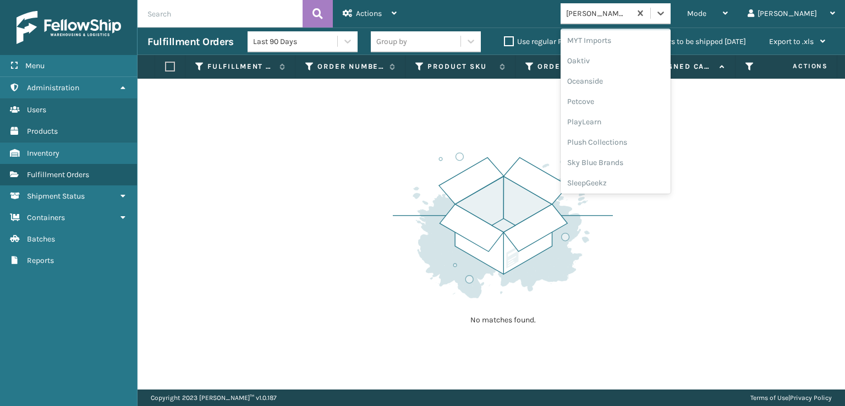
scroll to position [532, 0]
click at [636, 158] on div "SleepGeekz" at bounding box center [616, 161] width 110 height 20
click at [664, 14] on icon at bounding box center [661, 14] width 7 height 4
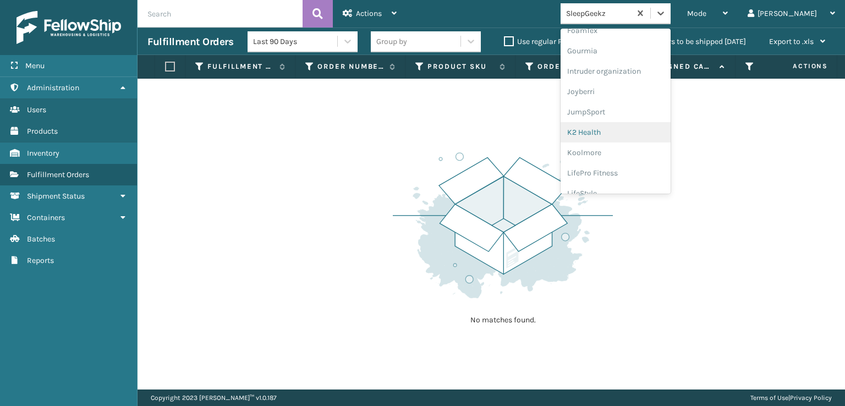
scroll to position [348, 0]
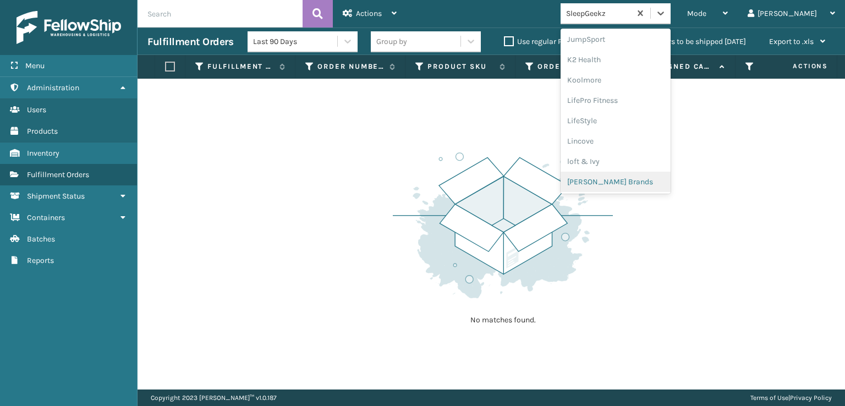
click at [634, 179] on div "[PERSON_NAME] Brands" at bounding box center [616, 182] width 110 height 20
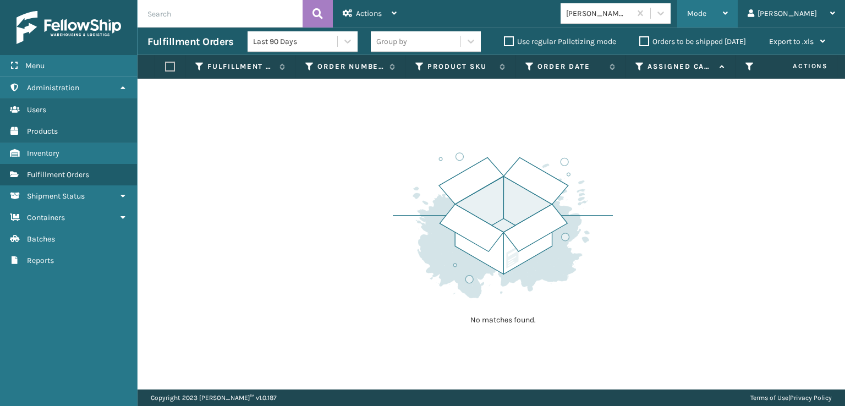
click at [707, 14] on span "Mode" at bounding box center [696, 13] width 19 height 9
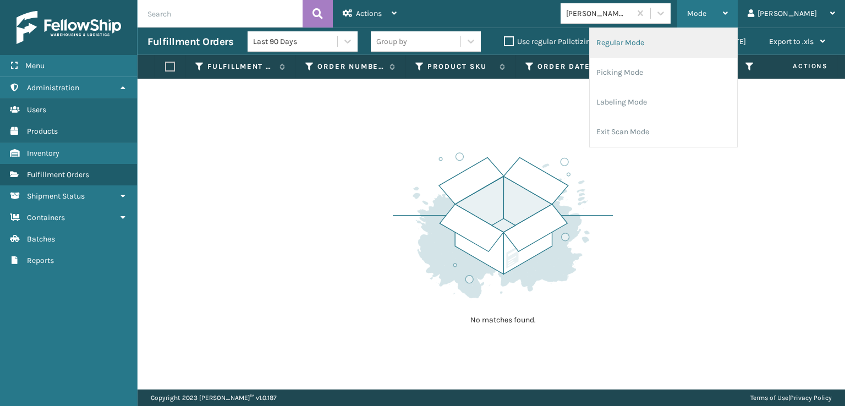
click at [666, 42] on li "Regular Mode" at bounding box center [663, 43] width 147 height 30
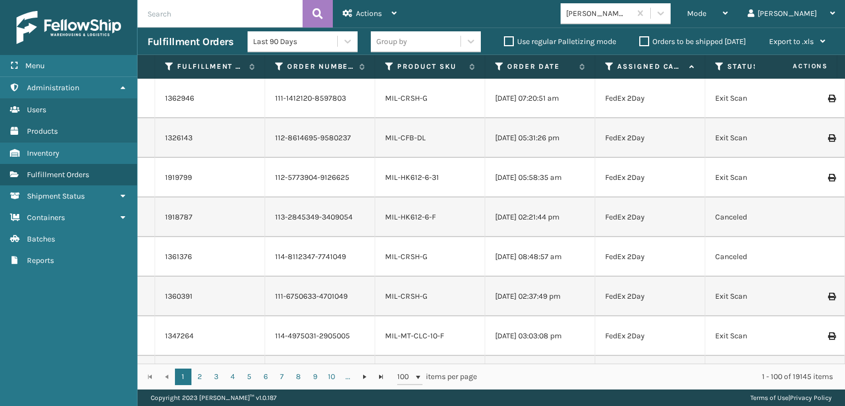
click at [720, 59] on th "Status" at bounding box center [761, 67] width 110 height 24
click at [720, 64] on icon at bounding box center [719, 67] width 9 height 10
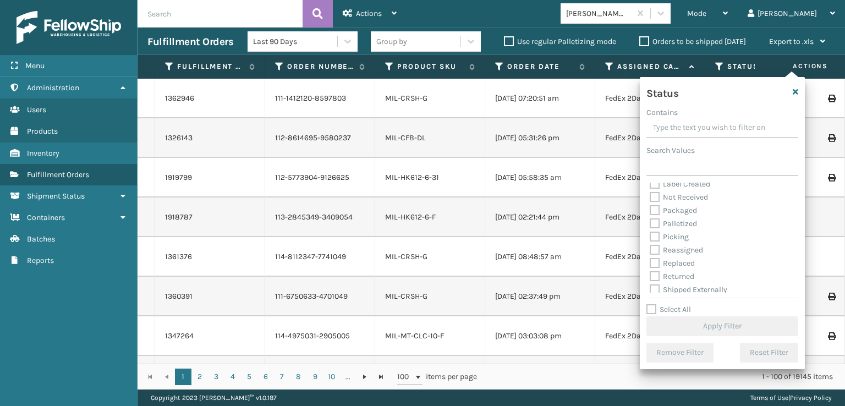
scroll to position [62, 0]
click at [654, 232] on label "Picking" at bounding box center [669, 232] width 39 height 9
click at [651, 232] on input "Picking" at bounding box center [650, 230] width 1 height 7
checkbox input "true"
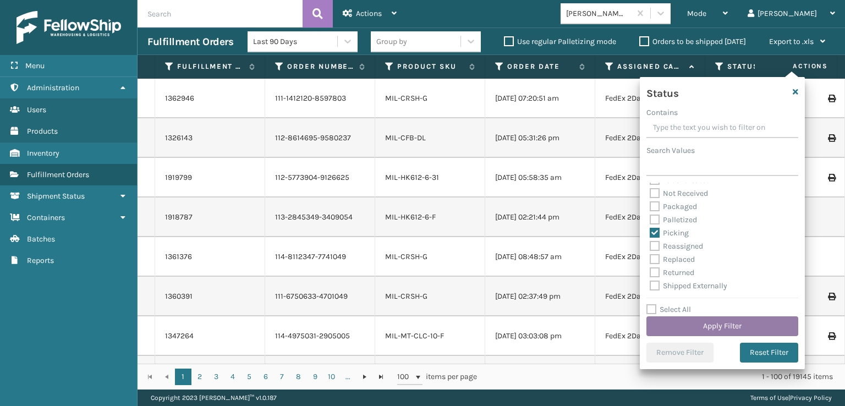
click at [706, 322] on button "Apply Filter" at bounding box center [723, 326] width 152 height 20
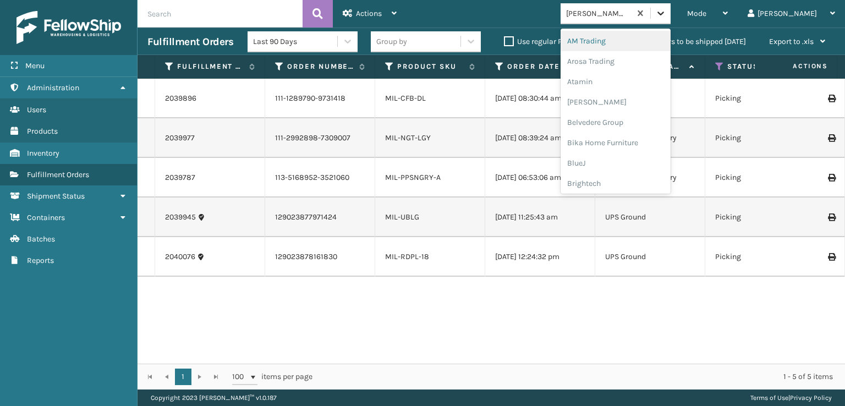
click at [671, 19] on div at bounding box center [661, 13] width 20 height 20
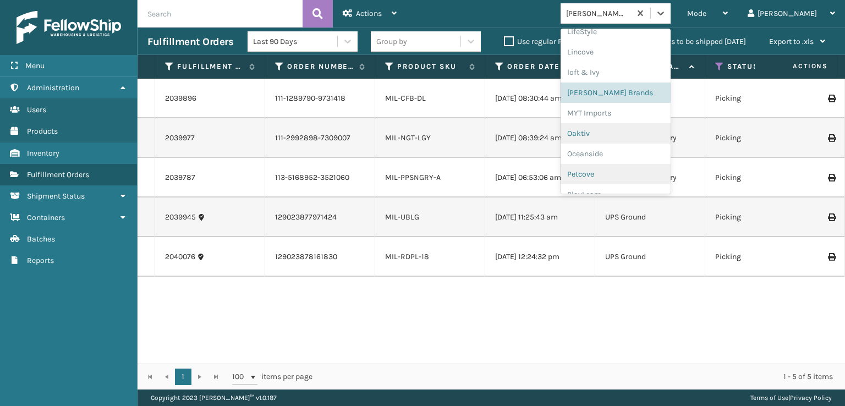
scroll to position [532, 0]
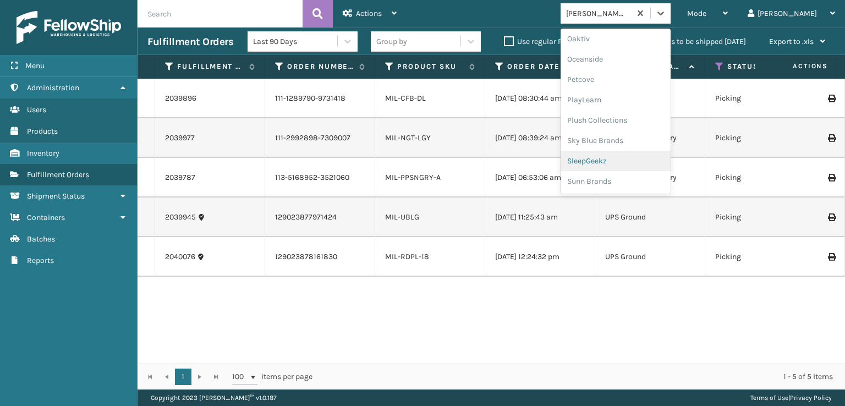
click at [628, 163] on div "SleepGeekz" at bounding box center [616, 161] width 110 height 20
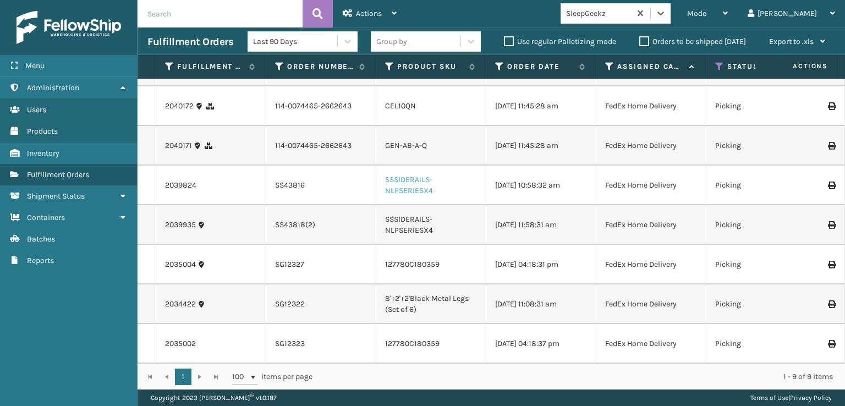
scroll to position [92, 0]
click at [407, 260] on link "127780C180359" at bounding box center [412, 264] width 54 height 9
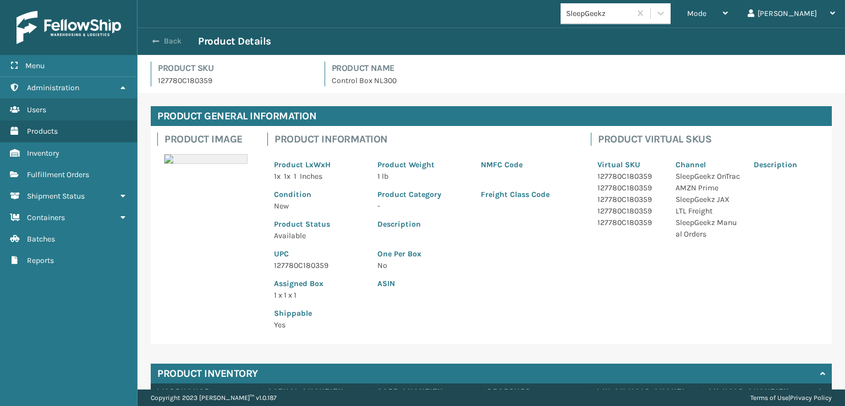
click at [163, 38] on button "Back" at bounding box center [172, 41] width 51 height 10
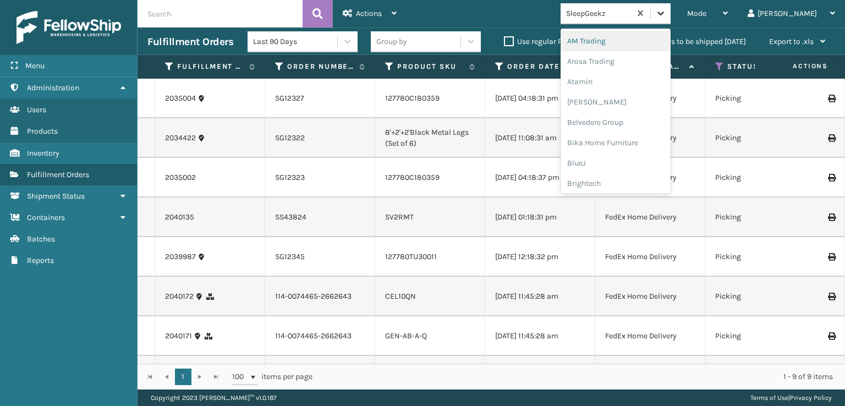
click at [666, 14] on icon at bounding box center [660, 13] width 11 height 11
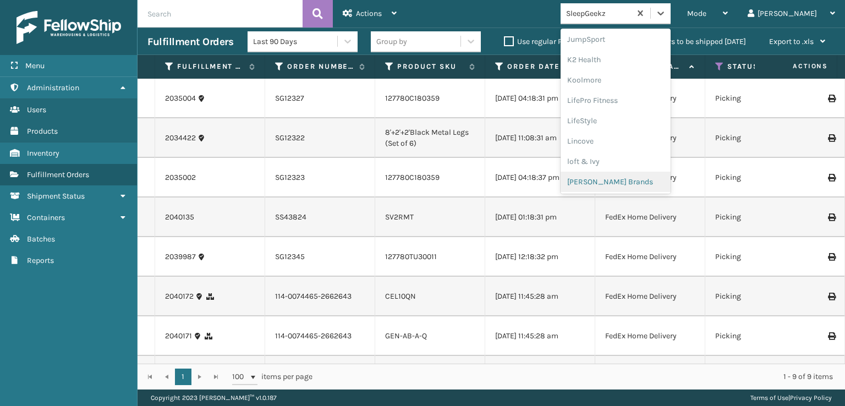
click at [632, 179] on div "[PERSON_NAME] Brands" at bounding box center [616, 182] width 110 height 20
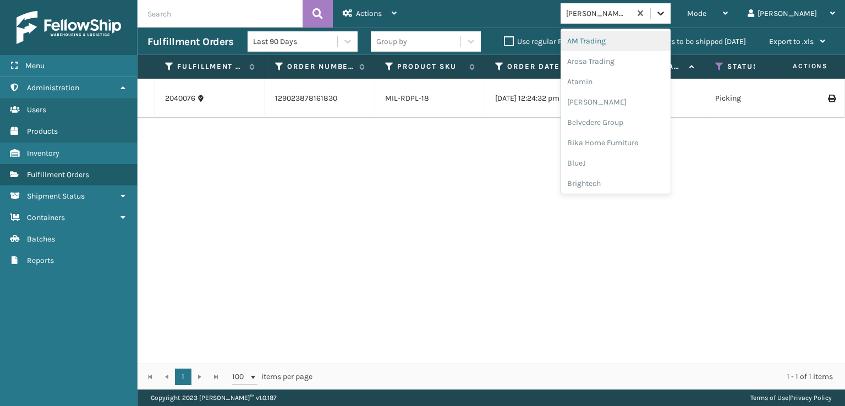
click at [666, 14] on icon at bounding box center [660, 13] width 11 height 11
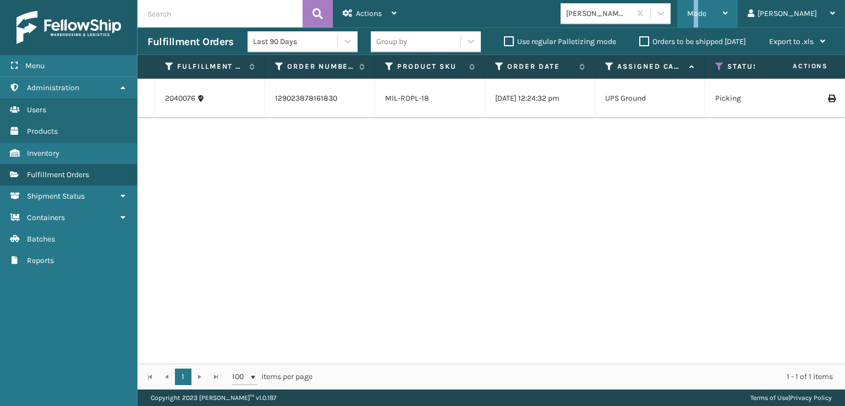
click at [728, 10] on div "Mode" at bounding box center [707, 14] width 41 height 28
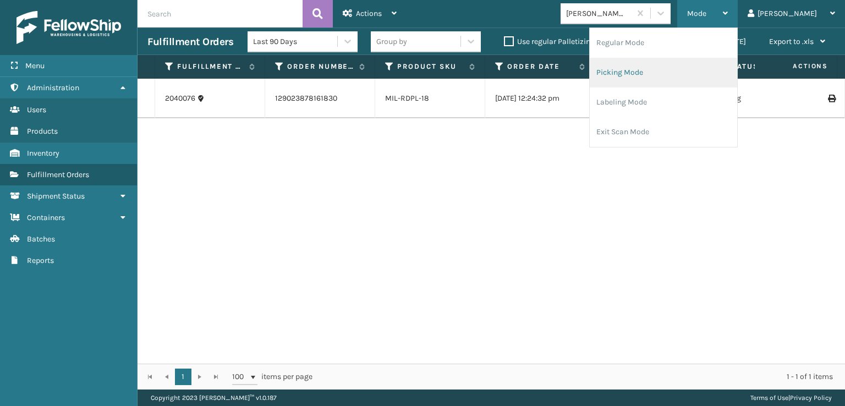
click at [658, 76] on li "Picking Mode" at bounding box center [663, 73] width 147 height 30
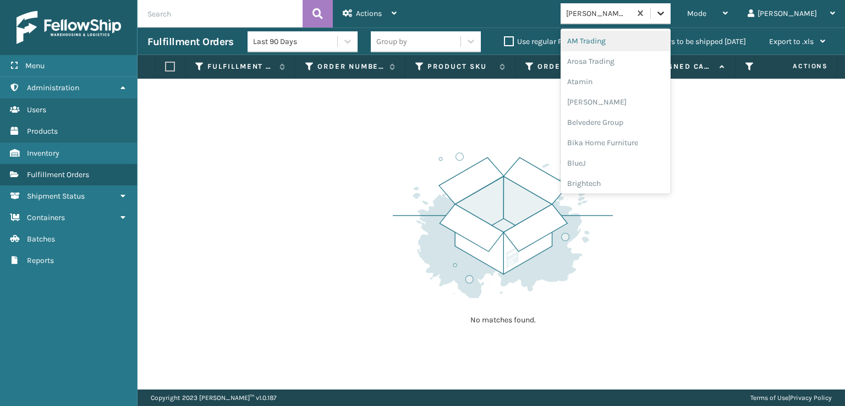
click at [671, 12] on div at bounding box center [661, 13] width 20 height 20
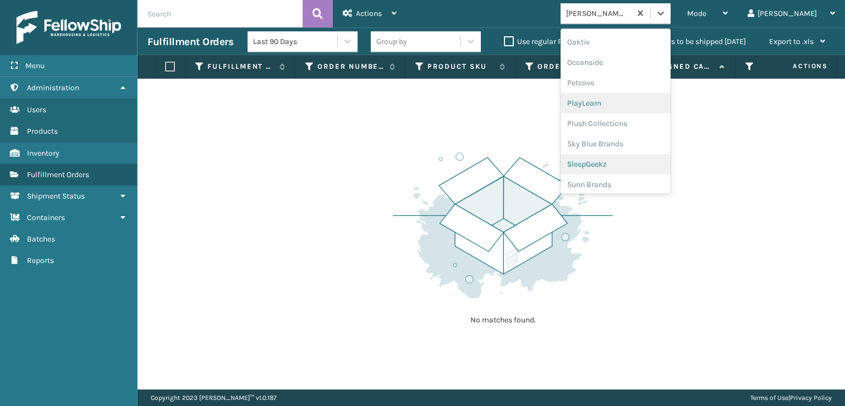
scroll to position [532, 0]
click at [631, 159] on div "SleepGeekz" at bounding box center [616, 161] width 110 height 20
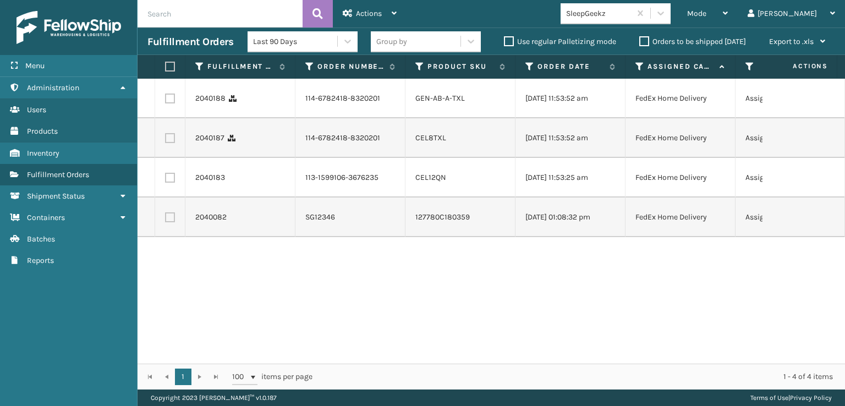
click at [169, 69] on label at bounding box center [168, 67] width 7 height 10
click at [166, 69] on input "checkbox" at bounding box center [165, 66] width 1 height 7
checkbox input "true"
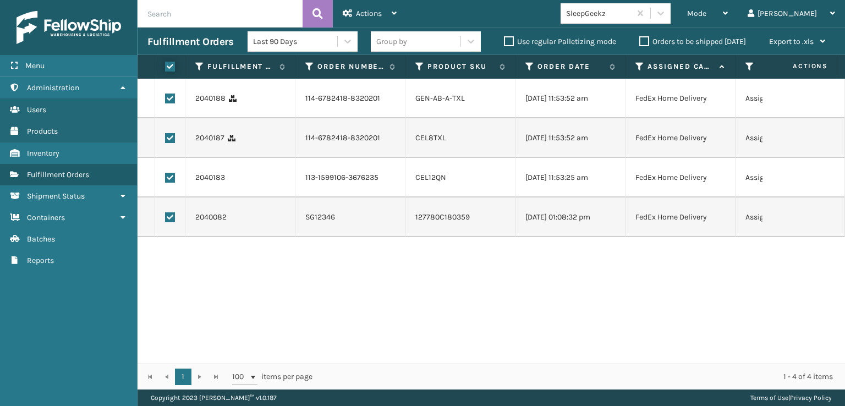
checkbox input "true"
click at [366, 9] on div "Actions" at bounding box center [370, 14] width 54 height 28
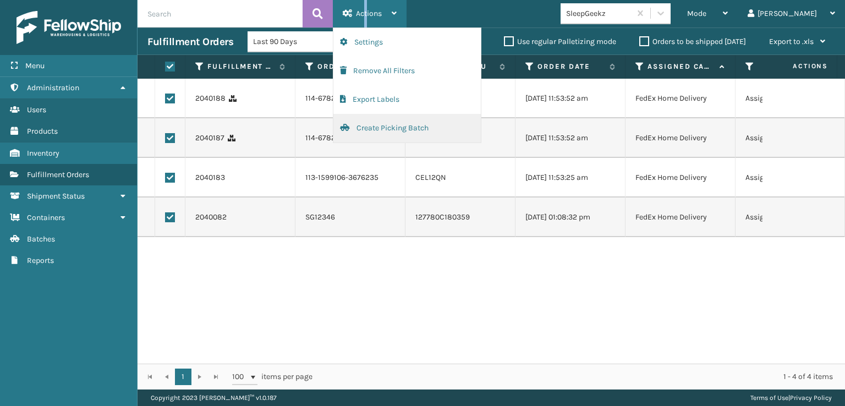
click at [374, 129] on button "Create Picking Batch" at bounding box center [407, 128] width 147 height 29
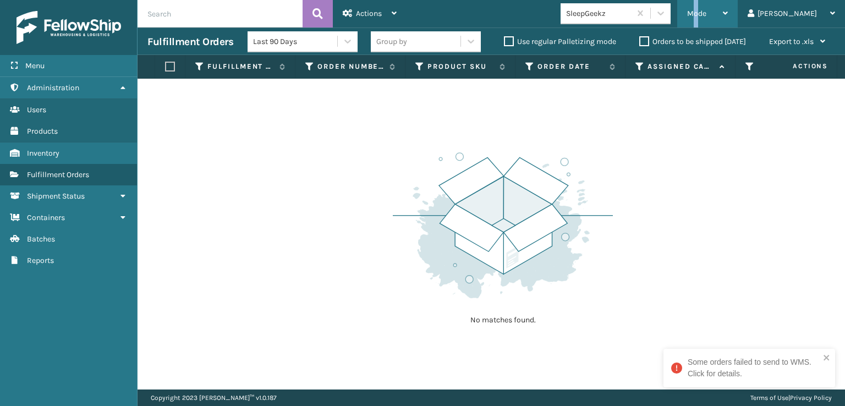
click at [728, 7] on div "Mode" at bounding box center [707, 14] width 41 height 28
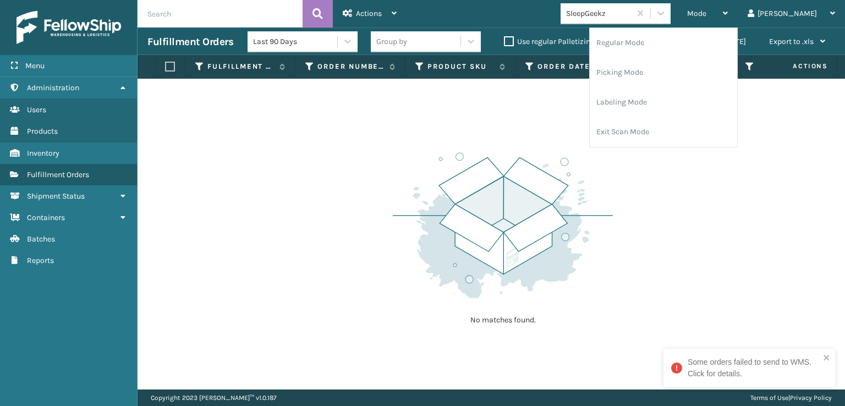
click at [452, 100] on div "No matches found." at bounding box center [492, 234] width 708 height 311
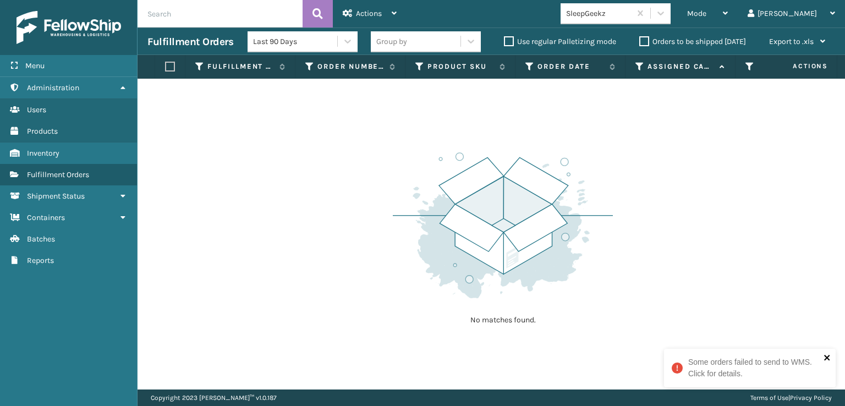
click at [827, 355] on icon "close" at bounding box center [828, 357] width 8 height 9
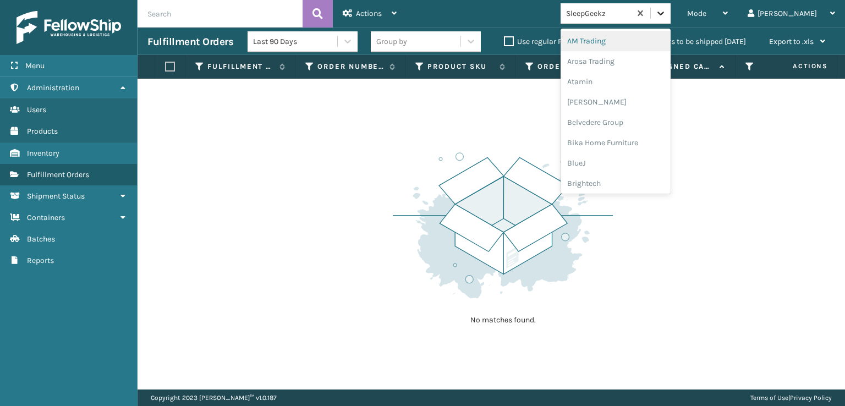
click at [664, 14] on icon at bounding box center [661, 14] width 7 height 4
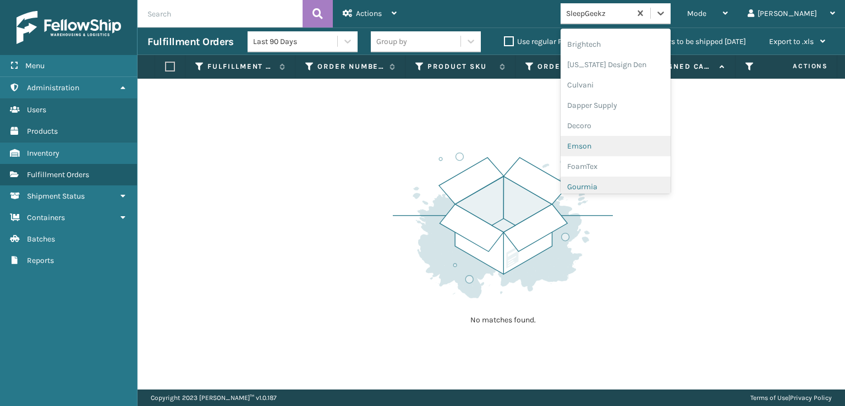
scroll to position [165, 0]
click at [630, 143] on div "FoamTex" at bounding box center [616, 140] width 110 height 20
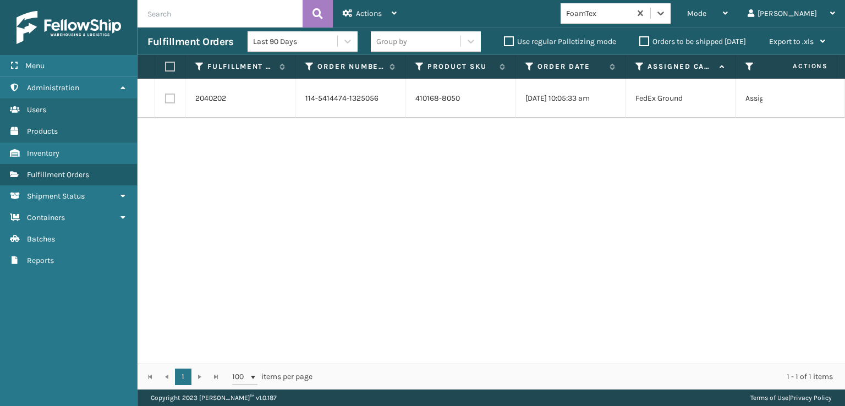
click at [172, 100] on label at bounding box center [170, 99] width 10 height 10
click at [166, 100] on input "checkbox" at bounding box center [165, 97] width 1 height 7
checkbox input "true"
click at [363, 13] on span "Actions" at bounding box center [369, 13] width 26 height 9
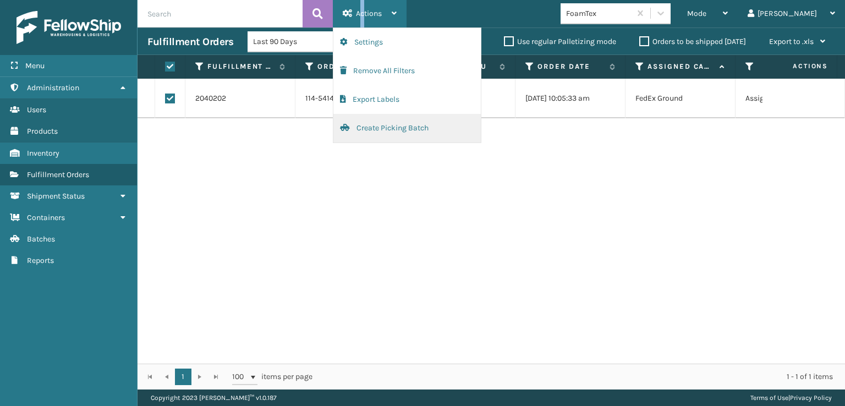
click at [376, 125] on button "Create Picking Batch" at bounding box center [407, 128] width 147 height 29
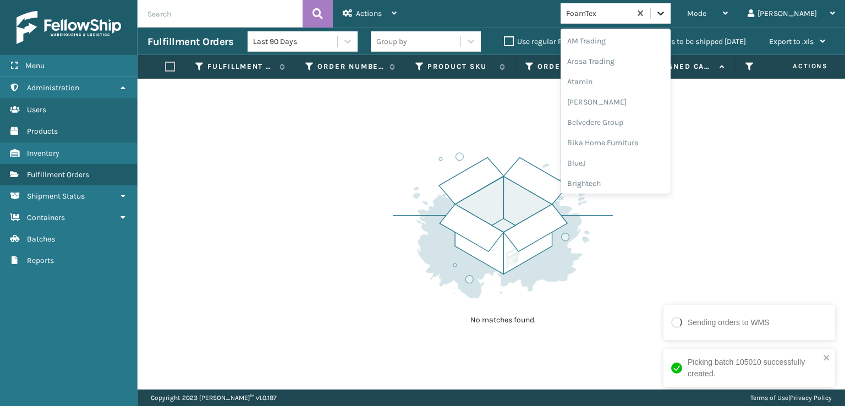
click at [666, 16] on icon at bounding box center [660, 13] width 11 height 11
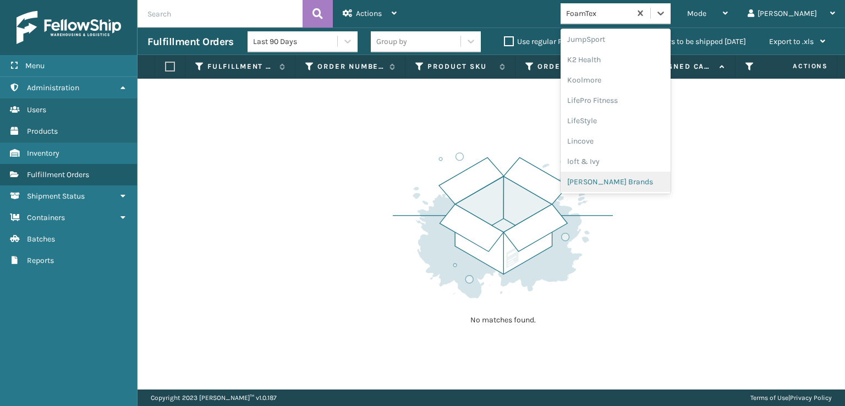
click at [641, 177] on div "[PERSON_NAME] Brands" at bounding box center [616, 182] width 110 height 20
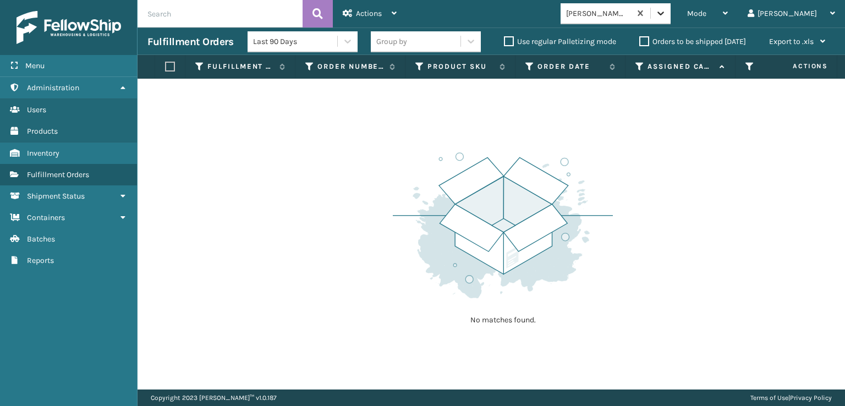
click at [666, 13] on icon at bounding box center [660, 13] width 11 height 11
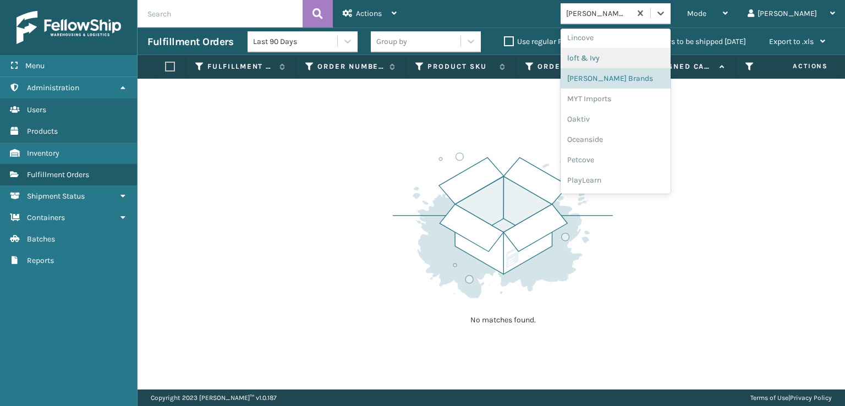
scroll to position [532, 0]
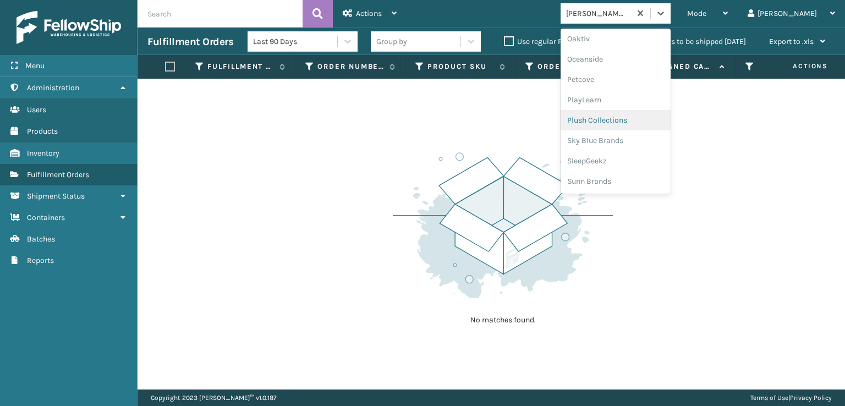
click at [628, 121] on div "Plush Collections" at bounding box center [616, 120] width 110 height 20
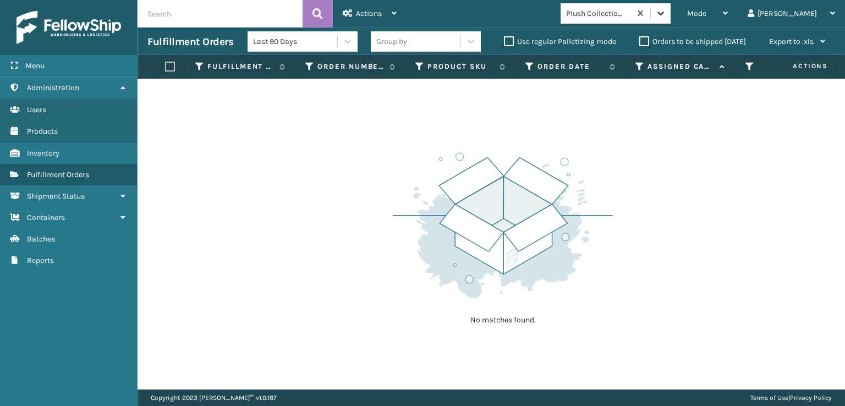
click at [666, 14] on icon at bounding box center [660, 13] width 11 height 11
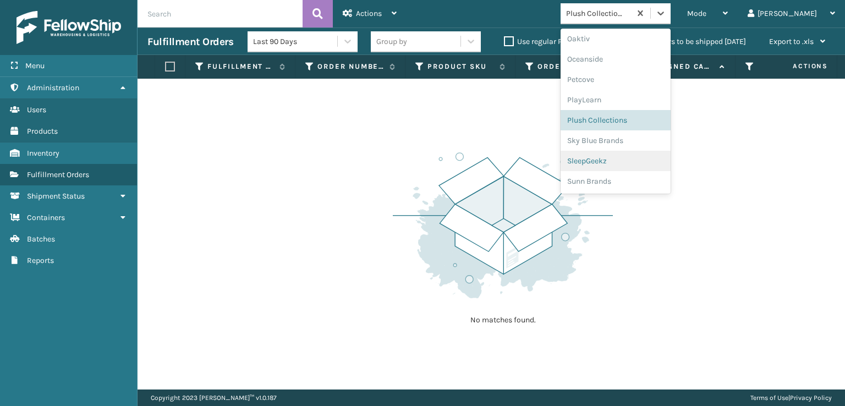
click at [636, 161] on div "SleepGeekz" at bounding box center [616, 161] width 110 height 20
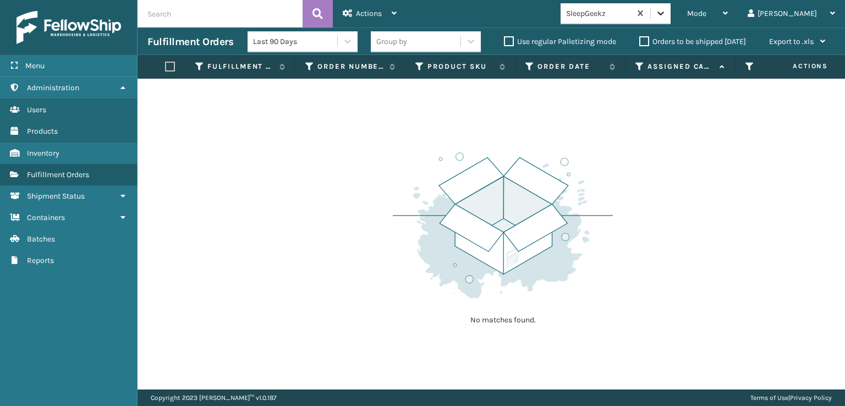
click at [666, 17] on icon at bounding box center [660, 13] width 11 height 11
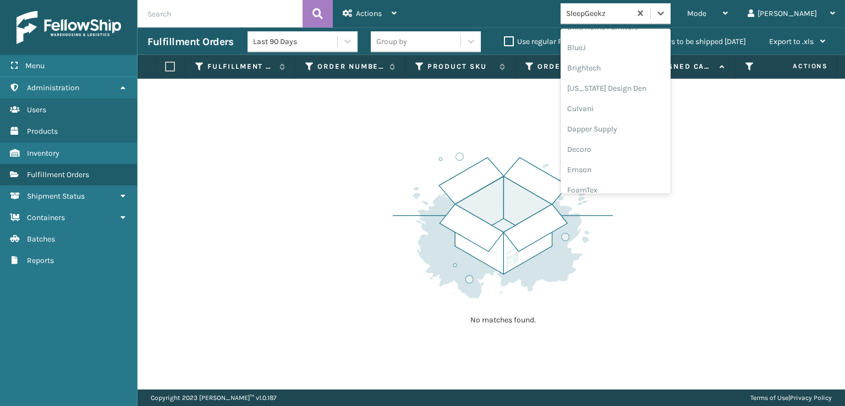
scroll to position [165, 0]
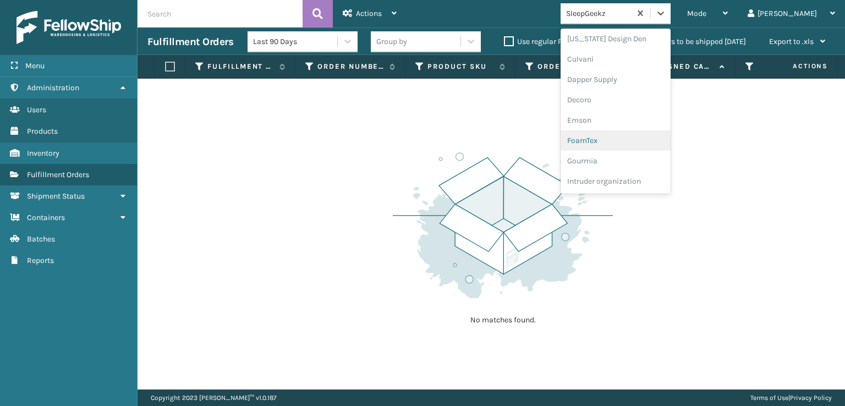
click at [627, 139] on div "FoamTex" at bounding box center [616, 140] width 110 height 20
click at [666, 13] on icon at bounding box center [660, 13] width 11 height 11
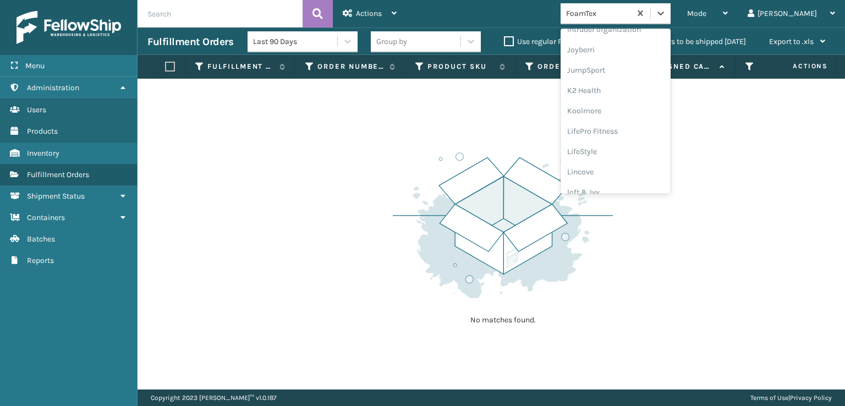
scroll to position [348, 0]
click at [630, 179] on div "[PERSON_NAME] Brands" at bounding box center [616, 182] width 110 height 20
click at [666, 18] on icon at bounding box center [660, 13] width 11 height 11
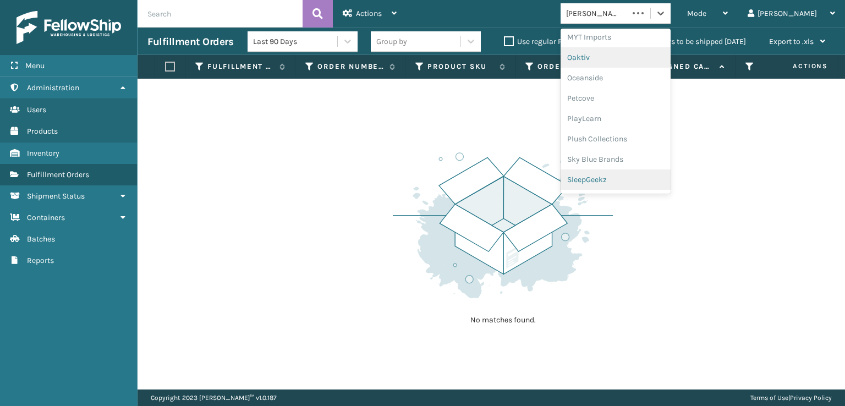
scroll to position [532, 0]
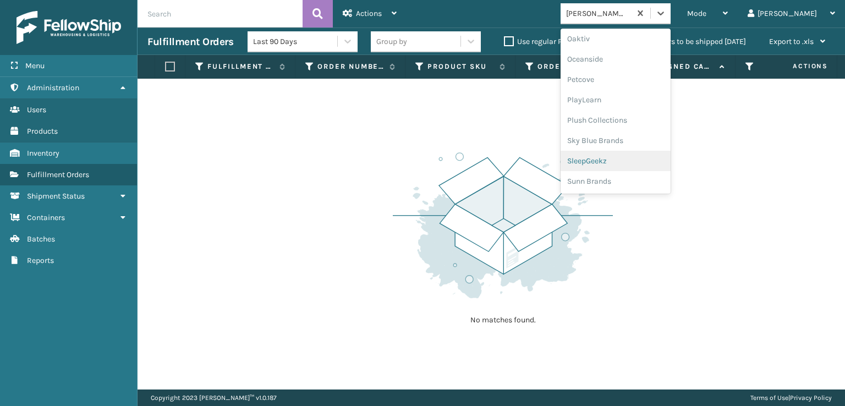
click at [637, 162] on div "SleepGeekz" at bounding box center [616, 161] width 110 height 20
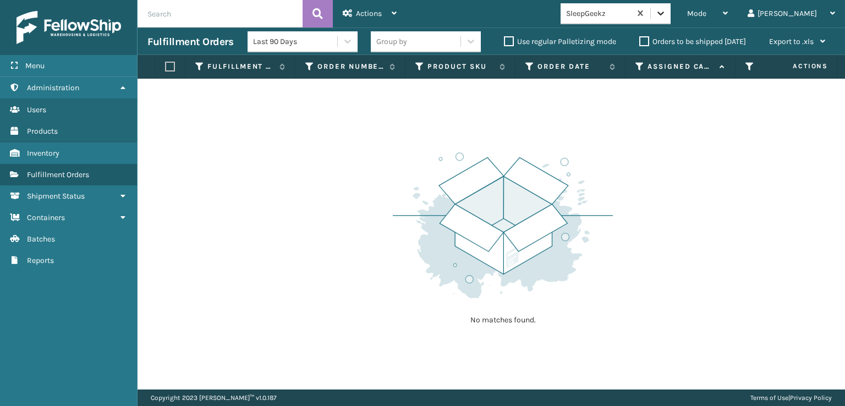
click at [666, 18] on icon at bounding box center [660, 13] width 11 height 11
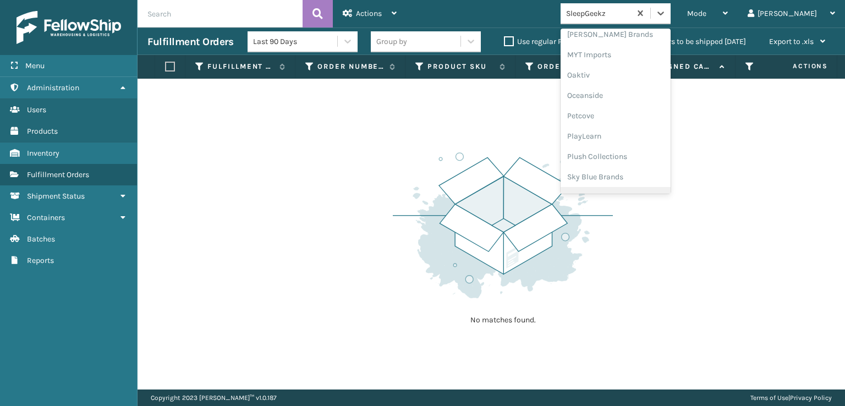
scroll to position [477, 0]
click at [632, 171] on div "Plush Collections" at bounding box center [616, 175] width 110 height 20
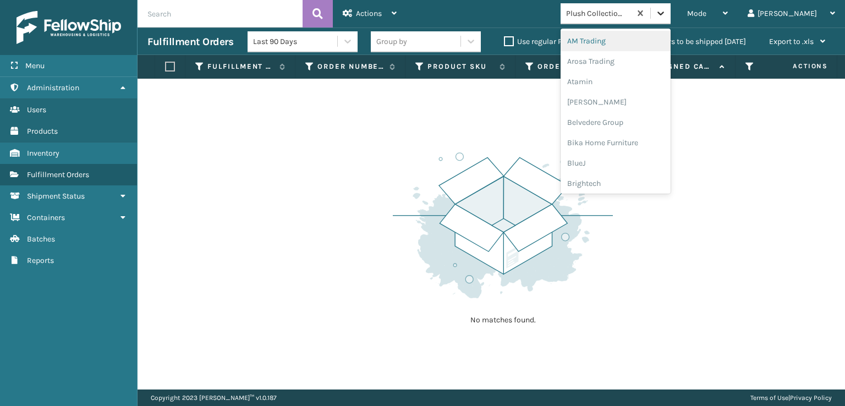
click at [666, 14] on icon at bounding box center [660, 13] width 11 height 11
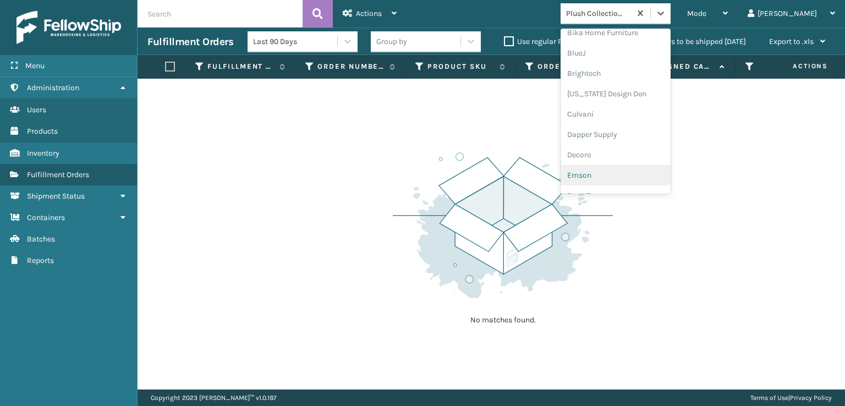
scroll to position [165, 0]
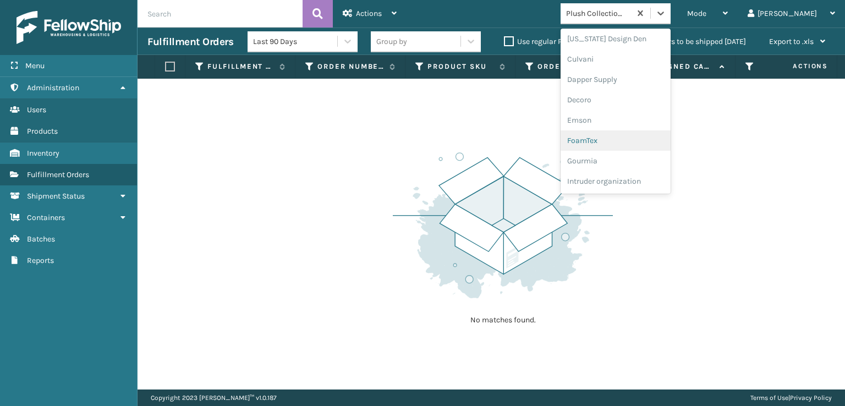
click at [627, 141] on div "FoamTex" at bounding box center [616, 140] width 110 height 20
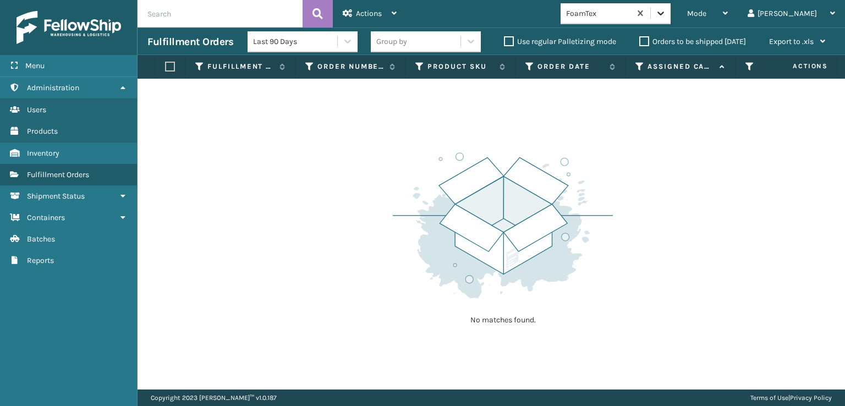
drag, startPoint x: 708, startPoint y: 12, endPoint x: 708, endPoint y: 18, distance: 6.1
click at [666, 12] on icon at bounding box center [660, 13] width 11 height 11
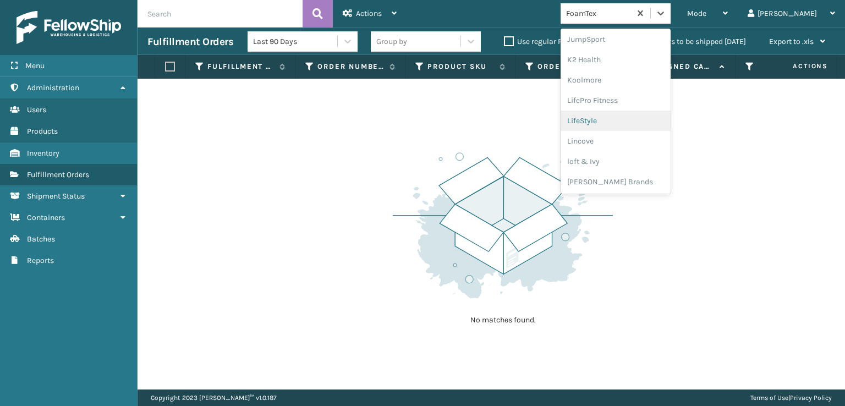
scroll to position [348, 0]
click at [620, 183] on div "[PERSON_NAME] Brands" at bounding box center [616, 182] width 110 height 20
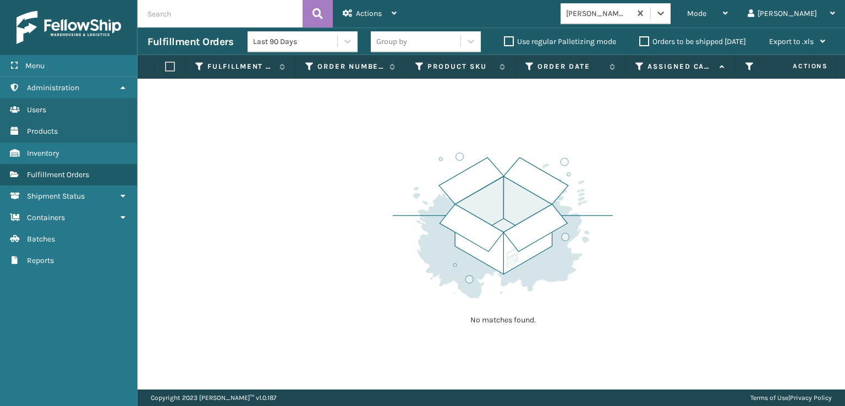
click at [677, 8] on div "option [PERSON_NAME], selected. 0 results available. Select is focused ,type to…" at bounding box center [619, 13] width 117 height 21
click at [666, 17] on icon at bounding box center [660, 13] width 11 height 11
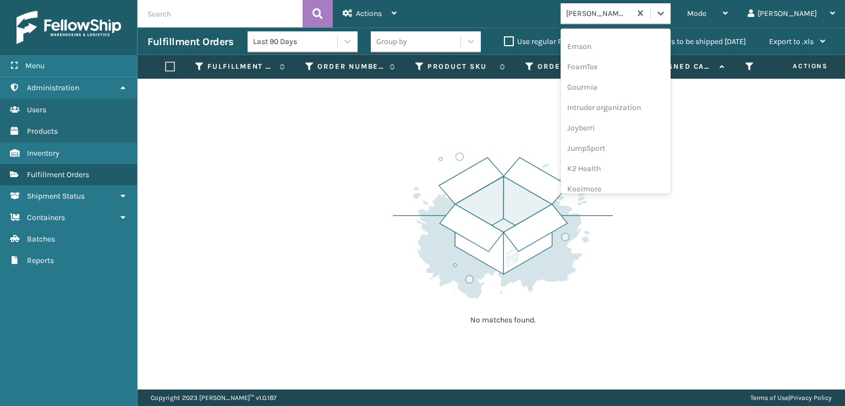
scroll to position [238, 0]
click at [629, 67] on div "FoamTex" at bounding box center [616, 68] width 110 height 20
click at [666, 15] on icon at bounding box center [660, 13] width 11 height 11
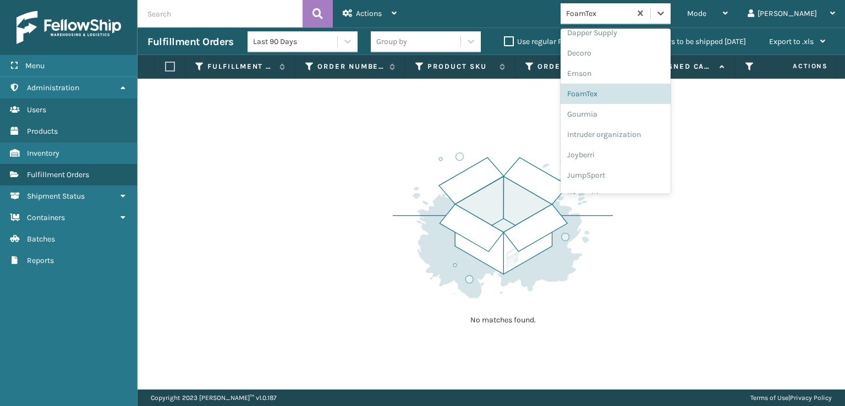
scroll to position [220, 0]
click at [629, 83] on div "FoamTex" at bounding box center [616, 85] width 110 height 20
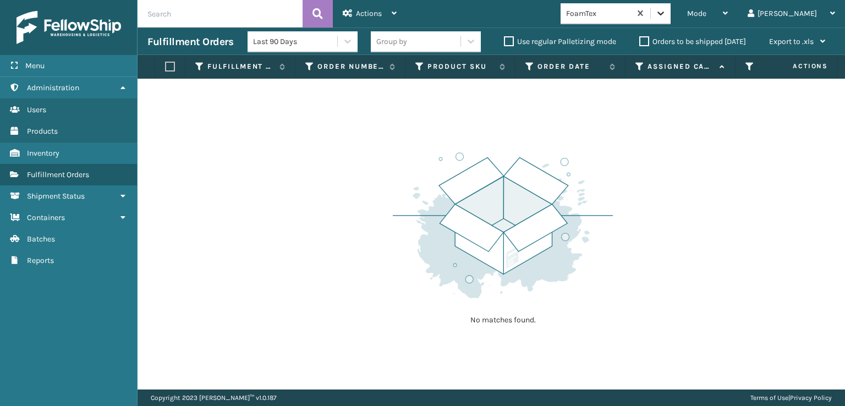
click at [664, 15] on icon at bounding box center [661, 14] width 7 height 4
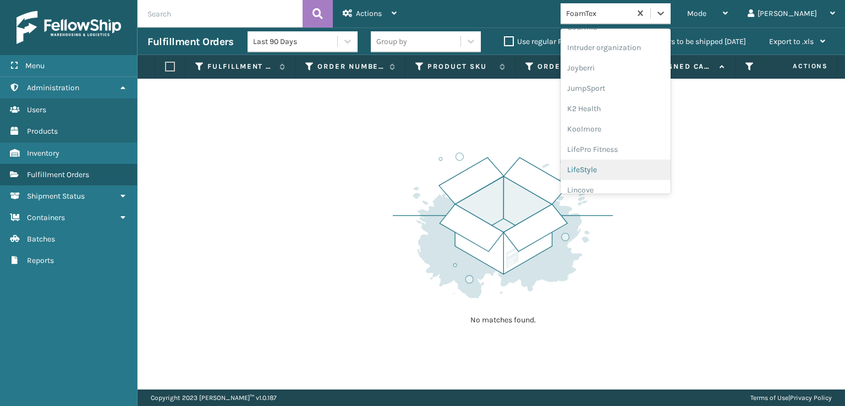
scroll to position [348, 0]
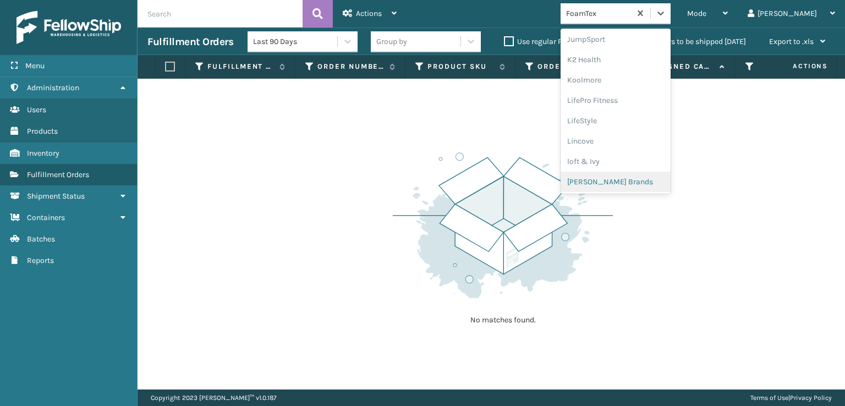
click at [634, 179] on div "[PERSON_NAME] Brands" at bounding box center [616, 182] width 110 height 20
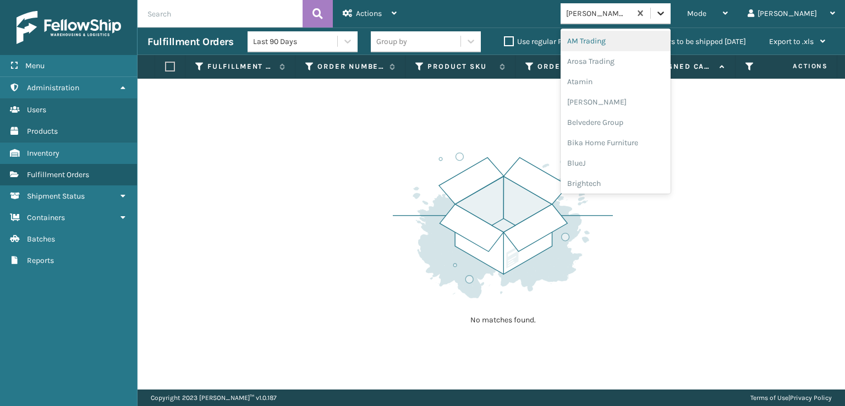
click at [666, 12] on icon at bounding box center [660, 13] width 11 height 11
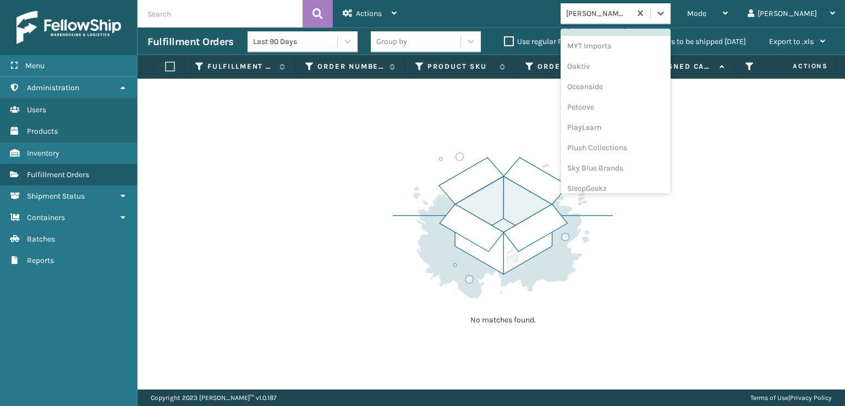
scroll to position [532, 0]
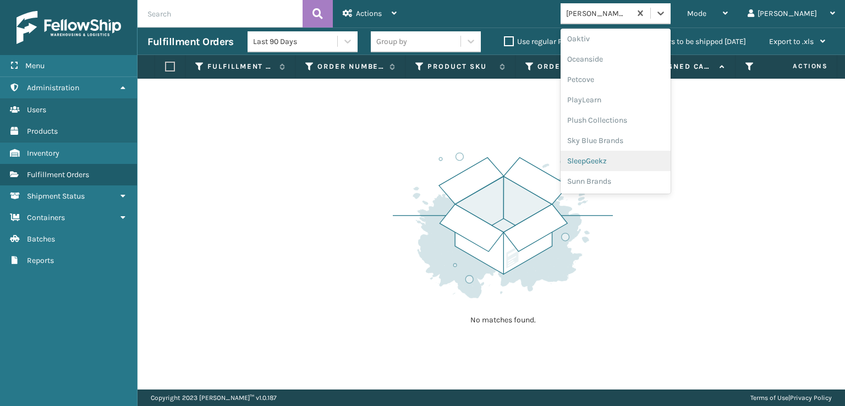
click at [638, 161] on div "SleepGeekz" at bounding box center [616, 161] width 110 height 20
click at [666, 15] on icon at bounding box center [660, 13] width 11 height 11
click at [634, 122] on div "Plush Collections" at bounding box center [616, 120] width 110 height 20
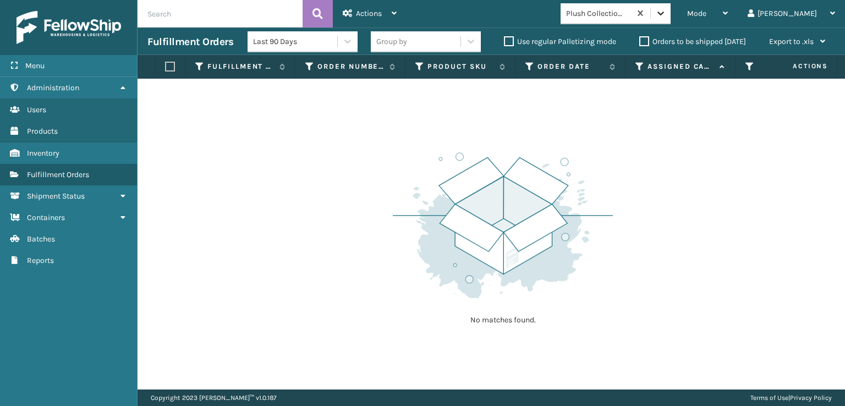
click at [666, 15] on icon at bounding box center [660, 13] width 11 height 11
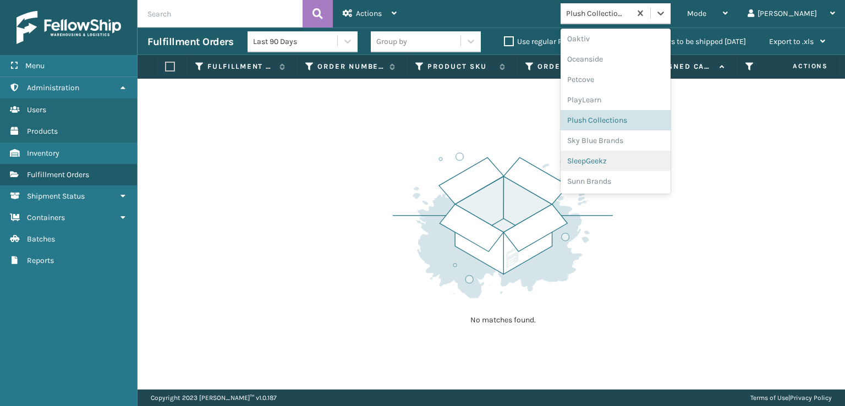
click at [633, 157] on div "SleepGeekz" at bounding box center [616, 161] width 110 height 20
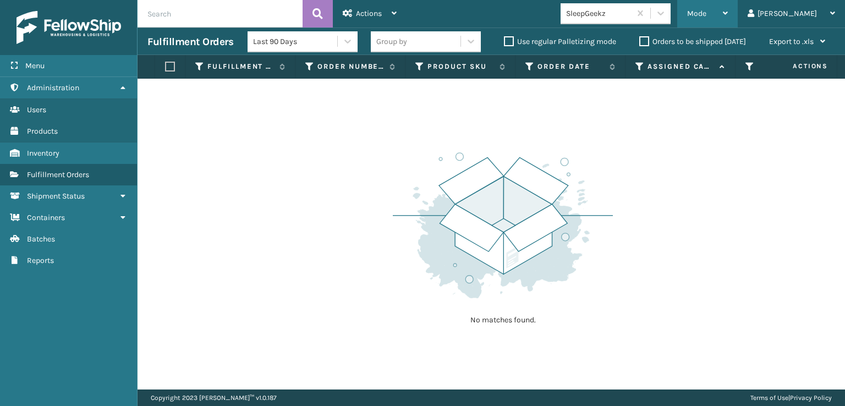
click at [707, 12] on span "Mode" at bounding box center [696, 13] width 19 height 9
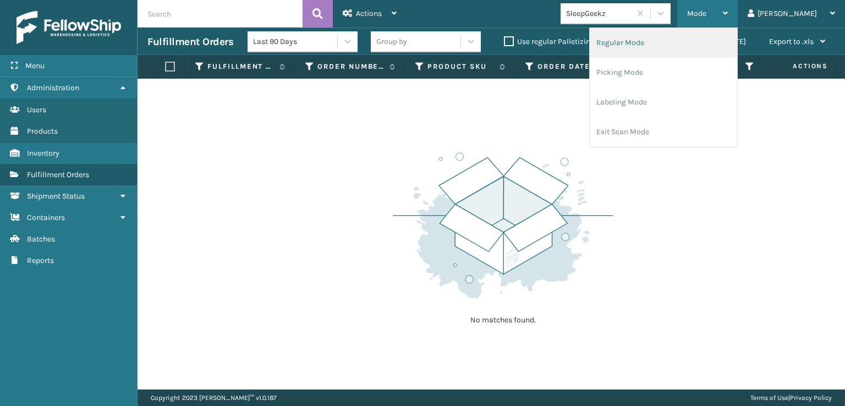
click at [651, 39] on li "Regular Mode" at bounding box center [663, 43] width 147 height 30
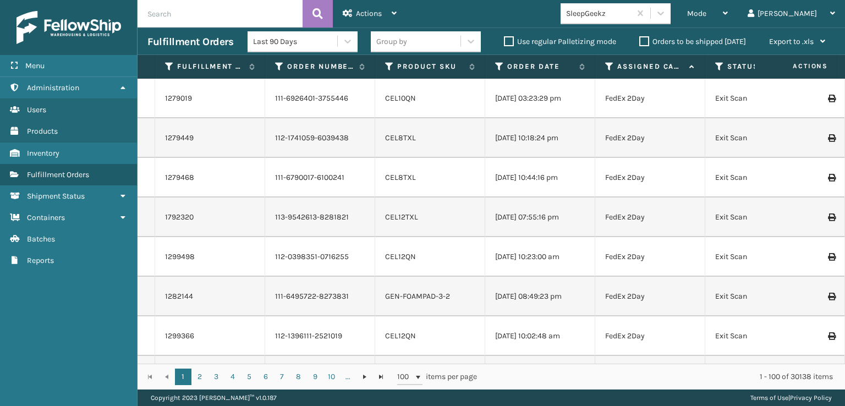
click at [718, 63] on icon at bounding box center [719, 67] width 9 height 10
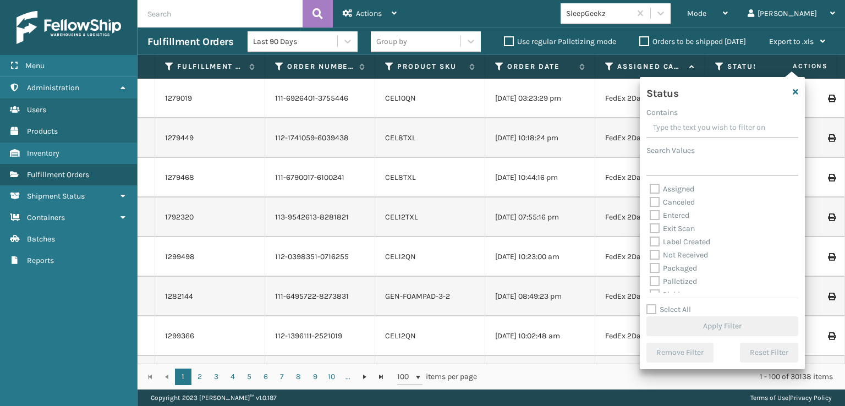
scroll to position [55, 0]
click at [655, 236] on label "Picking" at bounding box center [669, 239] width 39 height 9
click at [651, 236] on input "Picking" at bounding box center [650, 236] width 1 height 7
checkbox input "true"
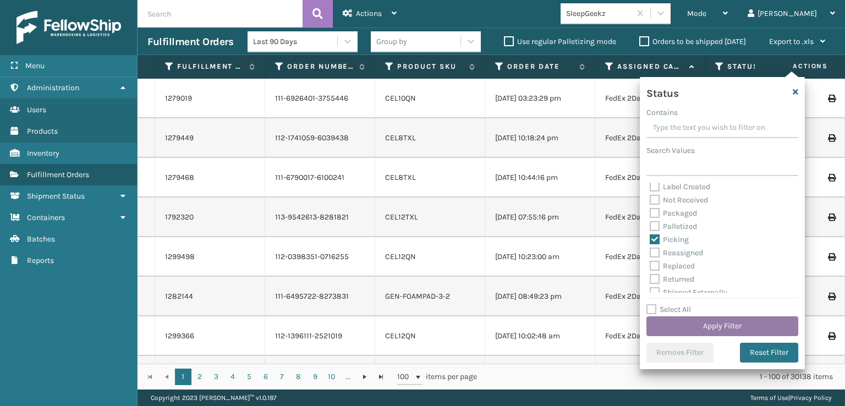
click at [696, 329] on button "Apply Filter" at bounding box center [723, 326] width 152 height 20
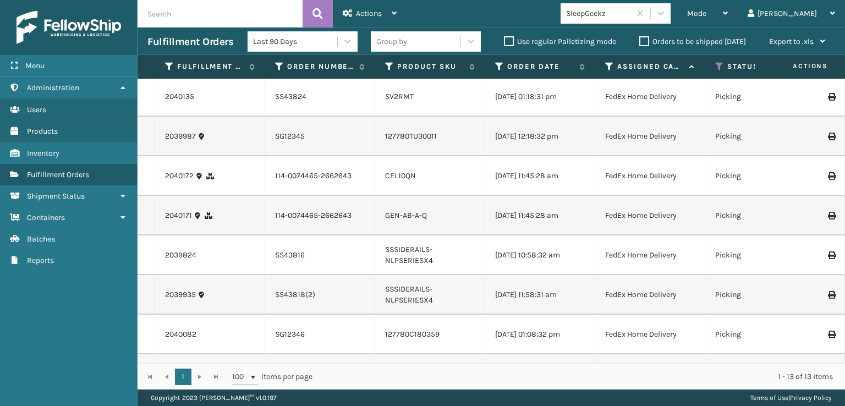
scroll to position [0, 0]
click at [728, 7] on div "Mode" at bounding box center [707, 14] width 41 height 28
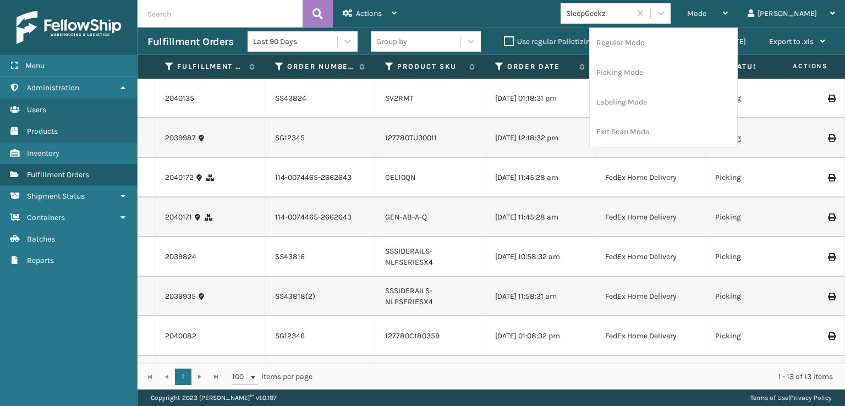
click at [526, 7] on div "Mode Regular Mode Picking Mode Labeling Mode Exit Scan Mode SleepGeekz [PERSON_…" at bounding box center [626, 14] width 439 height 28
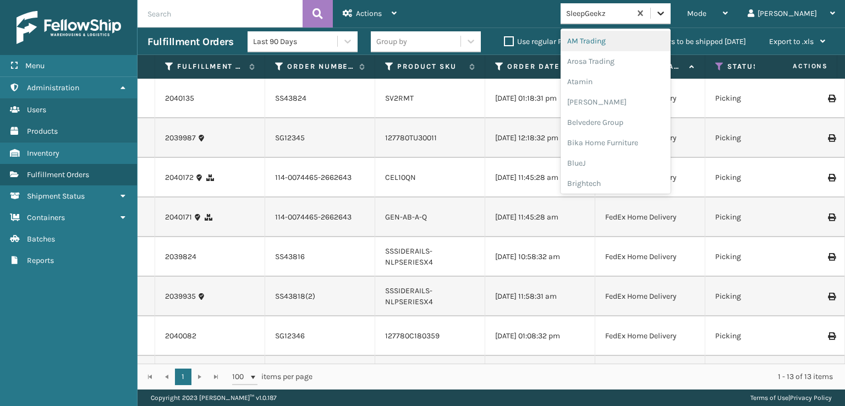
click at [671, 19] on div at bounding box center [661, 13] width 20 height 20
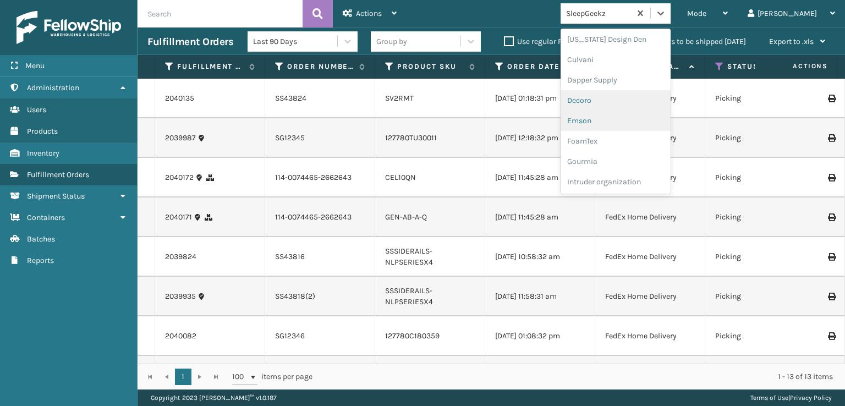
scroll to position [165, 0]
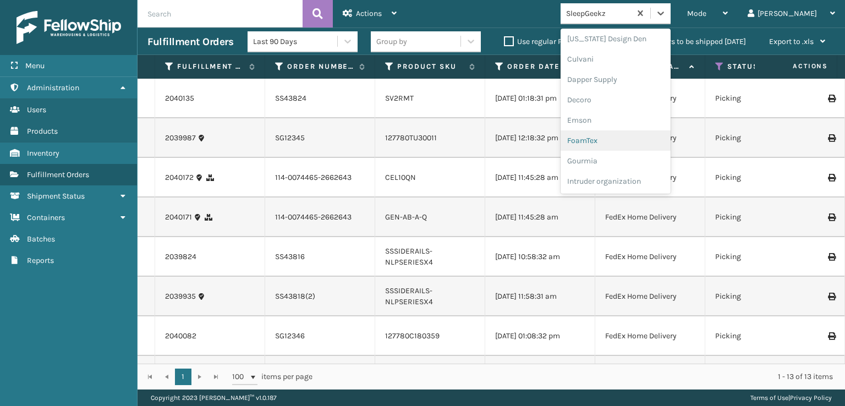
click at [630, 143] on div "FoamTex" at bounding box center [616, 140] width 110 height 20
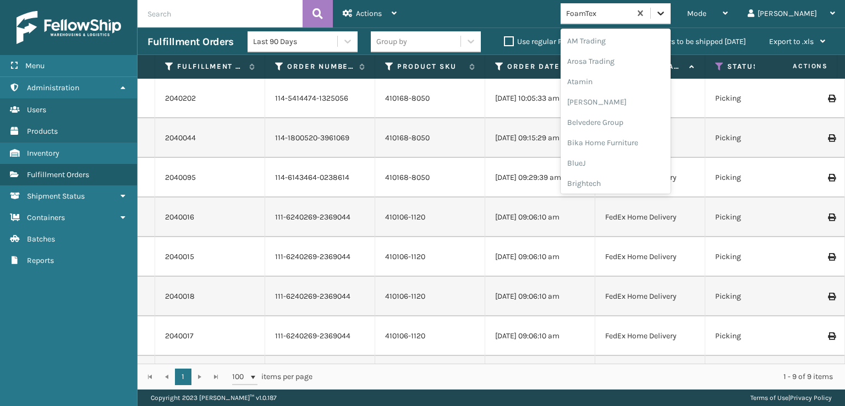
click at [666, 18] on icon at bounding box center [660, 13] width 11 height 11
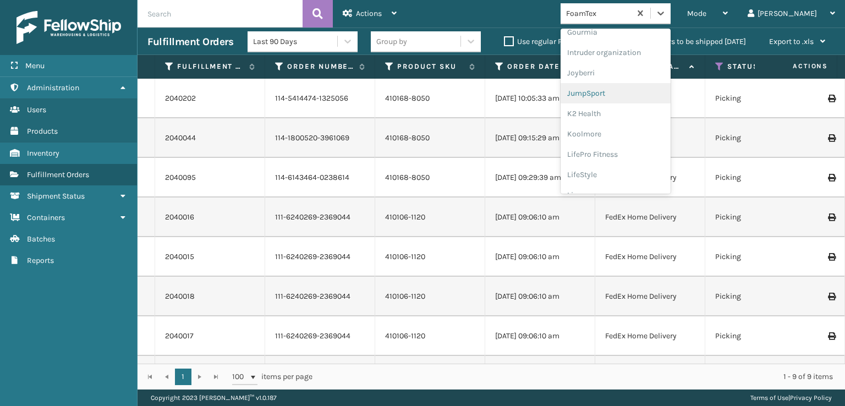
scroll to position [348, 0]
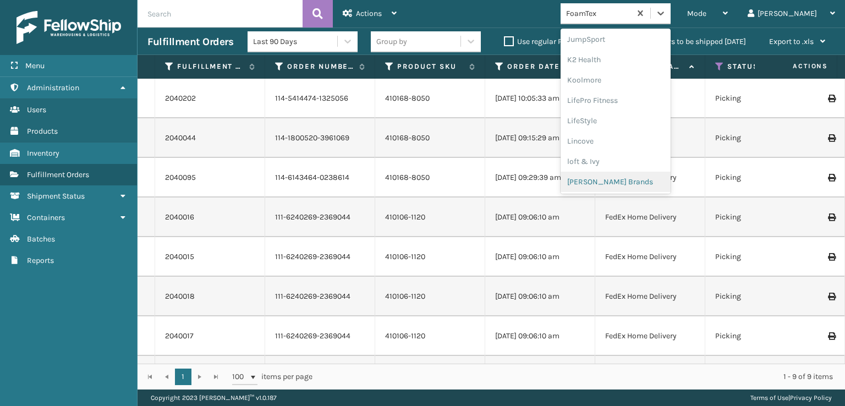
click at [636, 183] on div "[PERSON_NAME] Brands" at bounding box center [616, 182] width 110 height 20
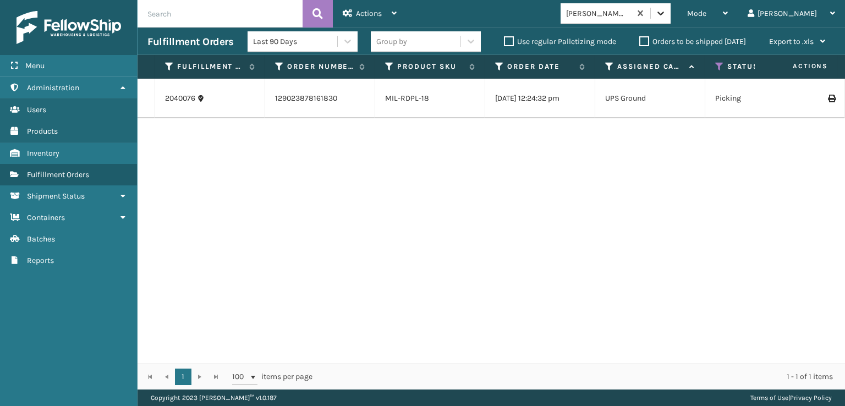
click at [666, 12] on icon at bounding box center [660, 13] width 11 height 11
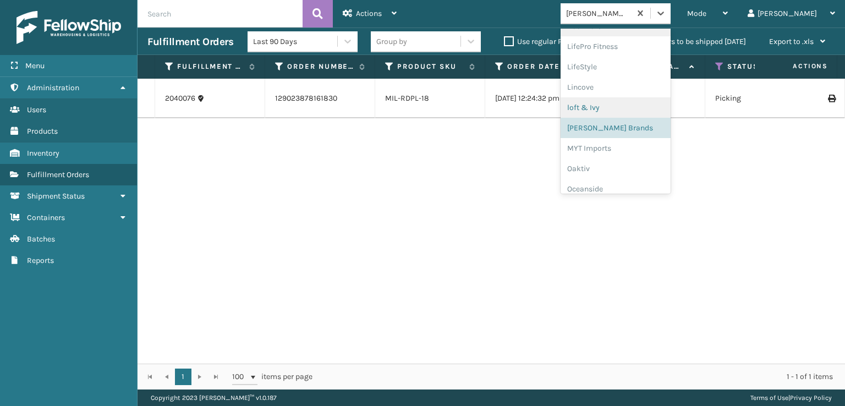
scroll to position [532, 0]
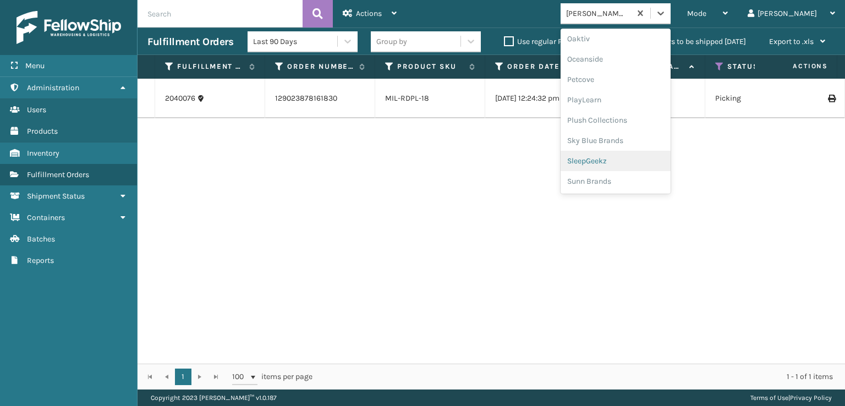
click at [631, 156] on div "SleepGeekz" at bounding box center [616, 161] width 110 height 20
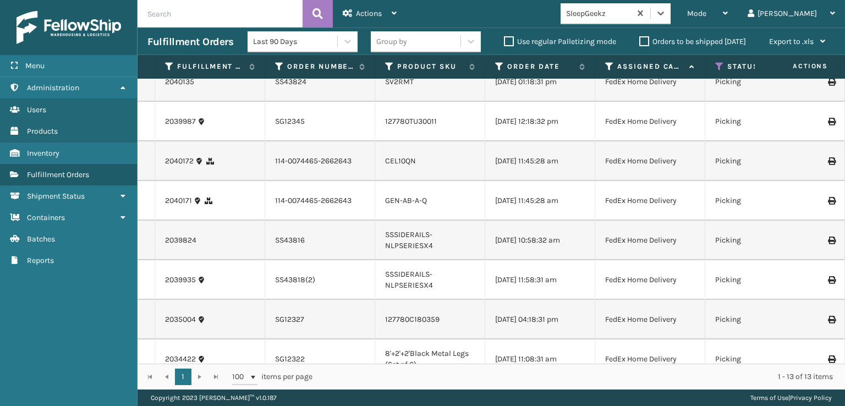
scroll to position [0, 0]
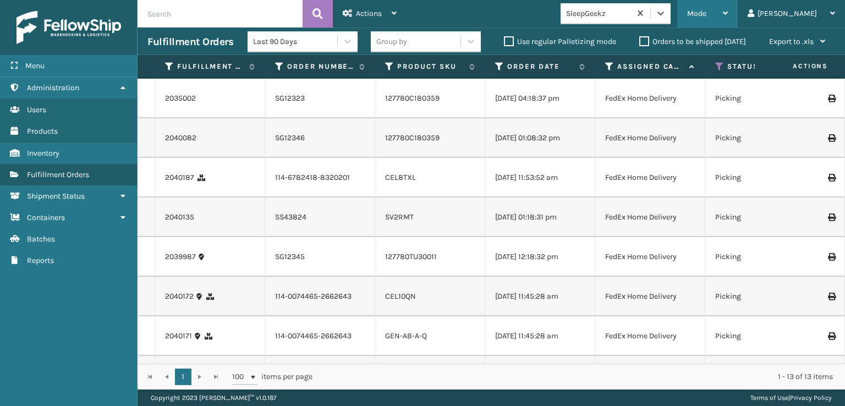
click at [707, 15] on span "Mode" at bounding box center [696, 13] width 19 height 9
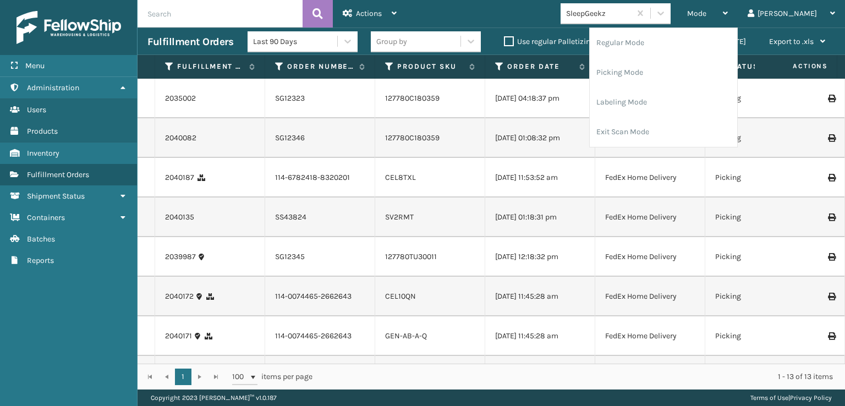
click at [472, 13] on div "Mode Regular Mode Picking Mode Labeling Mode Exit Scan Mode SleepGeekz [PERSON_…" at bounding box center [626, 14] width 439 height 28
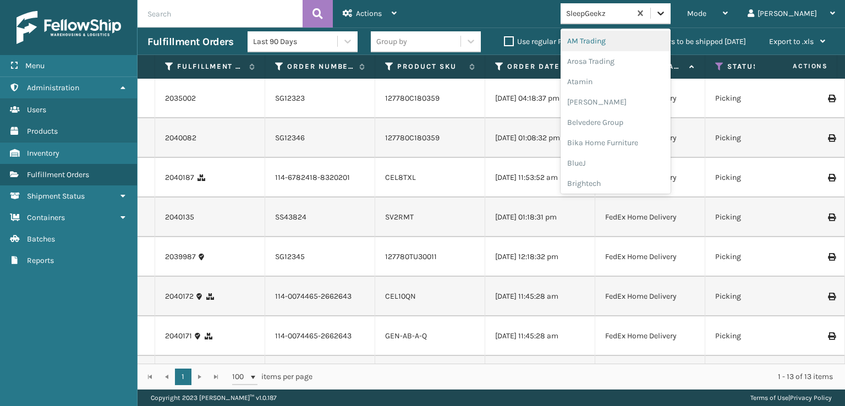
click at [666, 9] on icon at bounding box center [660, 13] width 11 height 11
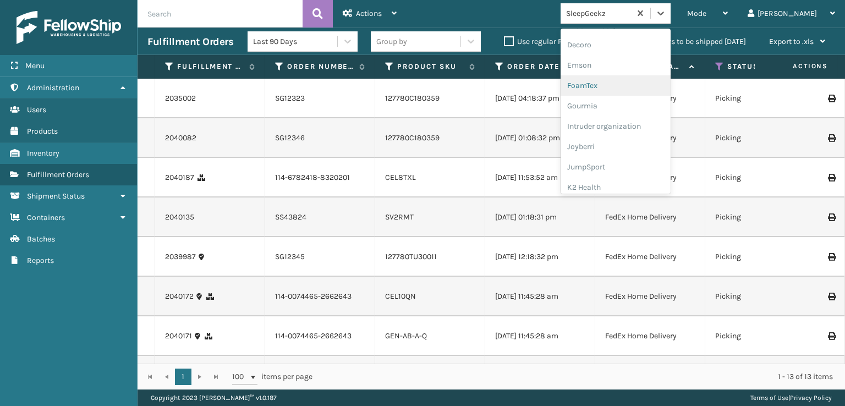
click at [629, 83] on div "FoamTex" at bounding box center [616, 85] width 110 height 20
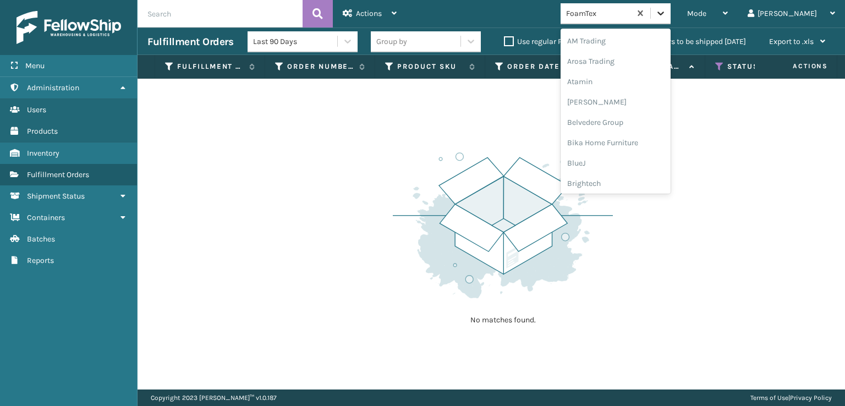
click at [666, 10] on icon at bounding box center [660, 13] width 11 height 11
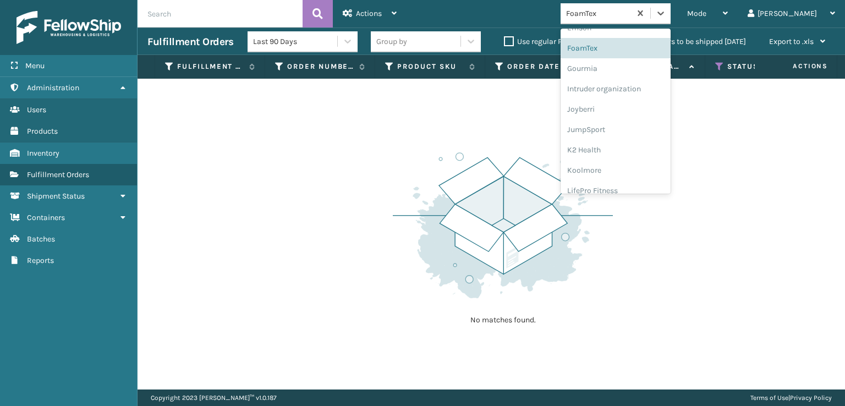
scroll to position [348, 0]
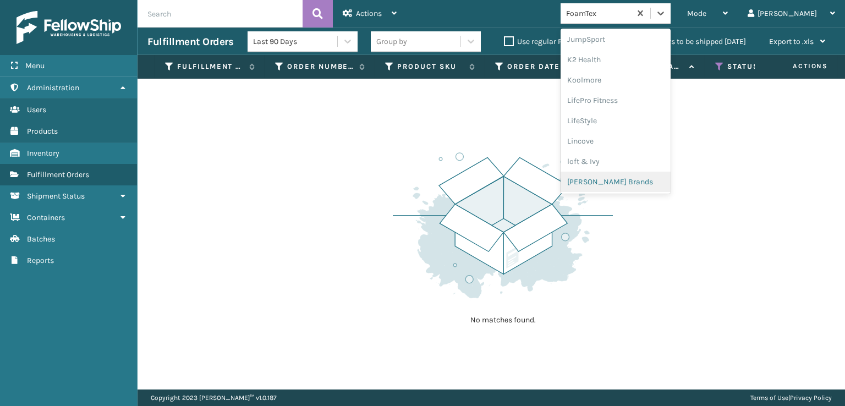
click at [634, 181] on div "[PERSON_NAME] Brands" at bounding box center [616, 182] width 110 height 20
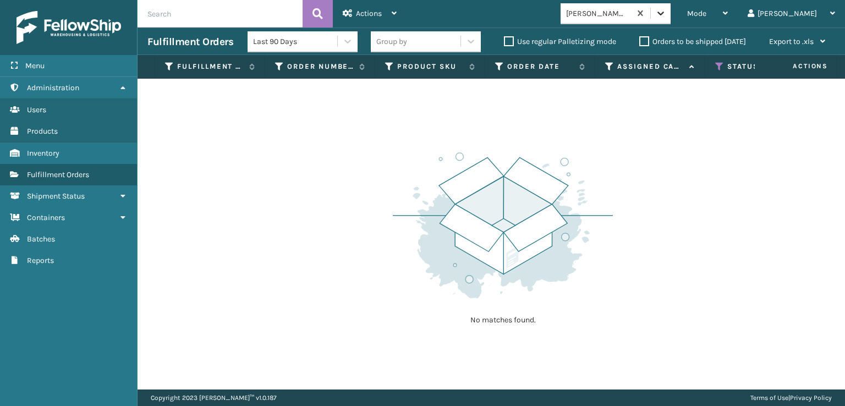
drag, startPoint x: 707, startPoint y: 15, endPoint x: 706, endPoint y: 21, distance: 6.7
click at [666, 15] on icon at bounding box center [660, 13] width 11 height 11
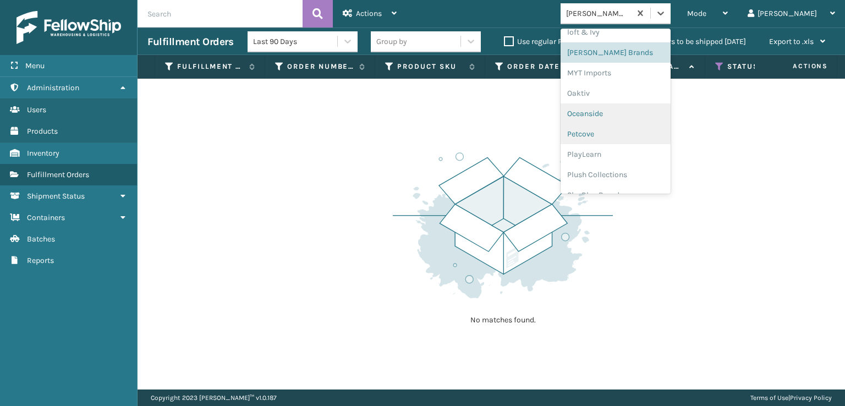
scroll to position [513, 0]
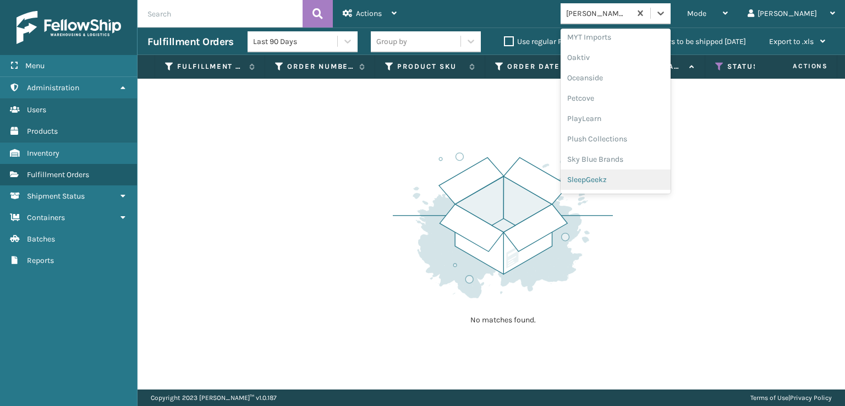
click at [633, 181] on div "SleepGeekz" at bounding box center [616, 180] width 110 height 20
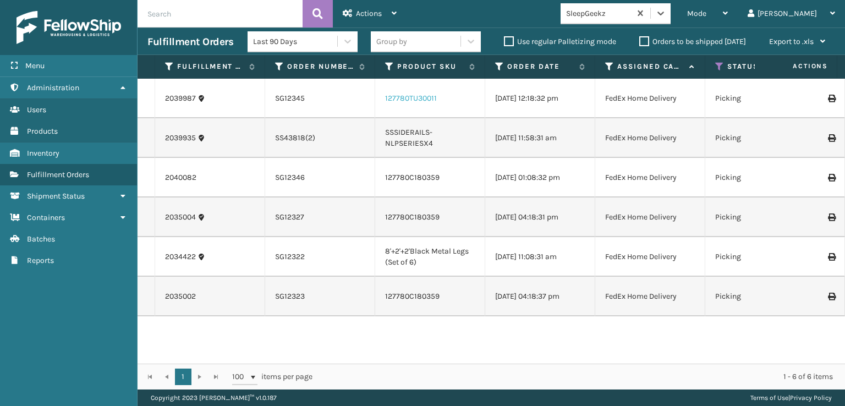
click at [409, 97] on link "127780TU30011" at bounding box center [411, 98] width 52 height 9
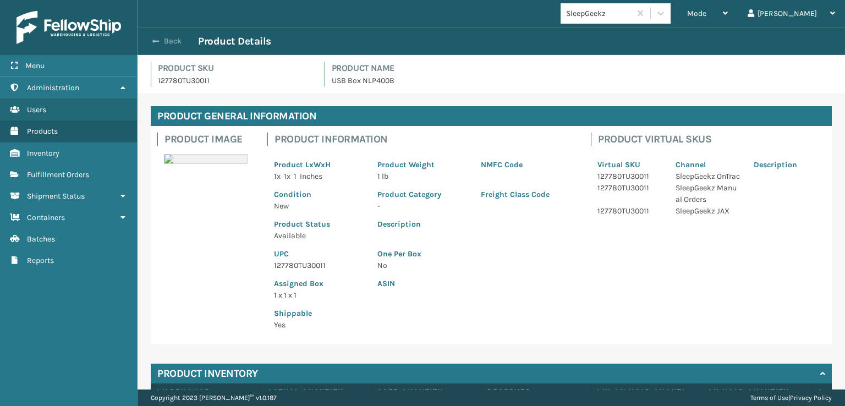
click at [157, 41] on span "button" at bounding box center [155, 41] width 7 height 8
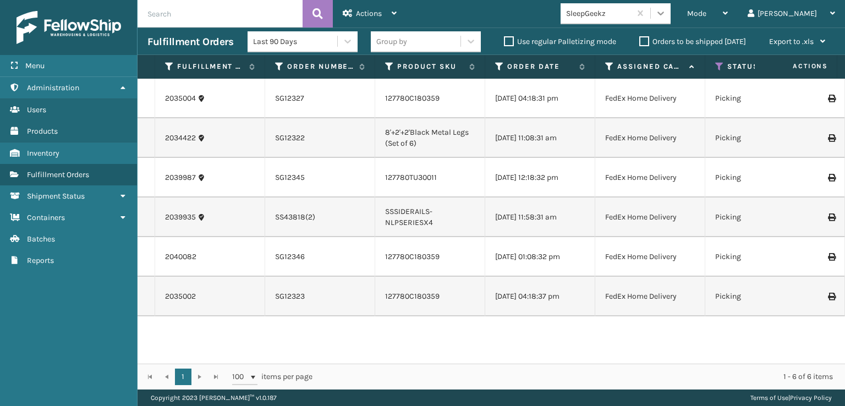
click at [666, 9] on icon at bounding box center [660, 13] width 11 height 11
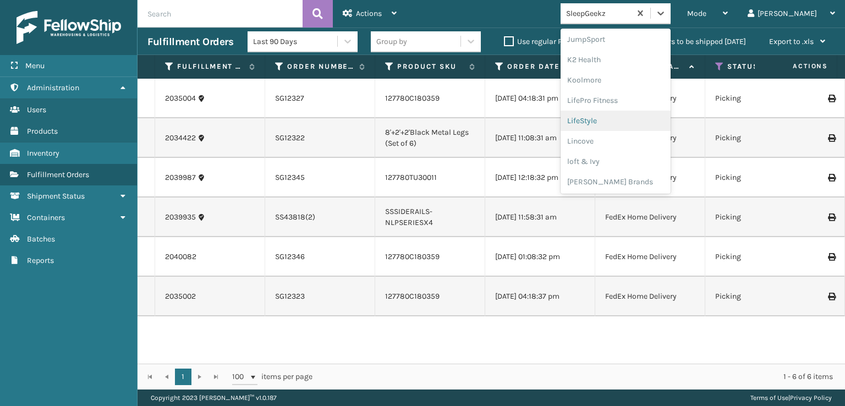
scroll to position [532, 0]
click at [646, 159] on div "SleepGeekz" at bounding box center [616, 161] width 110 height 20
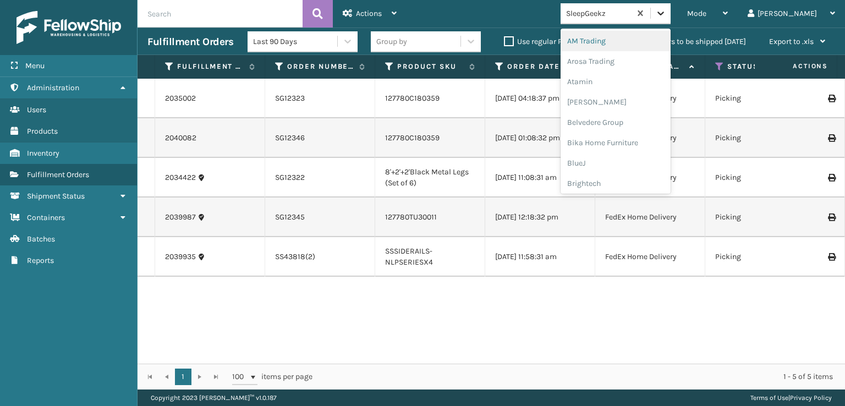
click at [666, 11] on icon at bounding box center [660, 13] width 11 height 11
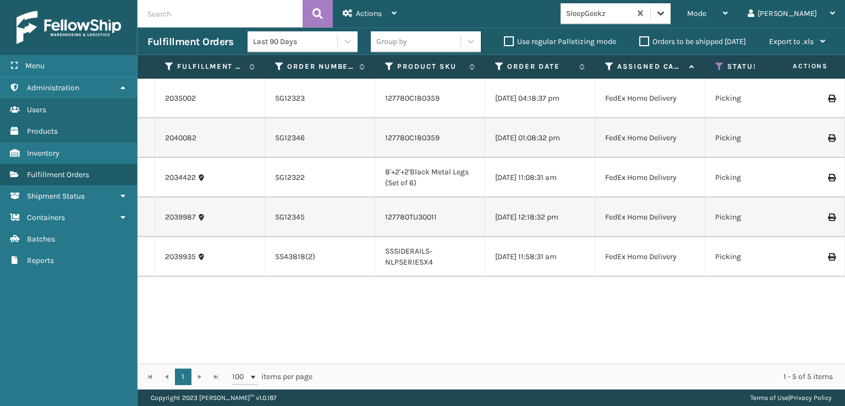
click at [666, 9] on icon at bounding box center [660, 13] width 11 height 11
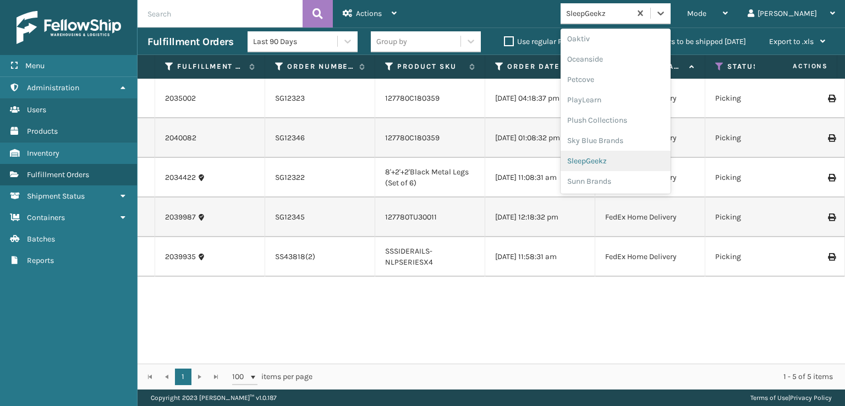
click at [632, 157] on div "SleepGeekz" at bounding box center [616, 161] width 110 height 20
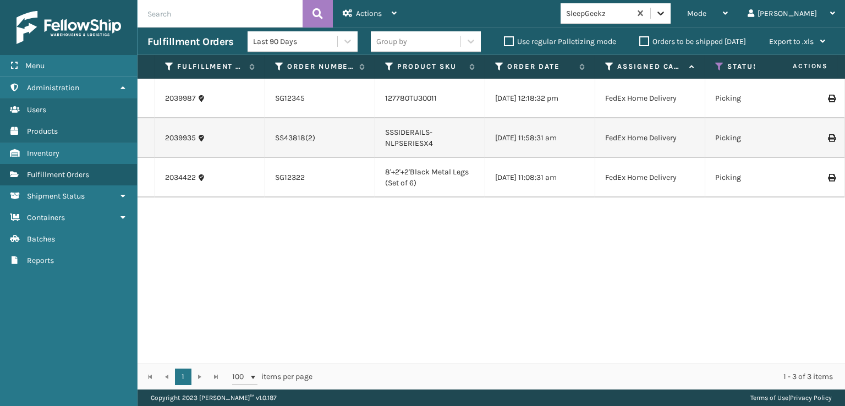
click at [666, 14] on icon at bounding box center [660, 13] width 11 height 11
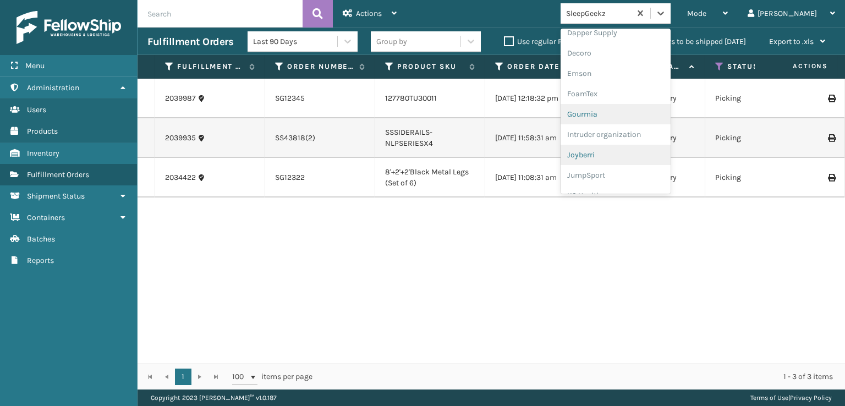
scroll to position [220, 0]
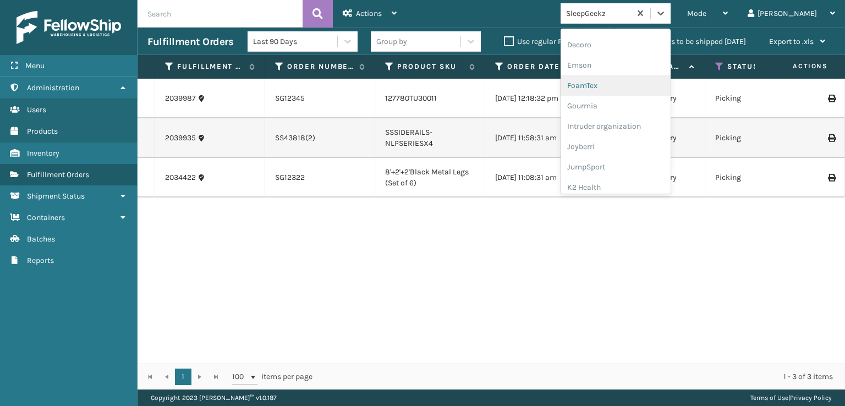
click at [629, 86] on div "FoamTex" at bounding box center [616, 85] width 110 height 20
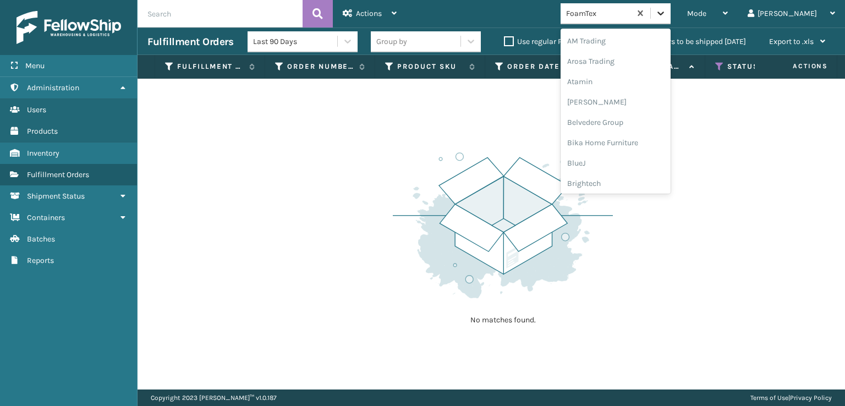
click at [666, 16] on icon at bounding box center [660, 13] width 11 height 11
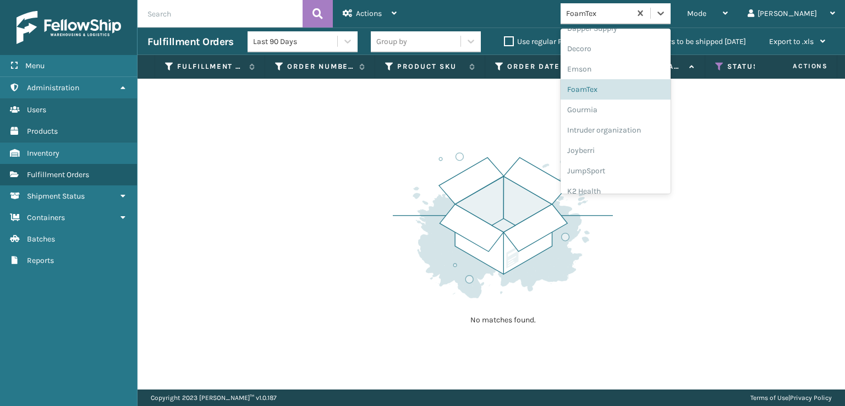
scroll to position [348, 0]
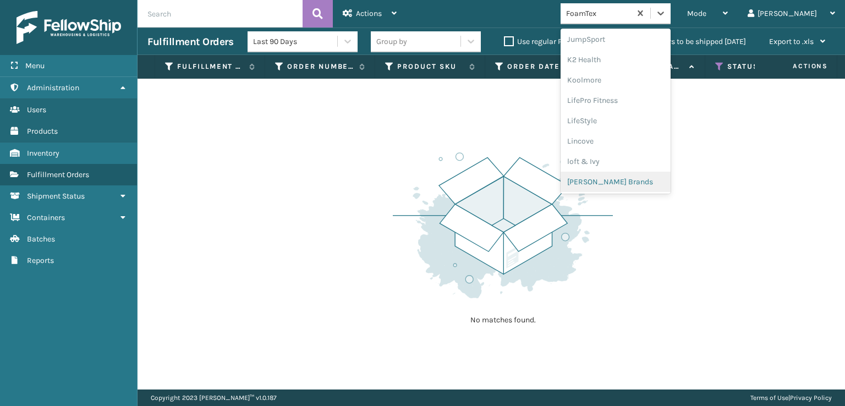
click at [636, 182] on div "[PERSON_NAME] Brands" at bounding box center [616, 182] width 110 height 20
click at [666, 8] on icon at bounding box center [660, 13] width 11 height 11
click at [621, 157] on div "SleepGeekz" at bounding box center [616, 161] width 110 height 20
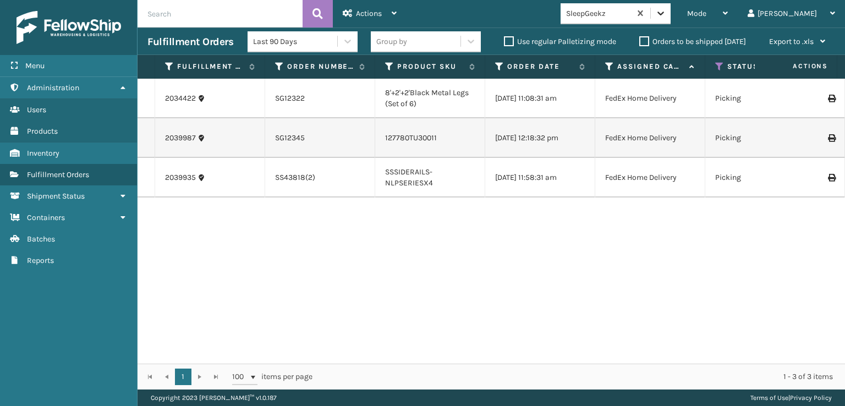
click at [666, 16] on icon at bounding box center [660, 13] width 11 height 11
drag, startPoint x: 474, startPoint y: 93, endPoint x: 378, endPoint y: 102, distance: 96.2
click at [378, 102] on td "8'+2'+2'Black Metal Legs (Set of 6)" at bounding box center [430, 99] width 110 height 40
drag, startPoint x: 421, startPoint y: 103, endPoint x: 381, endPoint y: 91, distance: 41.4
click at [381, 91] on td "8'+2'+2'Black Metal Legs (Set of 6)" at bounding box center [430, 99] width 110 height 40
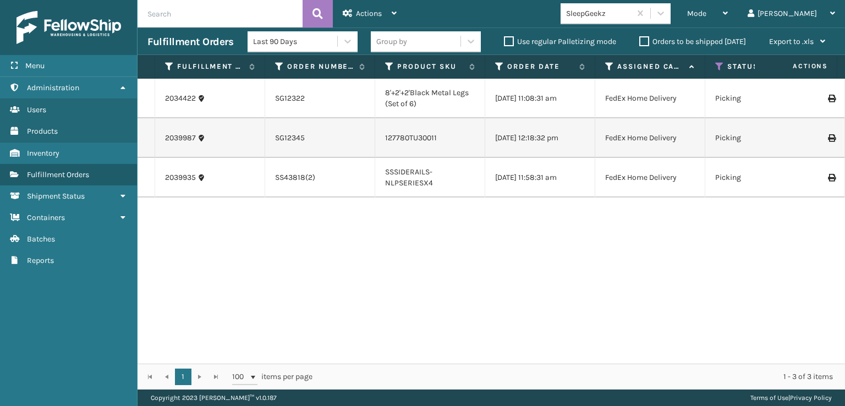
click at [498, 150] on td "[DATE] 12:18:32 pm" at bounding box center [540, 138] width 110 height 40
click at [666, 17] on icon at bounding box center [660, 13] width 11 height 11
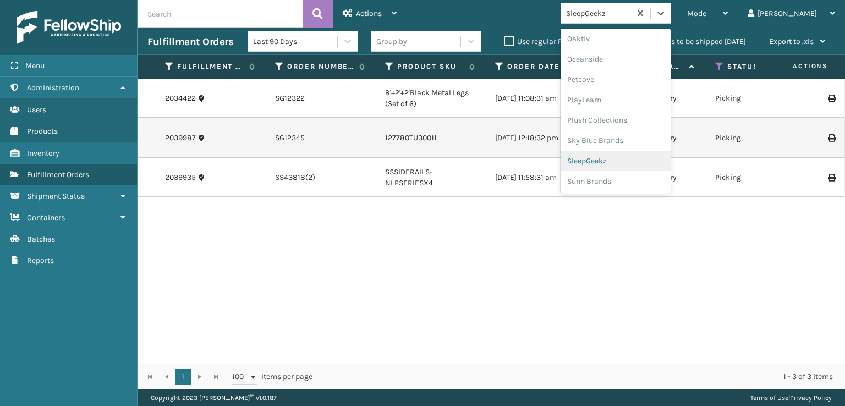
click at [634, 162] on div "SleepGeekz" at bounding box center [616, 161] width 110 height 20
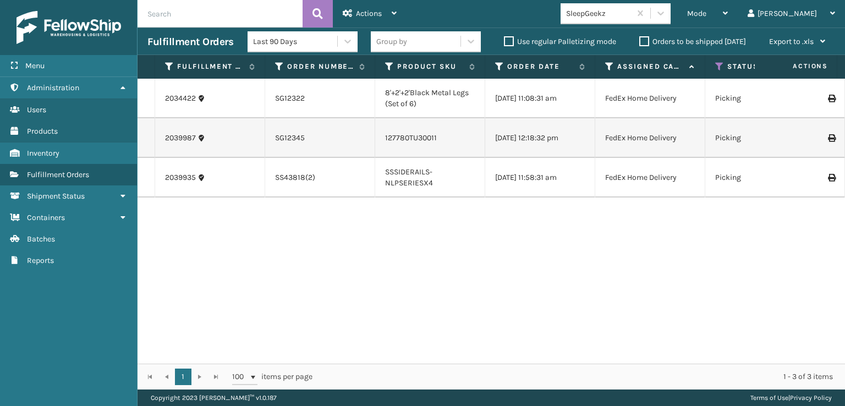
click at [828, 97] on icon at bounding box center [831, 99] width 7 height 8
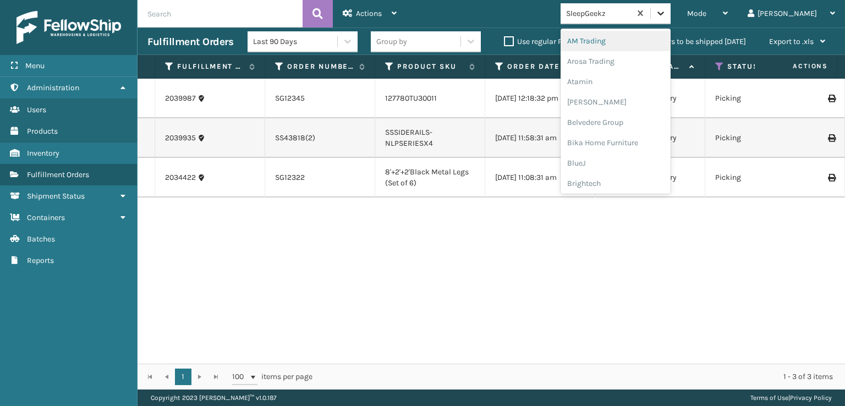
click at [671, 15] on div at bounding box center [661, 13] width 20 height 20
click at [633, 160] on div "SleepGeekz" at bounding box center [616, 161] width 110 height 20
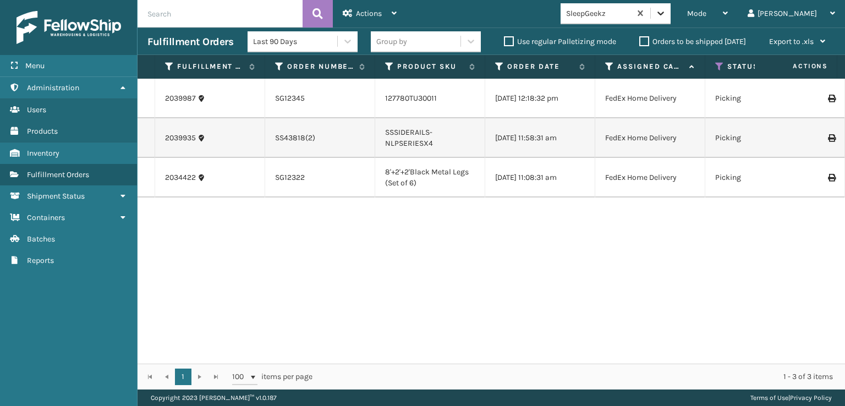
click at [666, 16] on icon at bounding box center [660, 13] width 11 height 11
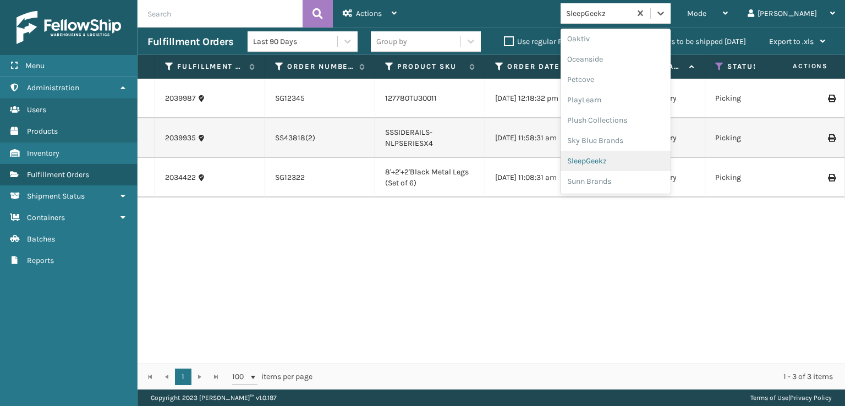
click at [634, 156] on div "SleepGeekz" at bounding box center [616, 161] width 110 height 20
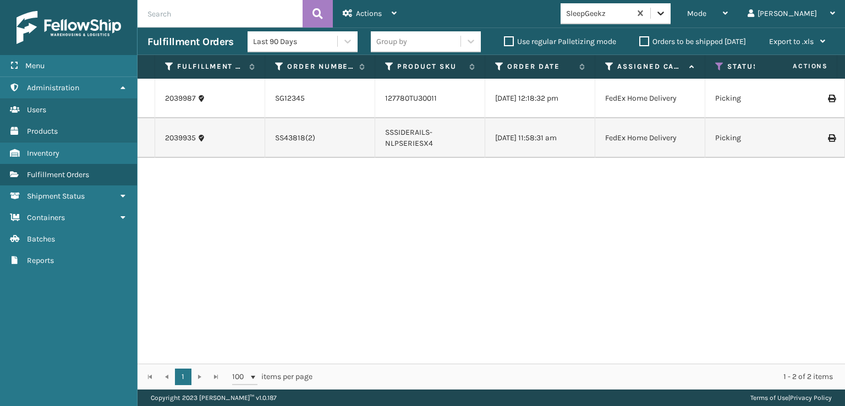
click at [666, 16] on icon at bounding box center [660, 13] width 11 height 11
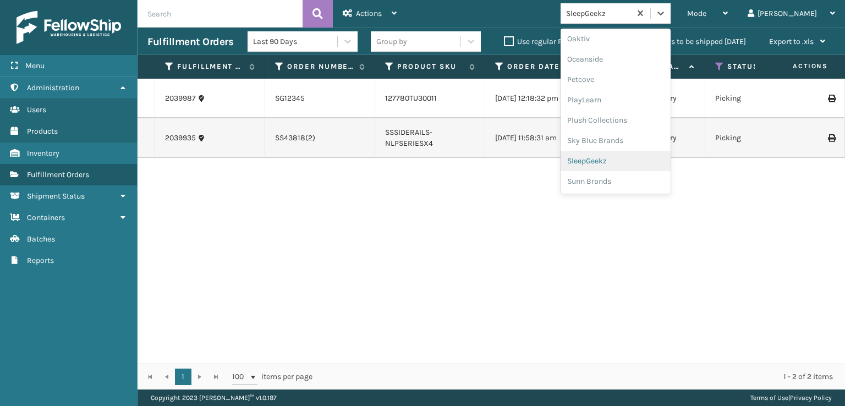
click at [639, 156] on div "SleepGeekz" at bounding box center [616, 161] width 110 height 20
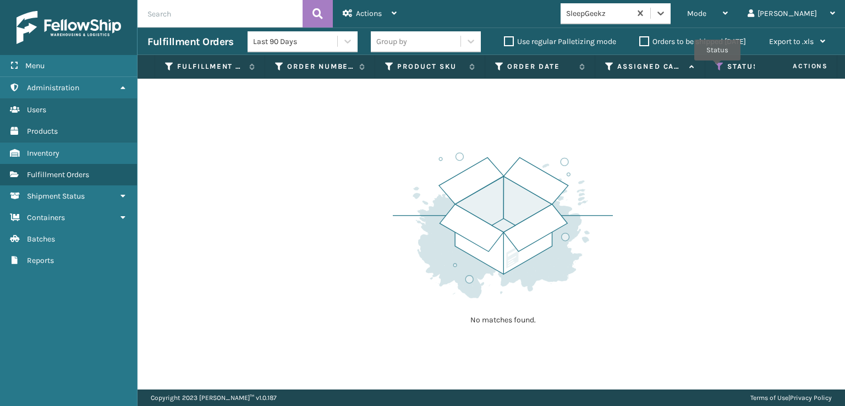
click at [718, 68] on icon at bounding box center [719, 67] width 9 height 10
click at [707, 14] on span "Mode" at bounding box center [696, 13] width 19 height 9
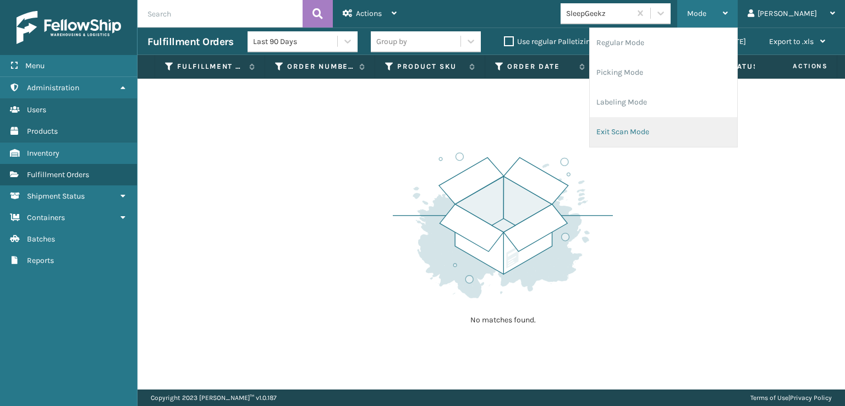
click at [664, 136] on li "Exit Scan Mode" at bounding box center [663, 132] width 147 height 30
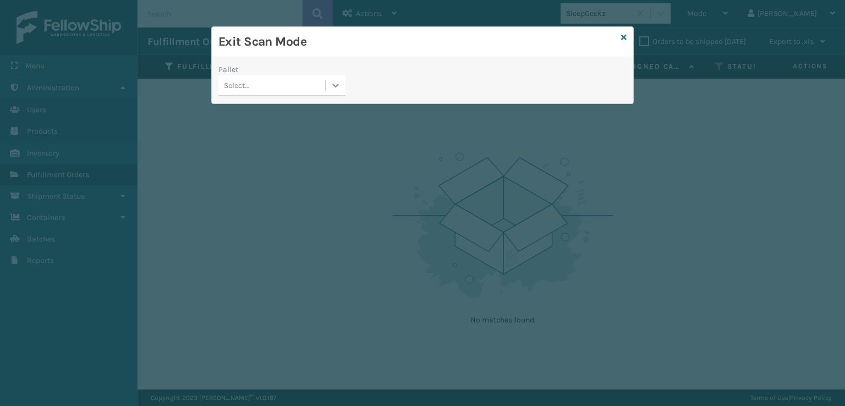
click at [334, 86] on icon at bounding box center [335, 85] width 11 height 11
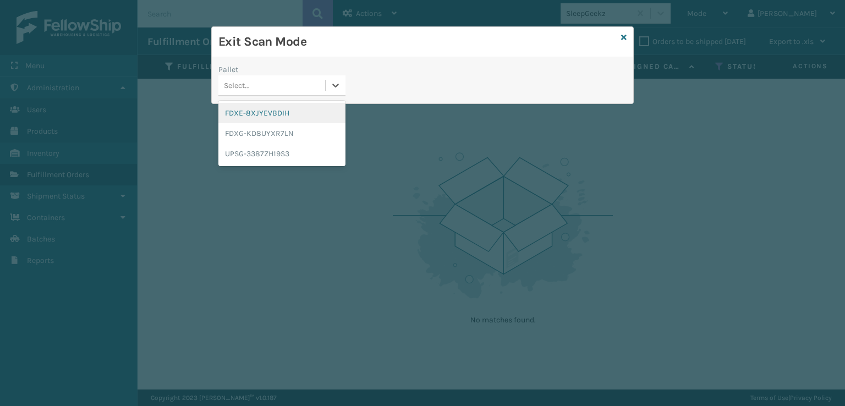
click at [261, 115] on div "FDXE-8XJYEVBDIH" at bounding box center [281, 113] width 127 height 20
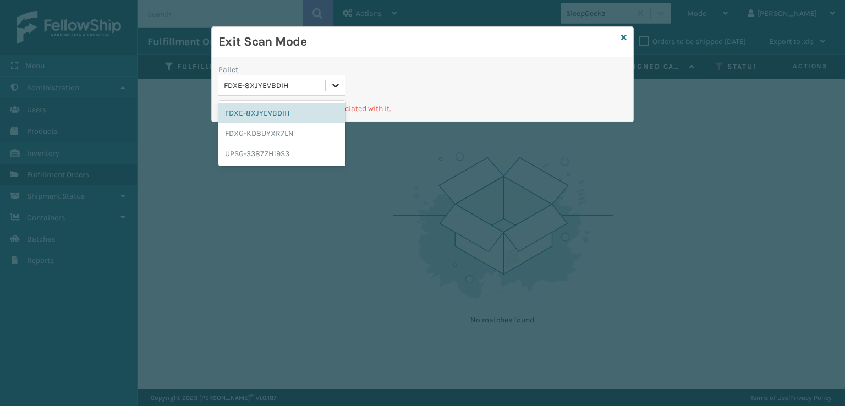
click at [332, 85] on icon at bounding box center [335, 85] width 11 height 11
click at [282, 133] on div "FDXG-KD8UYXR7LN" at bounding box center [281, 133] width 127 height 20
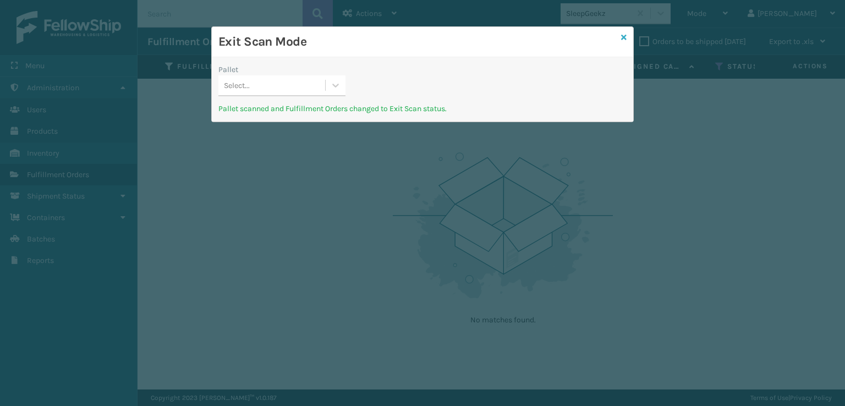
click at [625, 38] on icon at bounding box center [624, 38] width 6 height 8
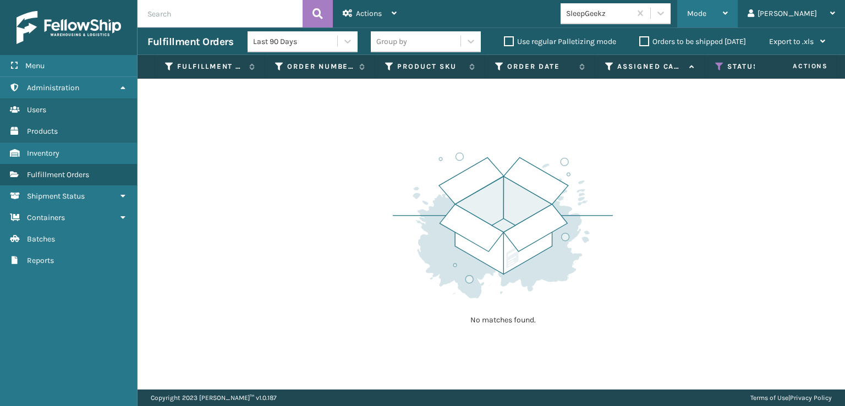
click at [728, 23] on div "Mode" at bounding box center [707, 14] width 41 height 28
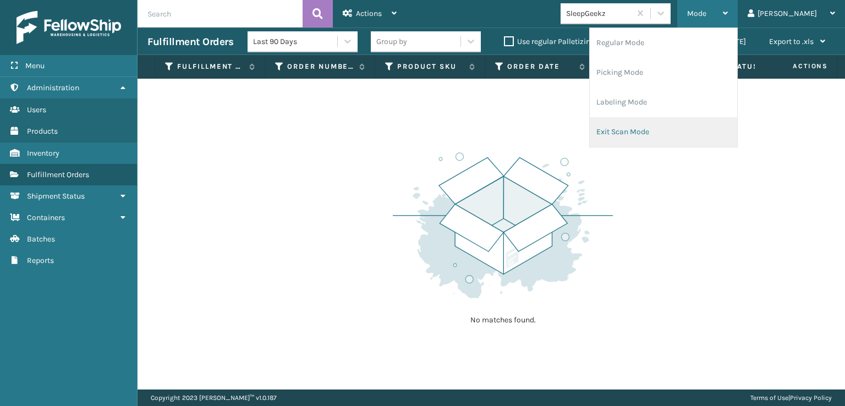
click at [662, 133] on li "Exit Scan Mode" at bounding box center [663, 132] width 147 height 30
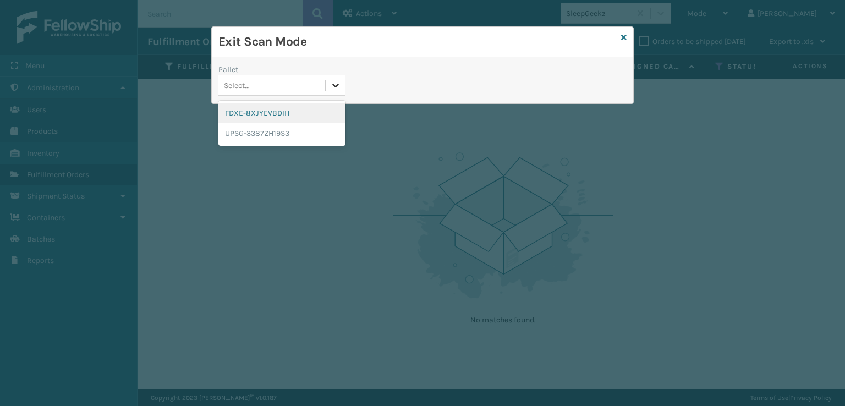
click at [333, 88] on icon at bounding box center [335, 85] width 11 height 11
click at [275, 135] on div "UPSG-3387ZH19S3" at bounding box center [281, 133] width 127 height 20
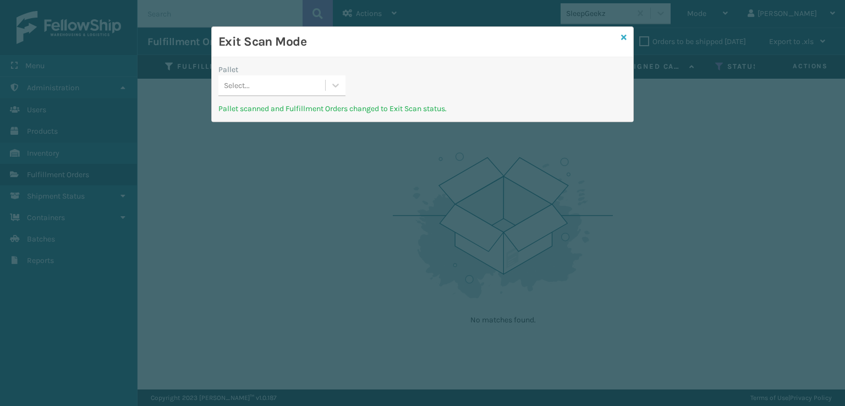
click at [624, 40] on icon at bounding box center [624, 38] width 6 height 8
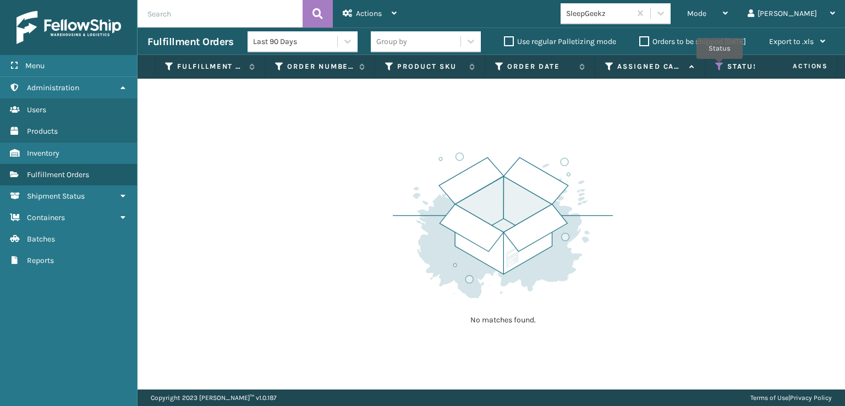
click at [720, 67] on icon at bounding box center [719, 67] width 9 height 10
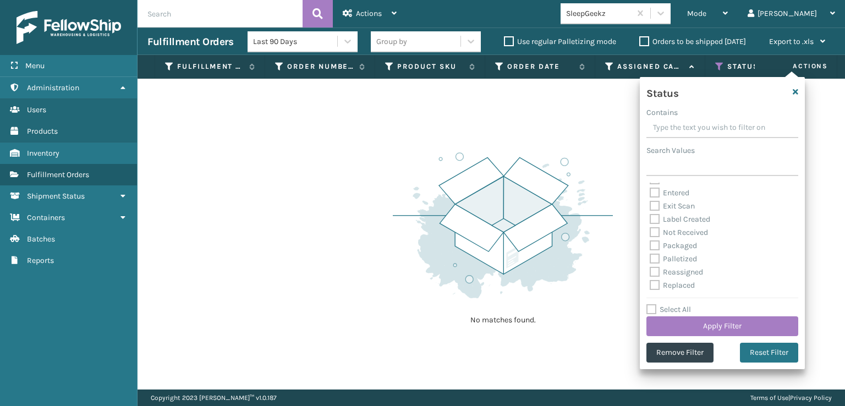
scroll to position [62, 0]
click at [656, 235] on label "Palletized" at bounding box center [673, 232] width 47 height 9
click at [651, 234] on input "Palletized" at bounding box center [650, 230] width 1 height 7
checkbox input "true"
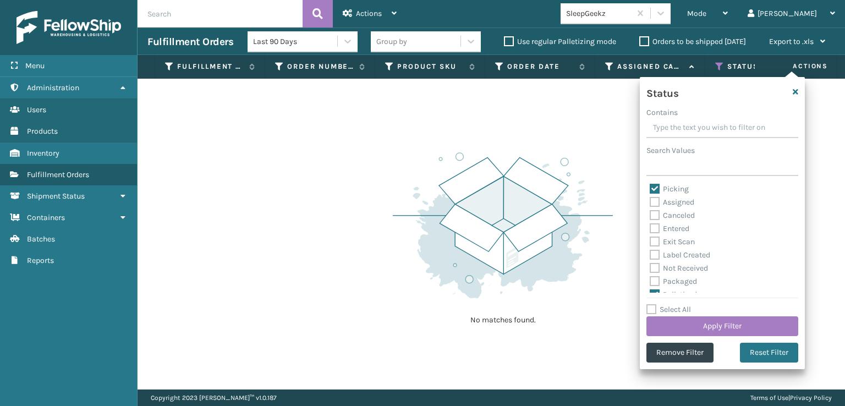
drag, startPoint x: 654, startPoint y: 187, endPoint x: 654, endPoint y: 195, distance: 8.3
click at [654, 187] on label "Picking" at bounding box center [669, 188] width 39 height 9
click at [651, 187] on input "Picking" at bounding box center [650, 186] width 1 height 7
checkbox input "false"
click at [689, 327] on button "Apply Filter" at bounding box center [723, 326] width 152 height 20
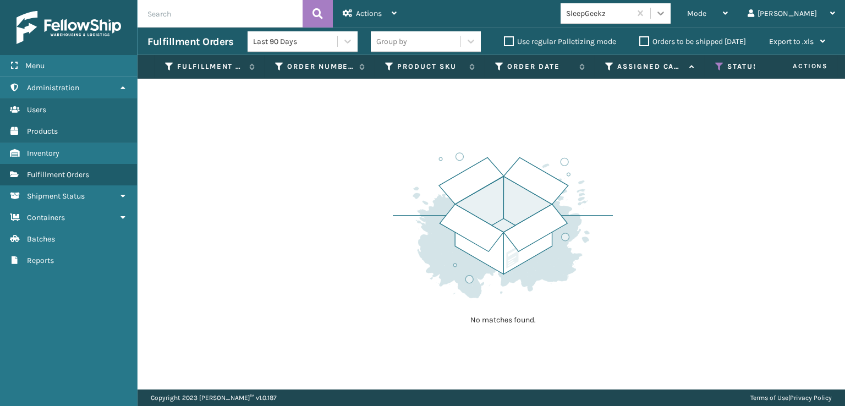
click at [671, 20] on div at bounding box center [661, 13] width 20 height 20
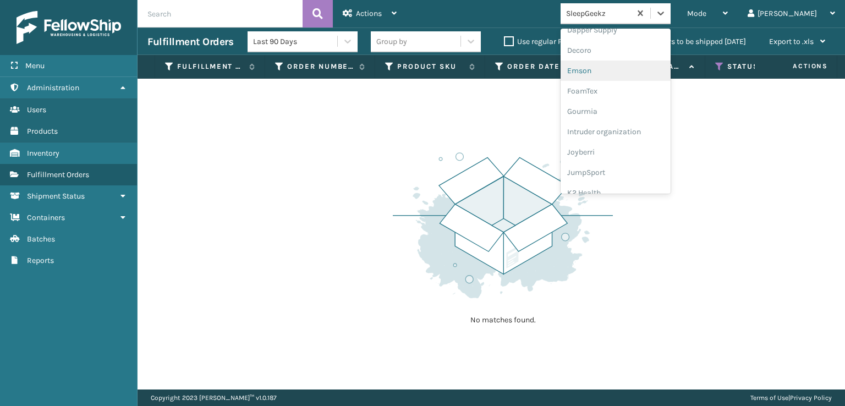
scroll to position [220, 0]
click at [630, 86] on div "FoamTex" at bounding box center [616, 85] width 110 height 20
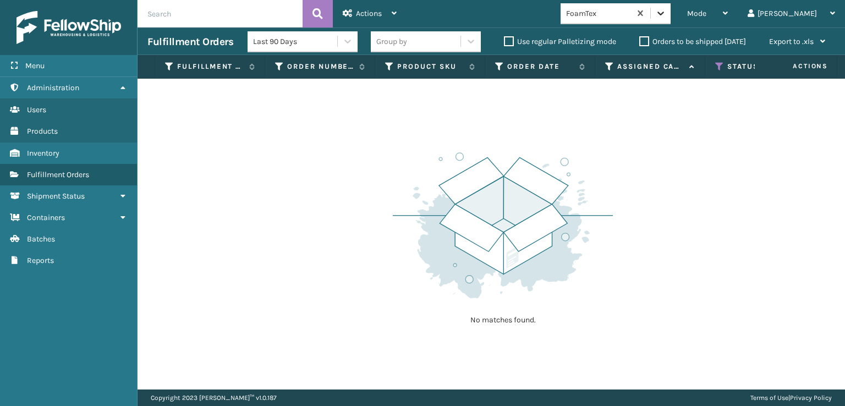
click at [666, 10] on icon at bounding box center [660, 13] width 11 height 11
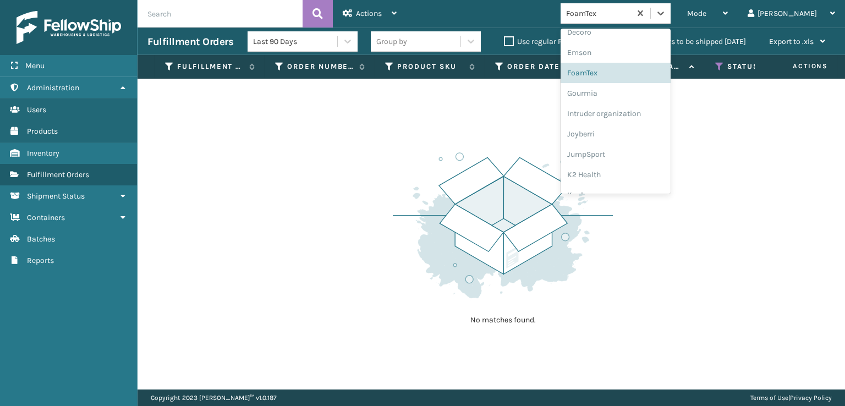
scroll to position [348, 0]
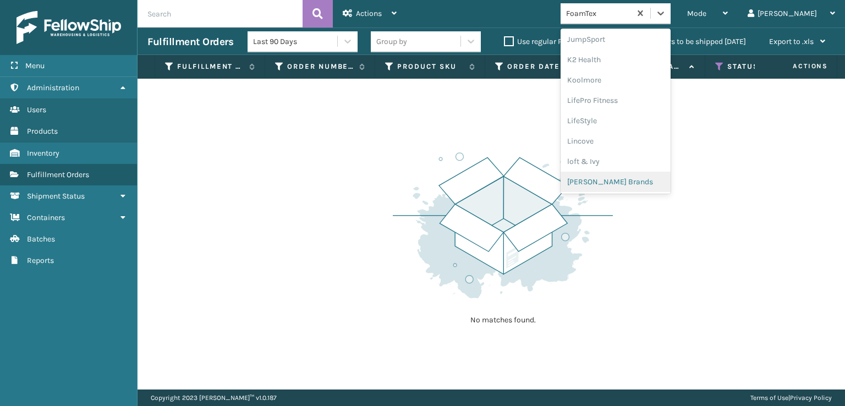
click at [631, 182] on div "[PERSON_NAME] Brands" at bounding box center [616, 182] width 110 height 20
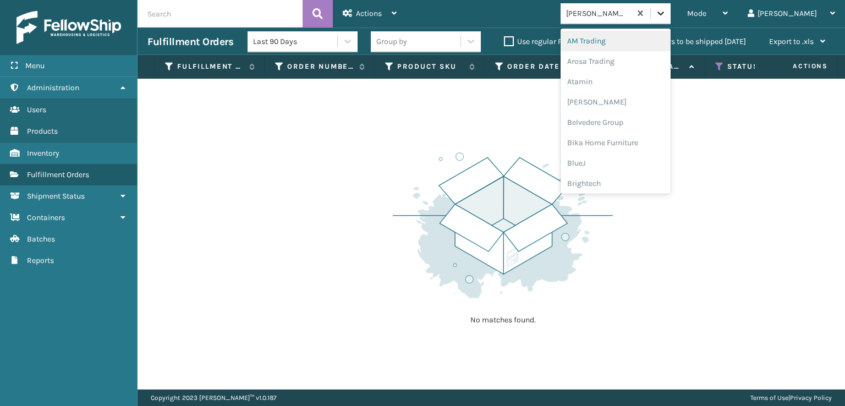
click at [666, 13] on icon at bounding box center [660, 13] width 11 height 11
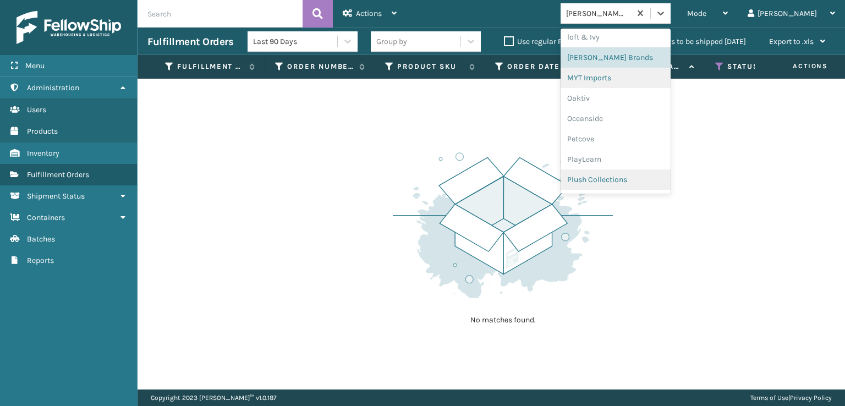
scroll to position [481, 0]
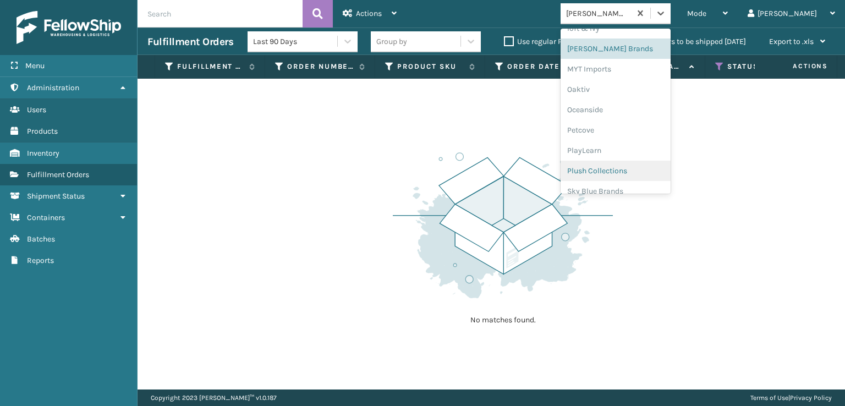
click at [631, 170] on div "Plush Collections" at bounding box center [616, 171] width 110 height 20
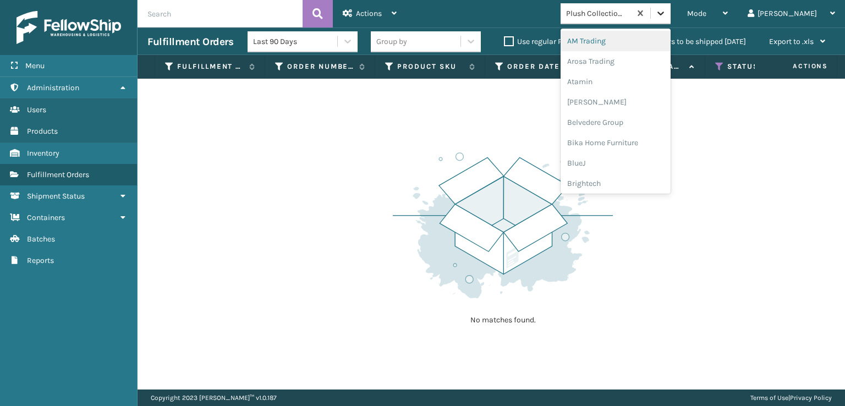
click at [666, 9] on icon at bounding box center [660, 13] width 11 height 11
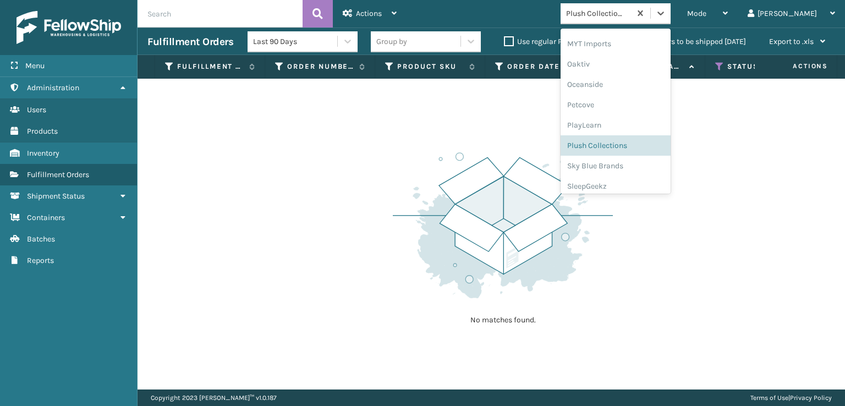
scroll to position [513, 0]
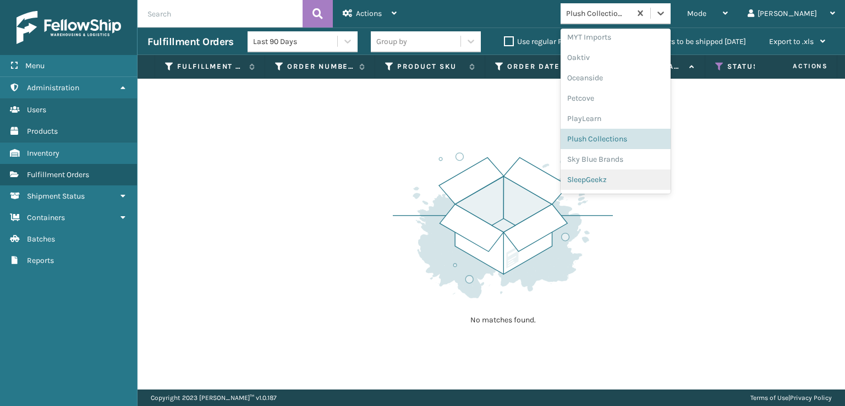
click at [635, 179] on div "SleepGeekz" at bounding box center [616, 180] width 110 height 20
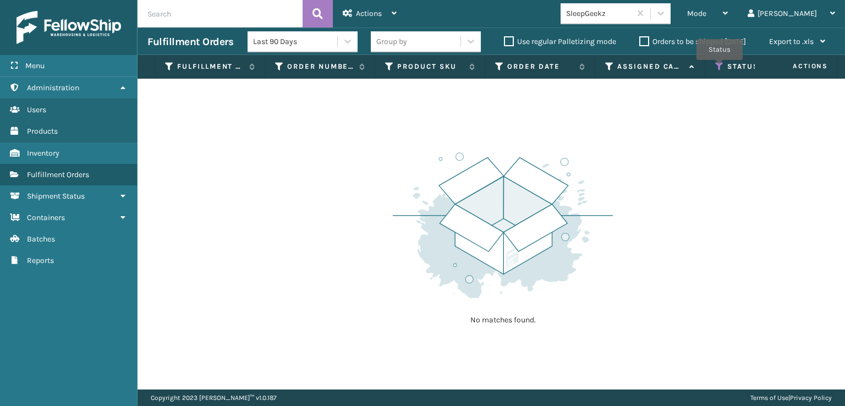
click at [720, 68] on icon at bounding box center [719, 67] width 9 height 10
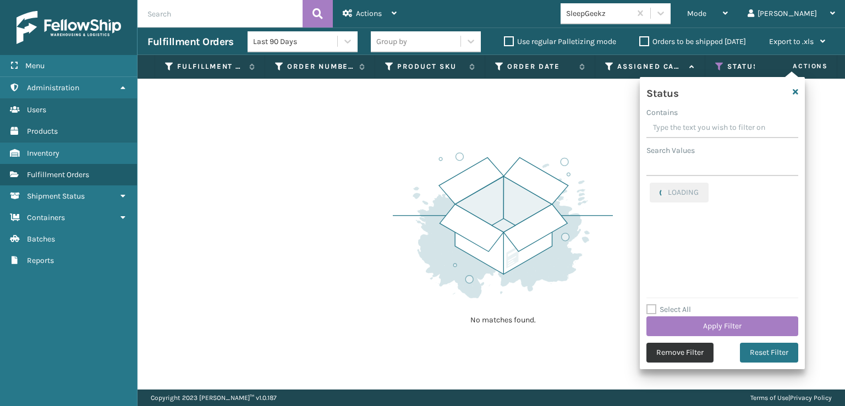
click at [671, 353] on button "Remove Filter" at bounding box center [680, 353] width 67 height 20
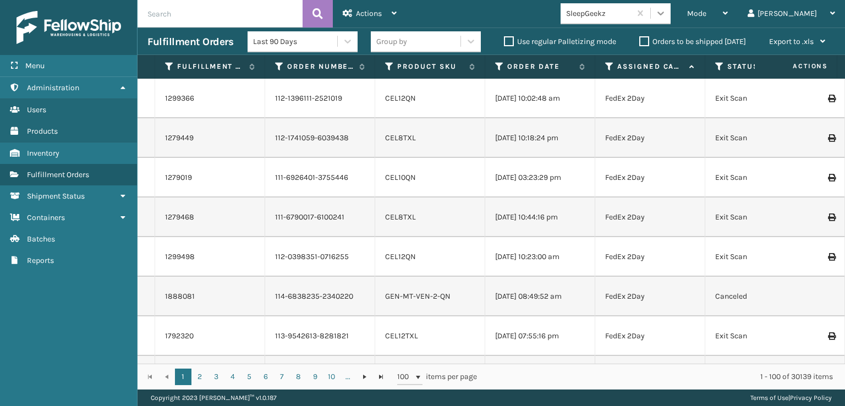
click at [666, 13] on icon at bounding box center [660, 13] width 11 height 11
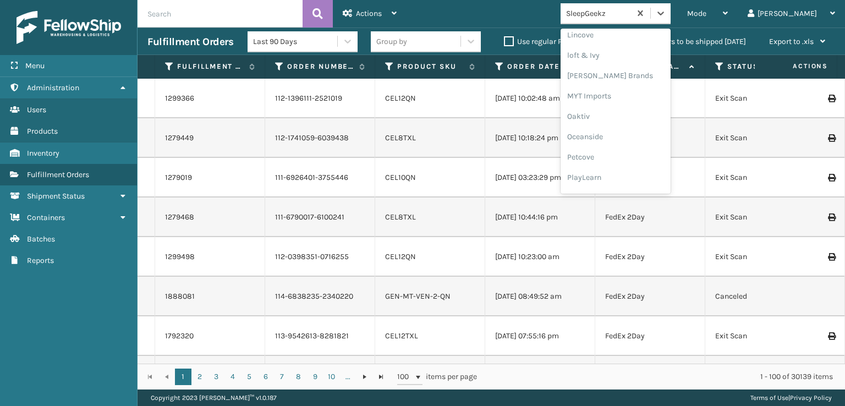
scroll to position [532, 0]
click at [644, 161] on div "SleepGeekz" at bounding box center [616, 161] width 110 height 20
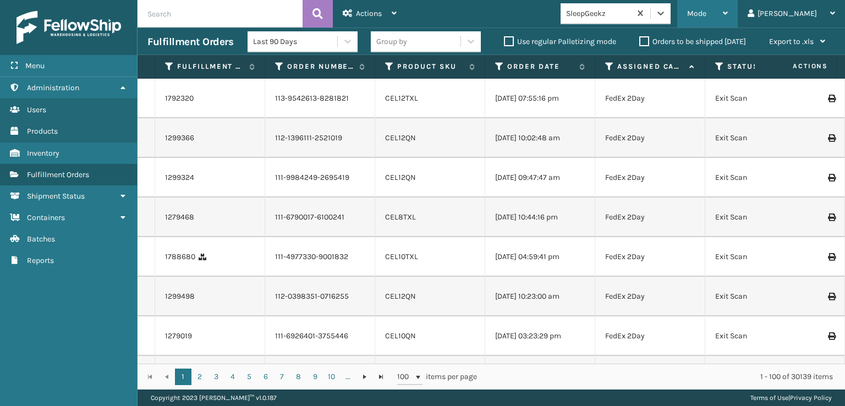
click at [707, 12] on span "Mode" at bounding box center [696, 13] width 19 height 9
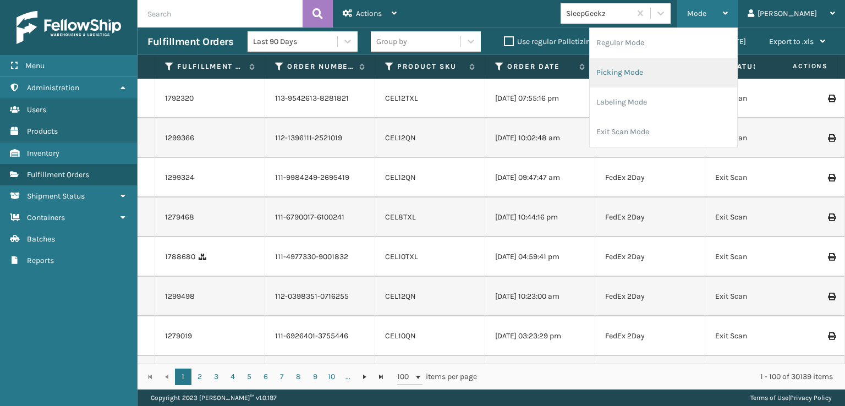
click at [670, 73] on li "Picking Mode" at bounding box center [663, 73] width 147 height 30
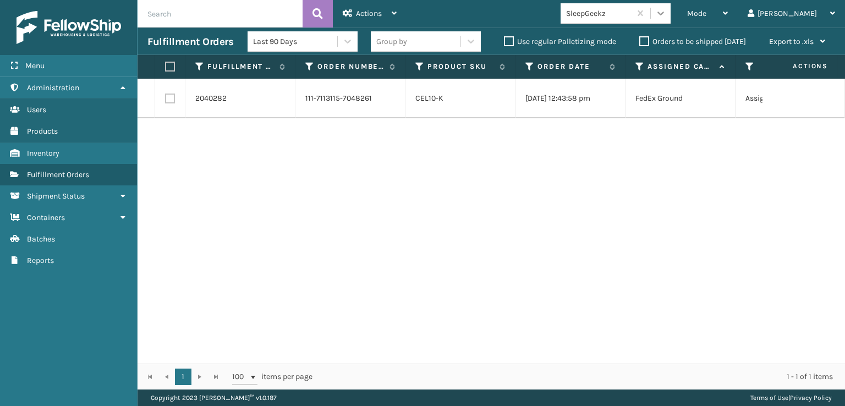
click at [671, 19] on div at bounding box center [661, 13] width 20 height 20
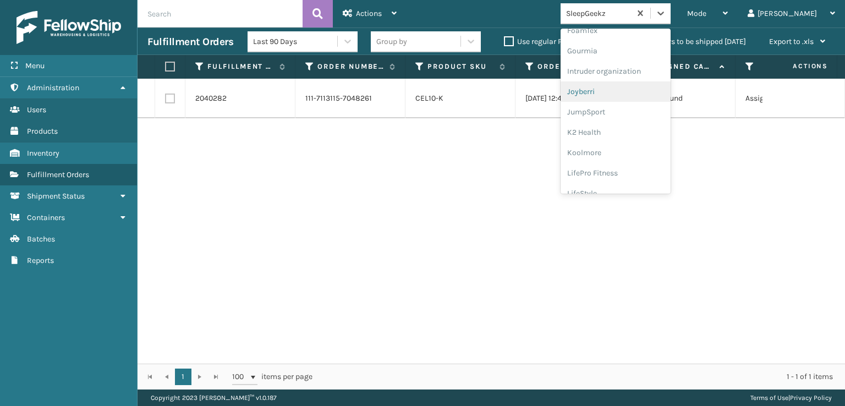
scroll to position [165, 0]
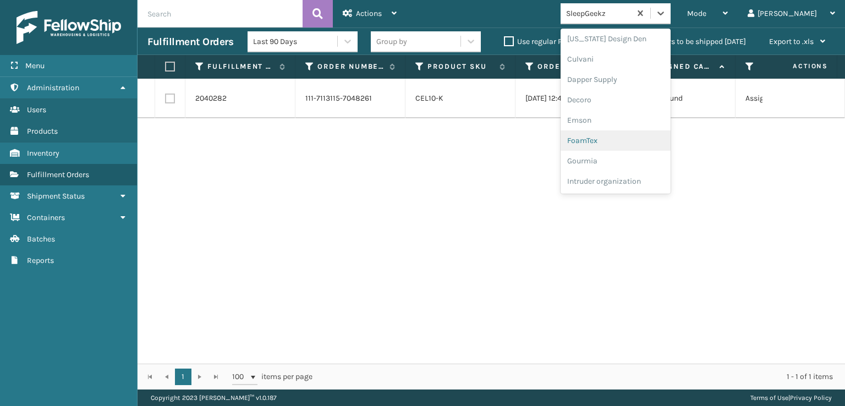
click at [627, 143] on div "FoamTex" at bounding box center [616, 140] width 110 height 20
click at [666, 16] on icon at bounding box center [660, 13] width 11 height 11
click at [630, 140] on div "FoamTex" at bounding box center [616, 140] width 110 height 20
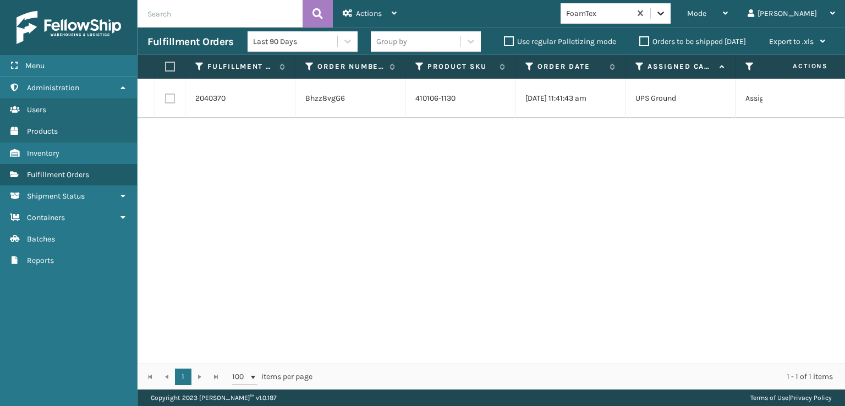
click at [666, 10] on icon at bounding box center [660, 13] width 11 height 11
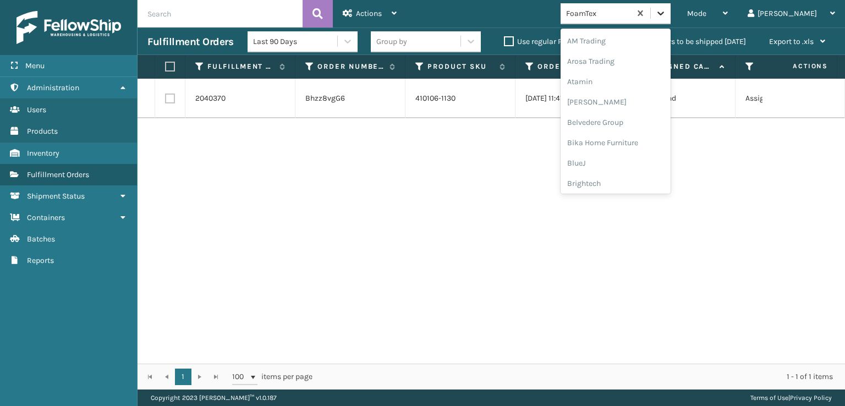
scroll to position [129, 0]
